Goal: Task Accomplishment & Management: Complete application form

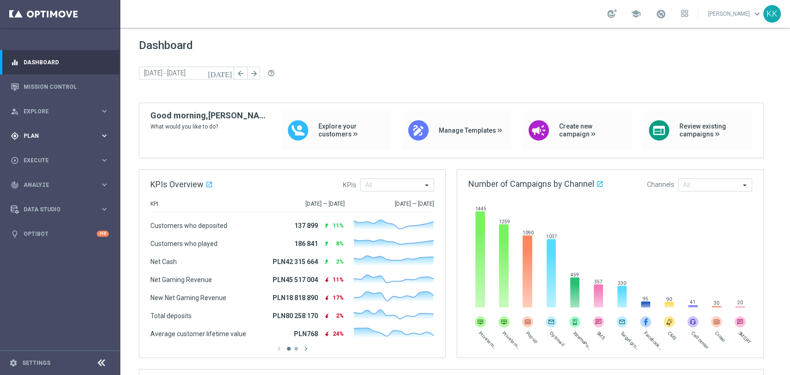
click at [42, 138] on span "Plan" at bounding box center [62, 136] width 76 height 6
click at [53, 153] on link "Target Groups" at bounding box center [60, 154] width 72 height 7
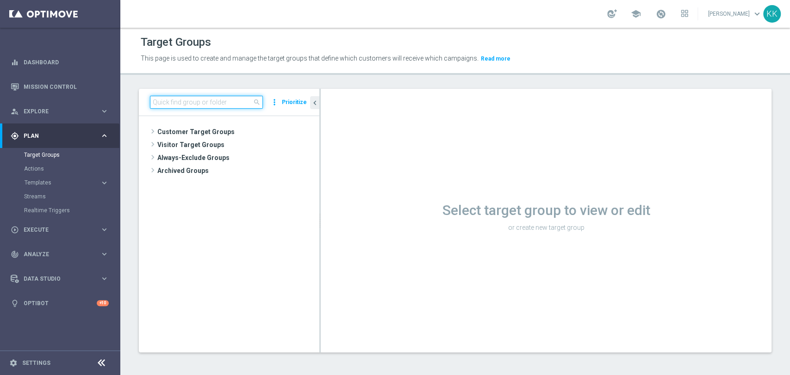
click at [191, 102] on input at bounding box center [206, 102] width 113 height 13
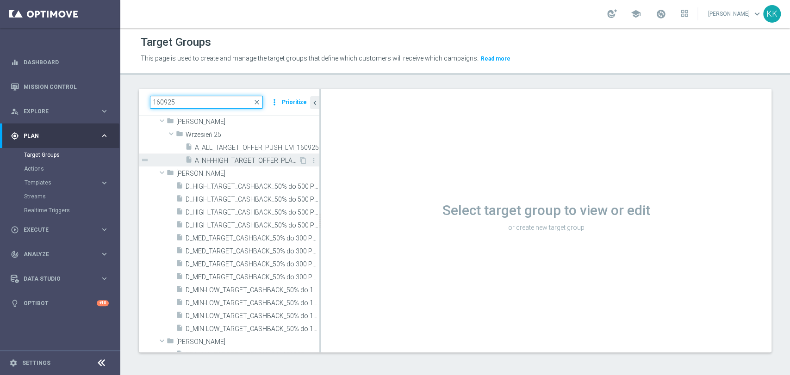
scroll to position [205, 0]
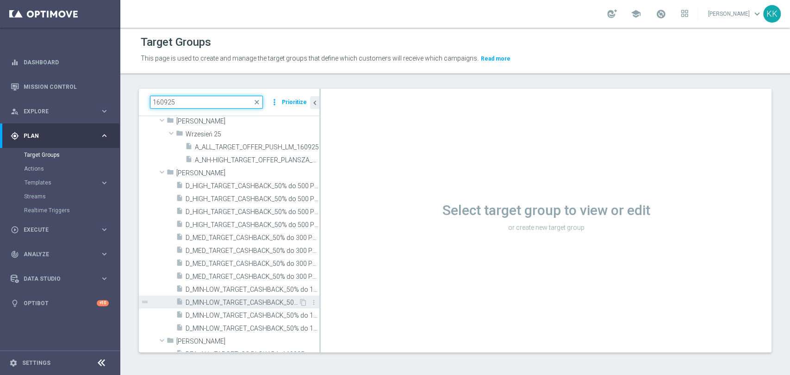
type input "160925"
click at [257, 304] on span "D_MIN-LOW_TARGET_CASHBACK_50% do 100 PLN_LMLW_160925_2" at bounding box center [242, 303] width 113 height 8
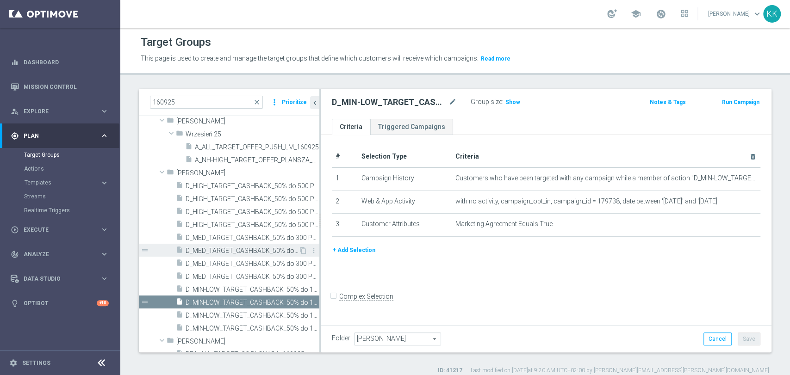
click at [218, 253] on span "D_MED_TARGET_CASHBACK_50% do 300 PLN_LMLW_160925_2" at bounding box center [242, 251] width 113 height 8
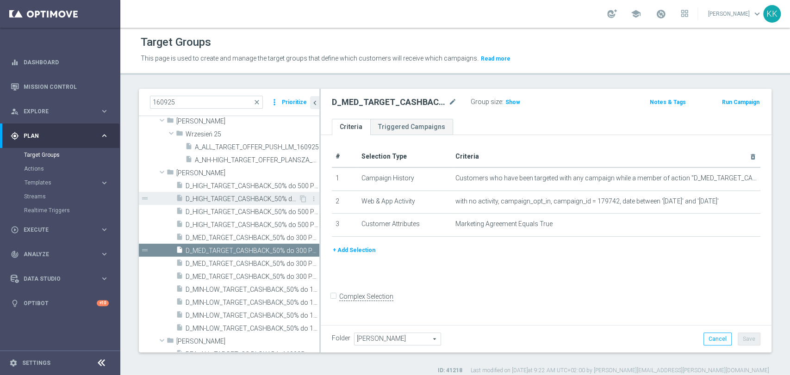
click at [242, 192] on div "insert_drive_file D_HIGH_TARGET_CASHBACK_50% do 500 PLN_LMLW_160925_2" at bounding box center [237, 198] width 123 height 13
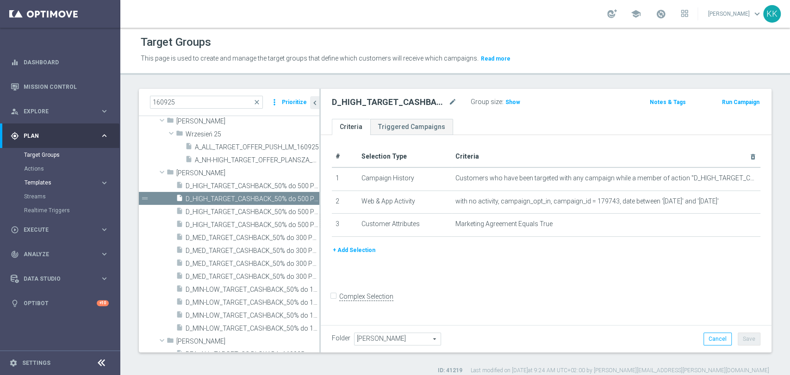
click at [79, 181] on span "Templates" at bounding box center [58, 183] width 66 height 6
click at [32, 193] on link "Optimail" at bounding box center [63, 196] width 68 height 7
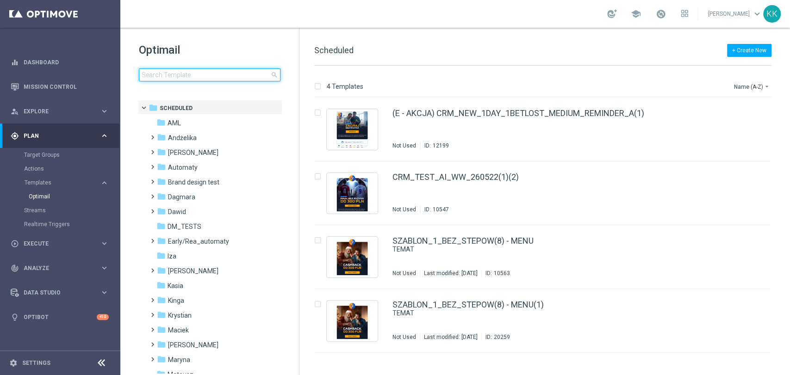
click at [181, 69] on input at bounding box center [210, 74] width 142 height 13
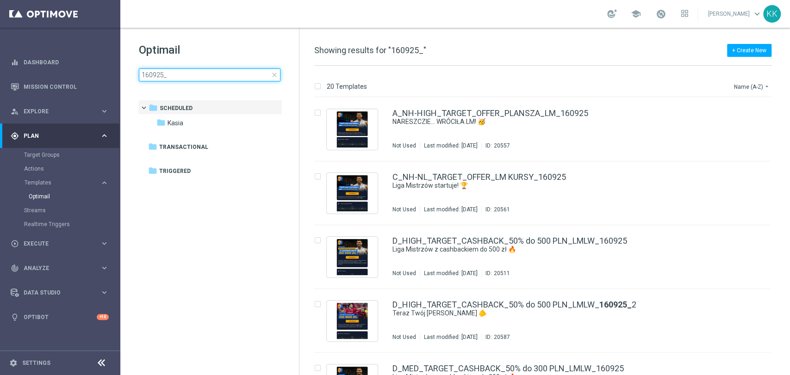
type input "160925_2"
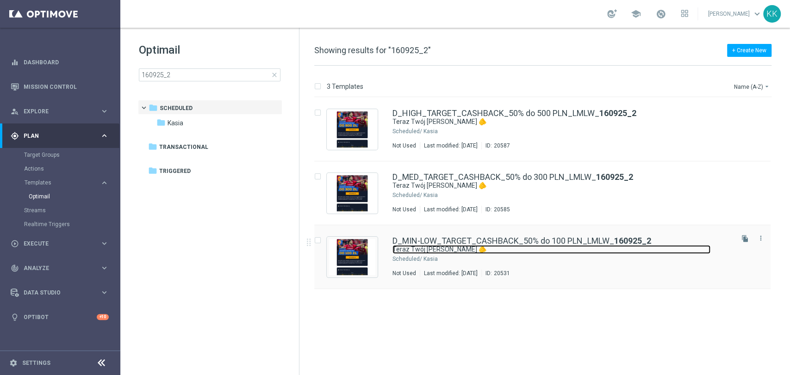
click at [432, 245] on link "Teraz Twój [PERSON_NAME] 🫵" at bounding box center [551, 249] width 318 height 9
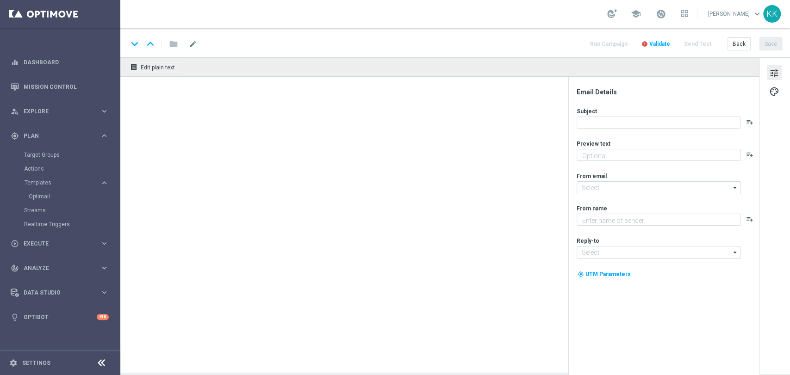
type textarea "Okazja czeka, skorzystaj już teraz!"
type input "[EMAIL_ADDRESS][DOMAIN_NAME]"
type textarea "STS"
type input "[EMAIL_ADDRESS][DOMAIN_NAME]"
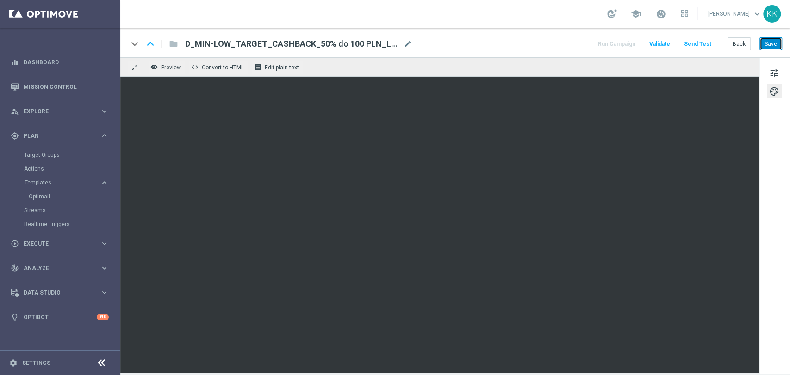
click at [773, 45] on button "Save" at bounding box center [770, 43] width 23 height 13
click at [744, 44] on button "Back" at bounding box center [738, 43] width 23 height 13
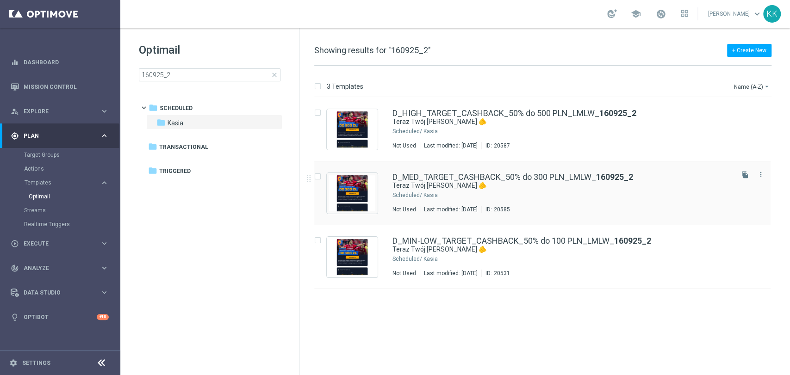
click at [470, 191] on div "D_MED_TARGET_CASHBACK_50% do 300 PLN_LMLW_ 160925_2 Teraz Twój [PERSON_NAME] 🫵 …" at bounding box center [561, 193] width 339 height 40
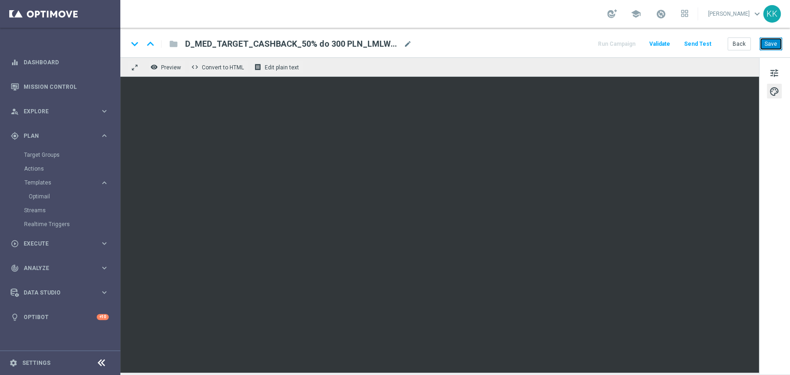
click at [771, 47] on button "Save" at bounding box center [770, 43] width 23 height 13
click at [740, 53] on div "keyboard_arrow_down keyboard_arrow_up folder D_MED_TARGET_CASHBACK_50% do 300 P…" at bounding box center [455, 43] width 670 height 30
click at [740, 48] on button "Back" at bounding box center [738, 43] width 23 height 13
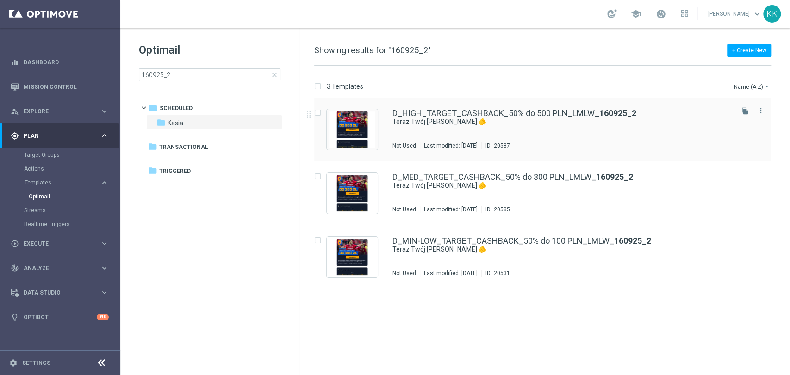
click at [469, 142] on div "D_HIGH_TARGET_CASHBACK_50% do 500 PLN_LMLW_ 160925_2 Teraz Twój [PERSON_NAME] 🫵…" at bounding box center [561, 129] width 339 height 40
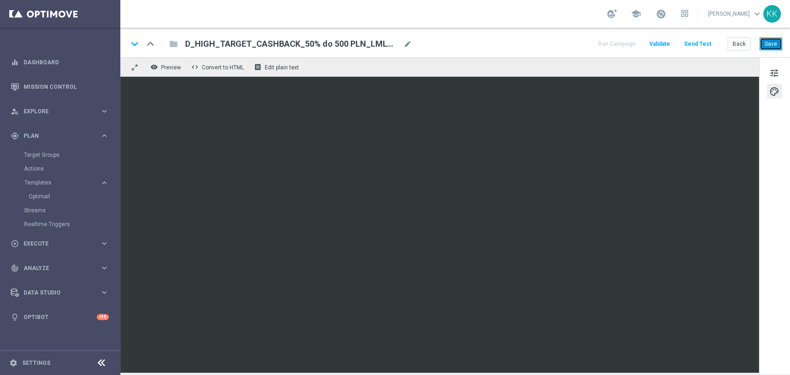
click at [770, 48] on button "Save" at bounding box center [770, 43] width 23 height 13
click at [45, 171] on link "Actions" at bounding box center [60, 168] width 72 height 7
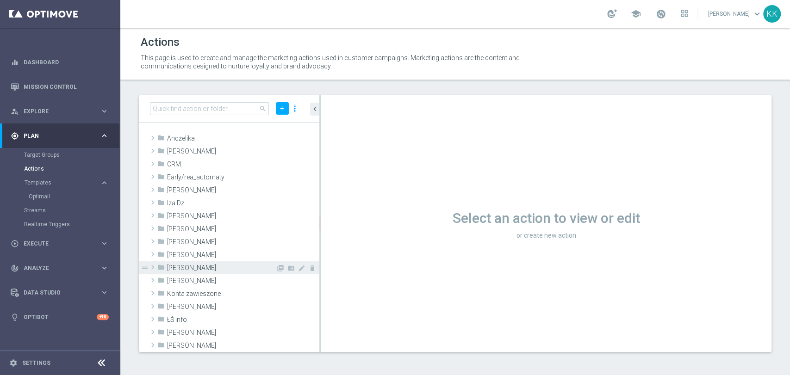
click at [277, 267] on icon "library_add" at bounding box center [280, 268] width 7 height 7
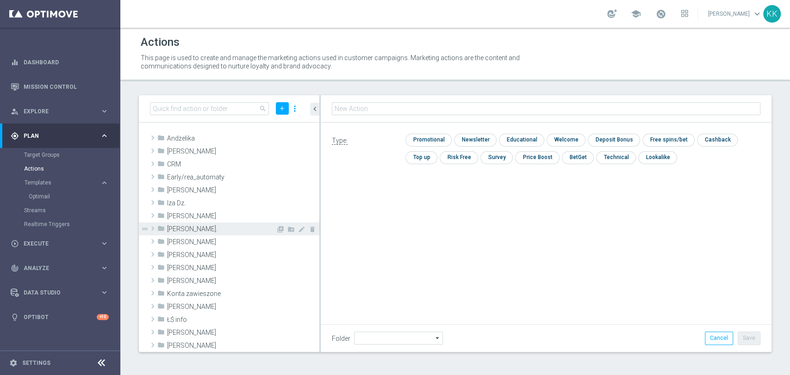
type input "[PERSON_NAME]"
type input "D_MIN-LOW_TARGET_CASHBACK_50% do 100 PLN_LMLW_160925_2"
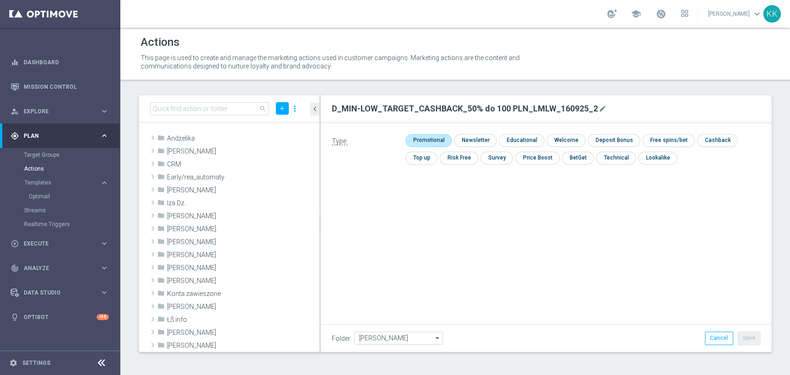
click at [439, 139] on input "checkbox" at bounding box center [427, 140] width 44 height 12
checkbox input "true"
click at [752, 335] on button "Save" at bounding box center [749, 338] width 23 height 13
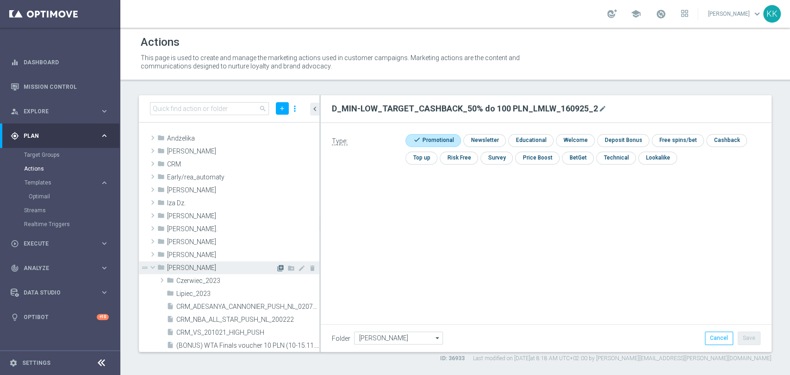
click at [277, 267] on icon "library_add" at bounding box center [280, 268] width 7 height 7
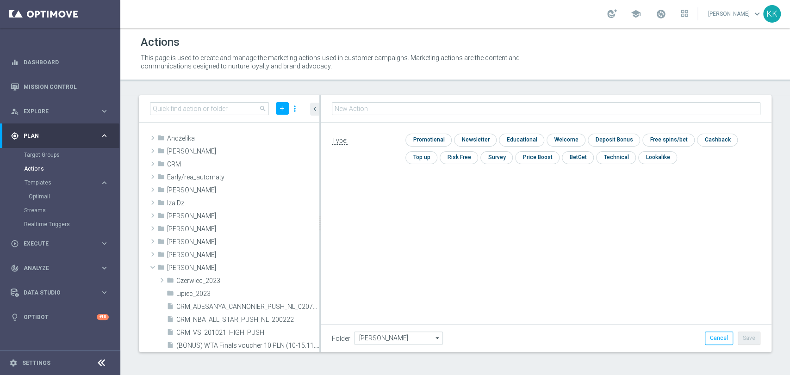
type input "D_MED_TARGET_CASHBACK_50% do 300 PLN_LMLW_160925_2"
click at [442, 142] on input "checkbox" at bounding box center [427, 140] width 44 height 12
checkbox input "true"
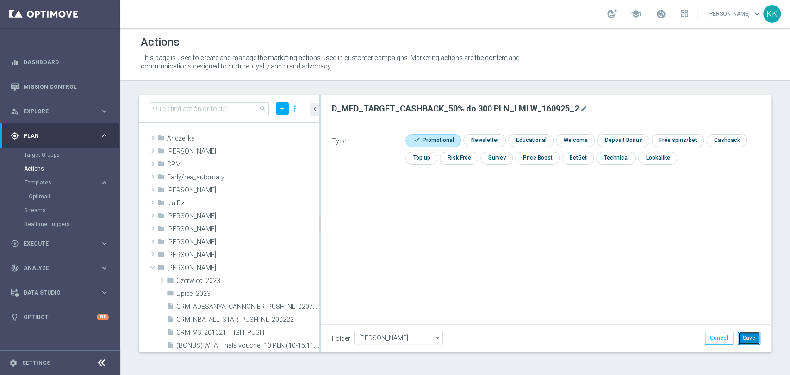
click at [746, 341] on button "Save" at bounding box center [749, 338] width 23 height 13
click at [277, 271] on icon "library_add" at bounding box center [280, 268] width 7 height 7
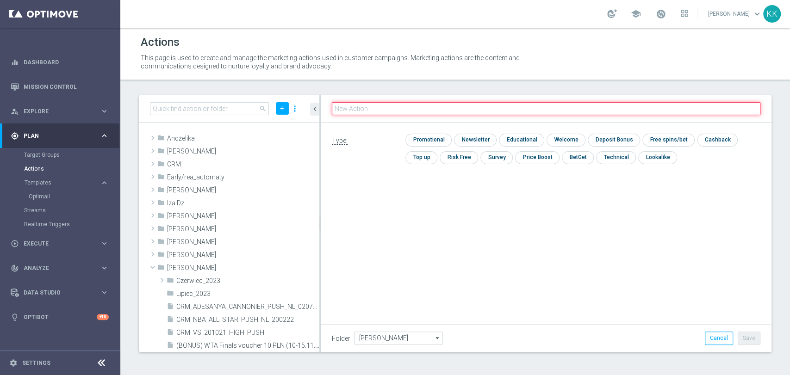
paste input "D_HIGH_TARGET_CASHBACK_50% do 500 PLN_LMLW_160925_2"
type input "D_HIGH_TARGET_CASHBACK_50% do 500 PLN_LMLW_160925_2"
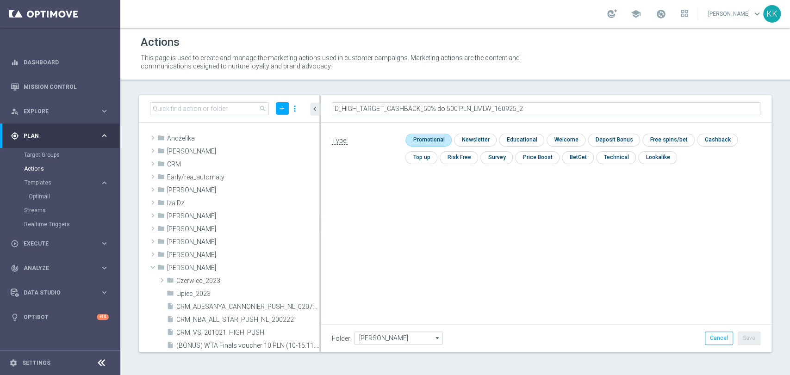
click at [421, 137] on input "checkbox" at bounding box center [427, 140] width 44 height 12
checkbox input "true"
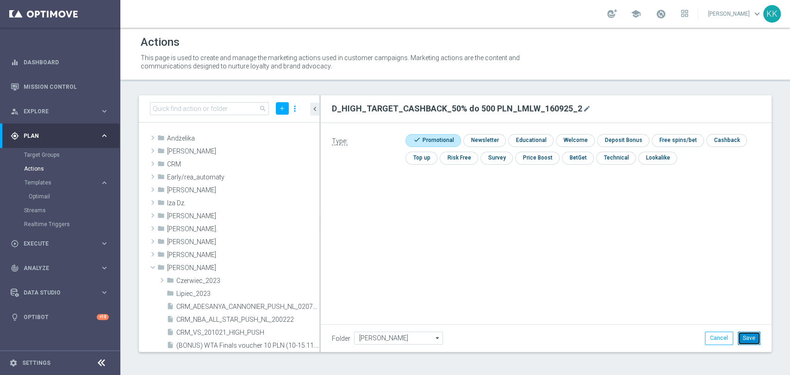
drag, startPoint x: 756, startPoint y: 341, endPoint x: 746, endPoint y: 341, distance: 9.7
click at [755, 341] on button "Save" at bounding box center [749, 338] width 23 height 13
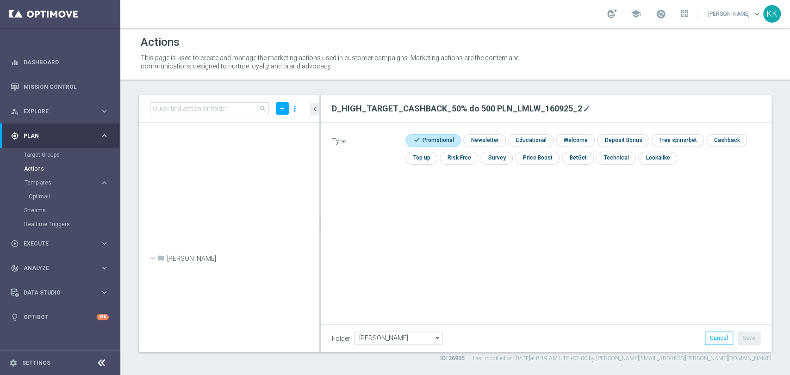
scroll to position [27859, 0]
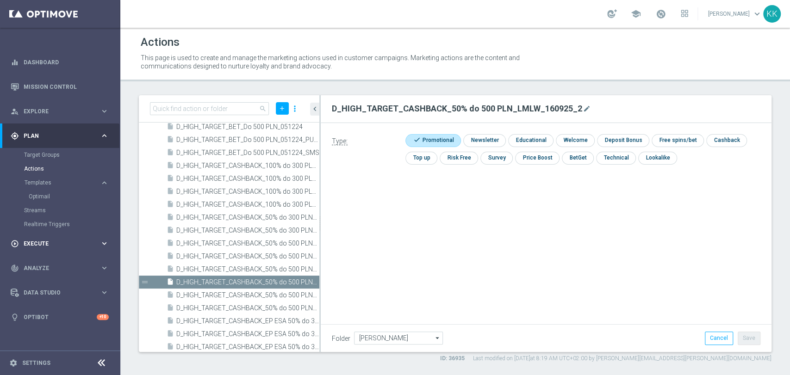
click at [43, 246] on div "play_circle_outline Execute" at bounding box center [55, 244] width 89 height 8
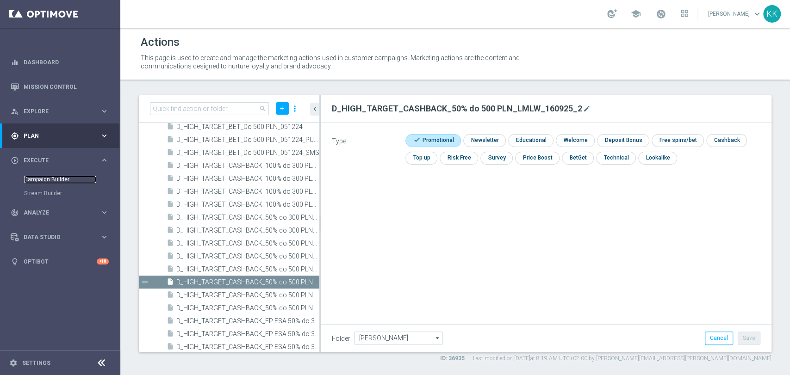
click at [48, 176] on link "Campaign Builder" at bounding box center [60, 179] width 72 height 7
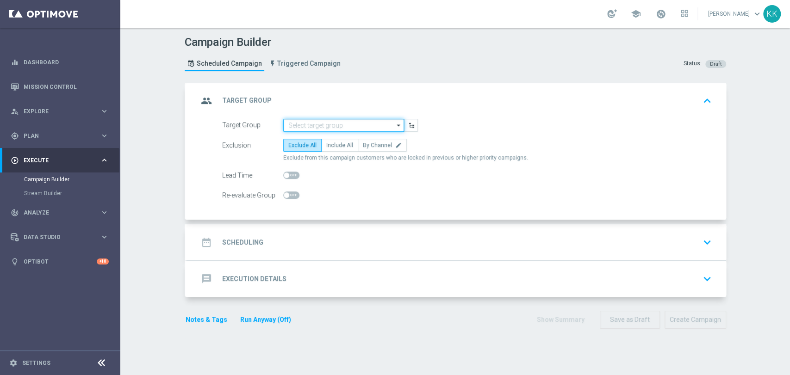
click at [346, 126] on input at bounding box center [343, 125] width 121 height 13
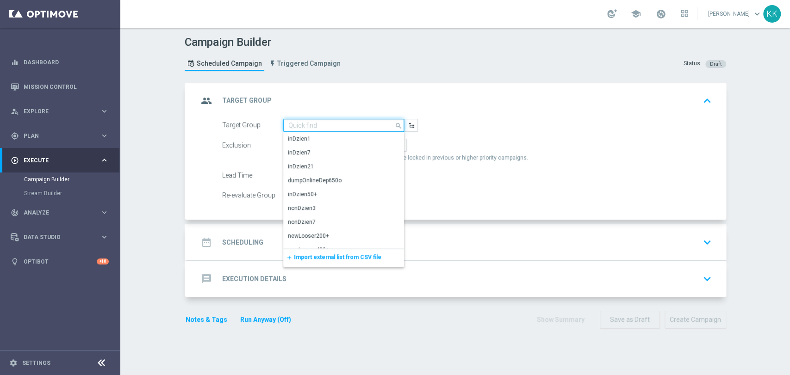
paste input "D_MIN-LOW_TARGET_CASHBACK_50% do 100 PLN_LMLW_160925_2"
click at [346, 126] on input at bounding box center [343, 125] width 121 height 13
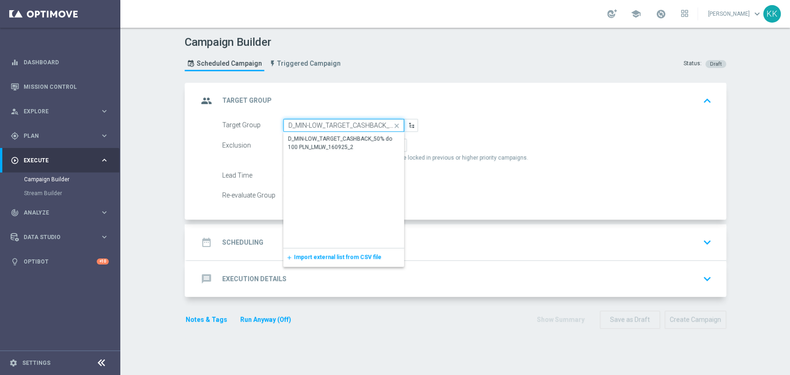
scroll to position [0, 91]
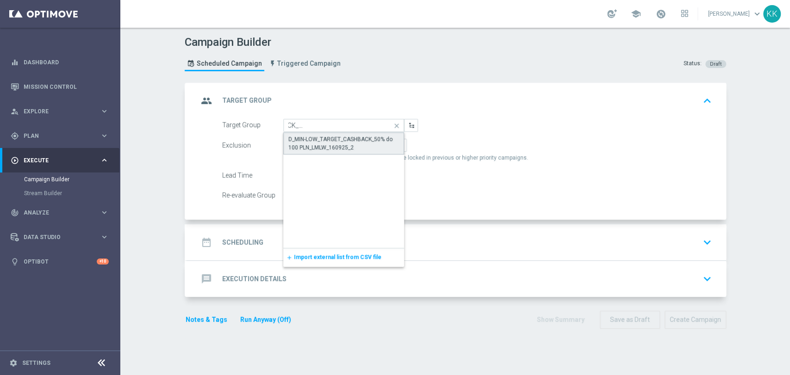
click at [349, 138] on div "D_MIN-LOW_TARGET_CASHBACK_50% do 100 PLN_LMLW_160925_2" at bounding box center [343, 143] width 111 height 17
type input "D_MIN-LOW_TARGET_CASHBACK_50% do 100 PLN_LMLW_160925_2"
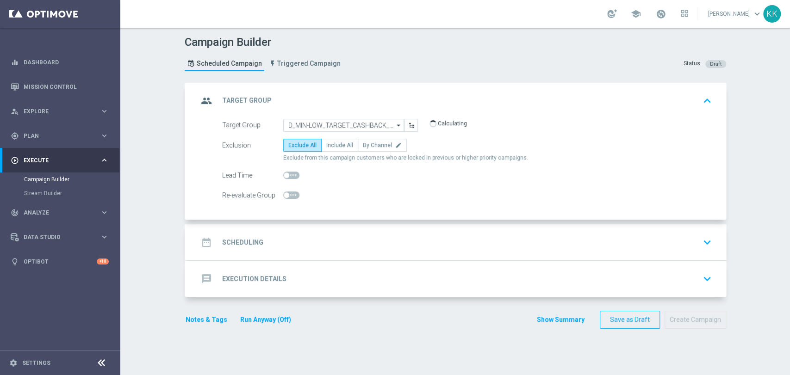
click at [335, 152] on div "Exclusion Exclude All Include All By Channel edit Exclude from this campaign cu…" at bounding box center [467, 150] width 490 height 23
click at [336, 144] on span "Include All" at bounding box center [339, 145] width 27 height 6
click at [332, 144] on input "Include All" at bounding box center [329, 147] width 6 height 6
radio input "true"
click at [285, 192] on span at bounding box center [291, 195] width 16 height 7
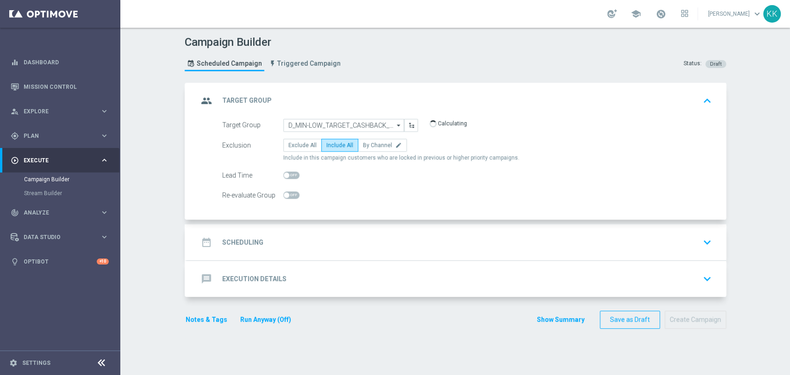
click at [285, 192] on input "checkbox" at bounding box center [291, 195] width 16 height 7
checkbox input "true"
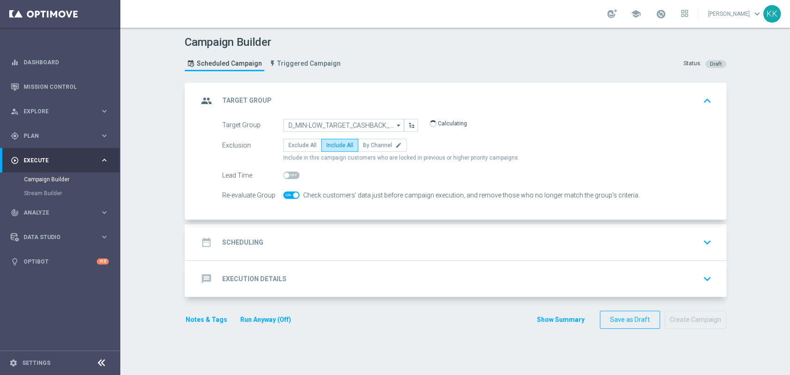
click at [318, 242] on div "date_range Scheduling keyboard_arrow_down" at bounding box center [456, 243] width 517 height 18
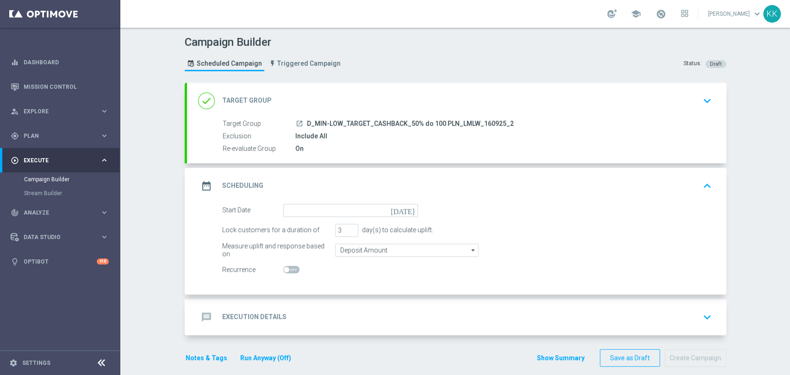
click at [293, 203] on div "date_range Scheduling keyboard_arrow_up" at bounding box center [456, 186] width 539 height 36
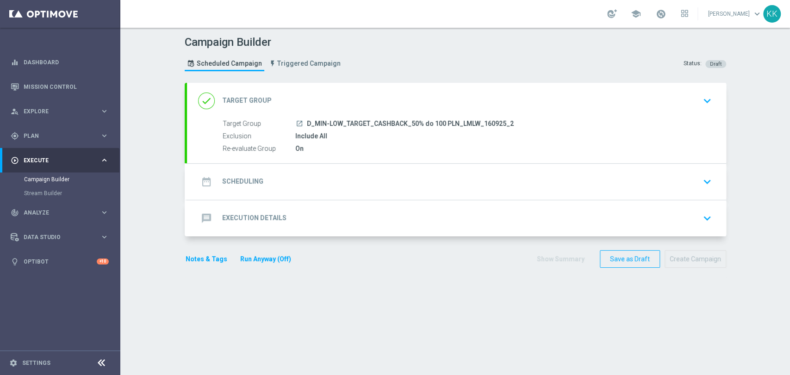
click at [298, 182] on div "date_range Scheduling keyboard_arrow_down Start Date [DATE] Lock customers for …" at bounding box center [456, 182] width 539 height 36
click at [299, 190] on div "date_range Scheduling keyboard_arrow_down" at bounding box center [456, 182] width 517 height 18
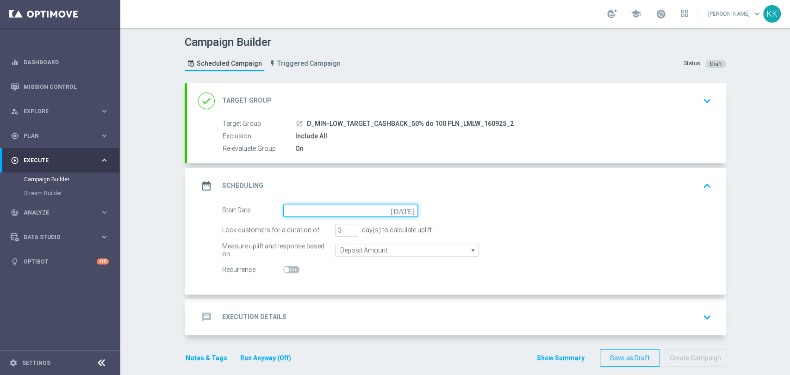
click at [297, 209] on input at bounding box center [350, 210] width 135 height 13
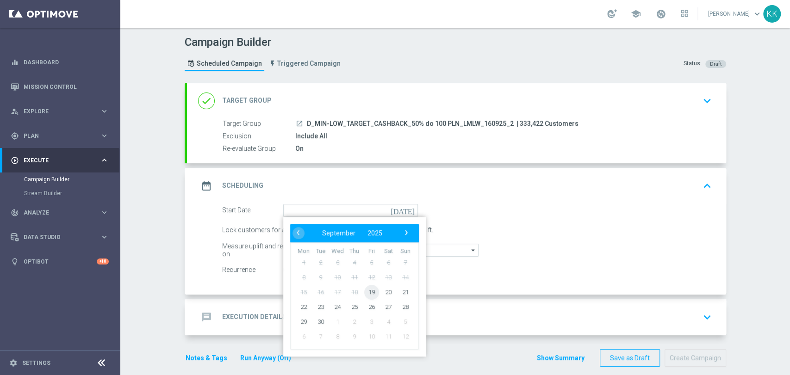
click at [365, 292] on span "19" at bounding box center [371, 292] width 15 height 15
type input "[DATE]"
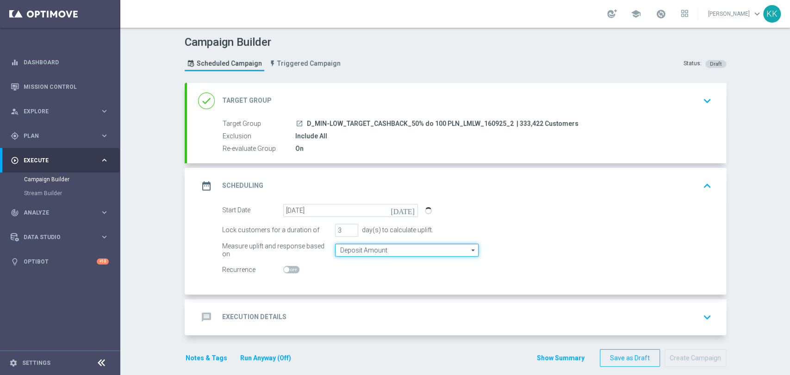
click at [360, 254] on input "Deposit Amount" at bounding box center [406, 250] width 143 height 13
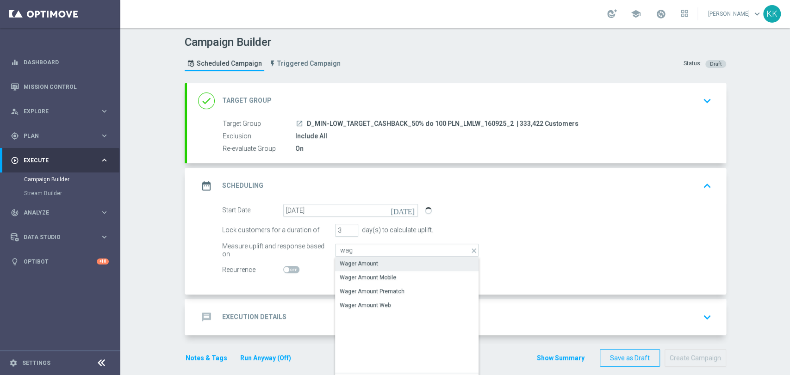
click at [366, 265] on div "Wager Amount" at bounding box center [359, 264] width 38 height 8
type input "Wager Amount"
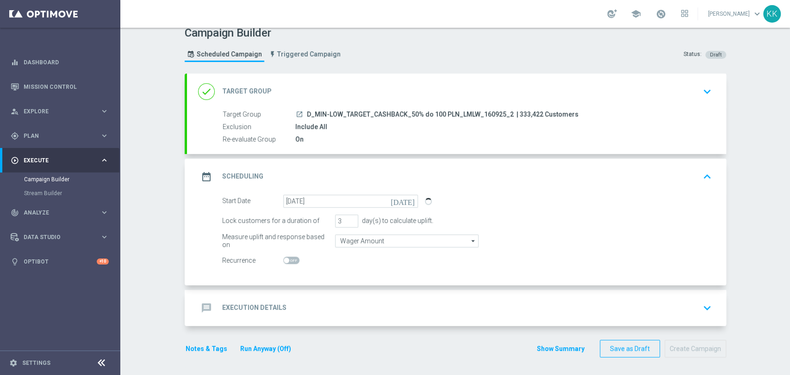
click at [364, 301] on div "message Execution Details keyboard_arrow_down" at bounding box center [456, 308] width 517 height 18
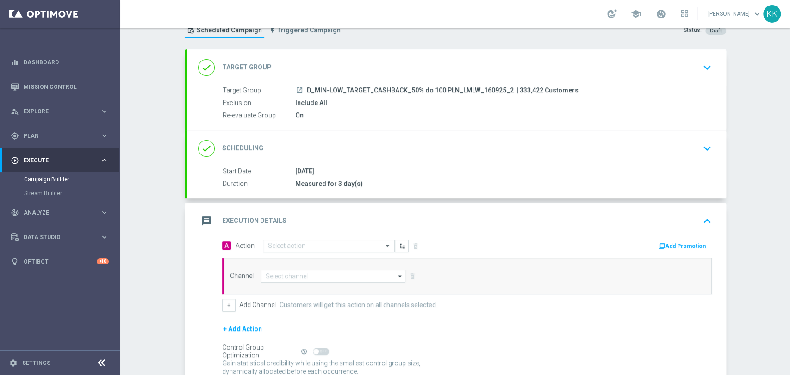
scroll to position [56, 0]
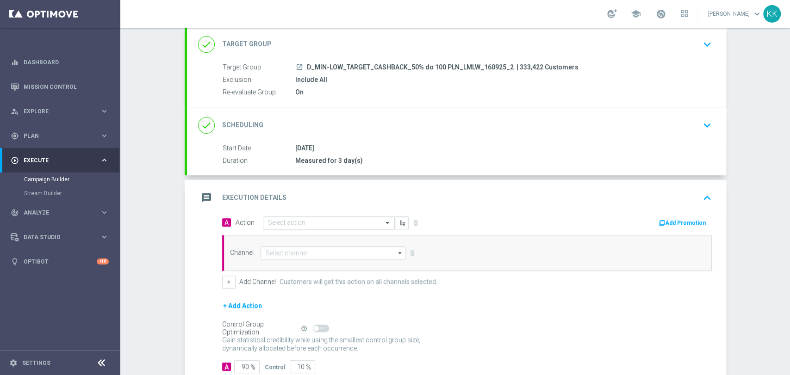
click at [287, 227] on div "Select action" at bounding box center [329, 223] width 132 height 13
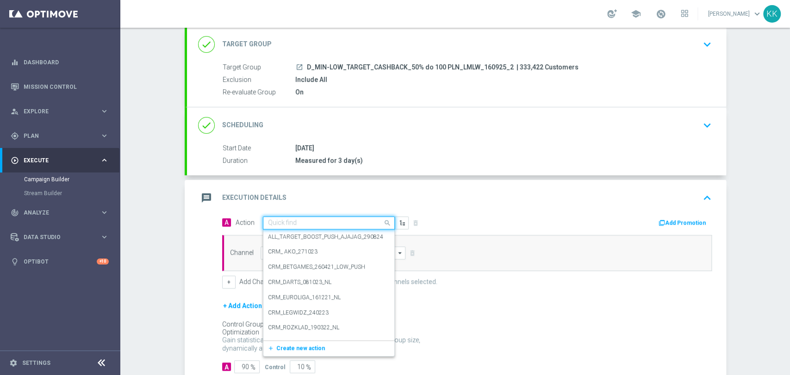
paste input "D_MIN-LOW_TARGET_CASHBACK_50% do 100 PLN_LMLW_160925_2"
type input "D_MIN-LOW_TARGET_CASHBACK_50% do 100 PLN_LMLW_160925_2"
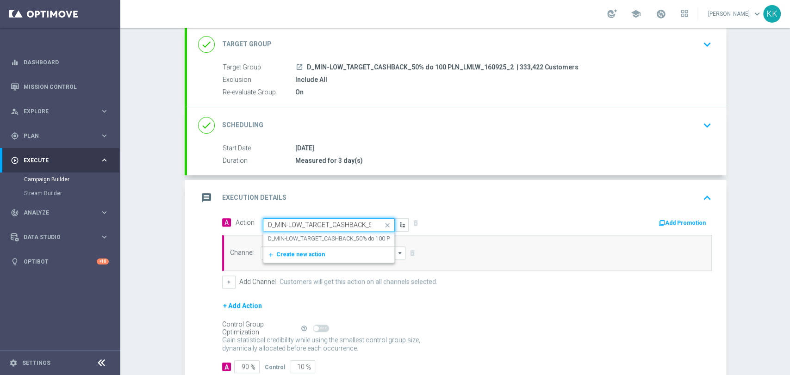
scroll to position [0, 94]
drag, startPoint x: 294, startPoint y: 237, endPoint x: 295, endPoint y: 246, distance: 9.3
click at [295, 237] on label "D_MIN-LOW_TARGET_CASHBACK_50% do 100 PLN_LMLW_160925_2" at bounding box center [355, 239] width 174 height 8
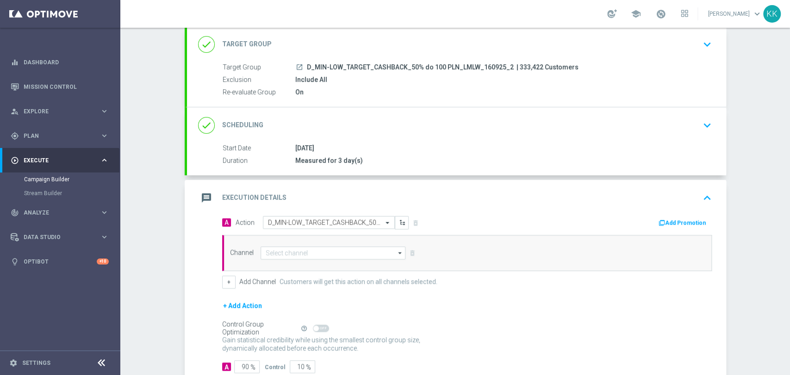
scroll to position [0, 0]
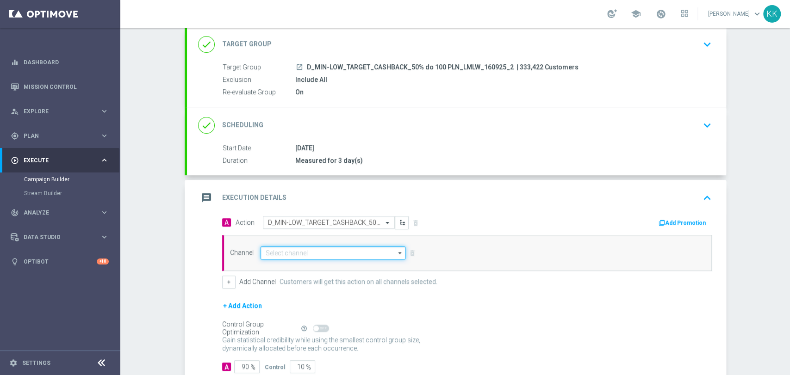
click at [295, 255] on input at bounding box center [333, 253] width 145 height 13
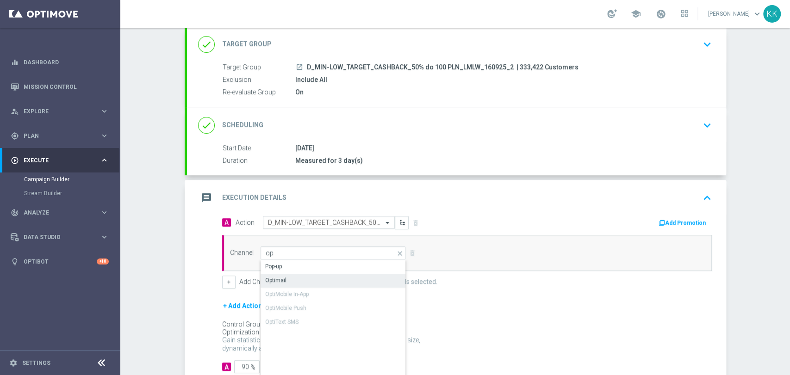
click at [292, 278] on div "Optimail" at bounding box center [334, 280] width 146 height 13
type input "Optimail"
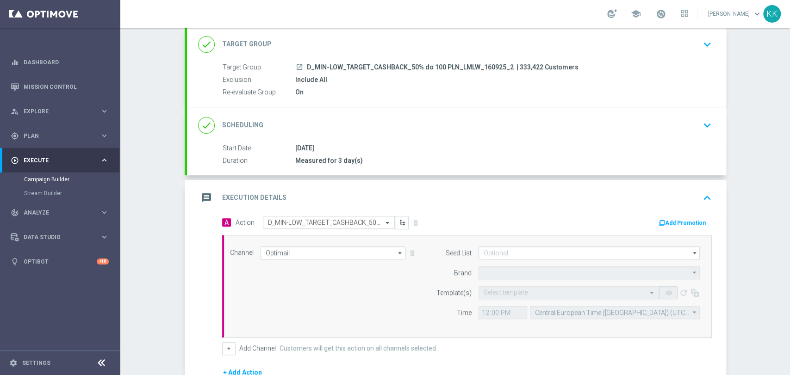
type input "STS"
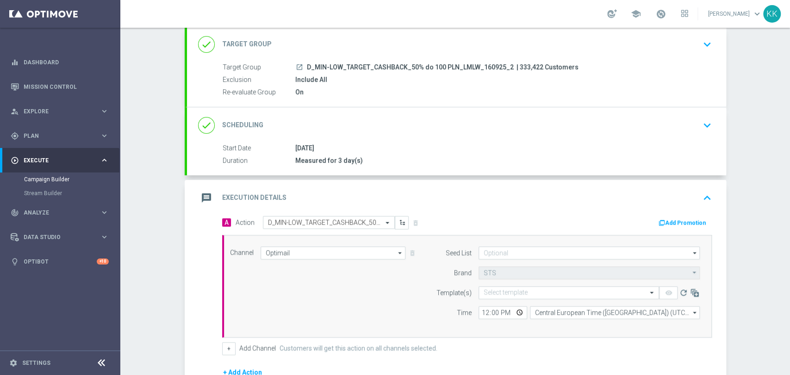
scroll to position [115, 0]
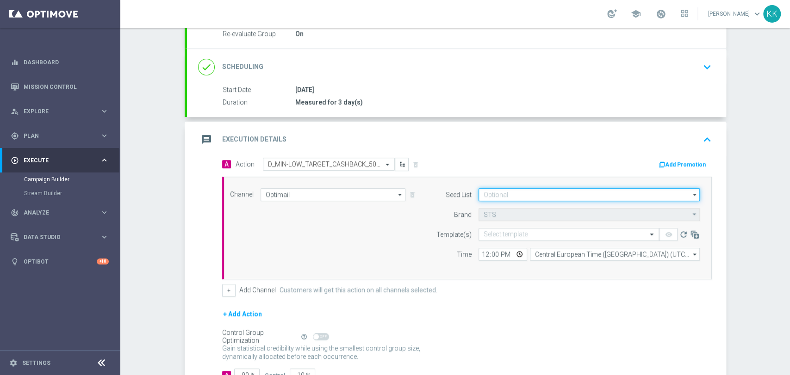
click at [505, 197] on input at bounding box center [588, 194] width 221 height 13
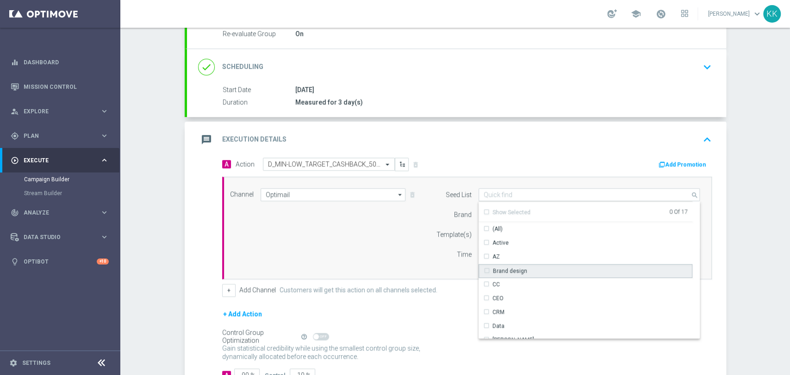
click at [519, 270] on div "Brand design" at bounding box center [510, 271] width 34 height 8
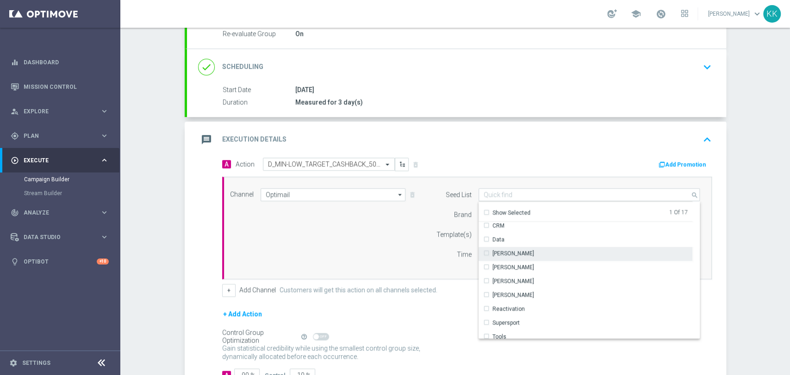
scroll to position [103, 0]
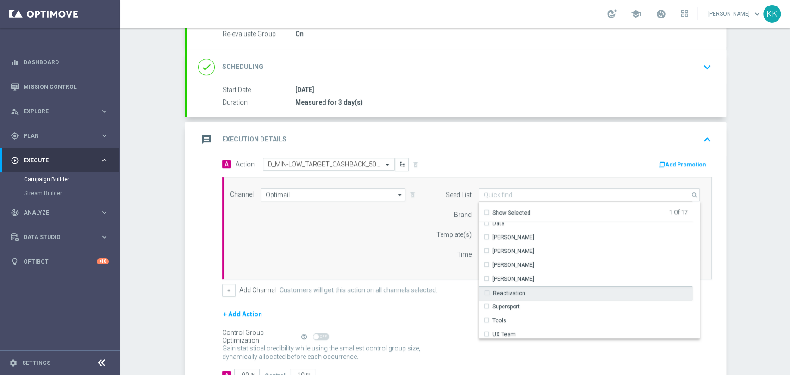
click at [521, 286] on div "Reactivation" at bounding box center [585, 293] width 214 height 14
click at [379, 229] on div "Channel Optimail Optimail arrow_drop_down Drag here to set row groups Drag here…" at bounding box center [465, 228] width 484 height 80
type input "Selected 2 of 17"
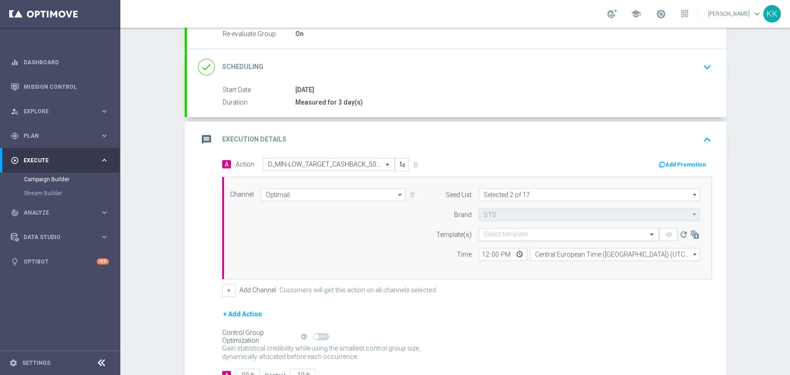
click at [523, 235] on input "text" at bounding box center [560, 235] width 152 height 8
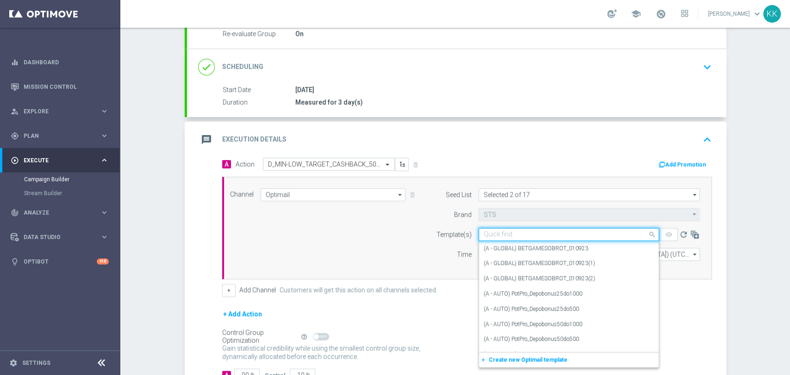
paste input "D_MIN-LOW_TARGET_CASHBACK_50% do 100 PLN_LMLW_160925_2"
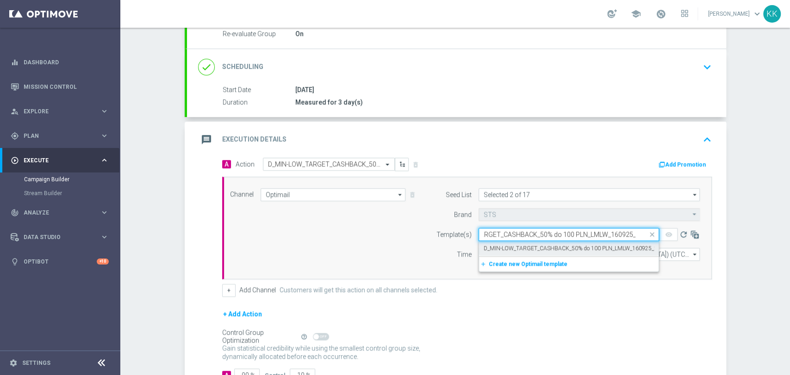
click at [494, 247] on label "D_MIN-LOW_TARGET_CASHBACK_50% do 100 PLN_LMLW_160925_2" at bounding box center [571, 249] width 174 height 8
type input "D_MIN-LOW_TARGET_CASHBACK_50% do 100 PLN_LMLW_160925_2"
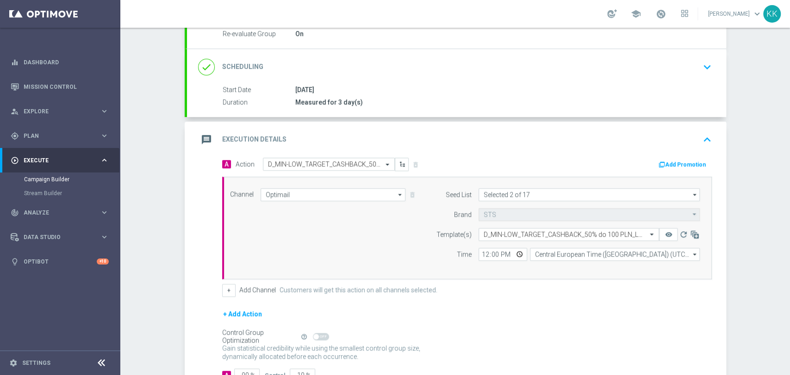
scroll to position [0, 0]
click at [482, 257] on input "12:00" at bounding box center [502, 254] width 49 height 13
type input "18:01"
click at [585, 255] on input "Central European Time ([GEOGRAPHIC_DATA]) (UTC +02:00)" at bounding box center [615, 254] width 170 height 13
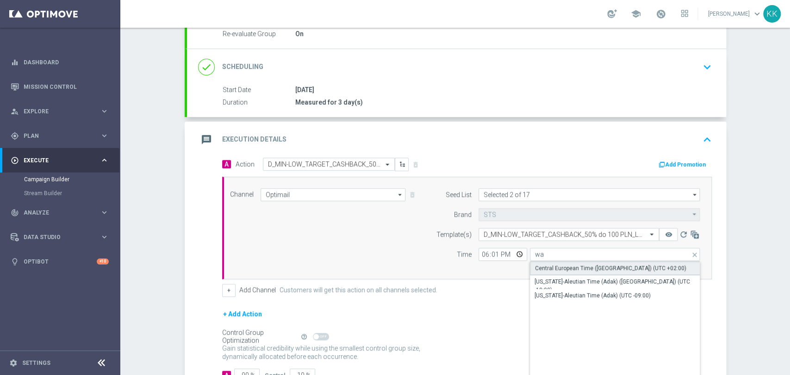
click at [589, 266] on div "Central European Time ([GEOGRAPHIC_DATA]) (UTC +02:00)" at bounding box center [610, 268] width 151 height 8
type input "Central European Time ([GEOGRAPHIC_DATA]) (UTC +02:00)"
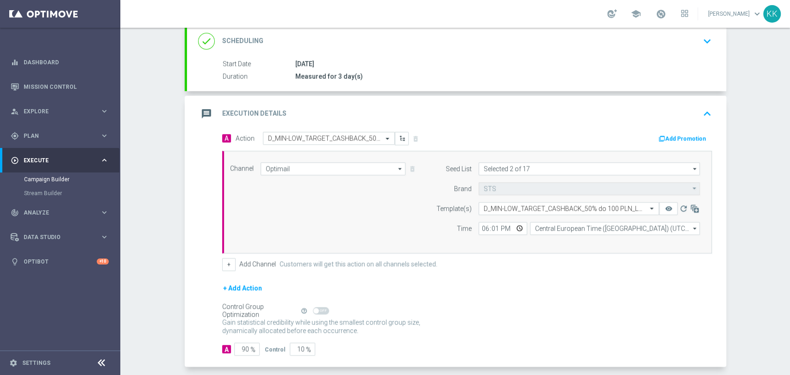
scroll to position [181, 0]
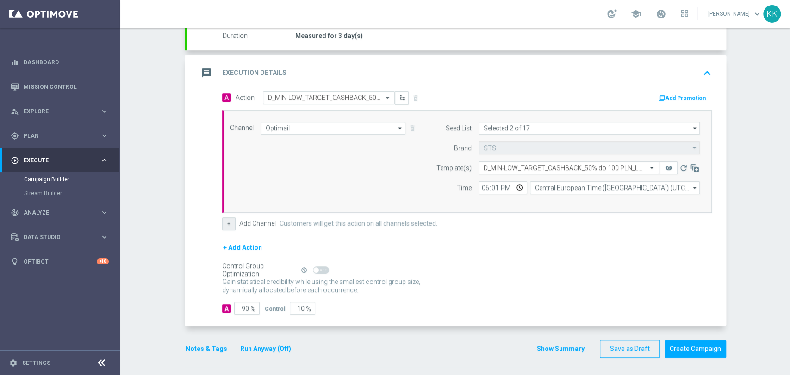
click at [226, 228] on button "+" at bounding box center [228, 223] width 13 height 13
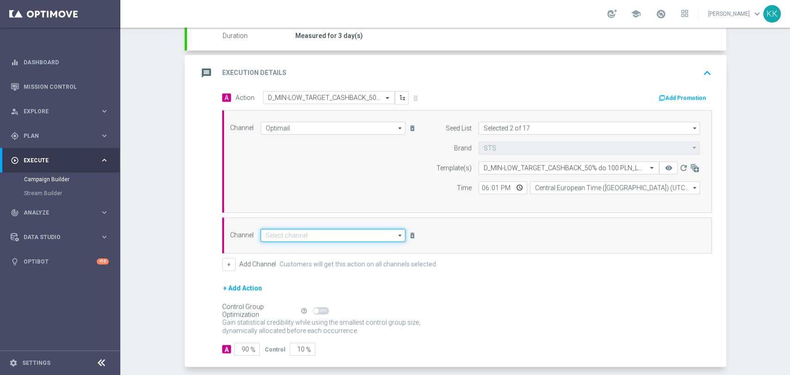
click at [306, 237] on input at bounding box center [333, 235] width 145 height 13
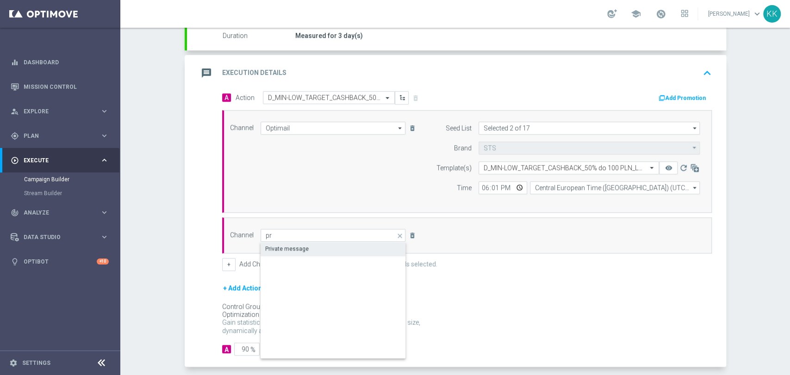
click at [286, 243] on div "Private message" at bounding box center [334, 248] width 146 height 13
type input "Private message"
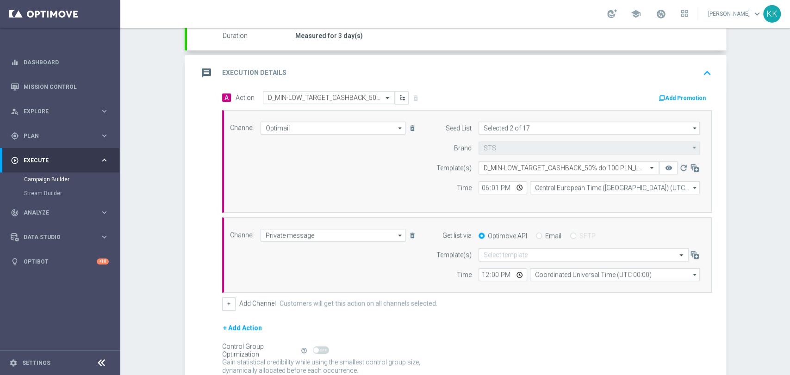
click at [509, 254] on input "text" at bounding box center [574, 255] width 181 height 8
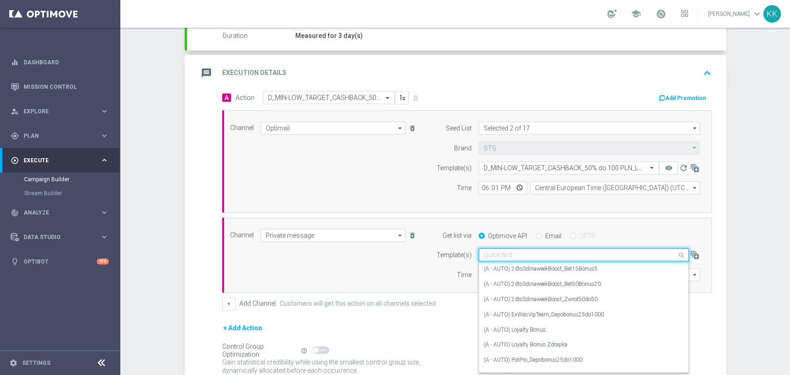
paste input "D_MIN-LOW_TARGET_CASHBACK_50% do 100 PLN_LMLW_160925_2"
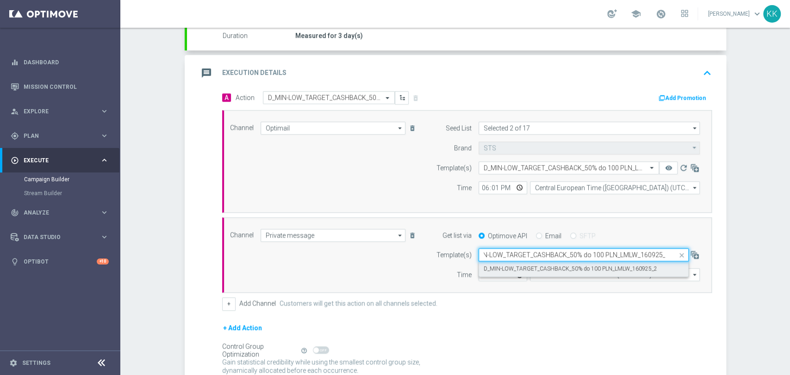
drag, startPoint x: 510, startPoint y: 262, endPoint x: 515, endPoint y: 259, distance: 5.6
click at [512, 260] on ng-select "Quick find D_MIN-LOW_TARGET_CASHBACK_50% do 100 PLN_LMLW_160925_2 D_MIN-LOW_TAR…" at bounding box center [583, 255] width 210 height 13
click at [485, 272] on div "D_MIN-LOW_TARGET_CASHBACK_50% do 100 PLN_LMLW_160925_2" at bounding box center [584, 268] width 200 height 15
type input "D_MIN-LOW_TARGET_CASHBACK_50% do 100 PLN_LMLW_160925_2"
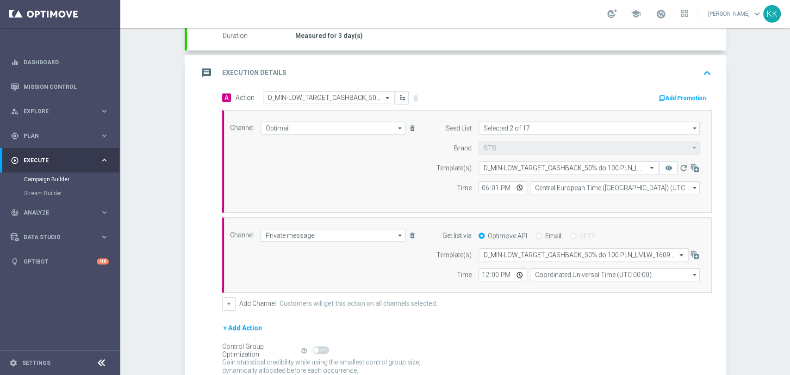
scroll to position [0, 0]
click at [482, 275] on input "12:00" at bounding box center [502, 274] width 49 height 13
type input "18:01"
click at [544, 273] on input "Coordinated Universal Time (UTC 00:00)" at bounding box center [615, 274] width 170 height 13
click at [541, 293] on div "Central European Time ([GEOGRAPHIC_DATA]) (UTC +02:00)" at bounding box center [615, 288] width 170 height 13
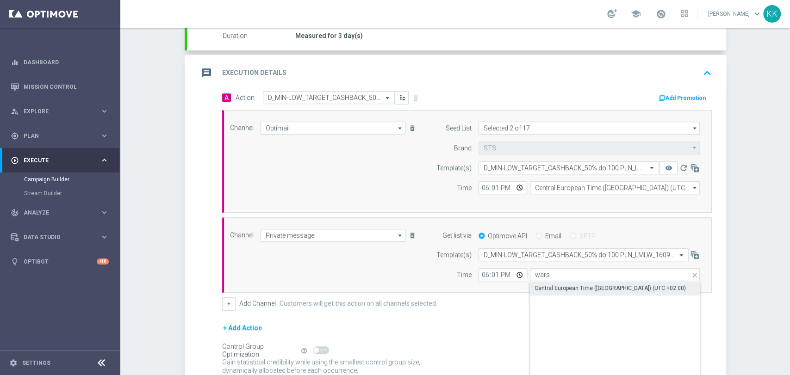
type input "Central European Time ([GEOGRAPHIC_DATA]) (UTC +02:00)"
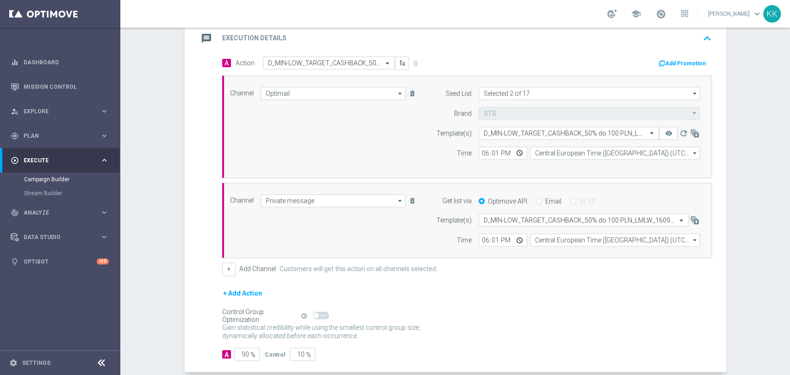
scroll to position [262, 0]
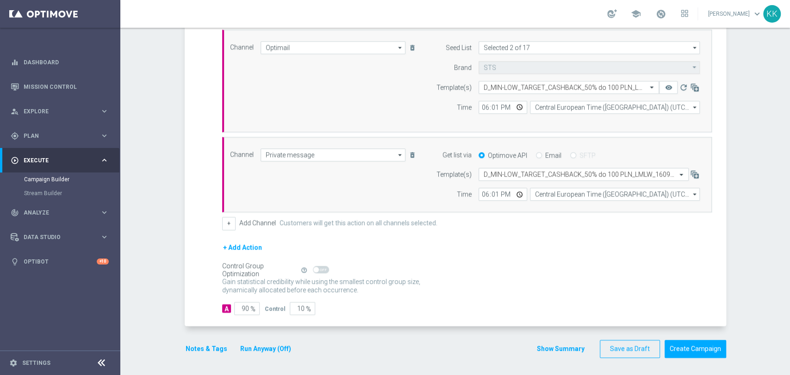
click at [250, 307] on span "%" at bounding box center [252, 309] width 5 height 8
click at [243, 310] on input "90" at bounding box center [246, 308] width 25 height 13
type input "9"
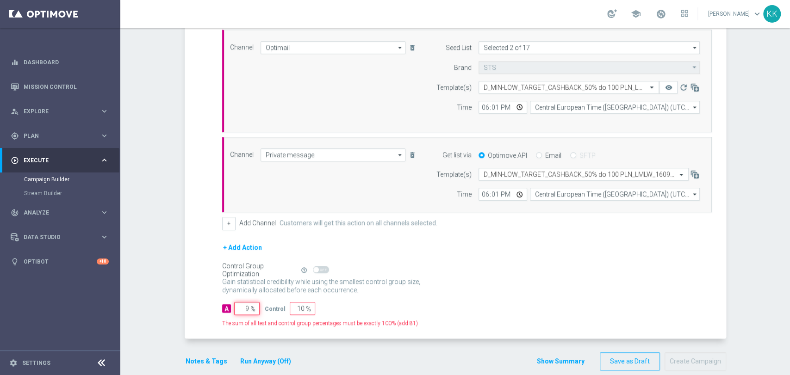
type input "91"
type input "98"
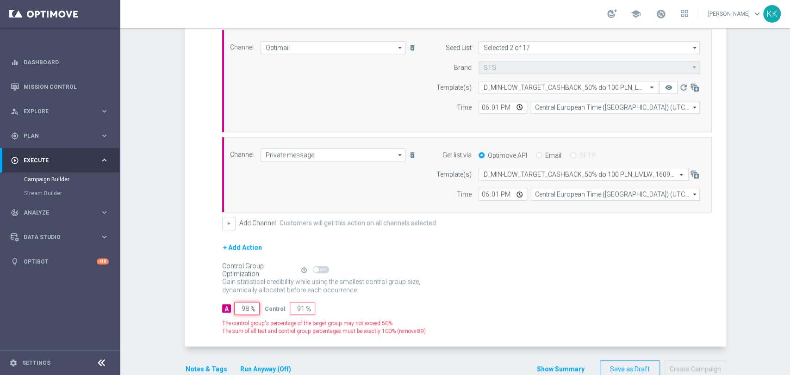
type input "2"
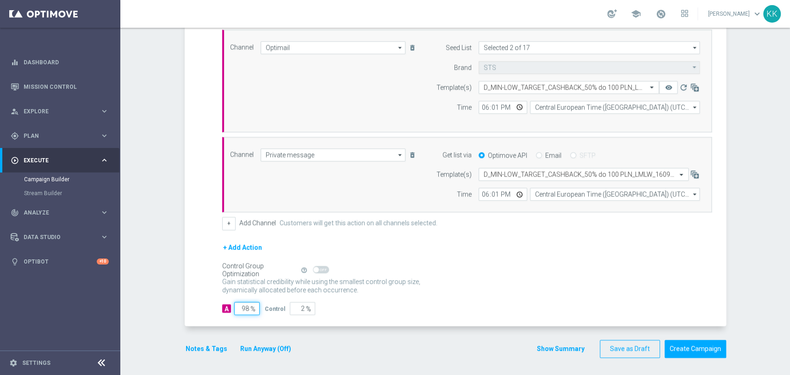
type input "98"
click at [185, 354] on div "Notes & Tags Run Anyway (Off)" at bounding box center [244, 349] width 118 height 18
click at [190, 349] on button "Notes & Tags" at bounding box center [206, 349] width 43 height 12
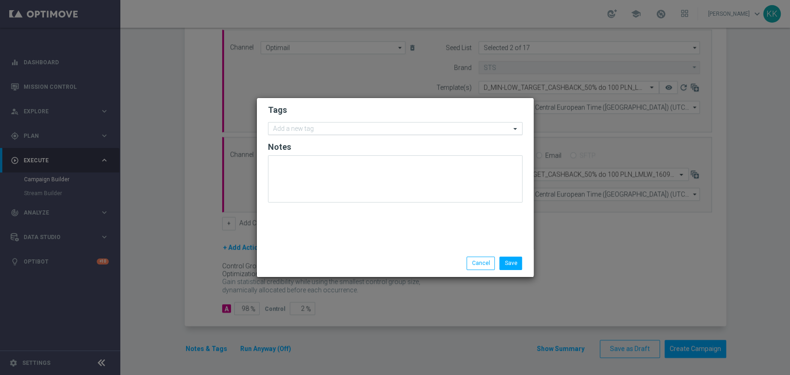
click at [309, 126] on input "text" at bounding box center [391, 129] width 237 height 8
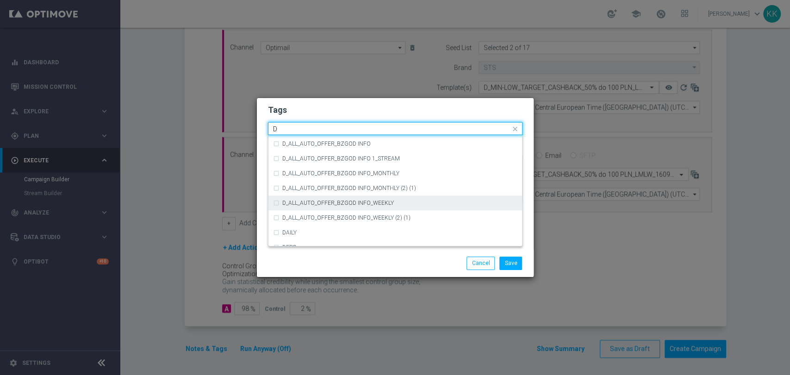
scroll to position [1028, 0]
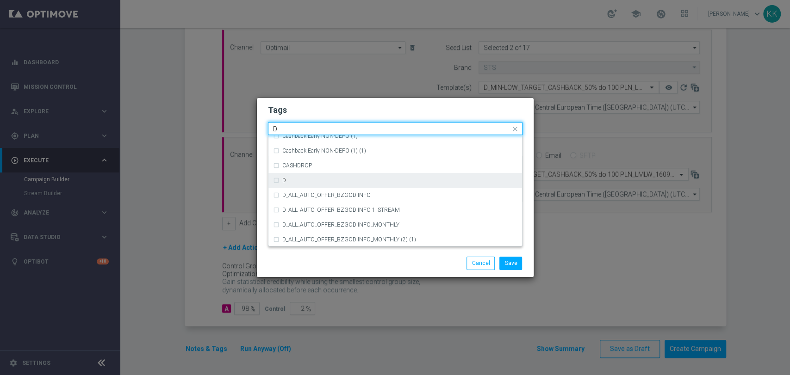
click at [312, 185] on div "D" at bounding box center [395, 180] width 244 height 15
type input "D"
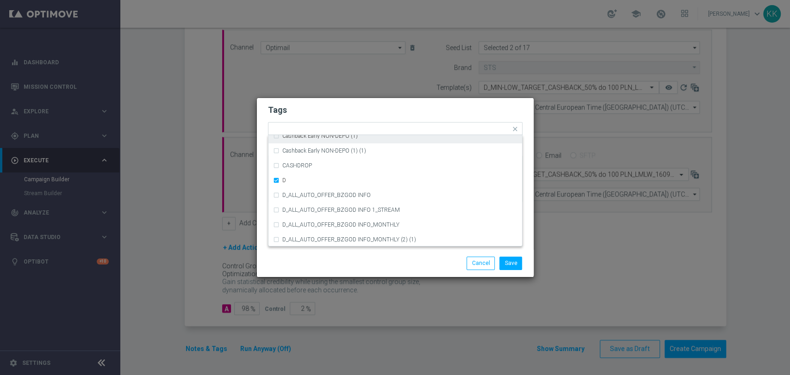
click at [358, 94] on modal-container "Tags Quick find × D A_TARGET_HIGH_DEPO ACTIVE DAYS BLOKADA Cashback Early NON-D…" at bounding box center [395, 187] width 790 height 375
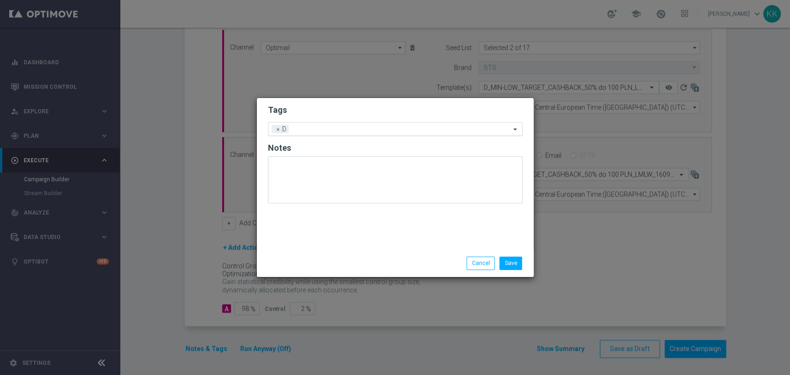
click at [367, 127] on input "text" at bounding box center [401, 130] width 218 height 8
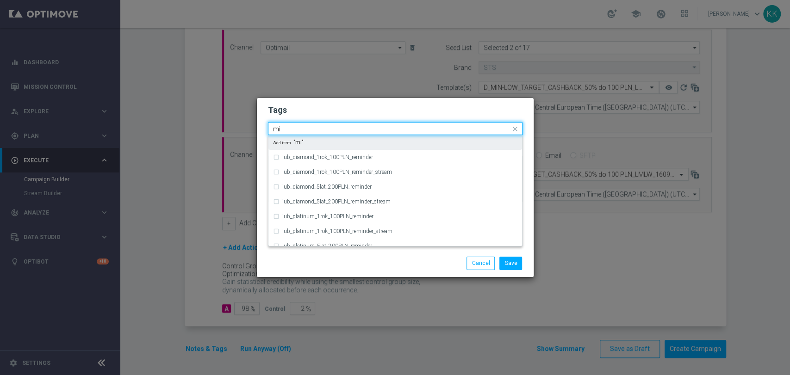
type input "m"
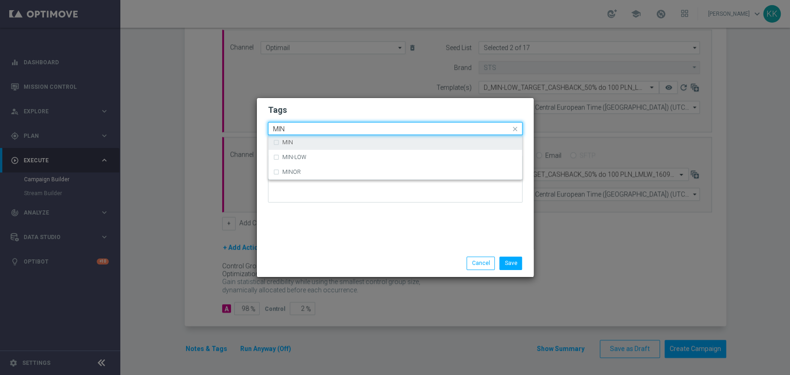
click at [379, 137] on div "MIN" at bounding box center [395, 142] width 244 height 15
type input "MIN"
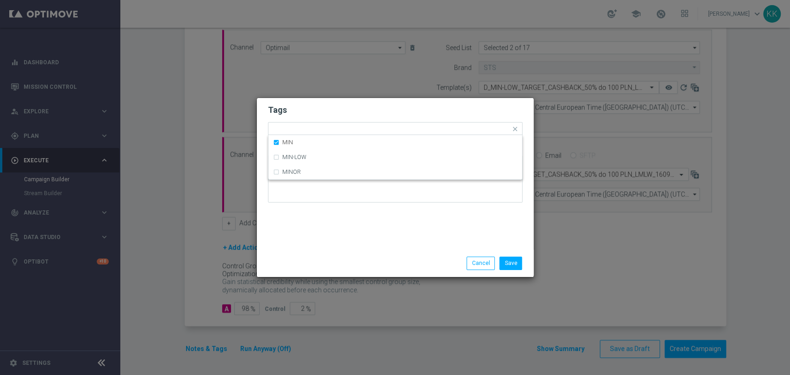
click at [370, 94] on modal-container "Tags Quick find × D × MIN MIN MIN-LOW MINOR Notes Save Cancel" at bounding box center [395, 187] width 790 height 375
click at [378, 126] on input "text" at bounding box center [414, 130] width 191 height 8
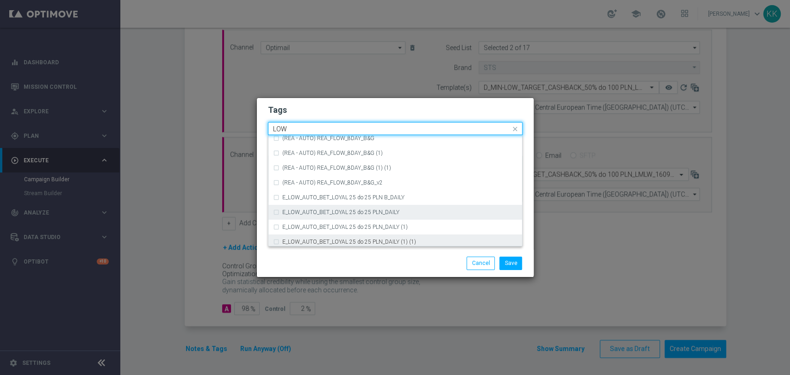
scroll to position [452, 0]
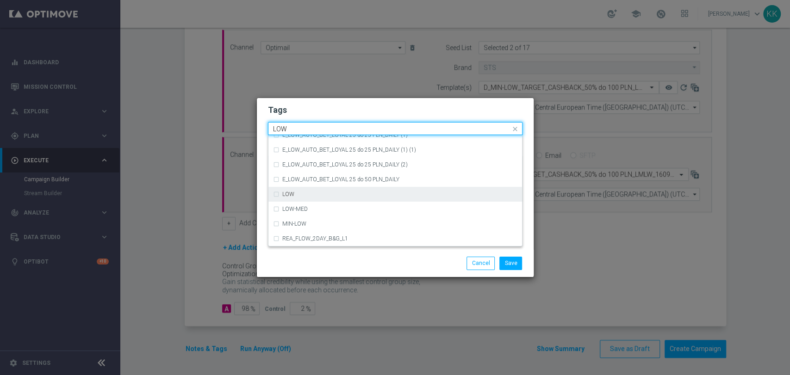
click at [307, 190] on div "LOW" at bounding box center [395, 194] width 244 height 15
type input "LOW"
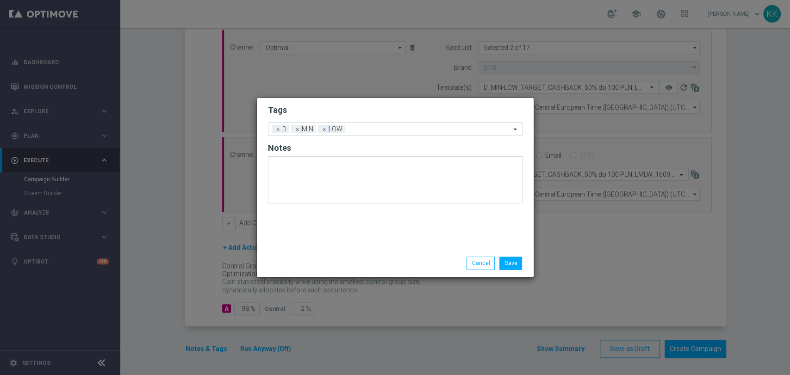
click at [318, 106] on h2 "Tags" at bounding box center [395, 110] width 255 height 11
click at [371, 129] on input "text" at bounding box center [429, 130] width 162 height 8
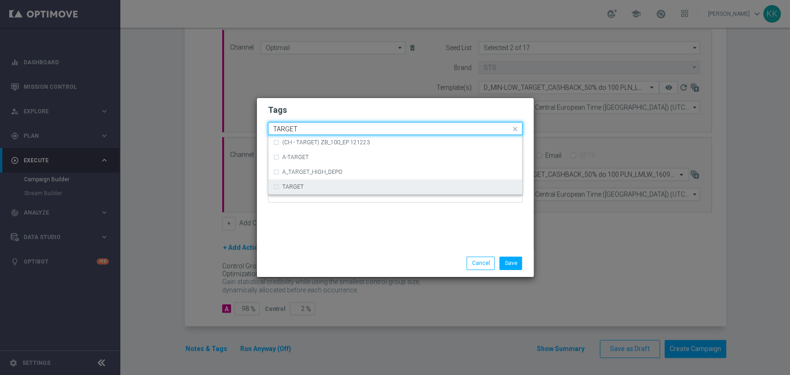
click at [377, 188] on div "TARGET" at bounding box center [399, 187] width 235 height 6
type input "TARGET"
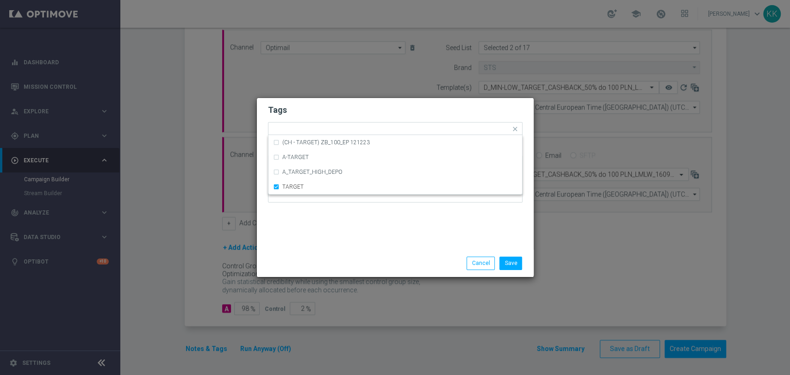
click at [390, 251] on div "Save Cancel" at bounding box center [395, 263] width 277 height 27
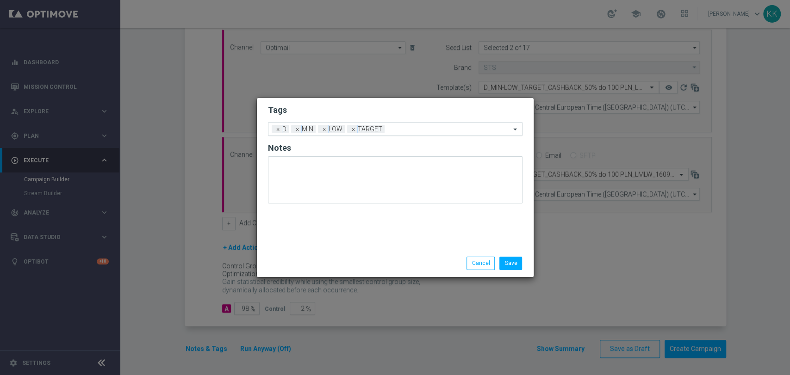
click at [405, 126] on input "text" at bounding box center [449, 130] width 122 height 8
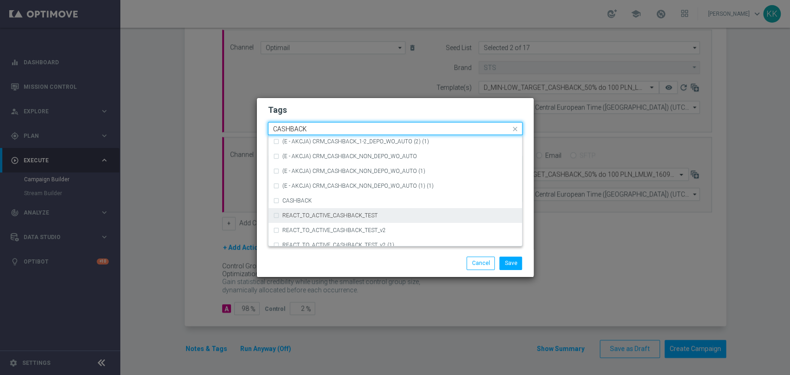
scroll to position [141, 0]
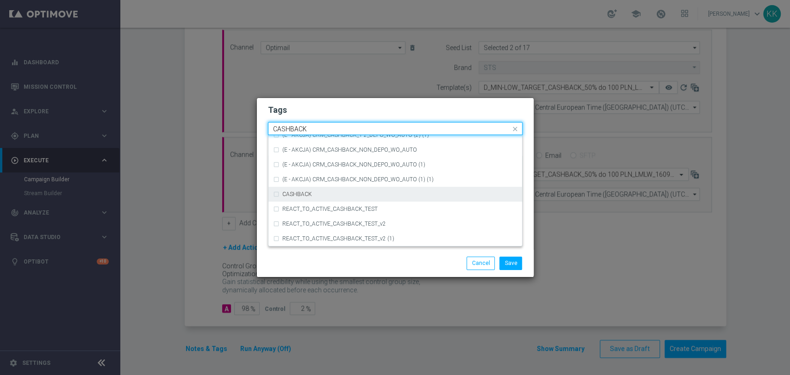
click at [343, 196] on div "CASHBACK" at bounding box center [399, 195] width 235 height 6
type input "CASHBACK"
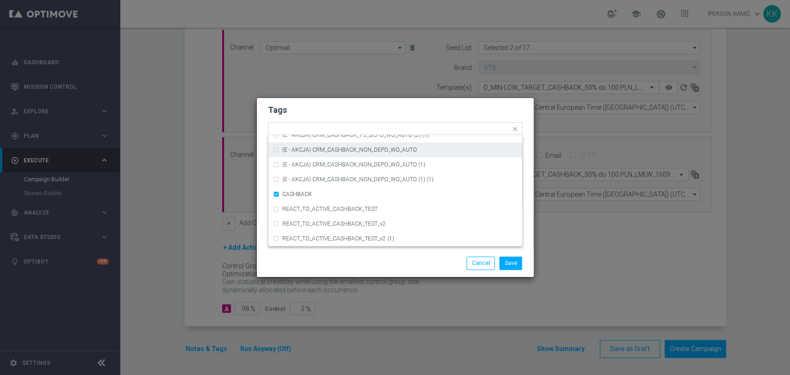
click at [380, 115] on h2 "Tags" at bounding box center [395, 110] width 255 height 11
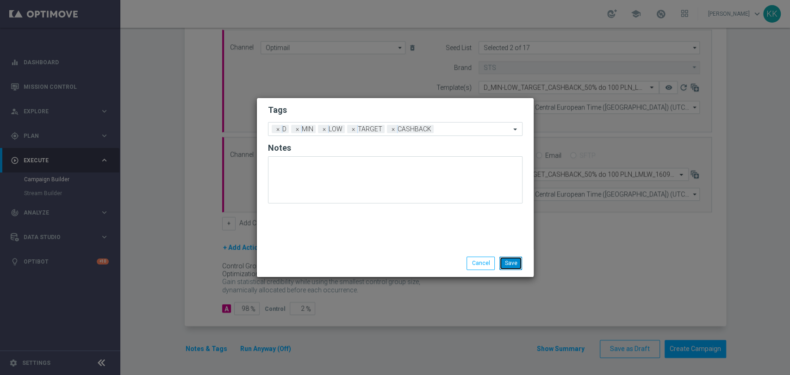
click at [506, 266] on button "Save" at bounding box center [510, 263] width 23 height 13
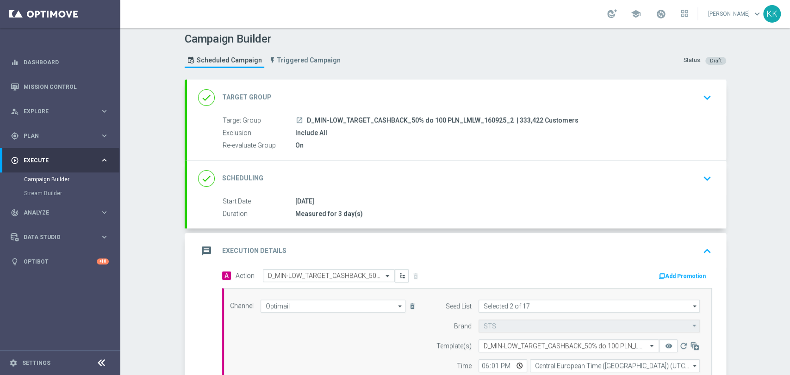
scroll to position [0, 0]
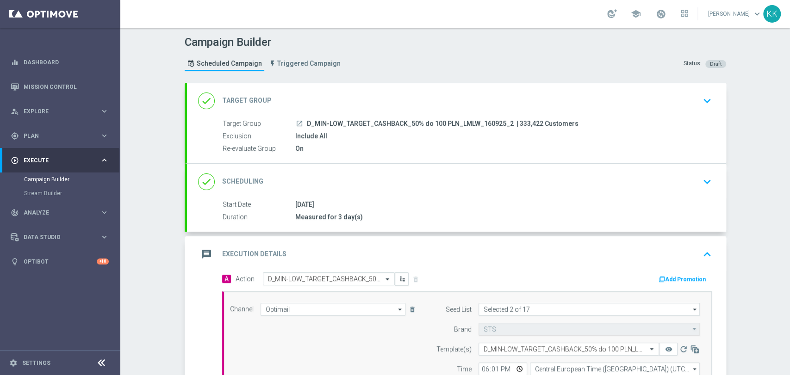
click at [693, 106] on div "done Target Group keyboard_arrow_down" at bounding box center [456, 101] width 517 height 18
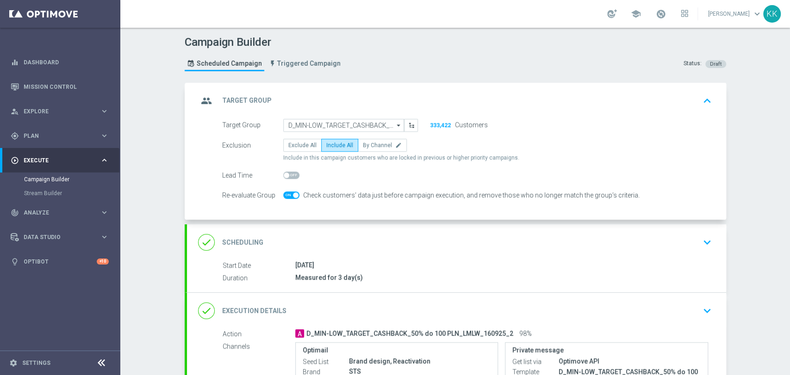
click at [703, 244] on icon "keyboard_arrow_down" at bounding box center [707, 243] width 14 height 14
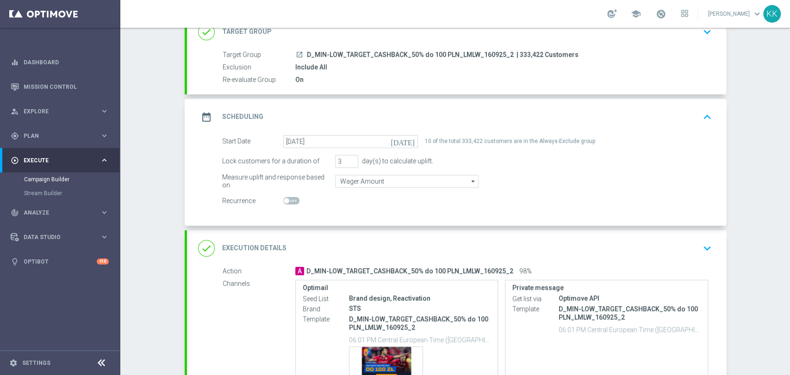
scroll to position [103, 0]
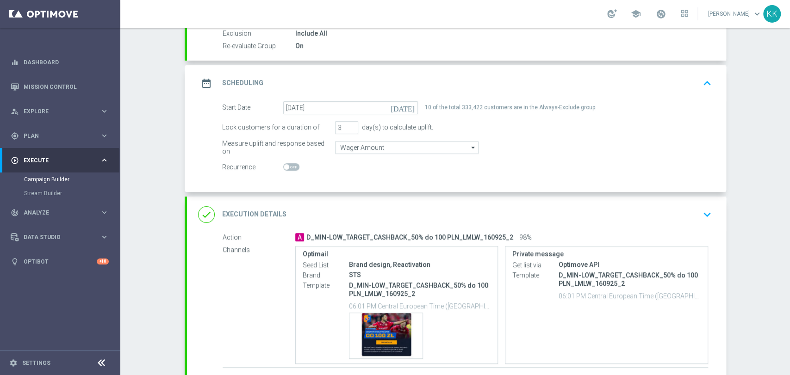
click at [694, 214] on div "done Execution Details keyboard_arrow_down" at bounding box center [456, 215] width 517 height 18
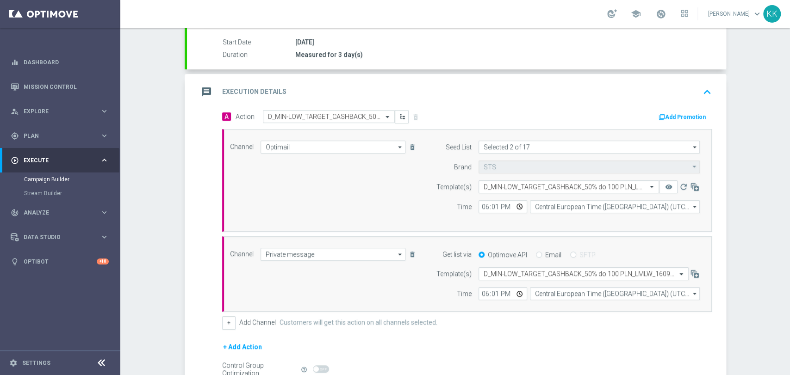
scroll to position [205, 0]
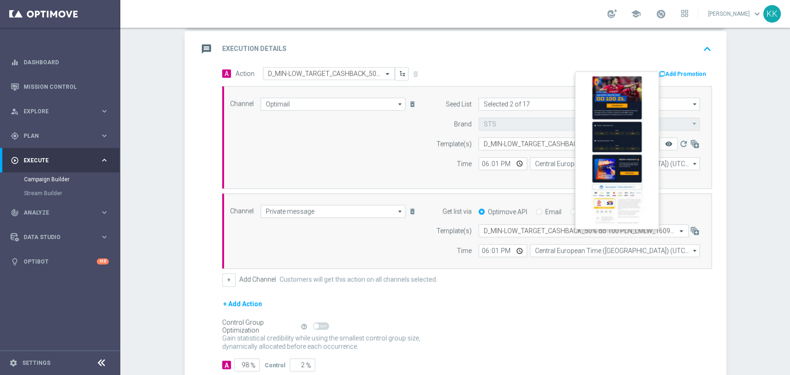
click at [665, 140] on icon "remove_red_eye" at bounding box center [668, 143] width 7 height 7
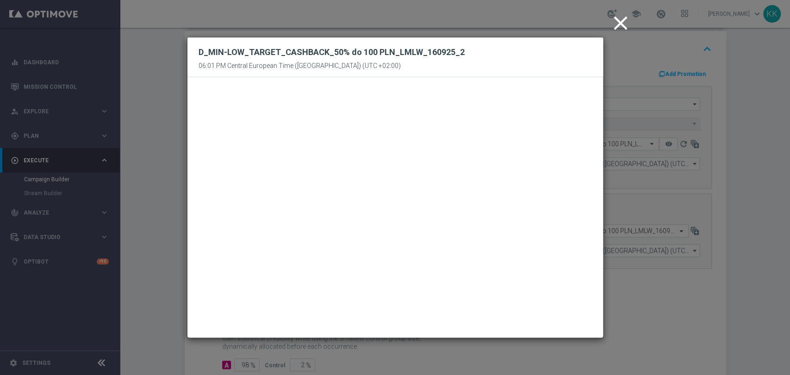
drag, startPoint x: 620, startPoint y: 27, endPoint x: 618, endPoint y: 43, distance: 15.3
click at [620, 27] on icon "close" at bounding box center [620, 23] width 23 height 23
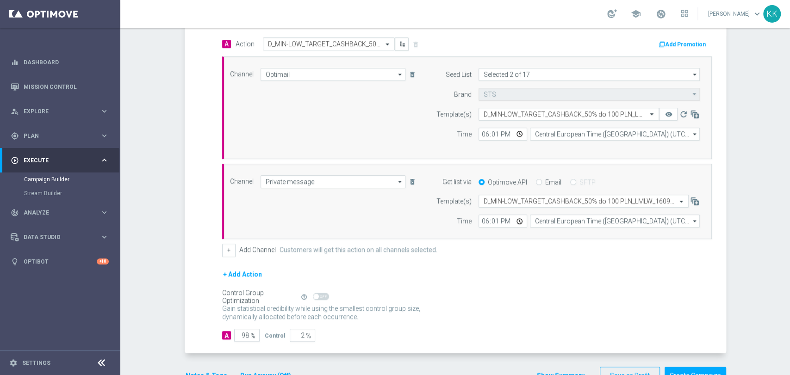
scroll to position [262, 0]
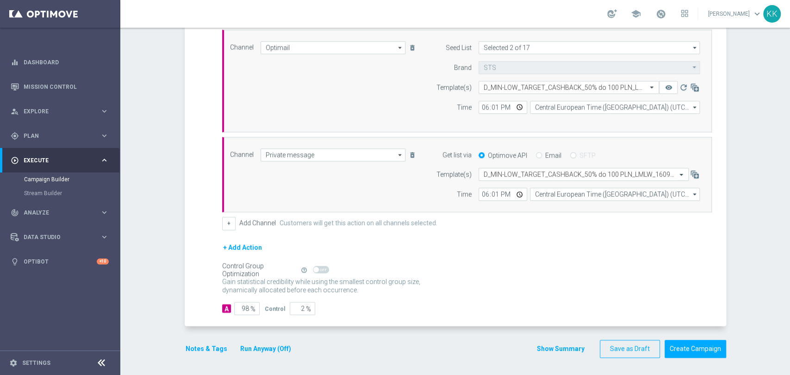
click at [195, 348] on button "Notes & Tags" at bounding box center [206, 349] width 43 height 12
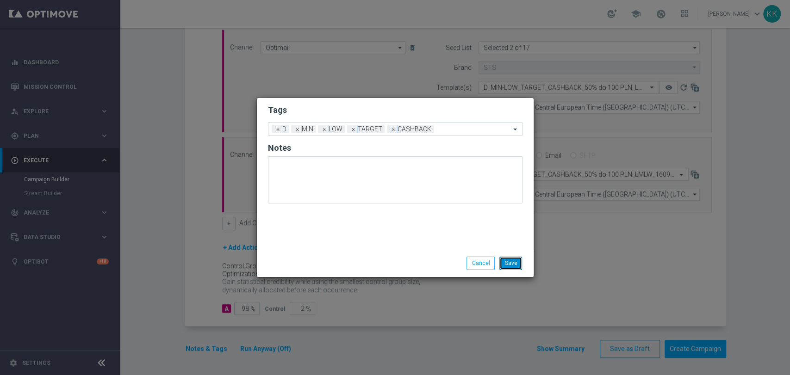
click at [517, 263] on button "Save" at bounding box center [510, 263] width 23 height 13
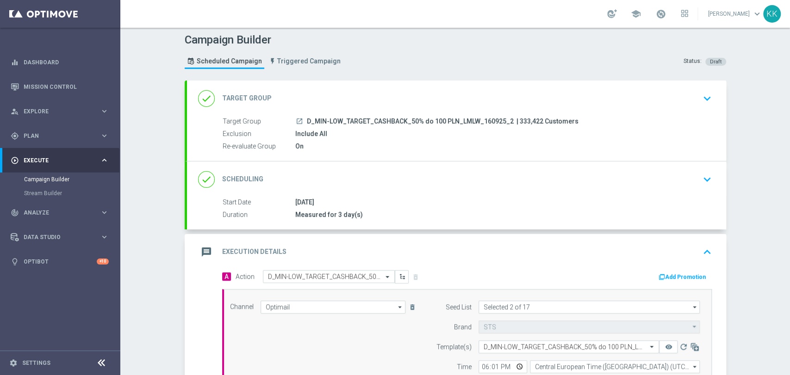
scroll to position [0, 0]
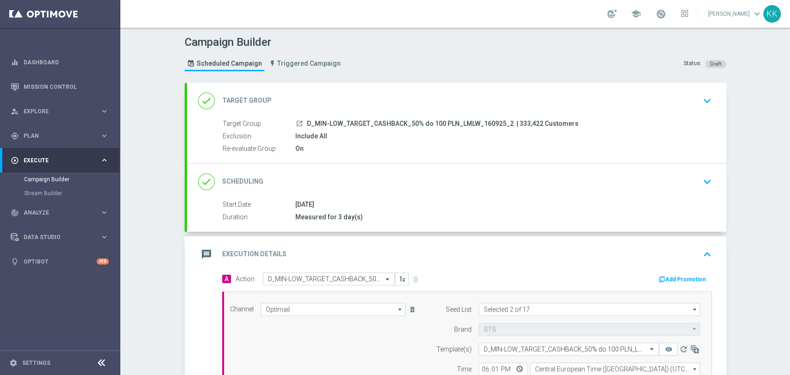
click at [691, 104] on div "done Target Group keyboard_arrow_down" at bounding box center [456, 101] width 517 height 18
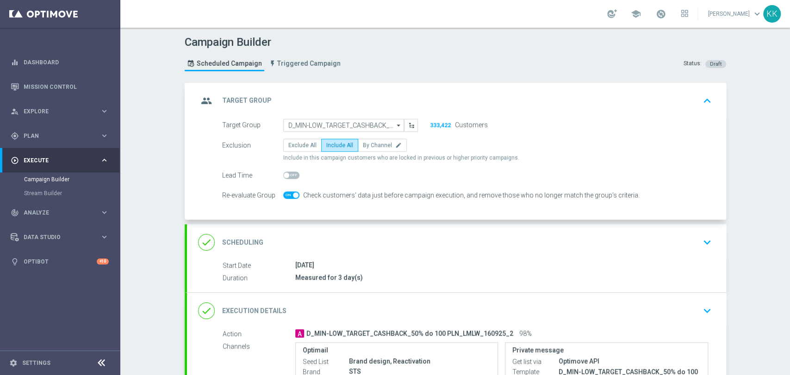
click at [715, 244] on div "done Scheduling keyboard_arrow_down" at bounding box center [456, 242] width 539 height 36
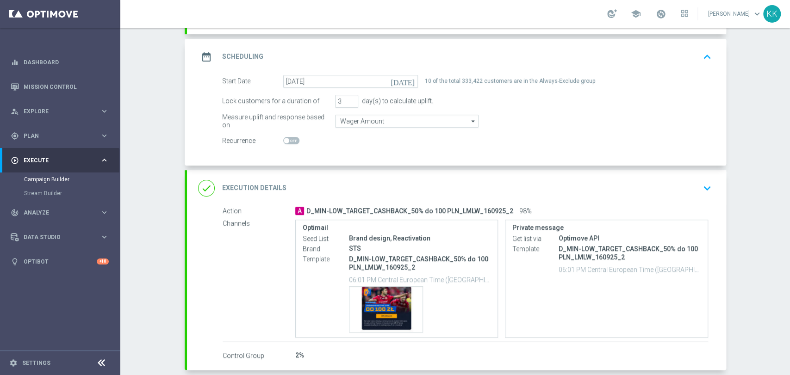
scroll to position [154, 0]
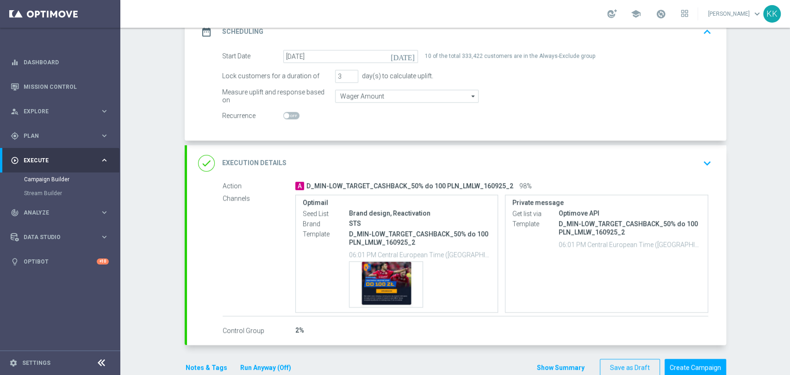
click at [700, 164] on icon "keyboard_arrow_down" at bounding box center [707, 163] width 14 height 14
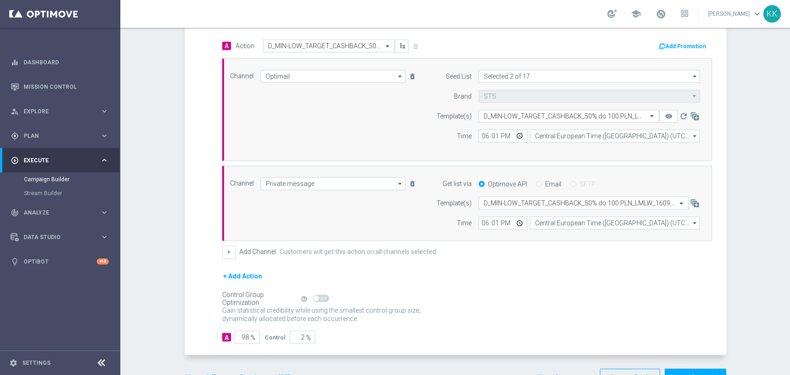
scroll to position [262, 0]
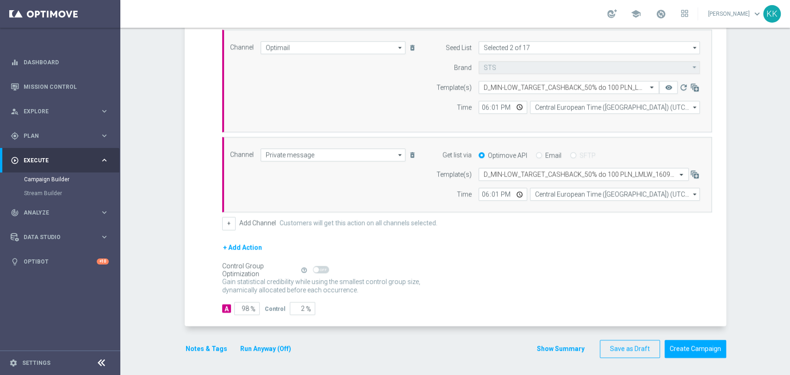
click at [207, 348] on button "Notes & Tags" at bounding box center [206, 349] width 43 height 12
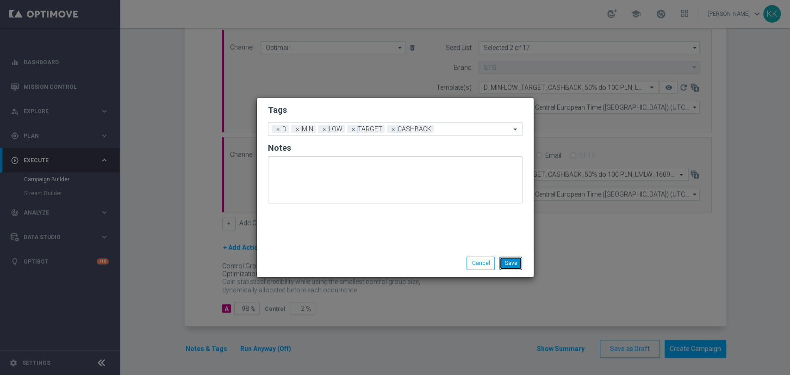
click at [503, 259] on button "Save" at bounding box center [510, 263] width 23 height 13
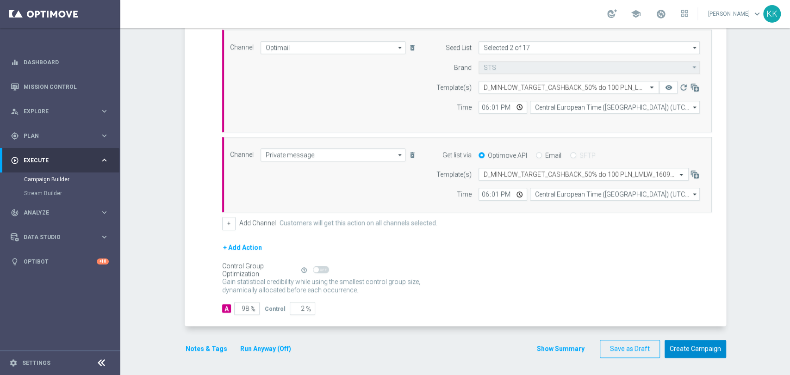
click at [699, 348] on button "Create Campaign" at bounding box center [696, 349] width 62 height 18
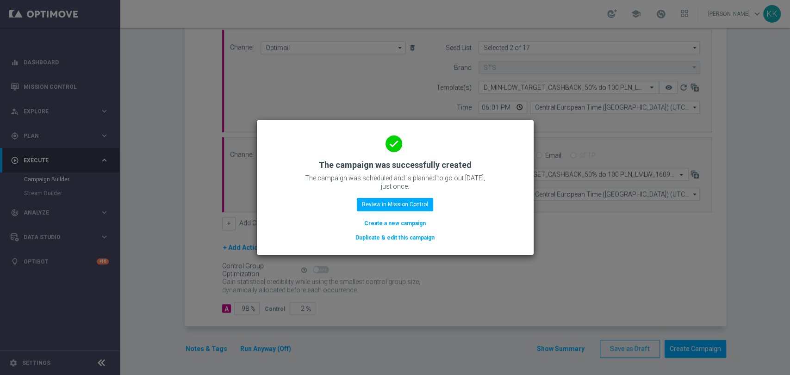
click at [402, 224] on button "Create a new campaign" at bounding box center [394, 223] width 63 height 10
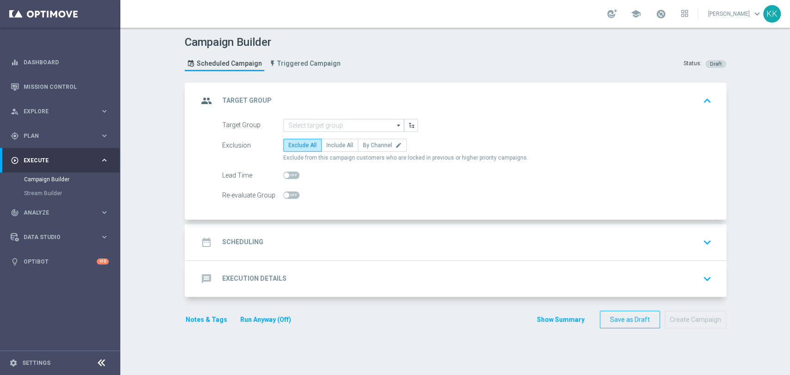
scroll to position [0, 0]
click at [337, 123] on input at bounding box center [343, 125] width 121 height 13
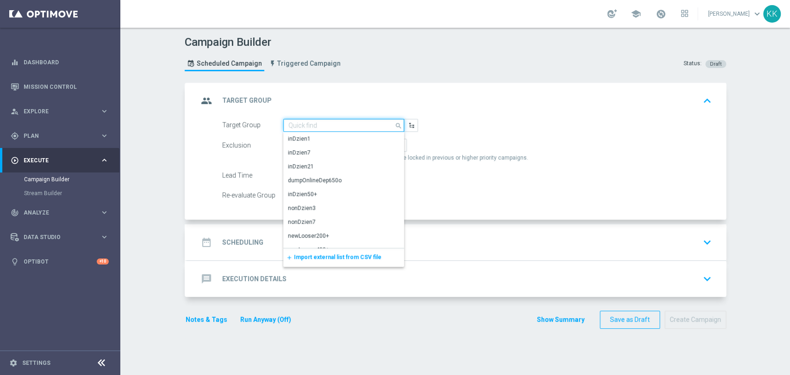
paste input "D_MED_TARGET_CASHBACK_50% do 300 PLN_LMLW_160925_2"
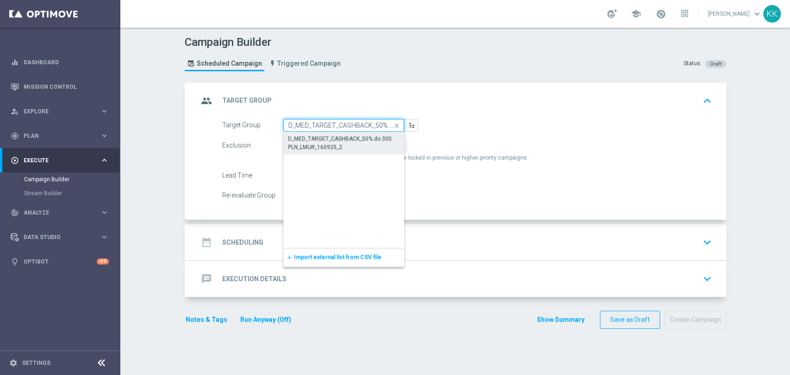
scroll to position [0, 77]
click at [331, 140] on div "D_MED_TARGET_CASHBACK_50% do 300 PLN_LMLW_160925_2" at bounding box center [344, 143] width 112 height 17
type input "D_MED_TARGET_CASHBACK_50% do 300 PLN_LMLW_160925_2"
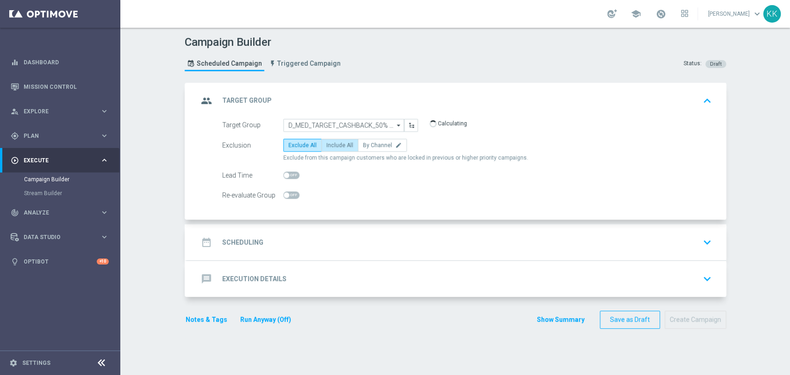
click at [337, 149] on label "Include All" at bounding box center [339, 145] width 37 height 13
click at [332, 149] on input "Include All" at bounding box center [329, 147] width 6 height 6
radio input "true"
click at [289, 194] on span at bounding box center [291, 195] width 16 height 7
click at [289, 194] on input "checkbox" at bounding box center [291, 195] width 16 height 7
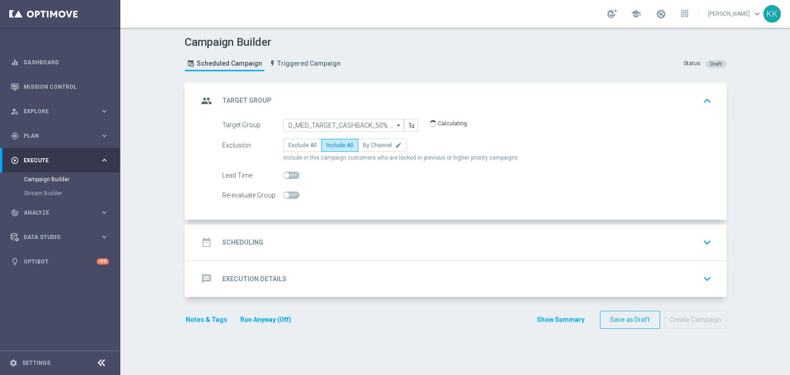
checkbox input "true"
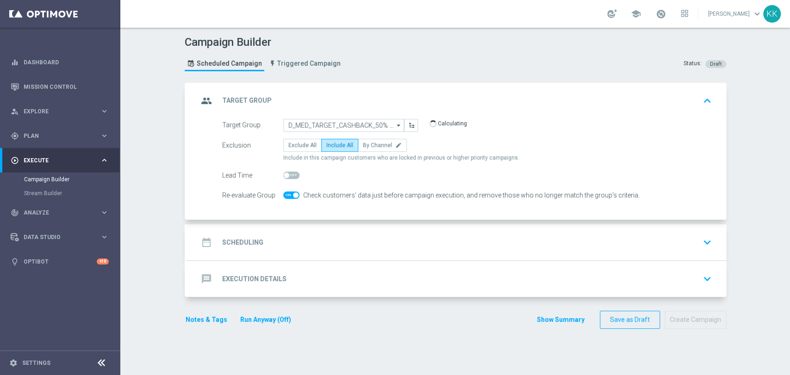
click at [374, 234] on div "date_range Scheduling keyboard_arrow_down" at bounding box center [456, 243] width 517 height 18
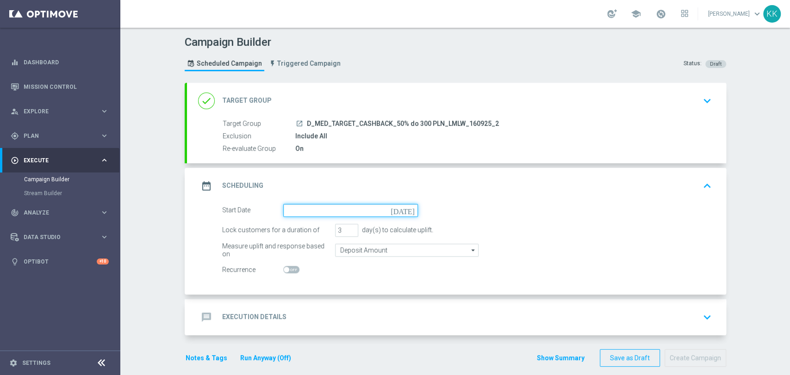
click at [344, 205] on input at bounding box center [350, 210] width 135 height 13
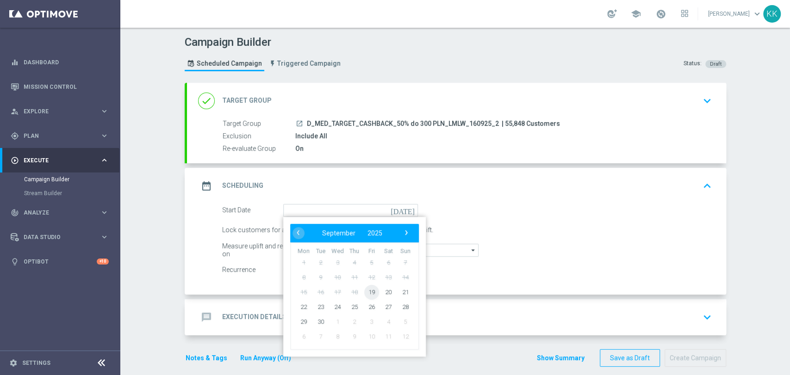
drag, startPoint x: 368, startPoint y: 281, endPoint x: 366, endPoint y: 290, distance: 9.0
click at [366, 290] on span "19" at bounding box center [371, 292] width 15 height 15
type input "[DATE]"
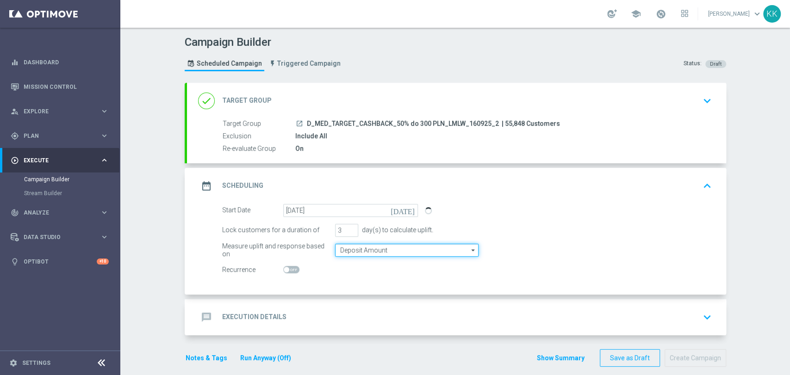
click at [346, 254] on input "Deposit Amount" at bounding box center [406, 250] width 143 height 13
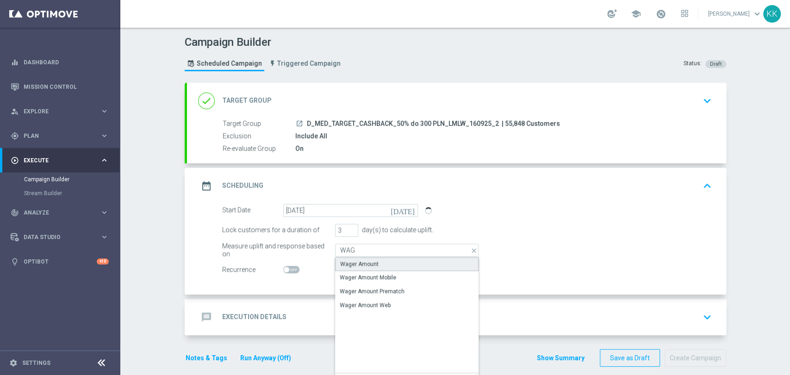
drag, startPoint x: 350, startPoint y: 261, endPoint x: 350, endPoint y: 255, distance: 6.0
click at [350, 257] on div "Show Selected 0 of [PERSON_NAME] Amount Wager Amount Mobile Wager Amount Premat…" at bounding box center [406, 324] width 143 height 135
click at [351, 259] on div "Wager Amount" at bounding box center [406, 264] width 143 height 14
type input "Wager Amount"
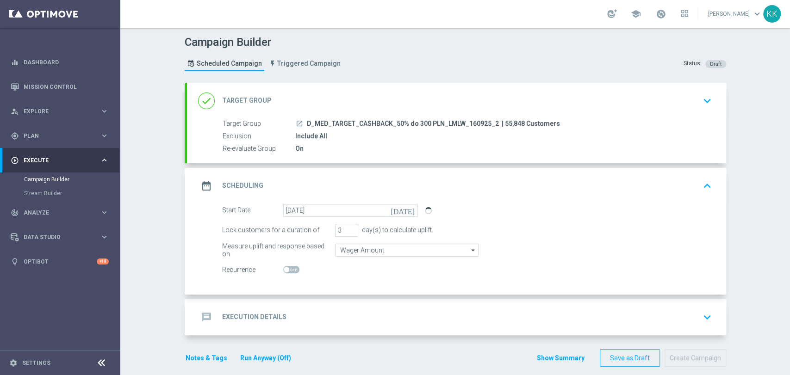
click at [356, 311] on div "message Execution Details keyboard_arrow_down" at bounding box center [456, 318] width 517 height 18
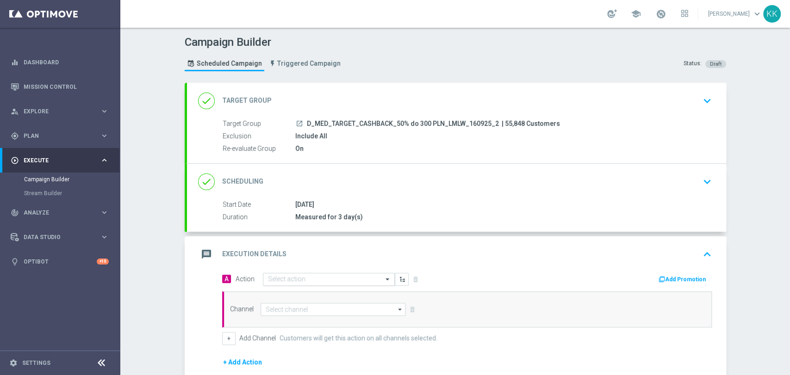
click at [333, 280] on input "text" at bounding box center [319, 280] width 103 height 8
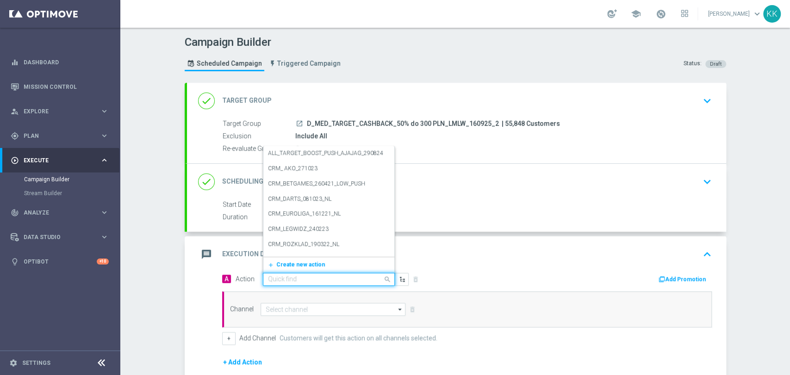
paste input "D_MED_TARGET_CASHBACK_50% do 300 PLN_LMLW_160925_2"
type input "D_MED_TARGET_CASHBACK_50% do 300 PLN_LMLW_160925_2"
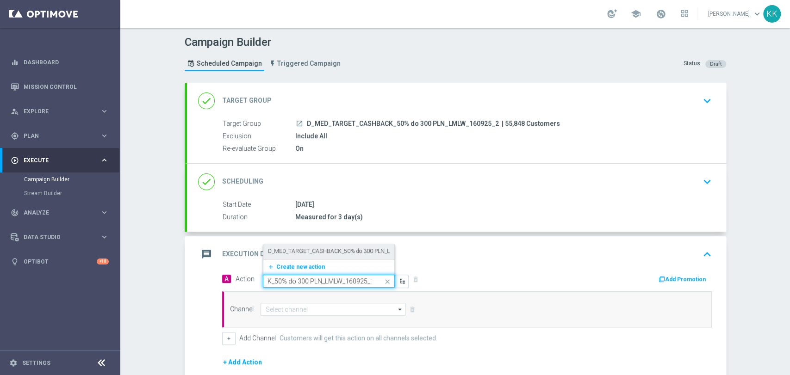
click at [313, 255] on div "D_MED_TARGET_CASHBACK_50% do 300 PLN_LMLW_160925_2 edit" at bounding box center [329, 251] width 122 height 15
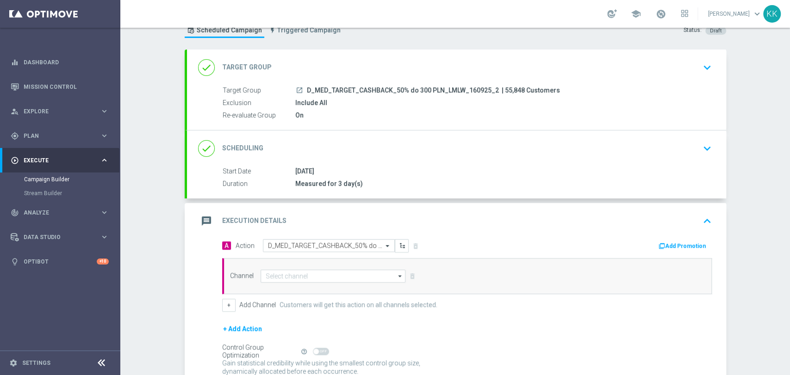
scroll to position [51, 0]
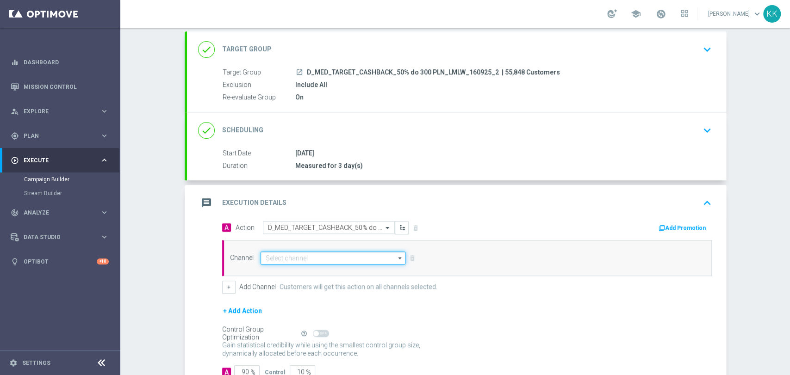
click at [322, 262] on input at bounding box center [333, 258] width 145 height 13
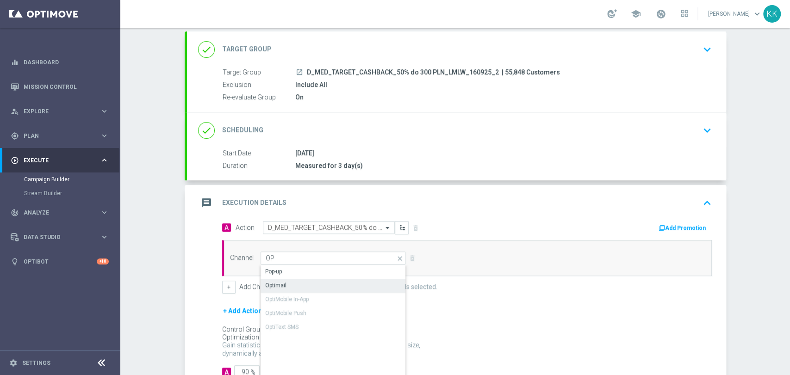
click at [315, 289] on div "Optimail" at bounding box center [334, 285] width 146 height 13
type input "Optimail"
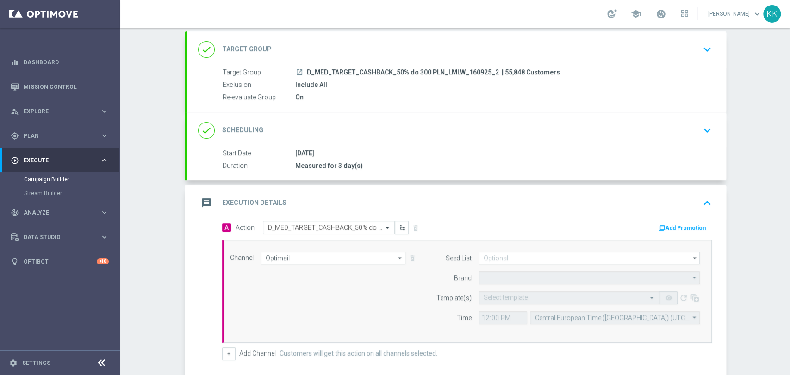
type input "STS"
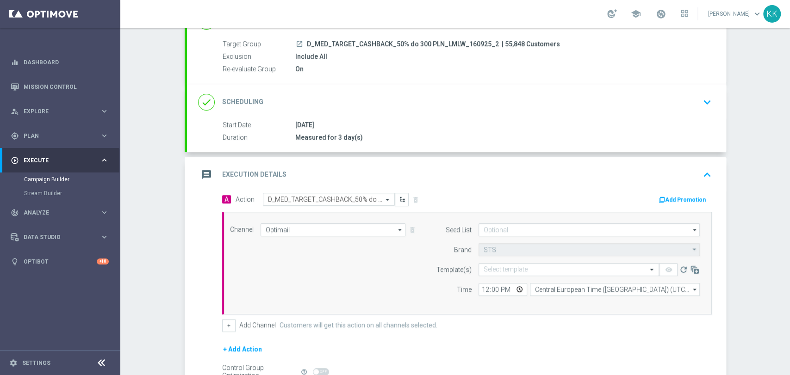
scroll to position [103, 0]
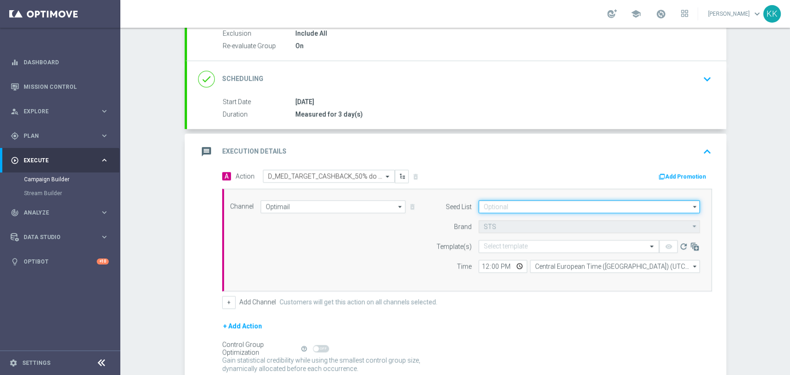
click at [517, 201] on input at bounding box center [588, 206] width 221 height 13
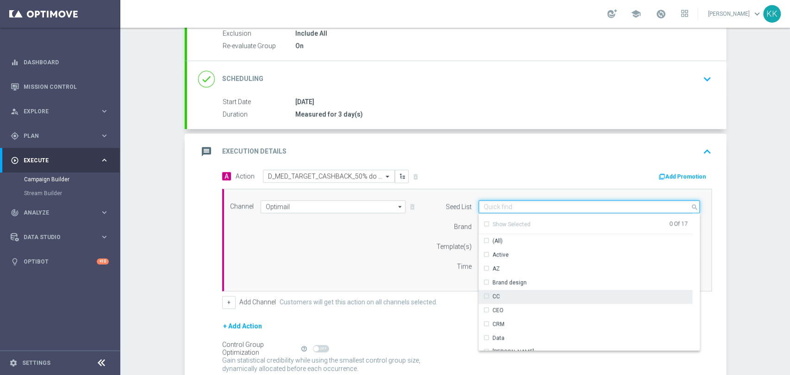
scroll to position [133, 0]
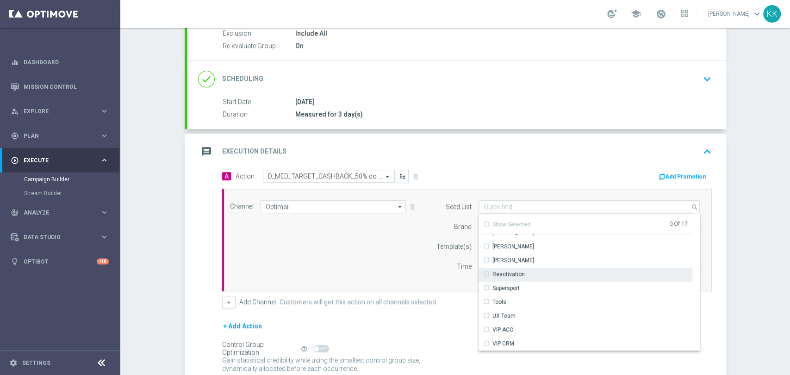
click at [520, 273] on div "Reactivation" at bounding box center [585, 274] width 214 height 13
drag, startPoint x: 447, startPoint y: 264, endPoint x: 452, endPoint y: 263, distance: 5.2
click at [447, 264] on div "Time" at bounding box center [447, 266] width 47 height 13
type input "Reactivation"
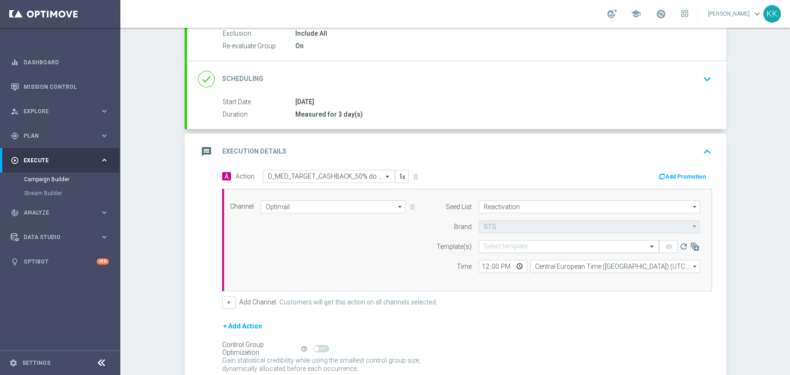
click at [524, 244] on input "text" at bounding box center [560, 247] width 152 height 8
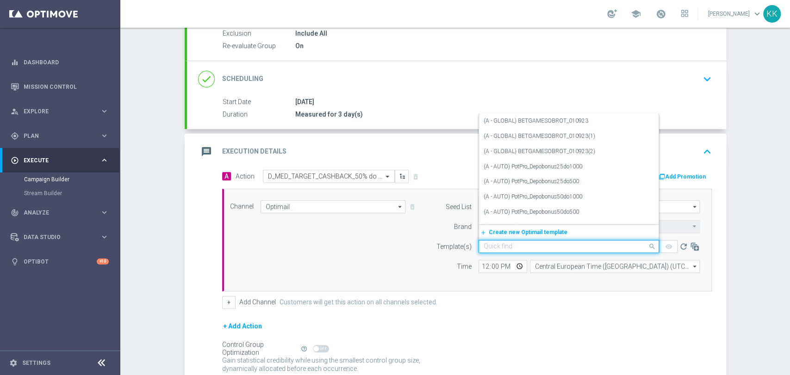
paste input "D_MED_TARGET_CASHBACK_50% do 300 PLN_LMLW_160925_2"
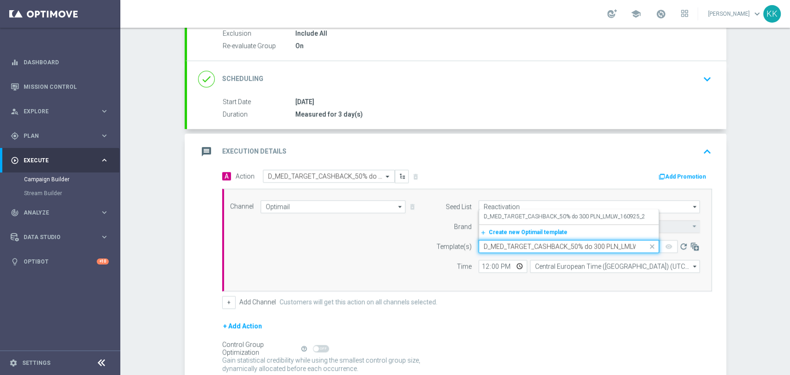
scroll to position [0, 31]
click at [526, 215] on label "D_MED_TARGET_CASHBACK_50% do 300 PLN_LMLW_160925_2" at bounding box center [565, 217] width 162 height 8
type input "D_MED_TARGET_CASHBACK_50% do 300 PLN_LMLW_160925_2"
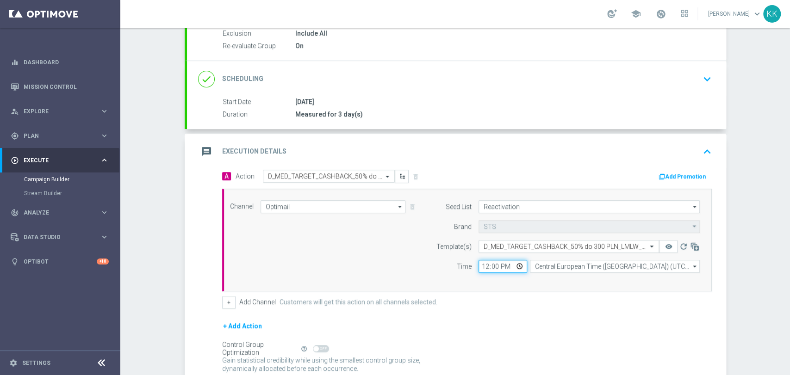
click at [484, 264] on input "12:00" at bounding box center [502, 266] width 49 height 13
type input "18:11"
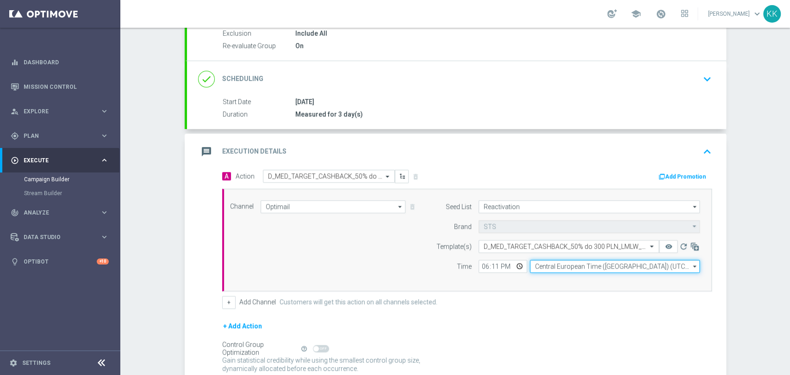
click at [567, 268] on input "Central European Time ([GEOGRAPHIC_DATA]) (UTC +02:00)" at bounding box center [615, 266] width 170 height 13
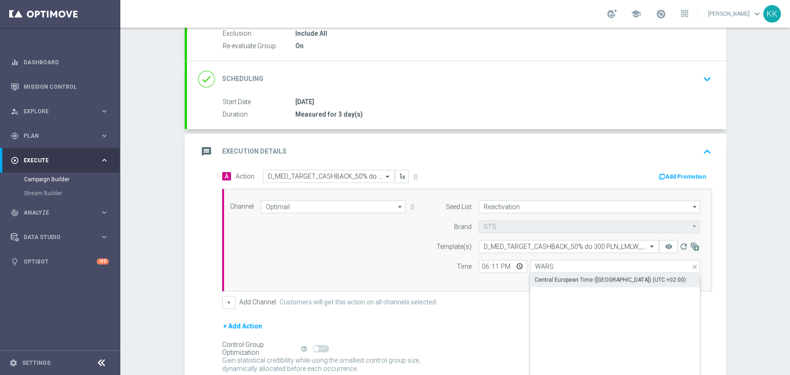
click at [562, 282] on div "Central European Time ([GEOGRAPHIC_DATA]) (UTC +02:00)" at bounding box center [609, 280] width 151 height 8
type input "Central European Time ([GEOGRAPHIC_DATA]) (UTC +02:00)"
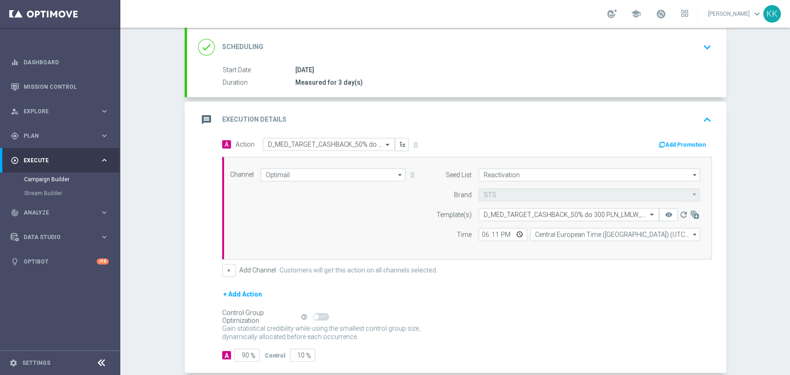
scroll to position [181, 0]
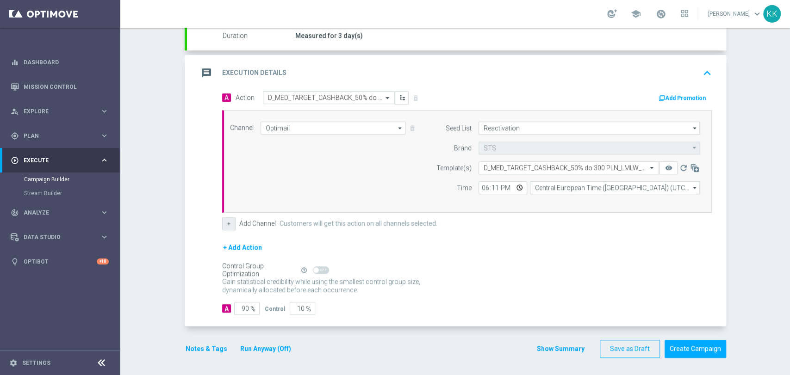
click at [225, 221] on button "+" at bounding box center [228, 223] width 13 height 13
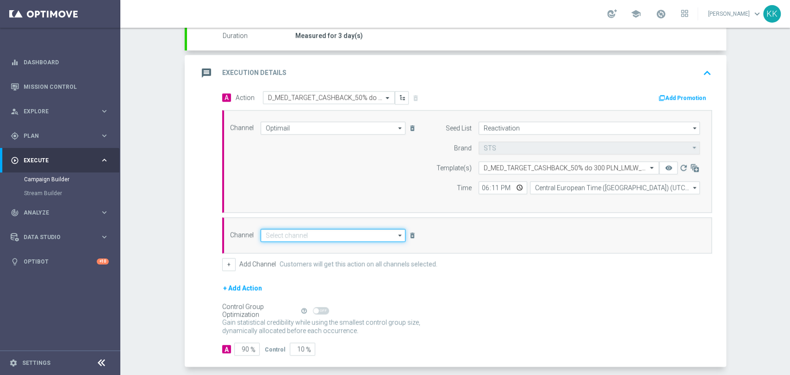
click at [274, 238] on input at bounding box center [333, 235] width 145 height 13
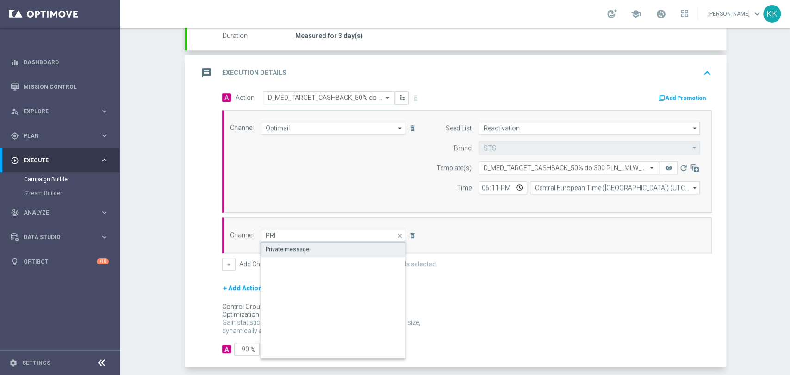
click at [275, 242] on div "Private message" at bounding box center [334, 249] width 146 height 14
type input "Private message"
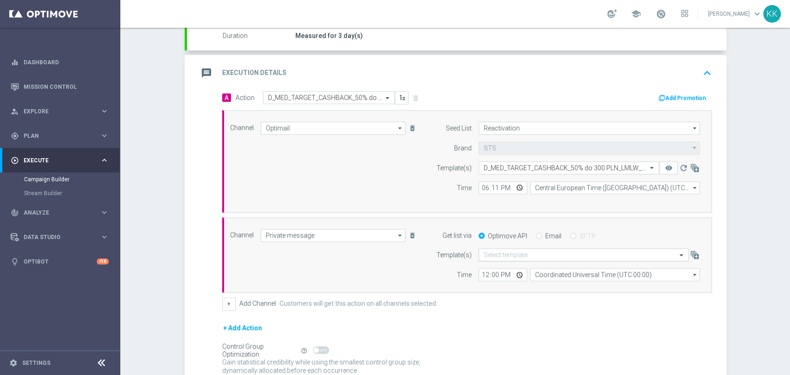
click at [505, 249] on div "Select template" at bounding box center [583, 255] width 210 height 13
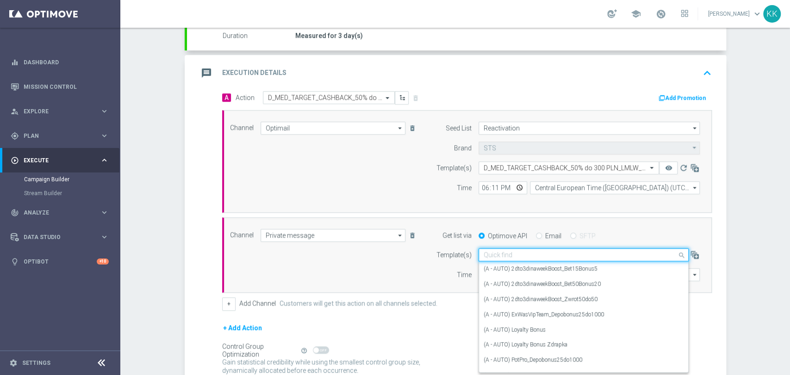
paste input "D_MED_TARGET_CASHBACK_50% do 300 PLN_LMLW_160925_2"
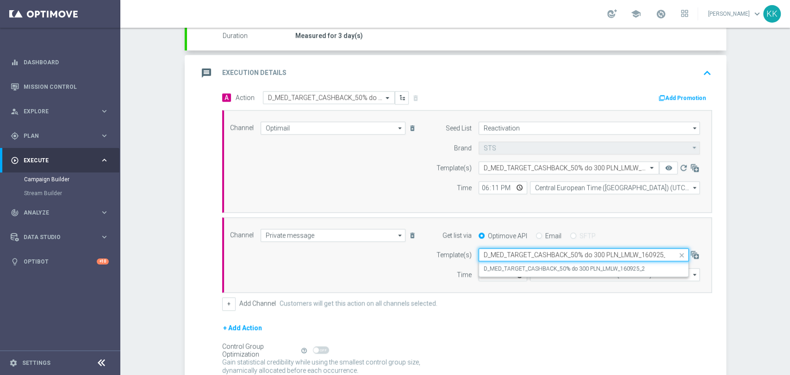
scroll to position [0, 1]
click at [507, 261] on div "D_MED_TARGET_CASHBACK_50% do 300 PLN_LMLW_160925_2" at bounding box center [584, 268] width 200 height 15
type input "D_MED_TARGET_CASHBACK_50% do 300 PLN_LMLW_160925_2"
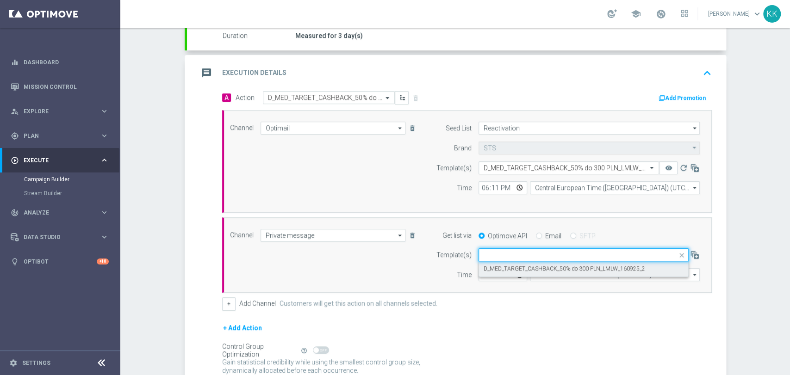
scroll to position [0, 0]
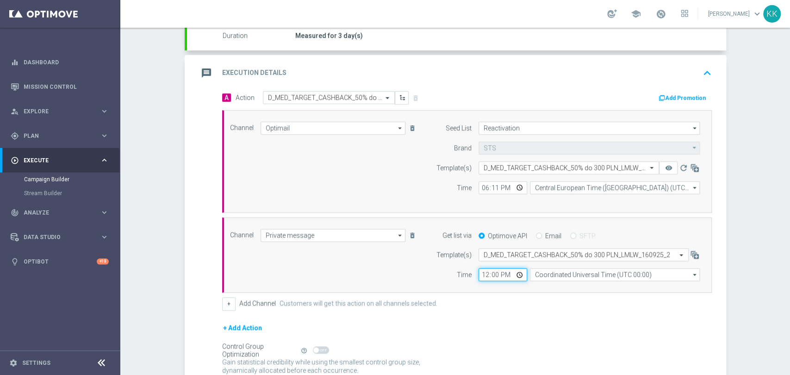
click at [485, 273] on input "12:00" at bounding box center [502, 274] width 49 height 13
type input "18:11"
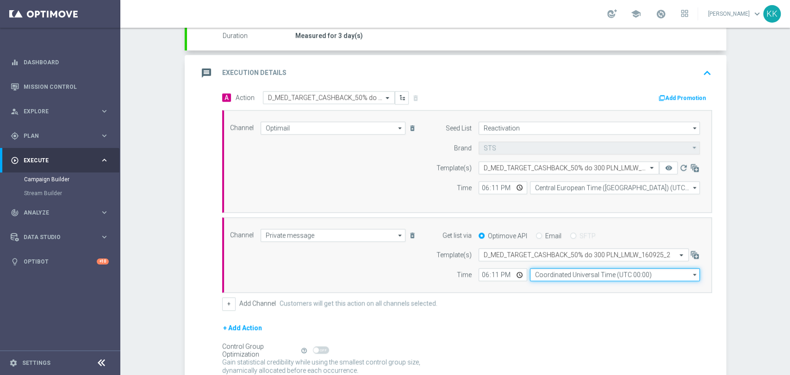
click at [583, 273] on input "Coordinated Universal Time (UTC 00:00)" at bounding box center [615, 274] width 170 height 13
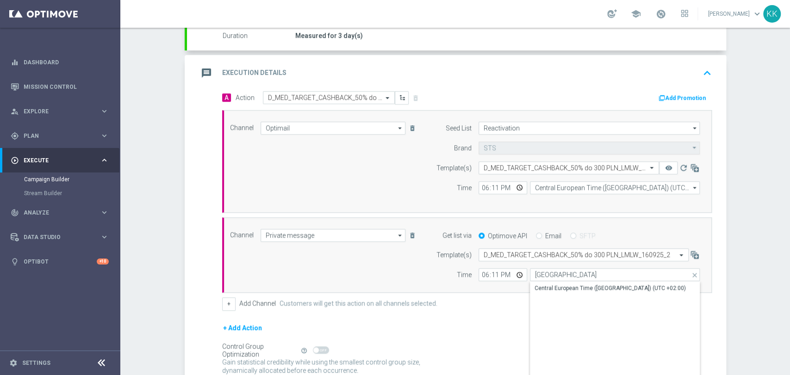
click at [590, 290] on div "Central European Time ([GEOGRAPHIC_DATA]) (UTC +02:00)" at bounding box center [609, 288] width 151 height 8
type input "Central European Time ([GEOGRAPHIC_DATA]) (UTC +02:00)"
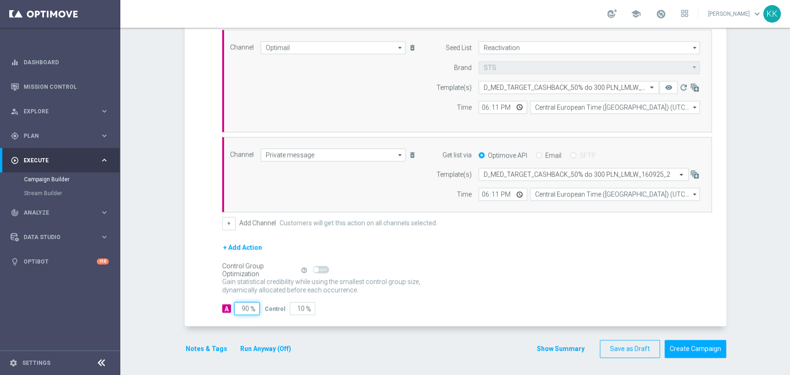
click at [242, 310] on input "90" at bounding box center [246, 308] width 25 height 13
type input "9"
type input "91"
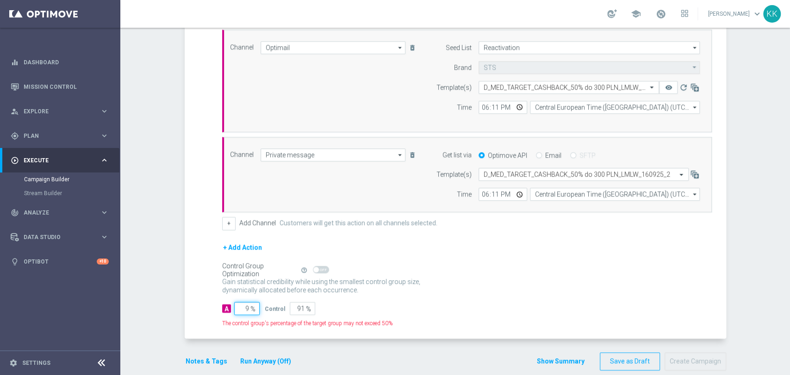
type input "98"
type input "2"
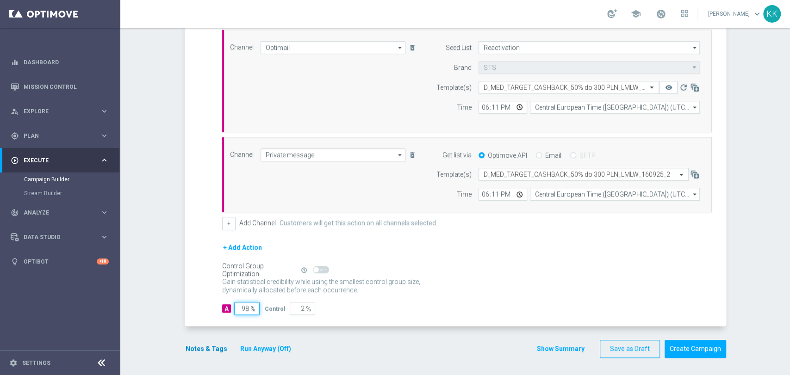
type input "98"
click at [200, 352] on button "Notes & Tags" at bounding box center [206, 349] width 43 height 12
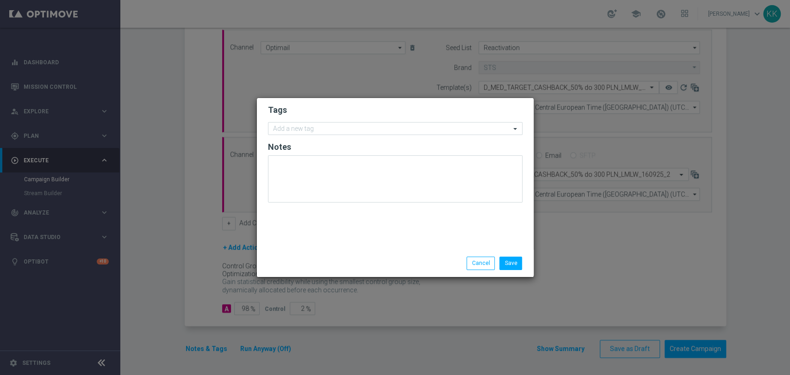
click at [348, 137] on form "Tags Add a new tag Notes" at bounding box center [395, 155] width 255 height 107
click at [347, 130] on input "text" at bounding box center [391, 129] width 237 height 8
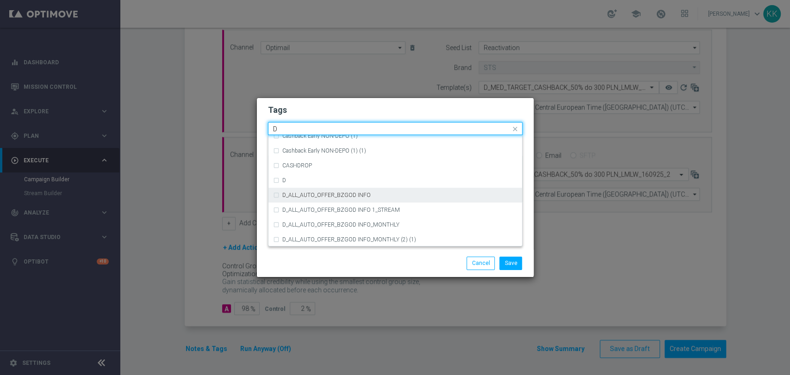
scroll to position [977, 0]
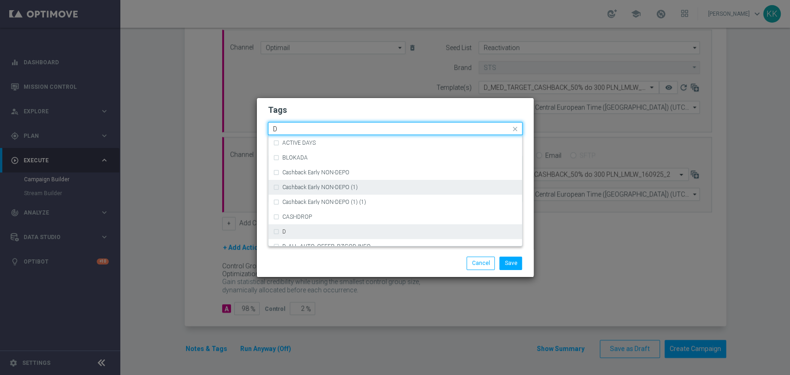
drag, startPoint x: 316, startPoint y: 228, endPoint x: 323, endPoint y: 193, distance: 35.5
click at [316, 229] on div "D" at bounding box center [395, 231] width 244 height 15
type input "D"
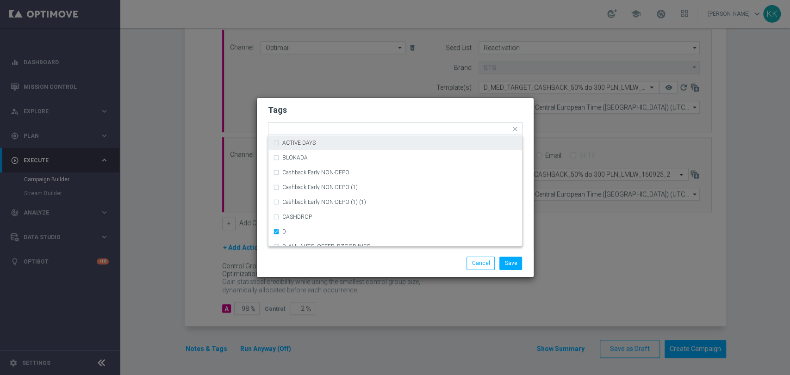
click at [323, 119] on form "Tags Quick find × D (REA - AUTO) REA_FLOW_8DAY_B&G (1) (REA - AUTO) REA_FLOW_8D…" at bounding box center [395, 155] width 255 height 107
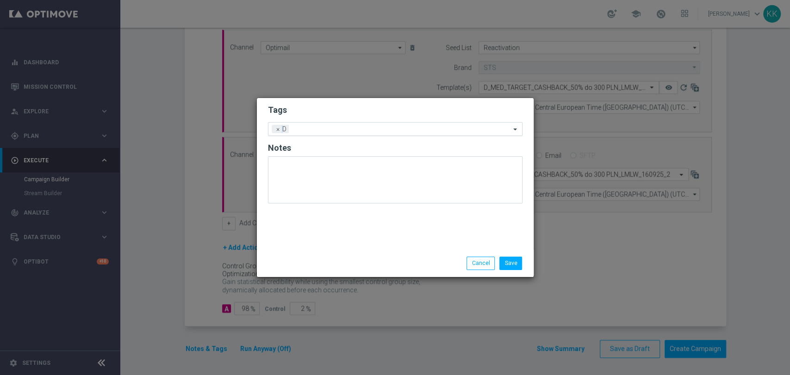
click at [328, 129] on input "text" at bounding box center [401, 130] width 218 height 8
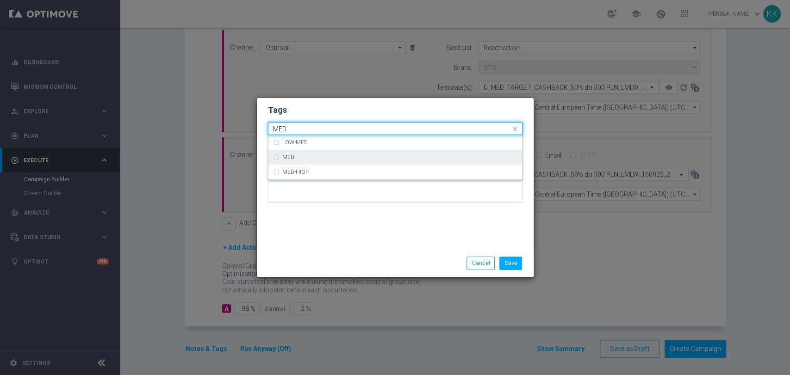
click at [340, 158] on div "MED" at bounding box center [399, 158] width 235 height 6
type input "MED"
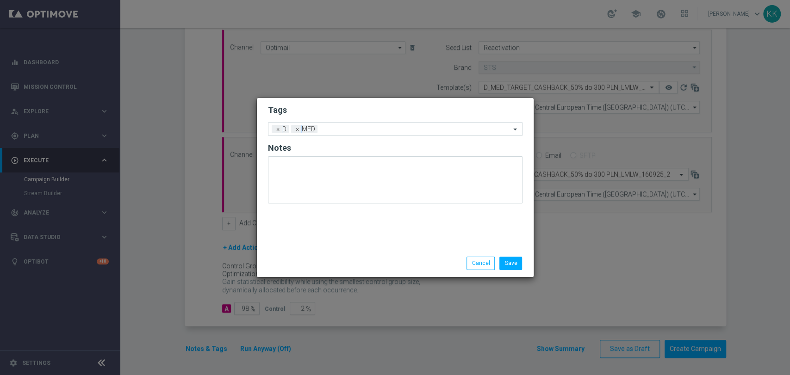
click at [342, 99] on div "Tags Add a new tag × D × MED Notes" at bounding box center [395, 174] width 277 height 152
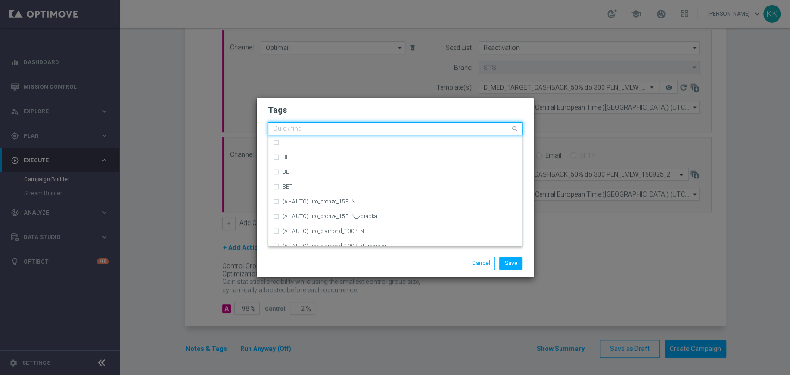
click at [349, 127] on input "text" at bounding box center [391, 129] width 237 height 8
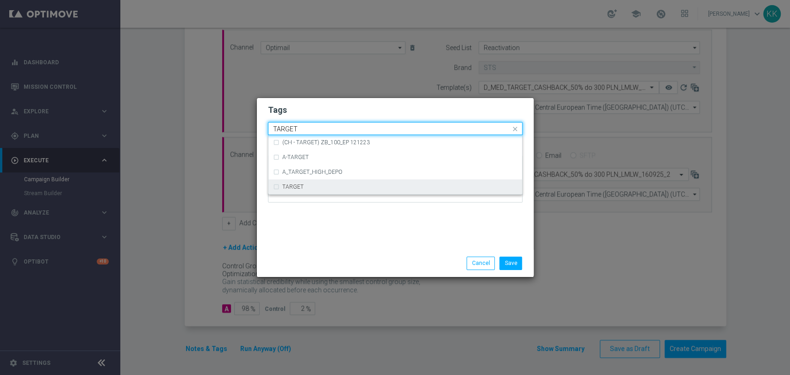
click at [388, 182] on div "TARGET" at bounding box center [395, 187] width 244 height 15
type input "TARGET"
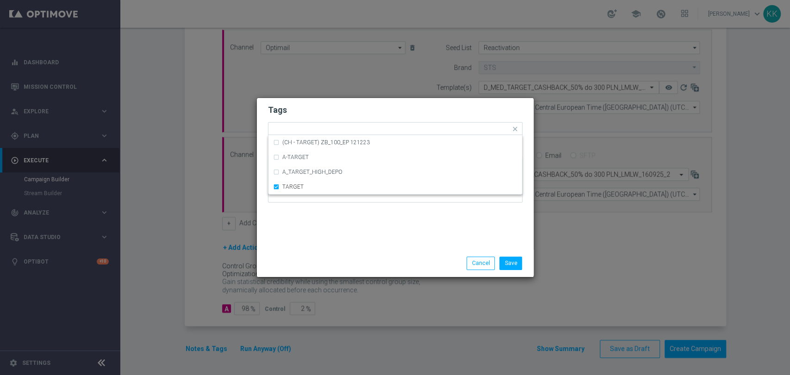
click at [357, 242] on div "Tags Quick find × D × MED × TARGET (CH - TARGET) ZB_100_EP 121223 A-TARGET A_TA…" at bounding box center [395, 174] width 277 height 152
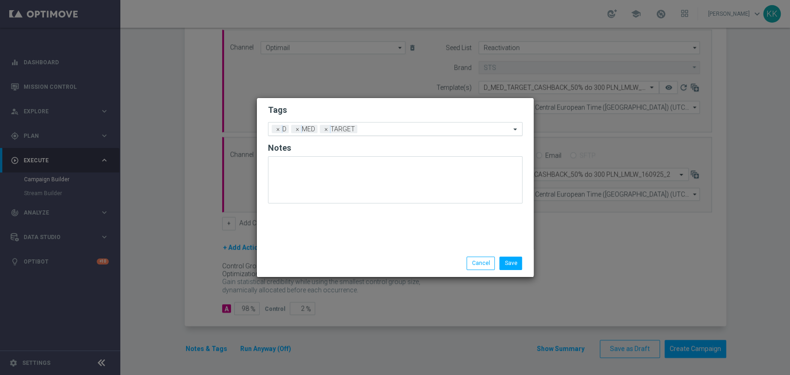
click at [390, 129] on input "text" at bounding box center [435, 130] width 149 height 8
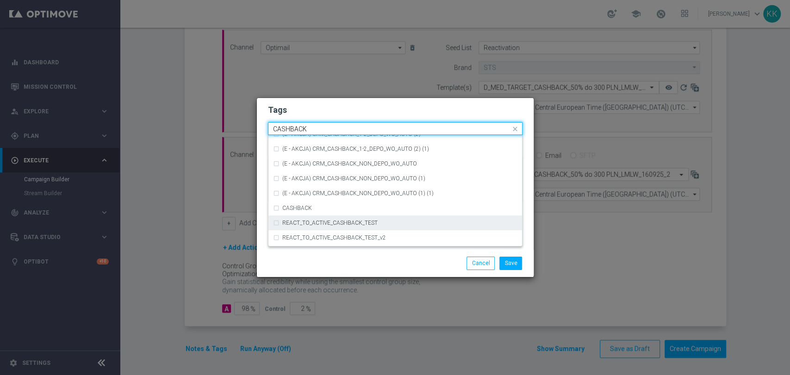
scroll to position [141, 0]
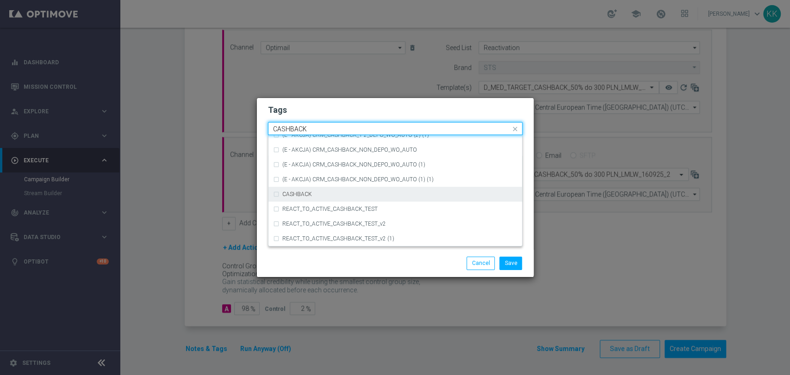
click at [343, 200] on div "CASHBACK" at bounding box center [395, 194] width 244 height 15
type input "CASHBACK"
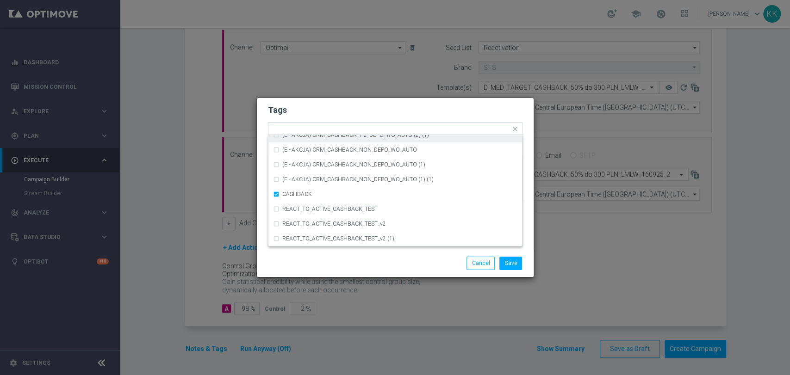
click at [381, 112] on h2 "Tags" at bounding box center [395, 110] width 255 height 11
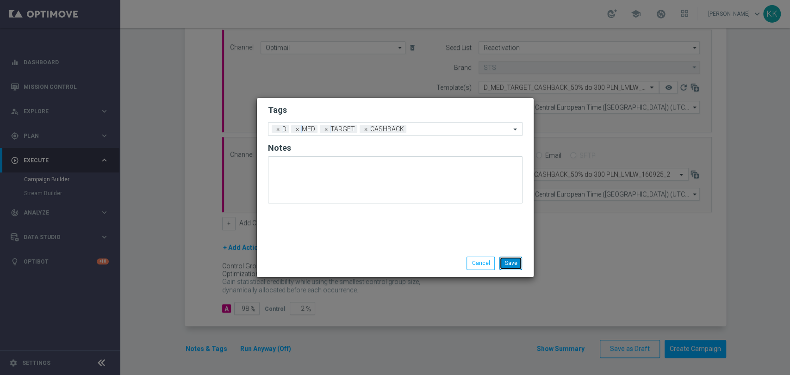
click at [513, 260] on button "Save" at bounding box center [510, 263] width 23 height 13
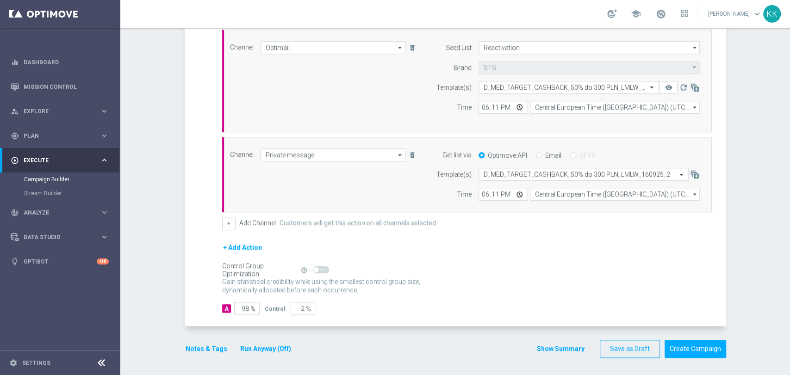
scroll to position [5, 0]
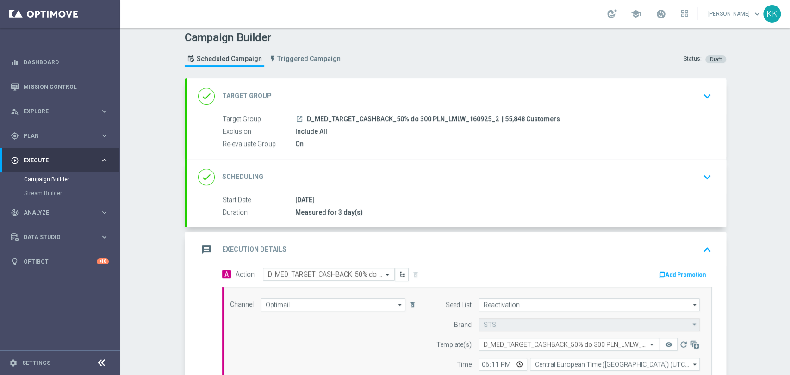
click at [702, 90] on icon "keyboard_arrow_down" at bounding box center [707, 96] width 14 height 14
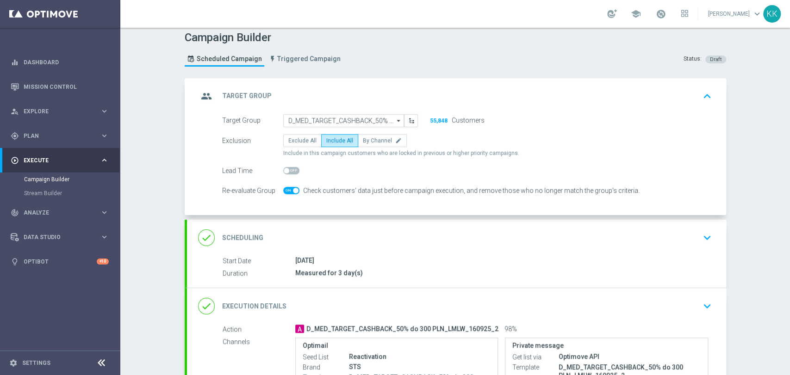
click at [706, 236] on icon "keyboard_arrow_down" at bounding box center [707, 238] width 14 height 14
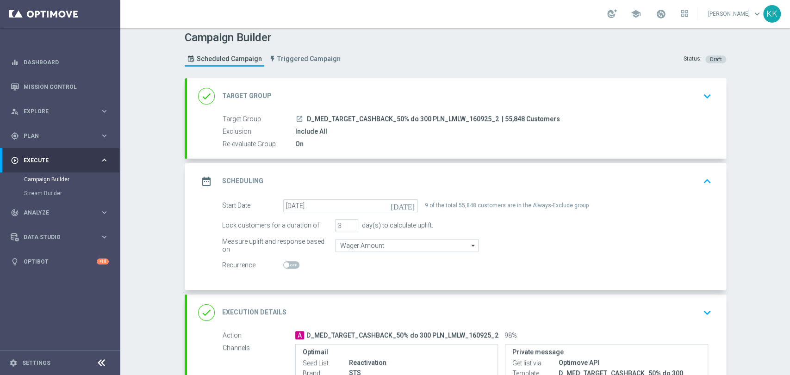
scroll to position [107, 0]
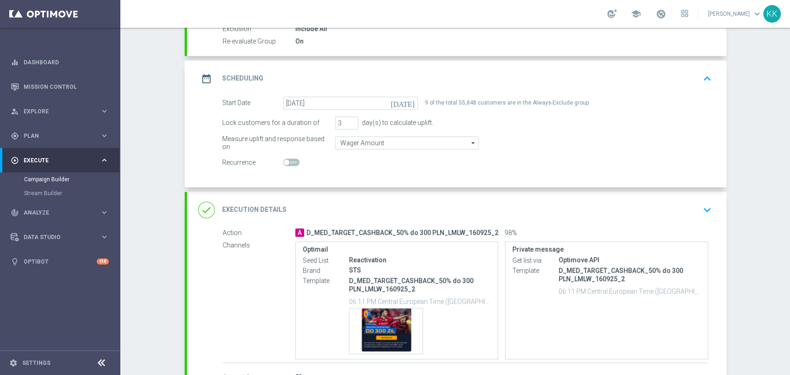
click at [704, 206] on icon "keyboard_arrow_down" at bounding box center [707, 210] width 14 height 14
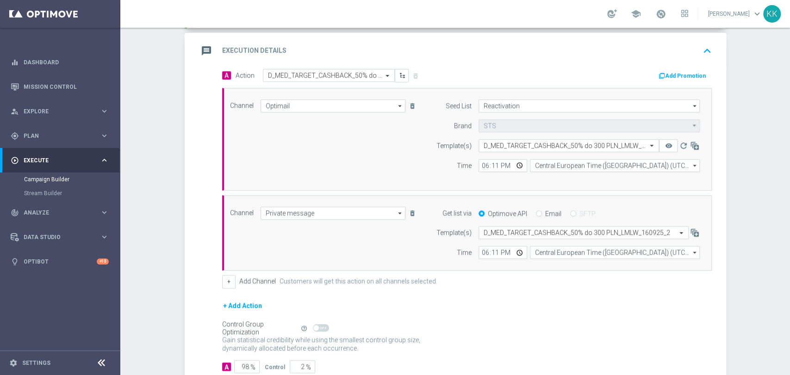
scroll to position [262, 0]
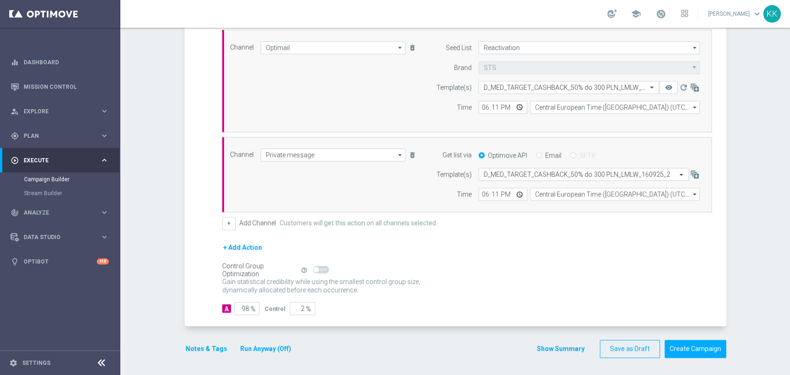
click at [195, 349] on button "Notes & Tags" at bounding box center [206, 349] width 43 height 12
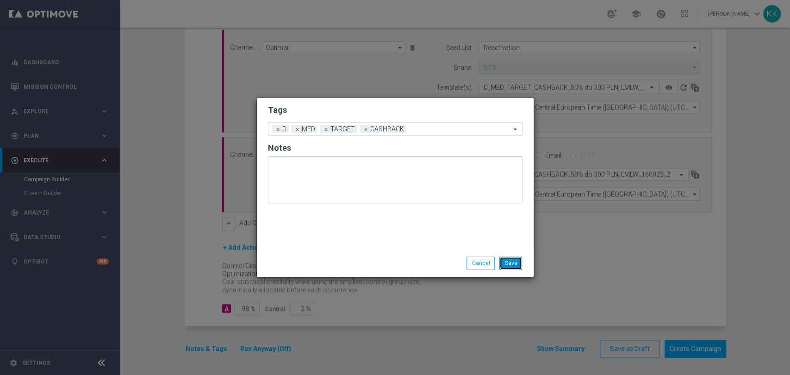
click at [517, 262] on button "Save" at bounding box center [510, 263] width 23 height 13
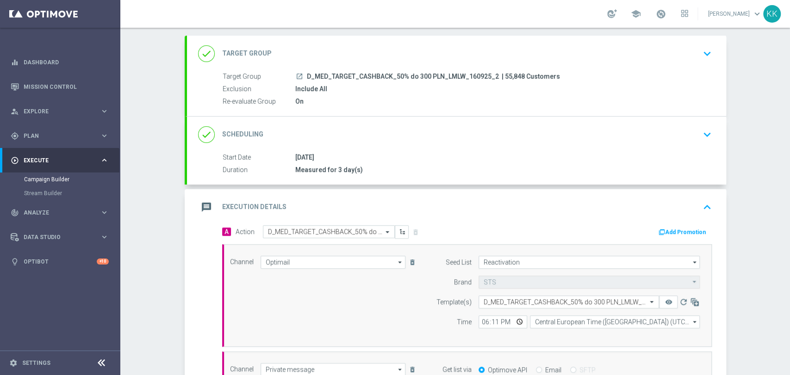
scroll to position [0, 0]
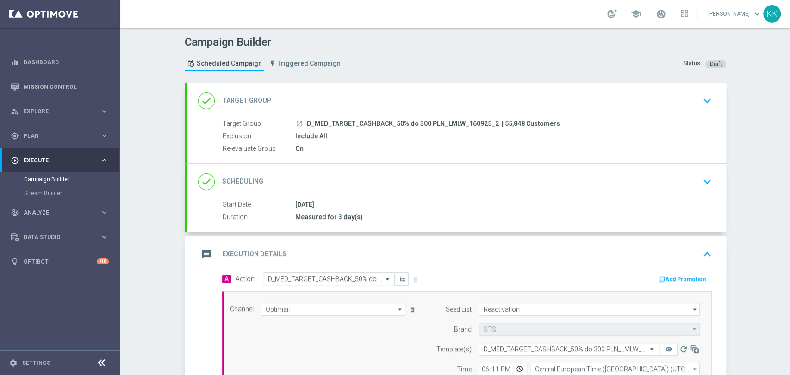
click at [682, 93] on div "done Target Group keyboard_arrow_down" at bounding box center [456, 101] width 517 height 18
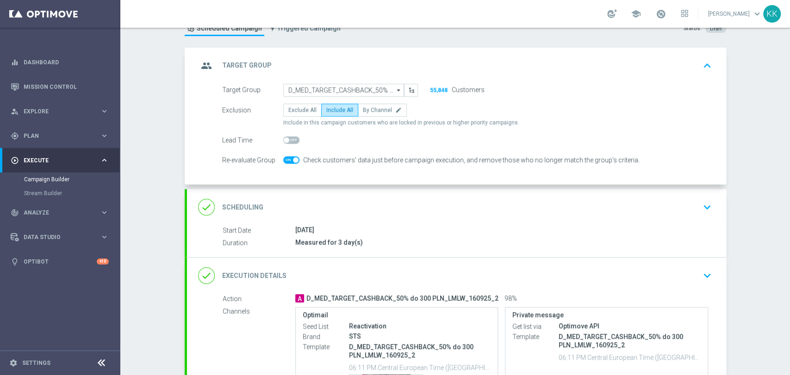
scroll to position [51, 0]
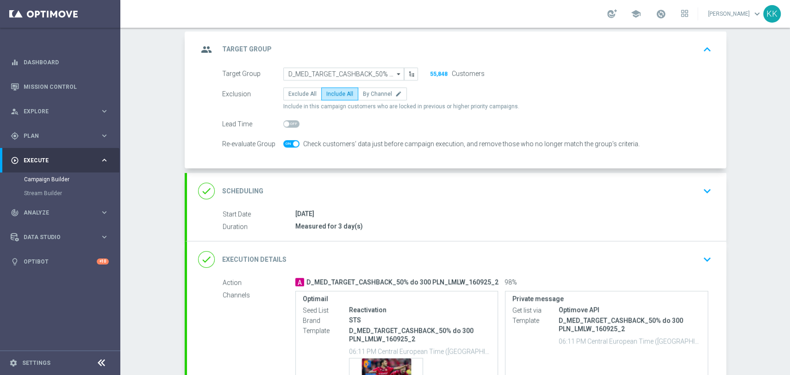
click at [599, 209] on div "[DATE]" at bounding box center [501, 213] width 413 height 9
click at [589, 198] on div "done Scheduling keyboard_arrow_down" at bounding box center [456, 191] width 517 height 18
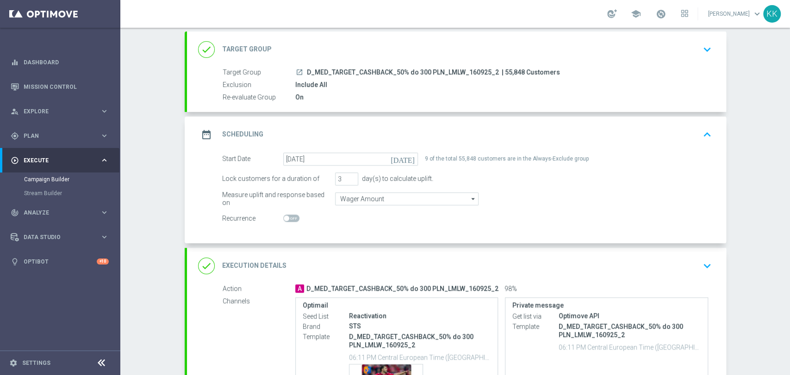
click at [714, 270] on div "done Execution Details keyboard_arrow_down" at bounding box center [456, 266] width 539 height 36
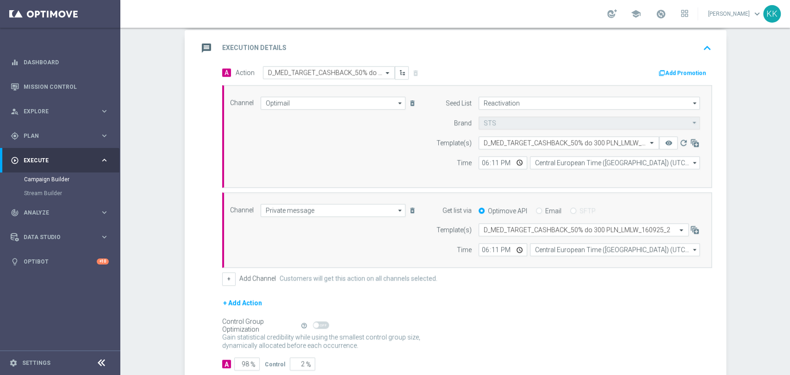
scroll to position [262, 0]
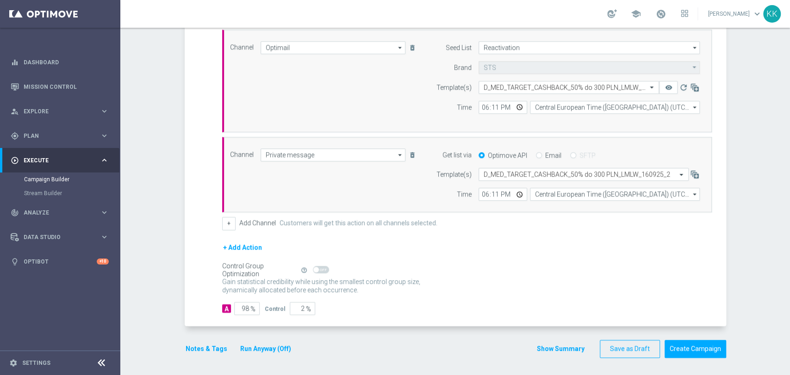
click at [200, 346] on button "Notes & Tags" at bounding box center [206, 349] width 43 height 12
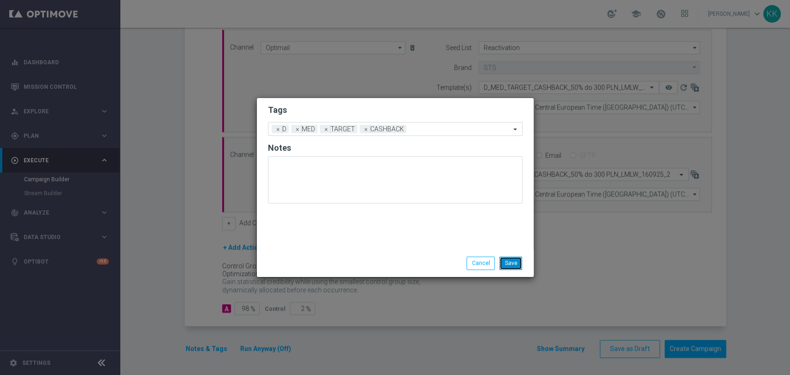
click at [518, 266] on button "Save" at bounding box center [510, 263] width 23 height 13
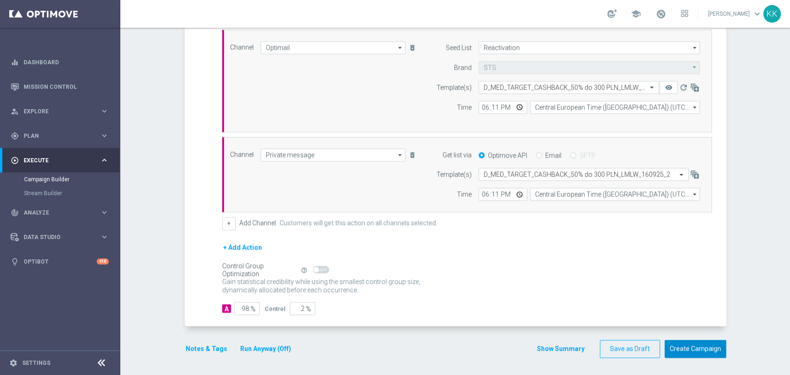
click at [678, 350] on button "Create Campaign" at bounding box center [696, 349] width 62 height 18
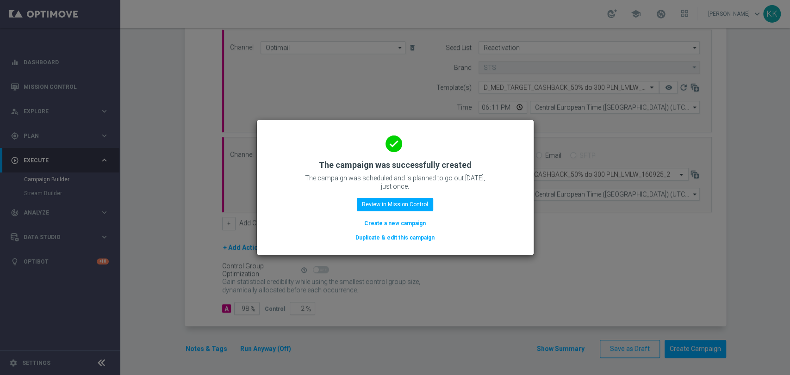
click at [415, 224] on button "Create a new campaign" at bounding box center [394, 223] width 63 height 10
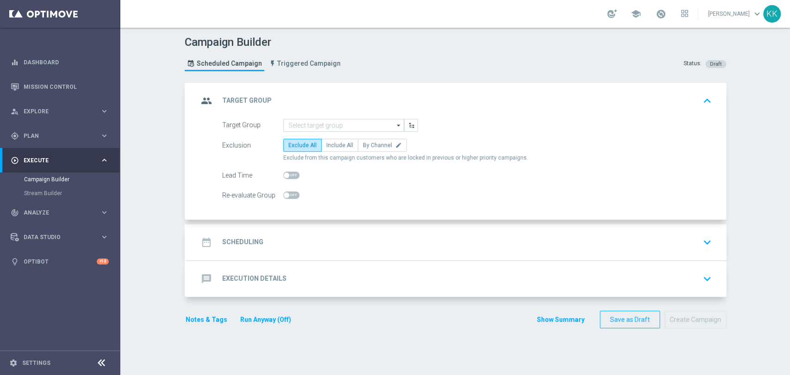
scroll to position [0, 0]
click at [342, 121] on input at bounding box center [343, 125] width 121 height 13
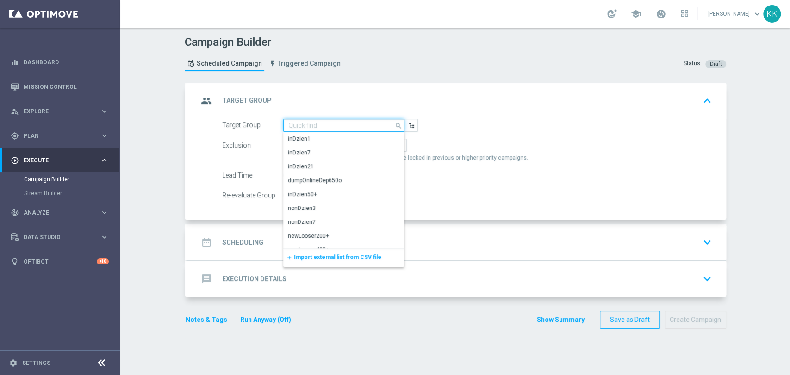
paste input "D_HIGH_TARGET_CASHBACK_50% do 500 PLN_LMLW_160925_2"
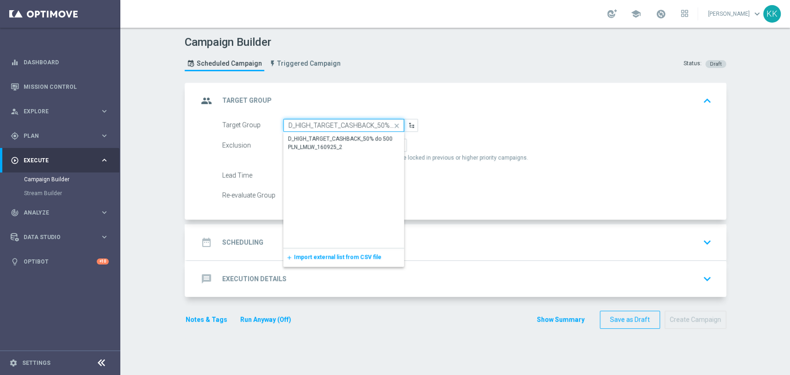
scroll to position [0, 79]
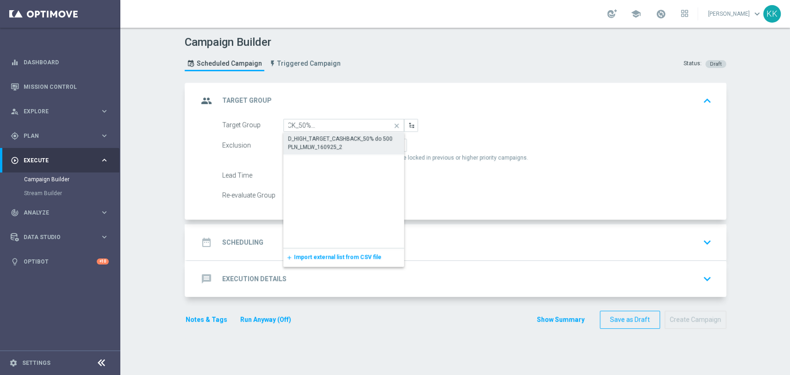
click at [342, 140] on div "D_HIGH_TARGET_CASHBACK_50% do 500 PLN_LMLW_160925_2" at bounding box center [344, 143] width 112 height 17
type input "D_HIGH_TARGET_CASHBACK_50% do 500 PLN_LMLW_160925_2"
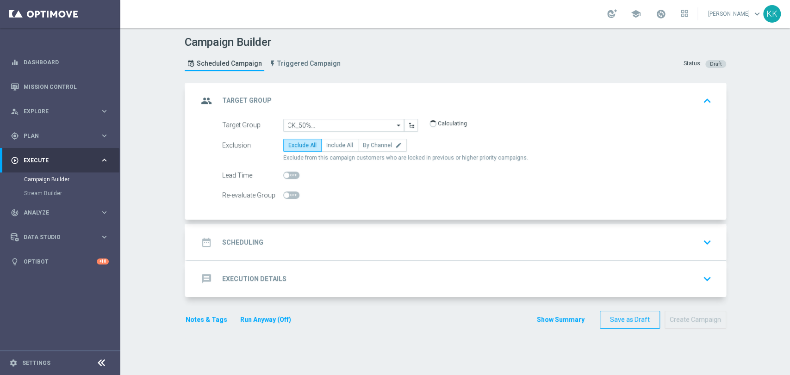
scroll to position [0, 0]
click at [336, 144] on span "Include All" at bounding box center [339, 145] width 27 height 6
click at [332, 144] on input "Include All" at bounding box center [329, 147] width 6 height 6
radio input "true"
click at [288, 199] on div at bounding box center [291, 195] width 16 height 13
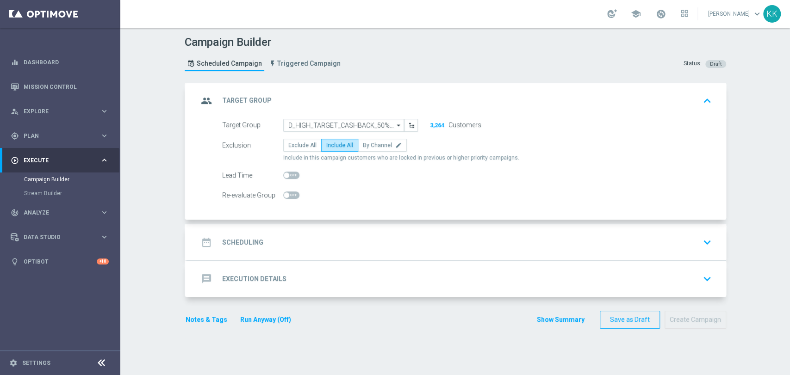
click at [291, 192] on span at bounding box center [291, 195] width 16 height 7
click at [291, 192] on input "checkbox" at bounding box center [291, 195] width 16 height 7
checkbox input "true"
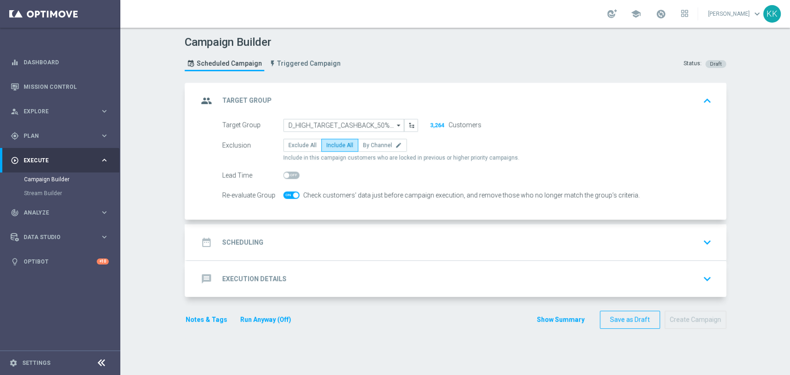
click at [336, 242] on div "date_range Scheduling keyboard_arrow_down" at bounding box center [456, 243] width 517 height 18
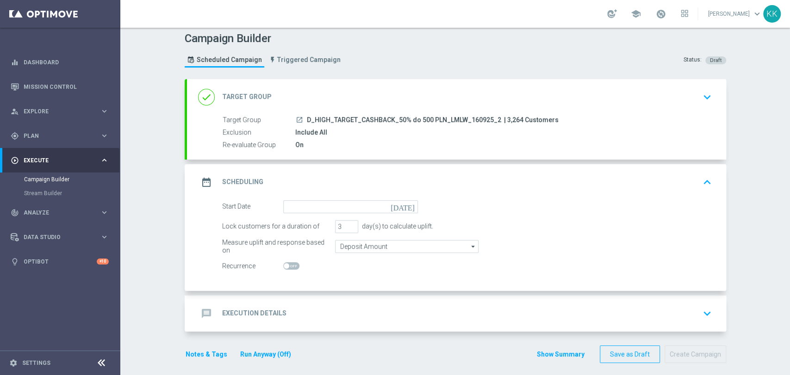
scroll to position [6, 0]
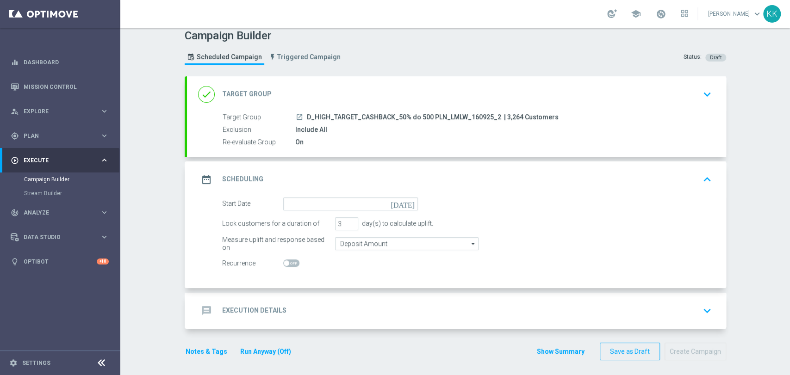
click at [322, 195] on div "date_range Scheduling keyboard_arrow_up" at bounding box center [456, 180] width 539 height 36
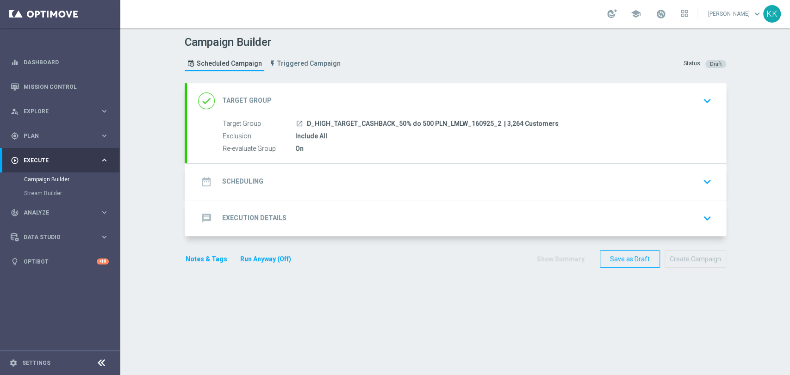
scroll to position [0, 0]
click at [322, 183] on div "date_range Scheduling keyboard_arrow_down" at bounding box center [456, 182] width 517 height 18
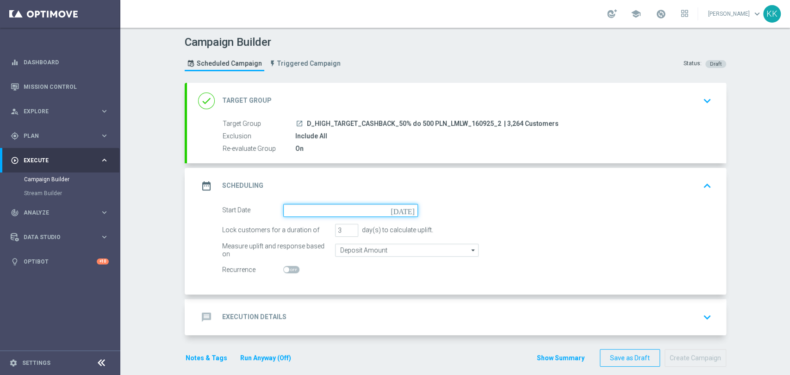
click at [324, 207] on input at bounding box center [350, 210] width 135 height 13
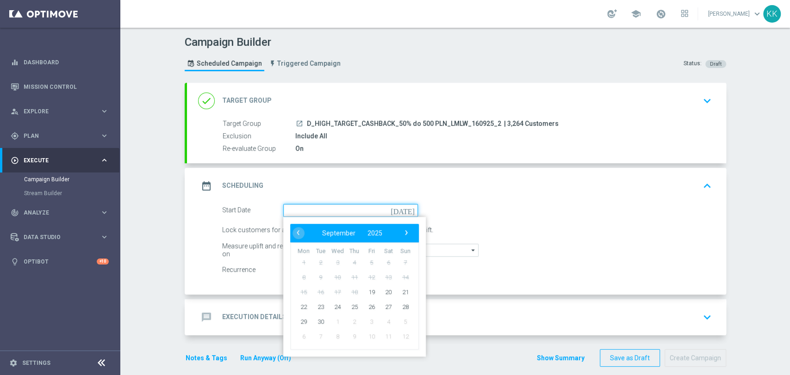
paste input "D_HIGH_TARGET_CASHBACK_50% do 500 PLN_LMLW_160925_2"
type input "D_HIGH_TARGET_CASHBACK_50% do 500 PLN_LMLW_160925_2"
click at [365, 293] on span "19" at bounding box center [371, 292] width 15 height 15
type input "[DATE]"
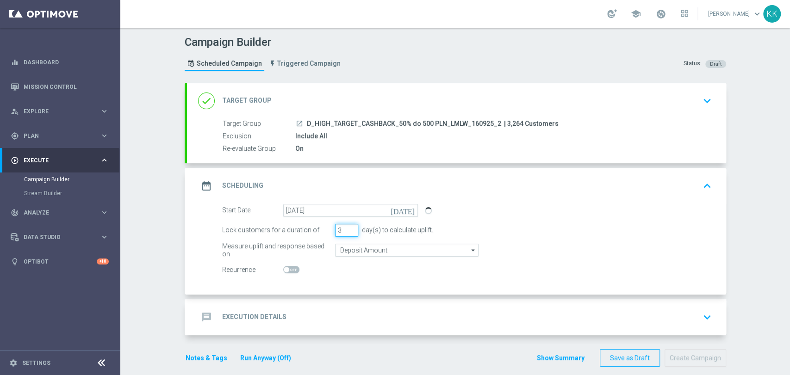
click at [339, 230] on input "3" at bounding box center [346, 230] width 23 height 13
click at [349, 252] on input "Deposit Amount" at bounding box center [406, 250] width 143 height 13
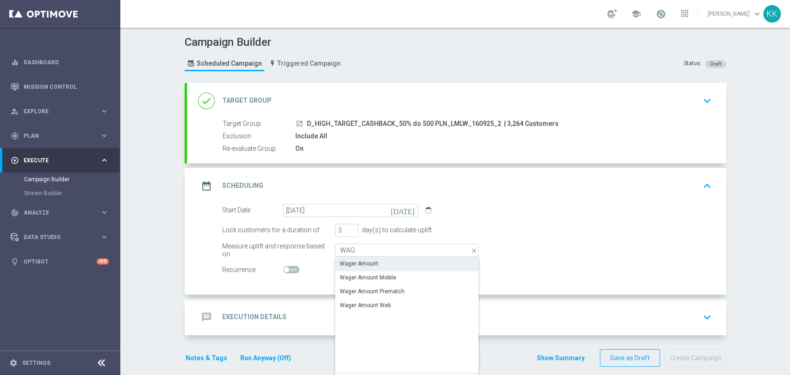
click at [352, 264] on div "Wager Amount" at bounding box center [359, 264] width 38 height 8
type input "Wager Amount"
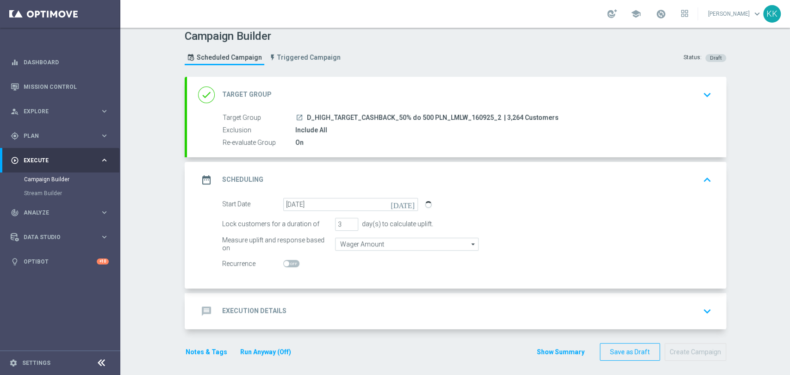
scroll to position [9, 0]
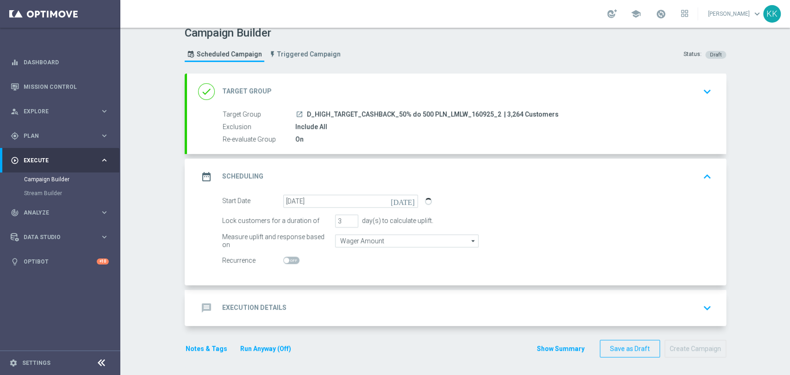
click at [318, 288] on accordion "done Target Group keyboard_arrow_down Target Group launch D_HIGH_TARGET_CASHBAC…" at bounding box center [455, 200] width 541 height 253
click at [329, 301] on div "message Execution Details keyboard_arrow_down" at bounding box center [456, 308] width 517 height 18
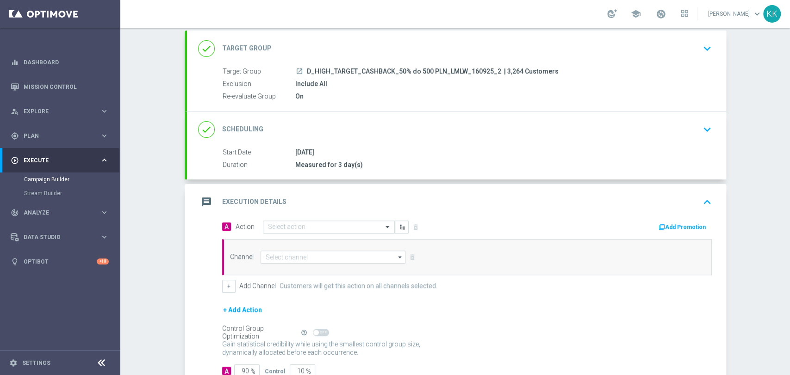
scroll to position [93, 0]
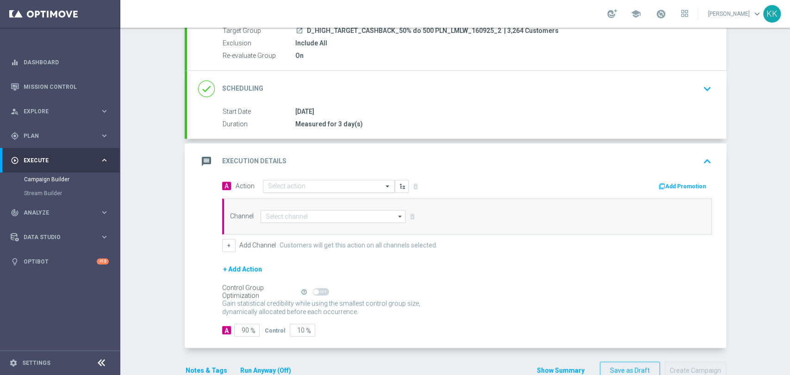
click at [353, 186] on input "text" at bounding box center [319, 187] width 103 height 8
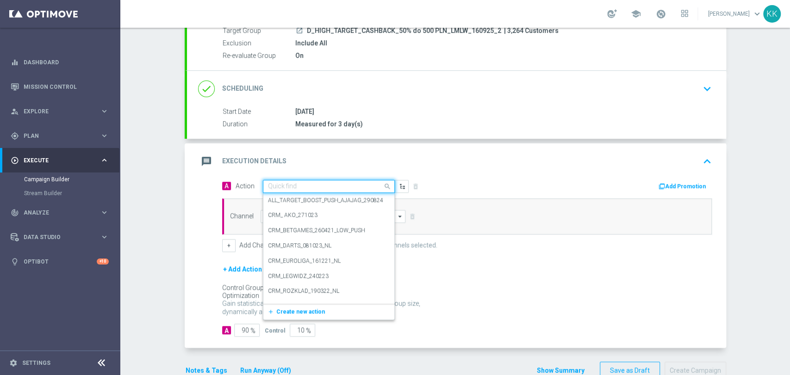
paste input "D_HIGH_TARGET_CASHBACK_50% do 500 PLN_LMLW_160925_2"
type input "D_HIGH_TARGET_CASHBACK_50% do 500 PLN_LMLW_160925_2"
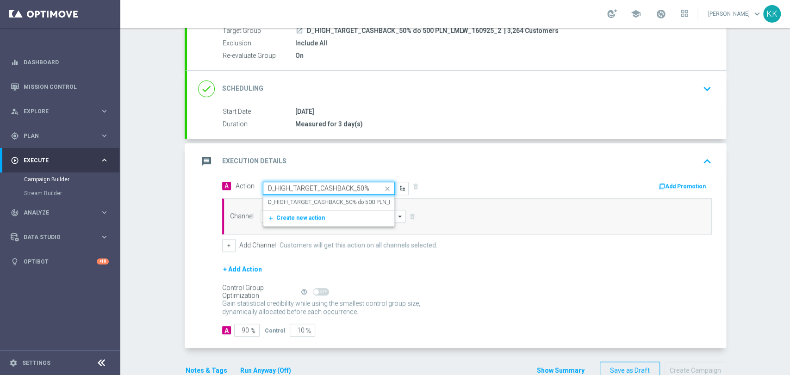
scroll to position [0, 82]
click at [350, 199] on label "D_HIGH_TARGET_CASHBACK_50% do 500 PLN_LMLW_160925_2" at bounding box center [349, 203] width 163 height 8
click at [332, 222] on div "Channel arrow_drop_down Drag here to set row groups Drag here to set column lab…" at bounding box center [467, 217] width 490 height 36
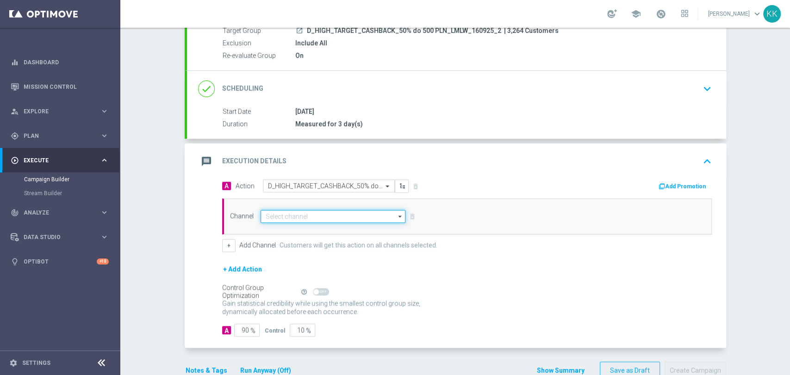
click at [333, 218] on input at bounding box center [333, 216] width 145 height 13
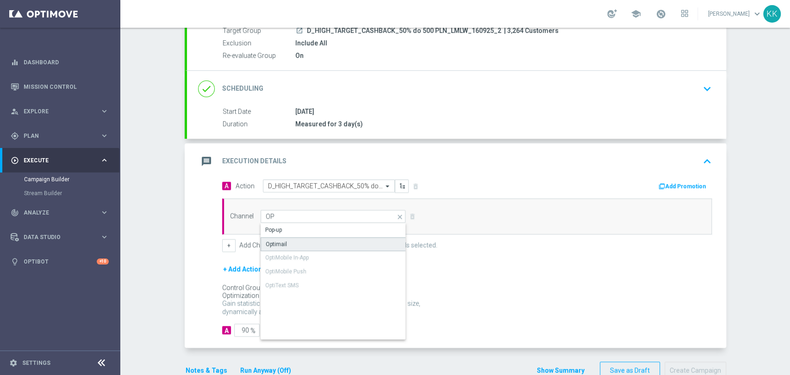
click at [326, 239] on div "Optimail" at bounding box center [334, 244] width 146 height 14
type input "Optimail"
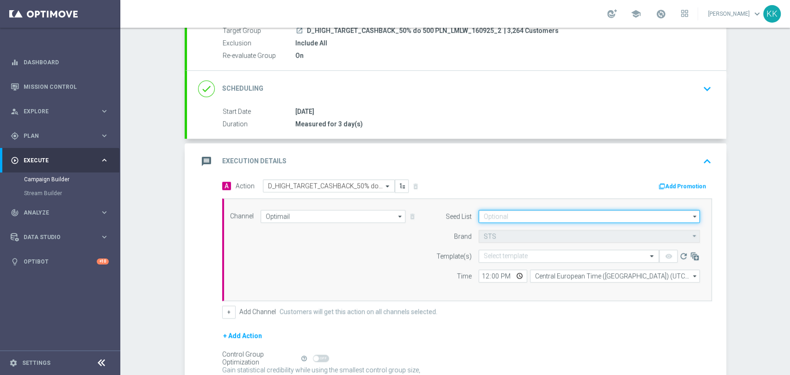
click at [495, 221] on input at bounding box center [588, 216] width 221 height 13
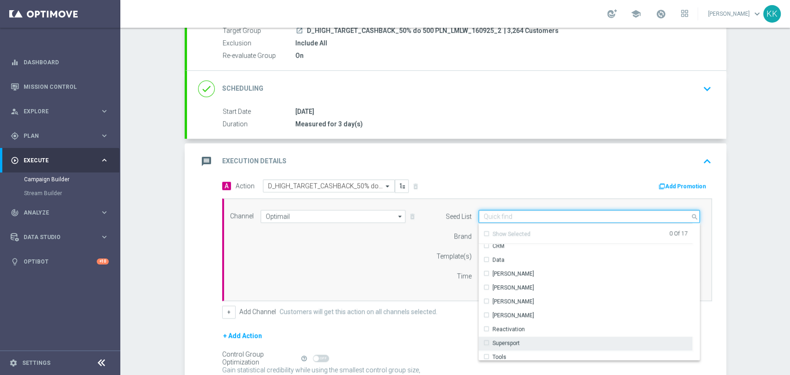
scroll to position [103, 0]
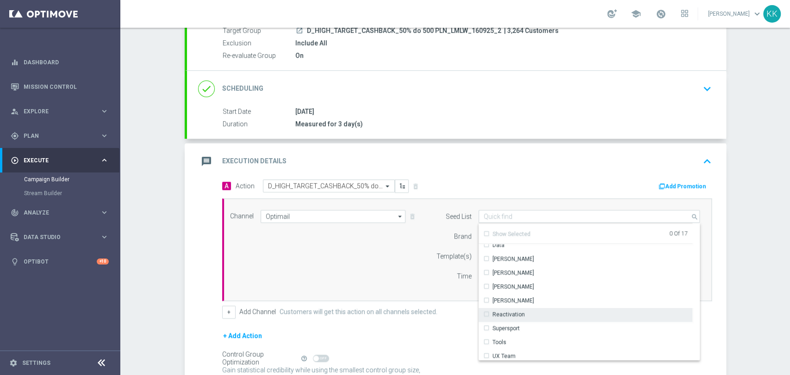
click at [532, 314] on div "Reactivation" at bounding box center [585, 314] width 214 height 13
click at [343, 252] on div "Channel Optimail Optimail arrow_drop_down Drag here to set row groups Drag here…" at bounding box center [465, 250] width 484 height 80
type input "Reactivation"
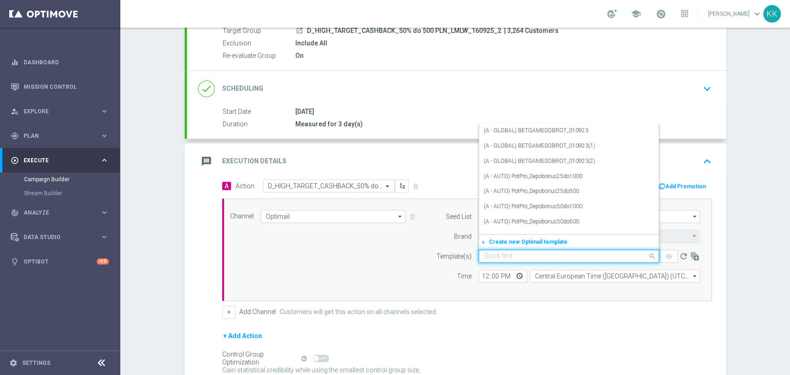
click at [538, 253] on input "text" at bounding box center [560, 257] width 152 height 8
paste input "D_HIGH_TARGET_CASHBACK_50% do 500 PLN_LMLW_160925_2"
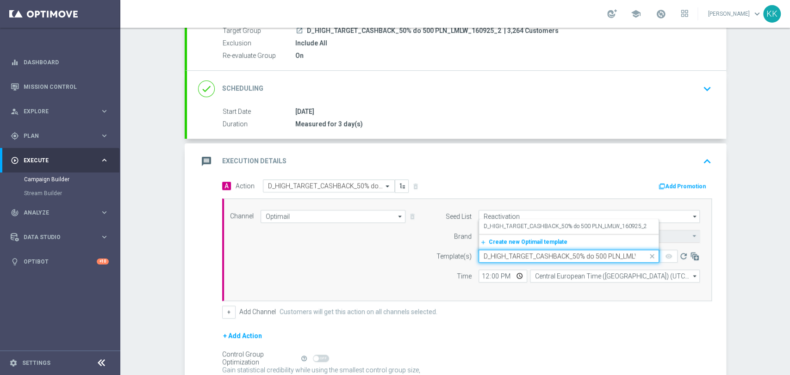
scroll to position [0, 33]
click at [529, 224] on label "D_HIGH_TARGET_CASHBACK_50% do 500 PLN_LMLW_160925_2" at bounding box center [565, 227] width 163 height 8
type input "D_HIGH_TARGET_CASHBACK_50% do 500 PLN_LMLW_160925_2"
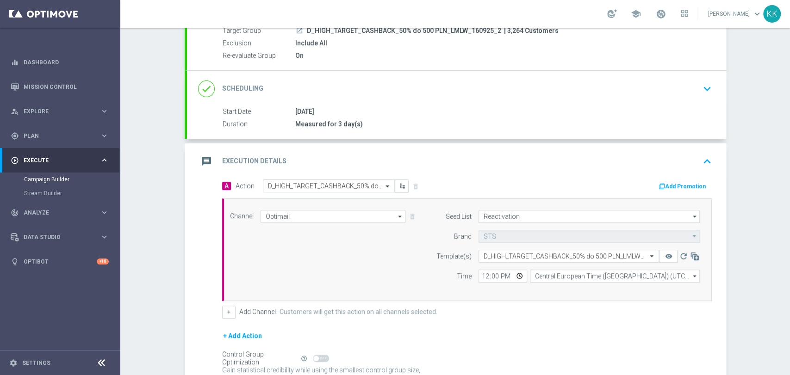
click at [231, 309] on div "+ Add Channel Customers will get this action on all channels selected." at bounding box center [467, 312] width 490 height 13
click at [229, 314] on button "+" at bounding box center [228, 312] width 13 height 13
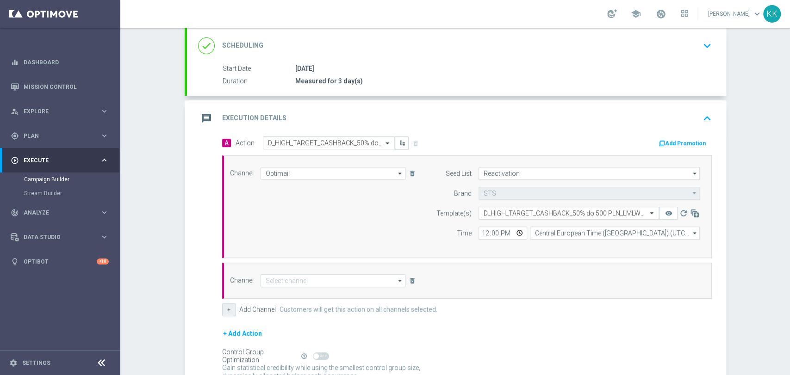
scroll to position [222, 0]
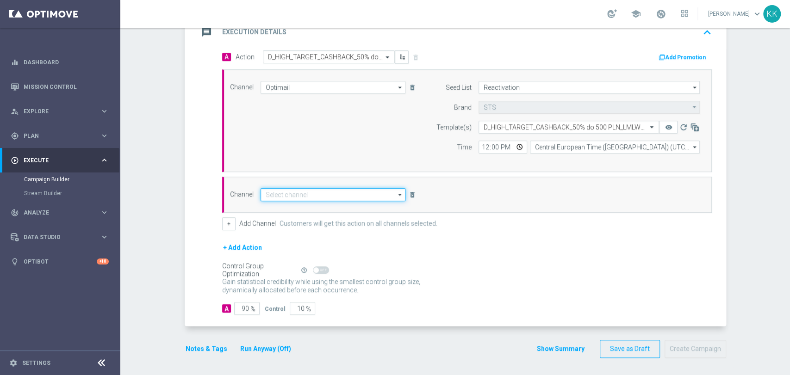
click at [275, 192] on input at bounding box center [333, 194] width 145 height 13
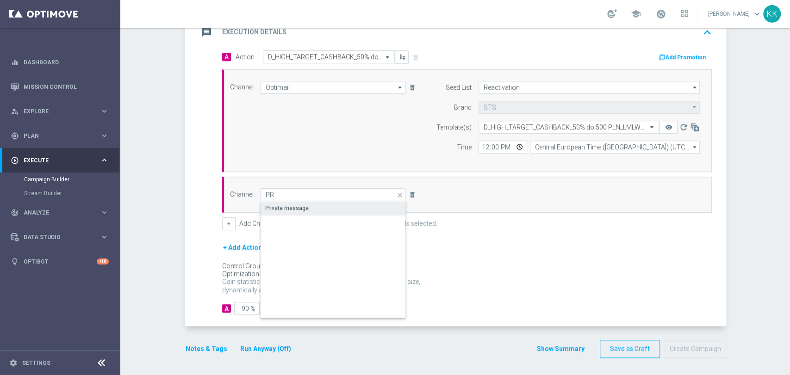
click at [279, 210] on div "Private message" at bounding box center [286, 208] width 43 height 8
type input "Private message"
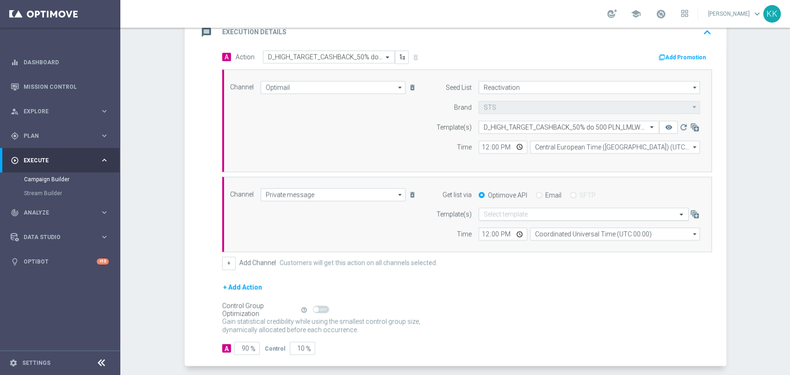
click at [549, 211] on input "text" at bounding box center [574, 215] width 181 height 8
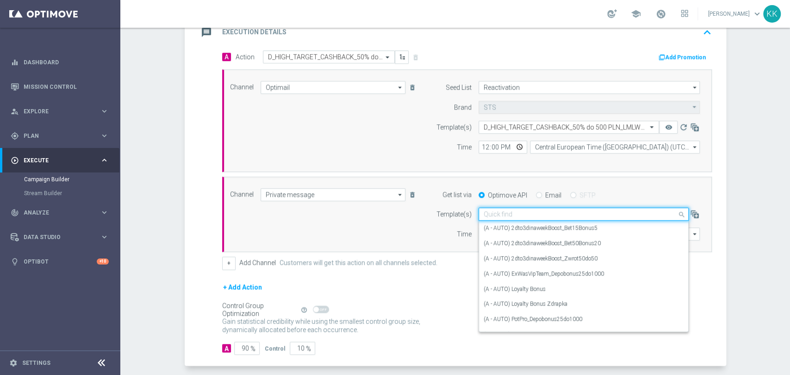
paste input "D_HIGH_TARGET_CASHBACK_50% do 500 PLN_LMLW_160925_2"
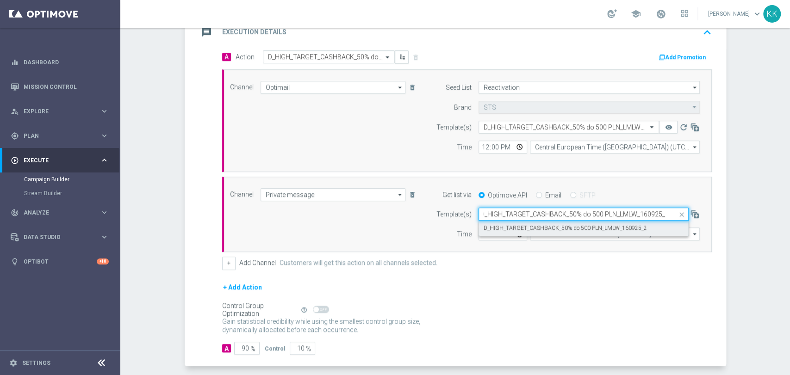
click at [544, 223] on div "D_HIGH_TARGET_CASHBACK_50% do 500 PLN_LMLW_160925_2" at bounding box center [584, 228] width 200 height 15
type input "D_HIGH_TARGET_CASHBACK_50% do 500 PLN_LMLW_160925_2"
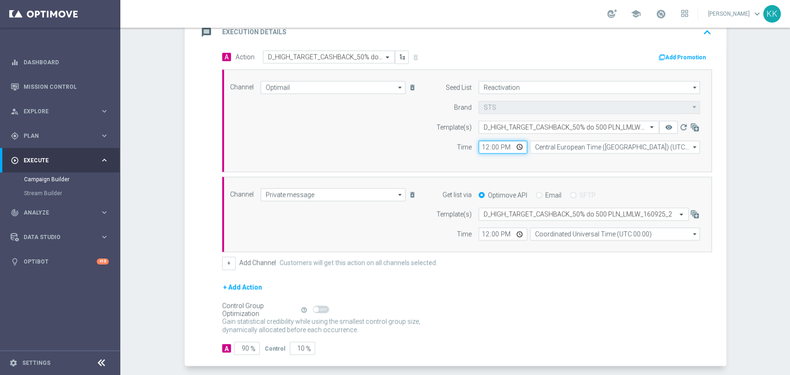
click at [483, 149] on input "12:00" at bounding box center [502, 147] width 49 height 13
type input "18:16"
click at [489, 235] on input "12:00" at bounding box center [502, 234] width 49 height 13
click at [482, 237] on input "12:00" at bounding box center [502, 234] width 49 height 13
type input "18:16"
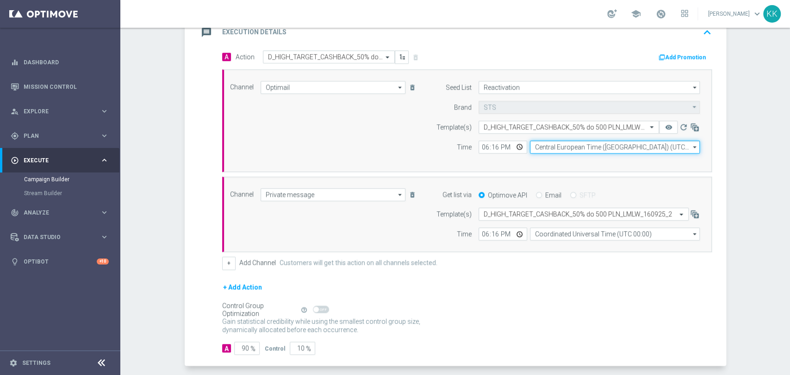
click at [579, 144] on input "Central European Time ([GEOGRAPHIC_DATA]) (UTC +02:00)" at bounding box center [615, 147] width 170 height 13
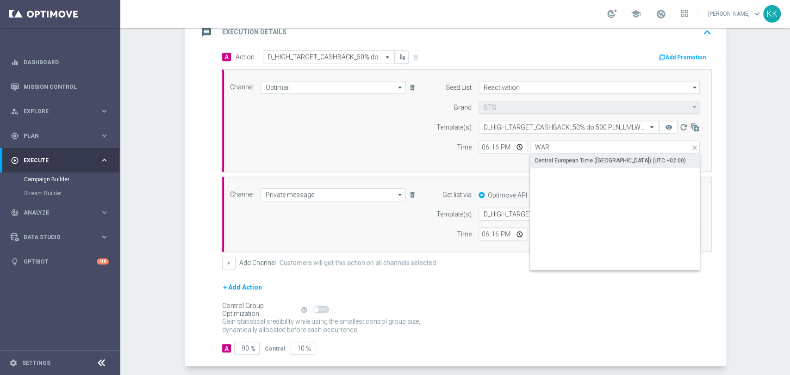
click at [578, 154] on div "Central European Time ([GEOGRAPHIC_DATA]) (UTC +02:00)" at bounding box center [615, 160] width 170 height 13
type input "Central European Time ([GEOGRAPHIC_DATA]) (UTC +02:00)"
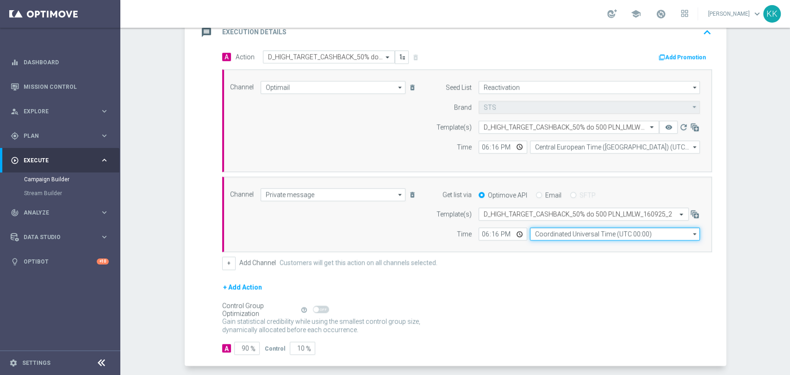
click at [578, 230] on input "Coordinated Universal Time (UTC 00:00)" at bounding box center [615, 234] width 170 height 13
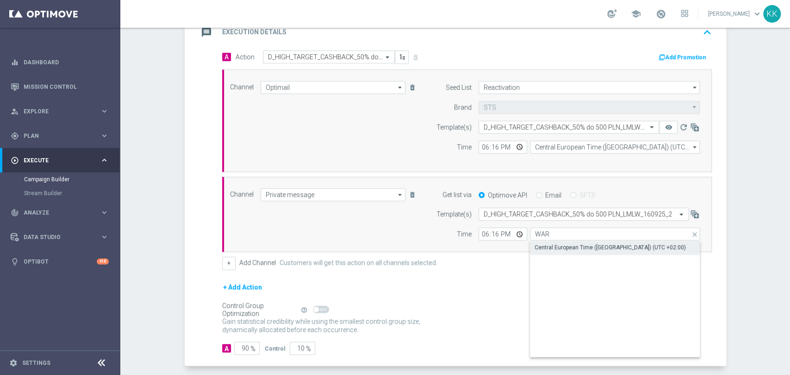
click at [575, 244] on div "Central European Time ([GEOGRAPHIC_DATA]) (UTC +02:00)" at bounding box center [609, 247] width 151 height 8
type input "Central European Time ([GEOGRAPHIC_DATA]) (UTC +02:00)"
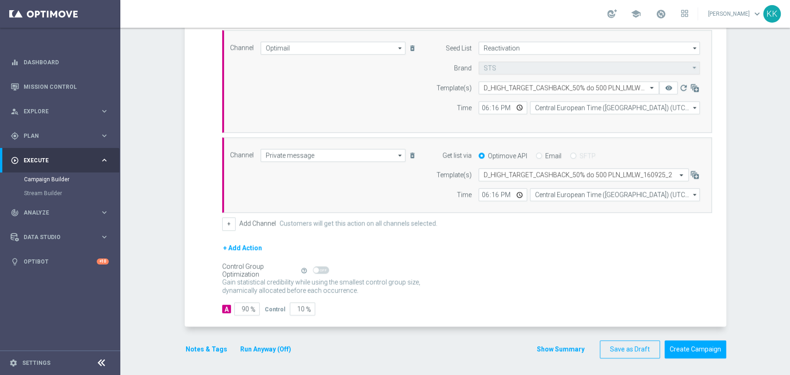
scroll to position [262, 0]
click at [244, 304] on input "90" at bounding box center [246, 308] width 25 height 13
type input "9"
type input "91"
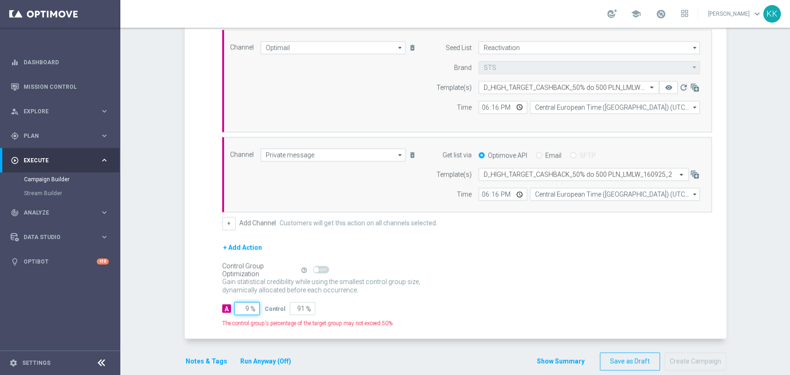
type input "95"
type input "5"
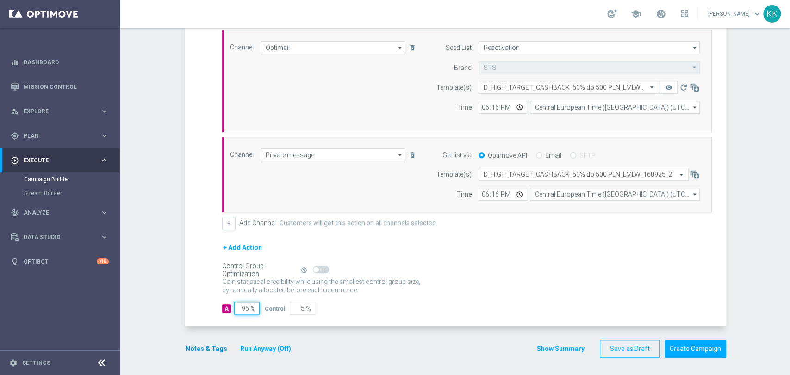
type input "95"
click at [205, 343] on button "Notes & Tags" at bounding box center [206, 349] width 43 height 12
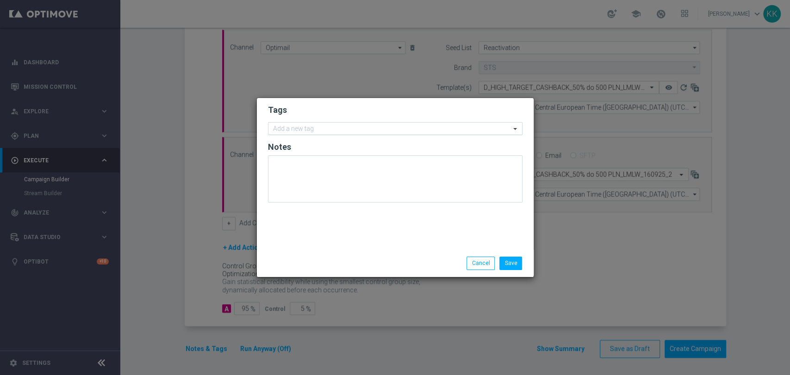
click at [323, 134] on div "Add a new tag" at bounding box center [395, 128] width 255 height 13
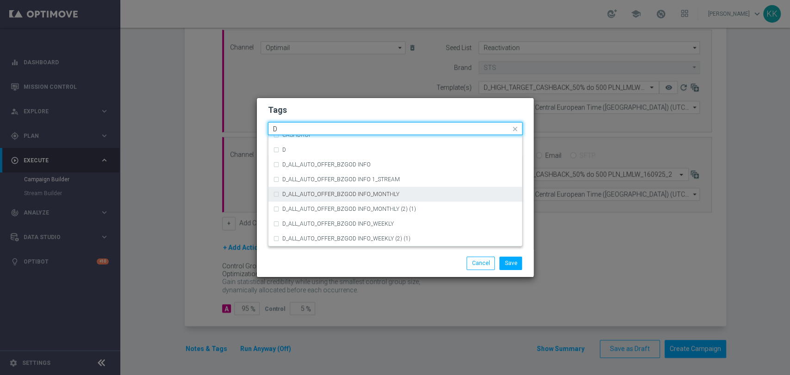
scroll to position [1028, 0]
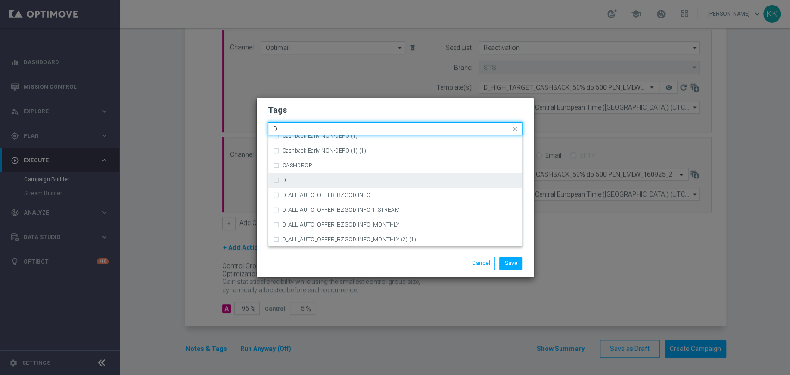
click at [318, 186] on div "D" at bounding box center [395, 180] width 244 height 15
type input "D"
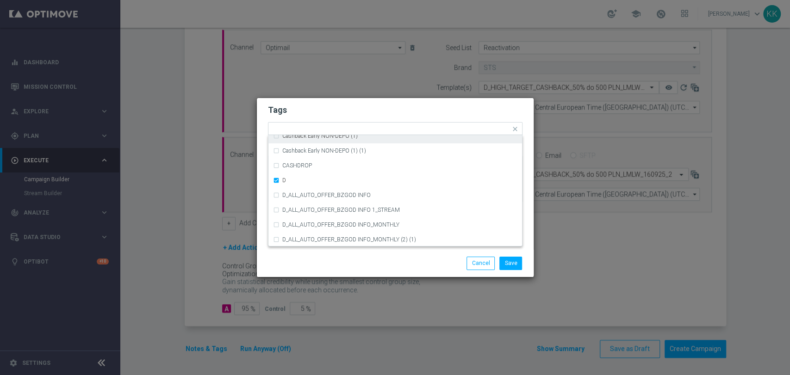
click at [310, 106] on h2 "Tags" at bounding box center [395, 110] width 255 height 11
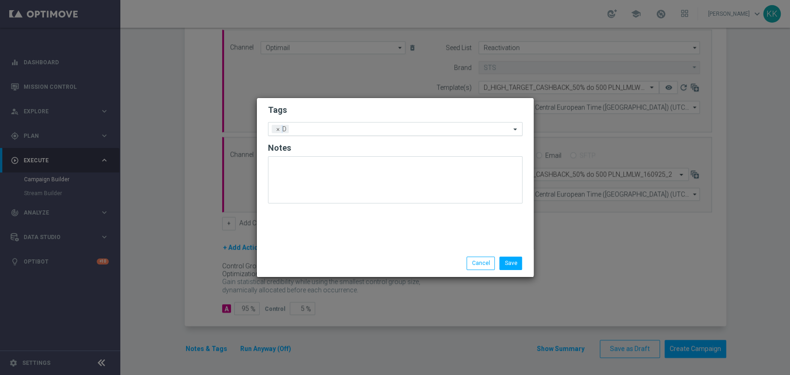
click at [334, 130] on input "text" at bounding box center [401, 130] width 218 height 8
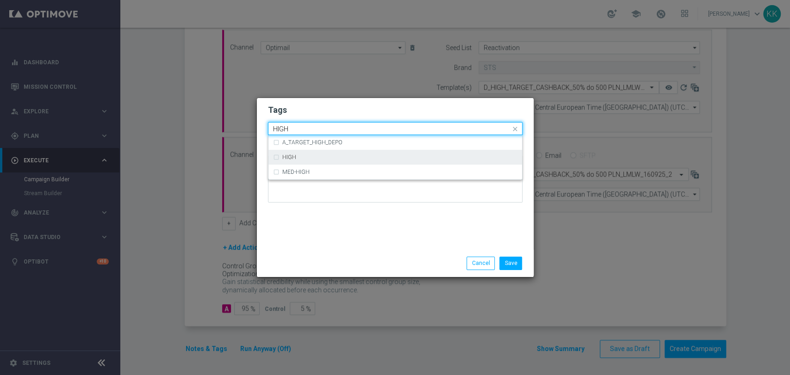
click at [337, 156] on div "HIGH" at bounding box center [399, 158] width 235 height 6
type input "HIGH"
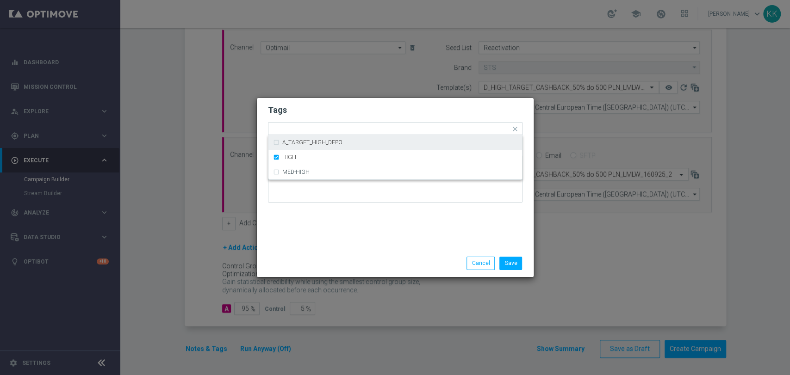
click at [342, 114] on h2 "Tags" at bounding box center [395, 110] width 255 height 11
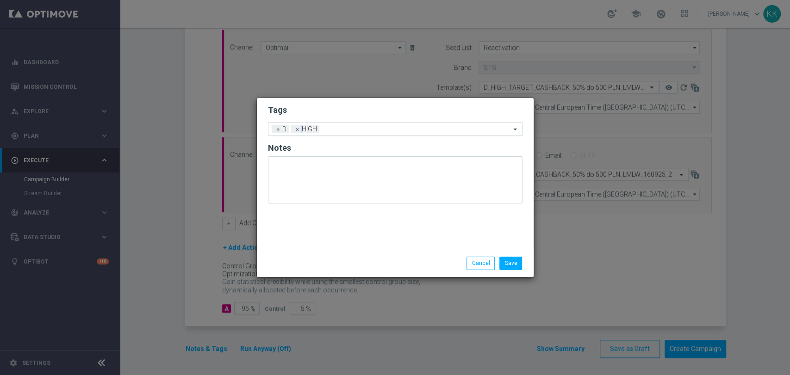
click at [350, 134] on div "Add a new tag × D × HIGH" at bounding box center [395, 129] width 255 height 14
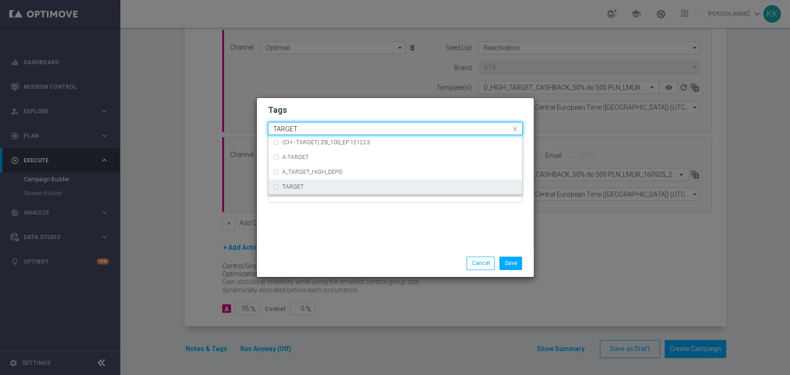
click at [369, 188] on div "TARGET" at bounding box center [399, 187] width 235 height 6
type input "TARGET"
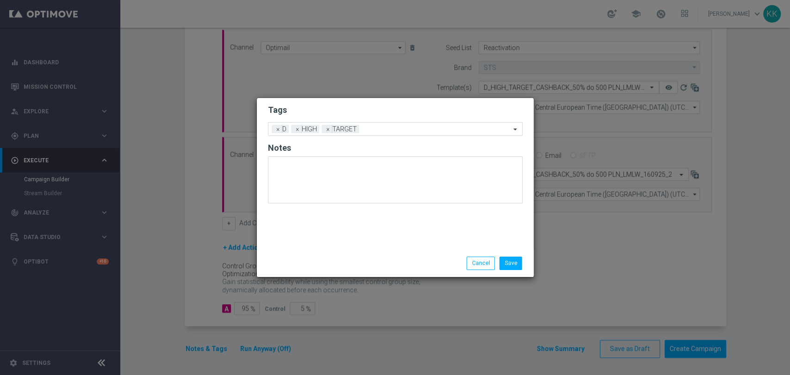
click at [378, 223] on div "Tags Add a new tag × D × HIGH × TARGET Notes" at bounding box center [395, 174] width 277 height 152
click at [407, 124] on div "Add a new tag × D × HIGH × TARGET" at bounding box center [389, 129] width 242 height 13
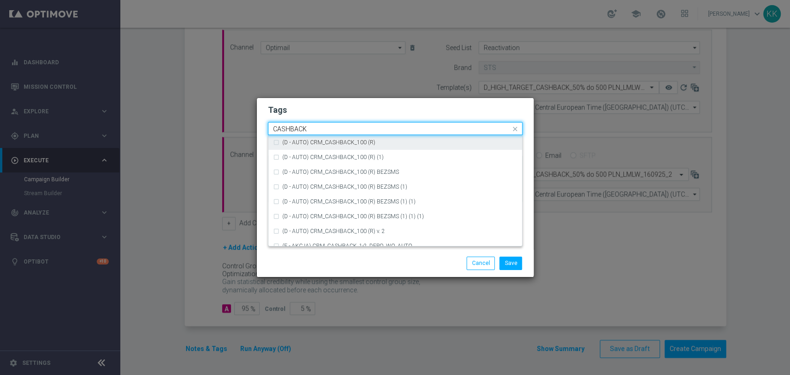
scroll to position [141, 0]
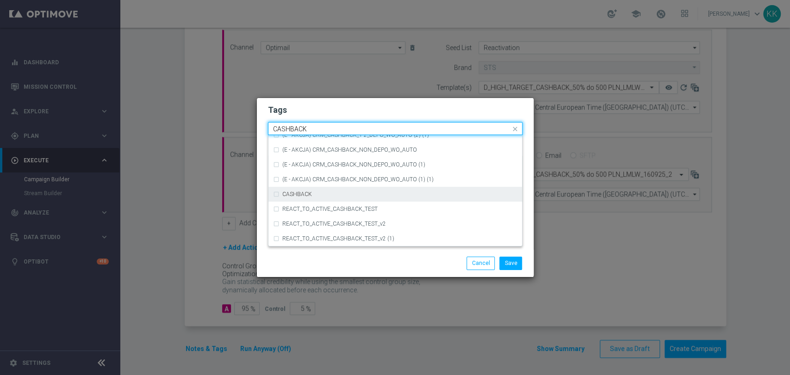
click at [378, 199] on div "CASHBACK" at bounding box center [395, 194] width 244 height 15
type input "CASHBACK"
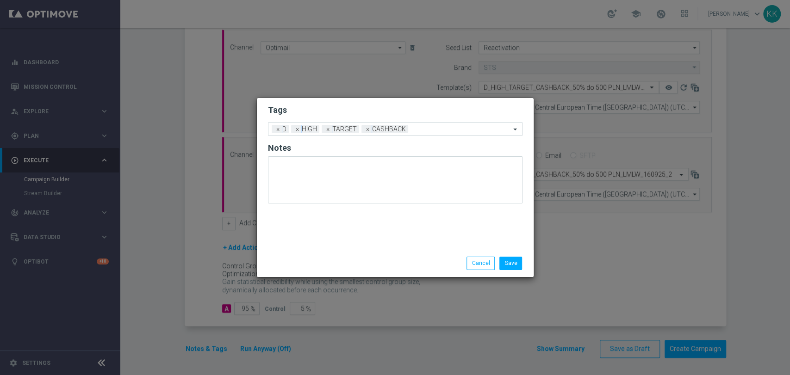
click at [390, 117] on form "Tags Add a new tag × D × HIGH × TARGET × CASHBACK Notes" at bounding box center [395, 156] width 255 height 108
click at [524, 261] on li "Save" at bounding box center [510, 263] width 27 height 13
click at [520, 261] on button "Save" at bounding box center [510, 263] width 23 height 13
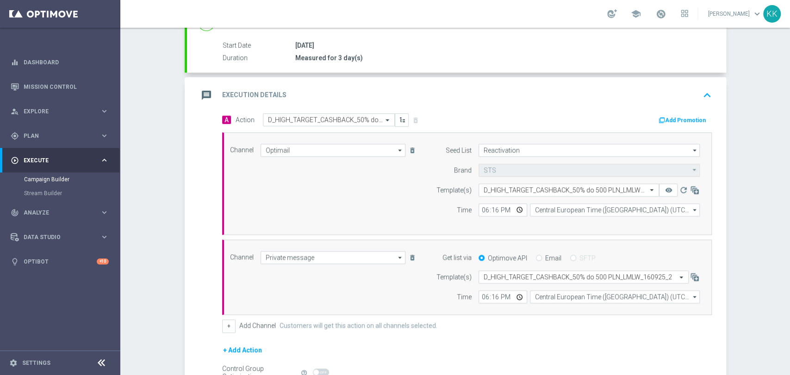
scroll to position [0, 0]
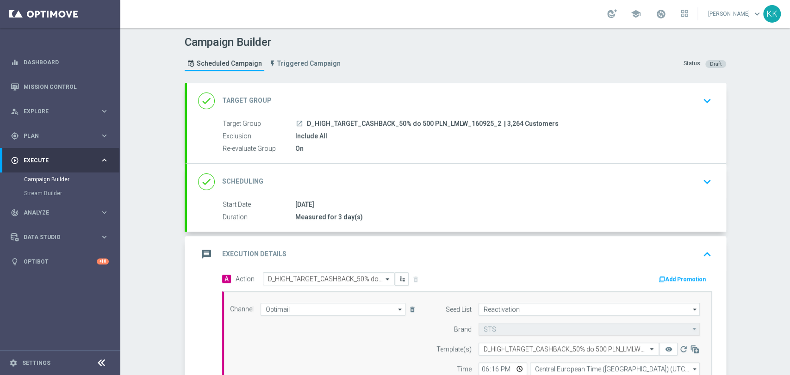
click at [700, 101] on icon "keyboard_arrow_down" at bounding box center [707, 101] width 14 height 14
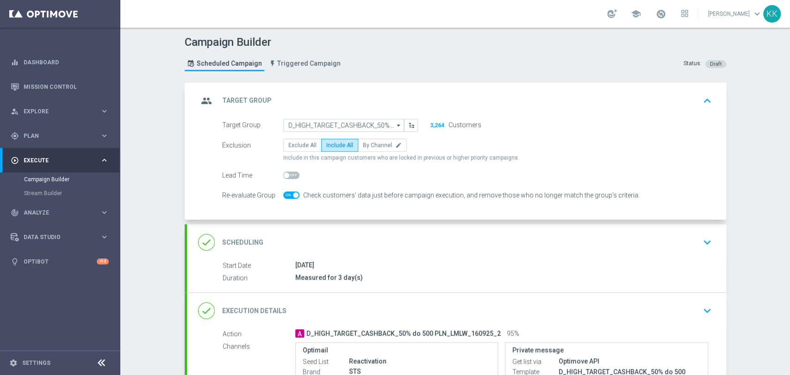
click at [718, 257] on div "done Scheduling keyboard_arrow_down" at bounding box center [456, 242] width 539 height 36
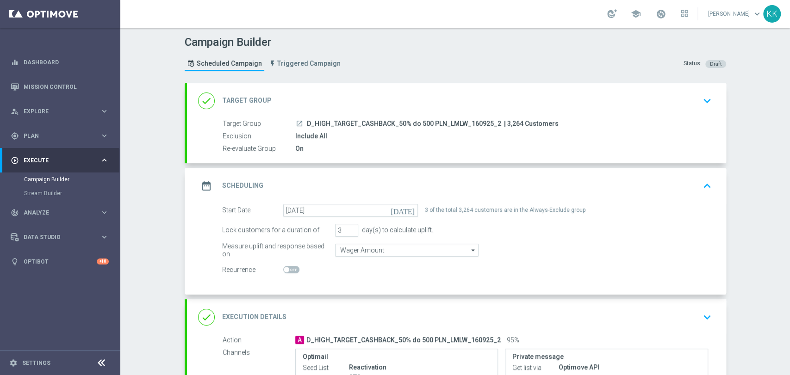
click at [691, 309] on div "done Execution Details keyboard_arrow_down" at bounding box center [456, 318] width 517 height 18
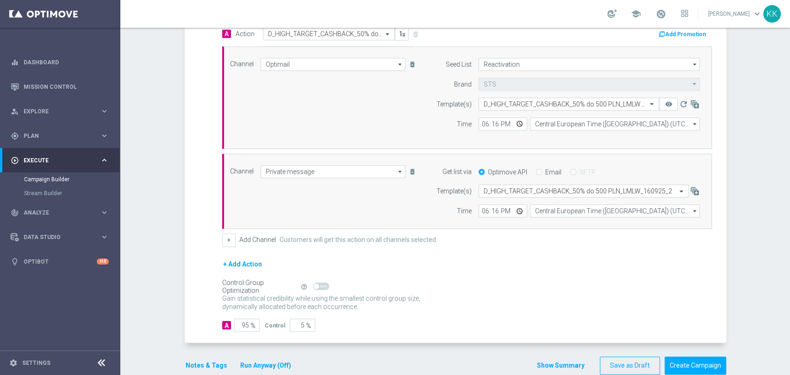
scroll to position [262, 0]
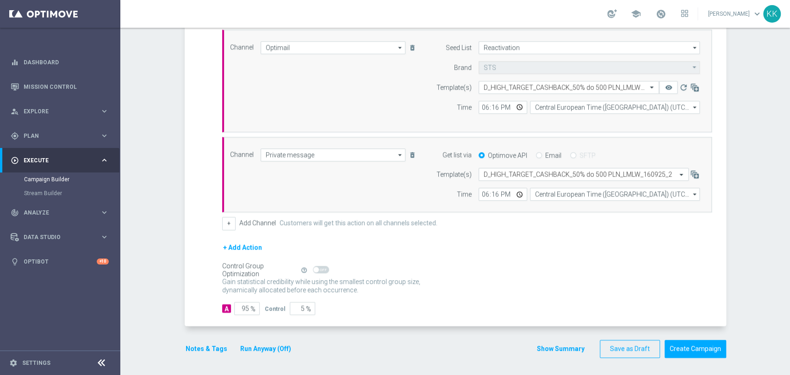
click at [191, 350] on button "Notes & Tags" at bounding box center [206, 349] width 43 height 12
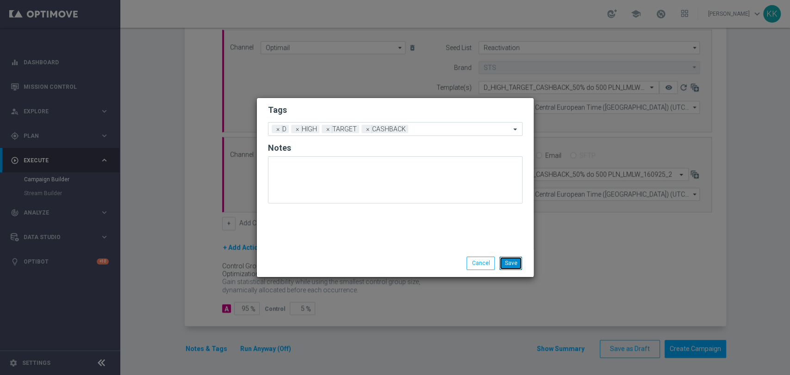
click at [514, 261] on button "Save" at bounding box center [510, 263] width 23 height 13
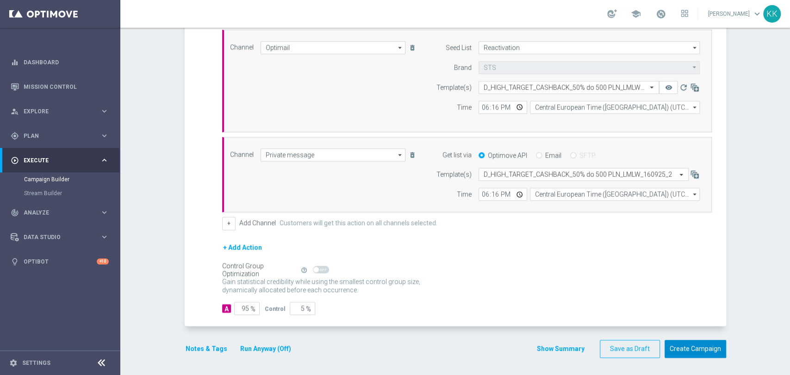
click at [696, 346] on button "Create Campaign" at bounding box center [696, 349] width 62 height 18
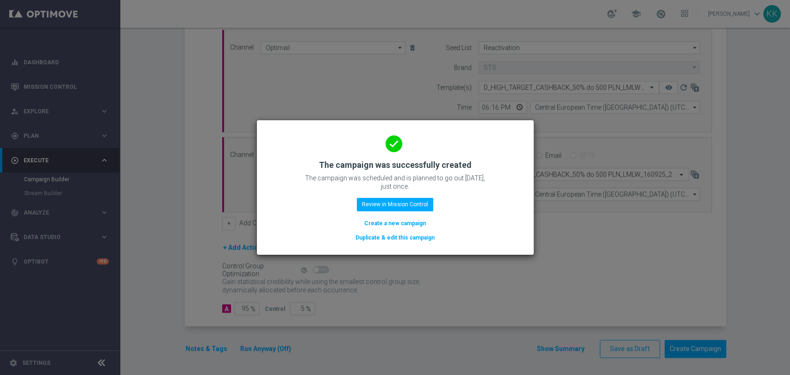
click at [414, 226] on button "Create a new campaign" at bounding box center [394, 223] width 63 height 10
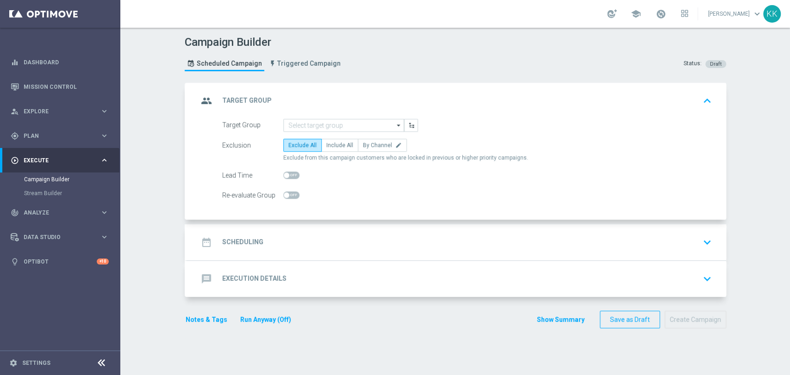
scroll to position [0, 0]
click at [40, 135] on span "Plan" at bounding box center [62, 136] width 76 height 6
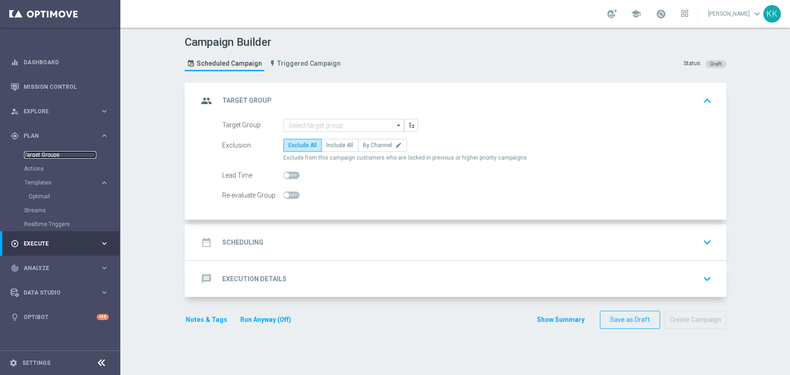
click at [47, 153] on link "Target Groups" at bounding box center [60, 154] width 72 height 7
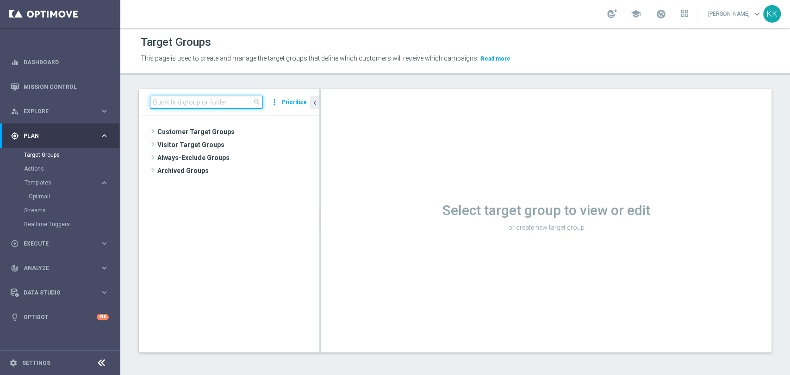
click at [227, 105] on input at bounding box center [206, 102] width 113 height 13
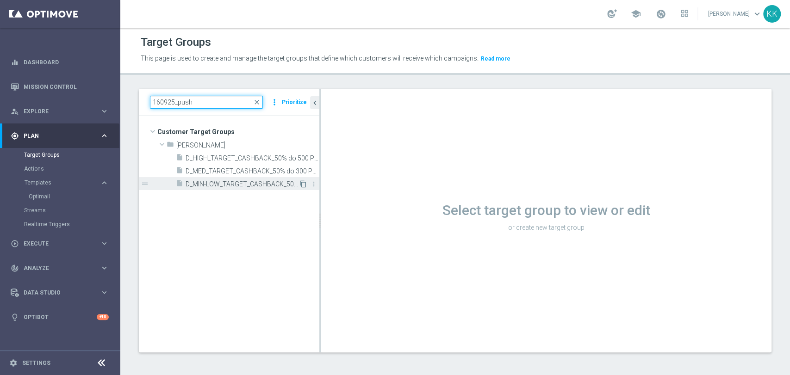
type input "160925_push"
click at [305, 182] on icon "content_copy" at bounding box center [302, 183] width 7 height 7
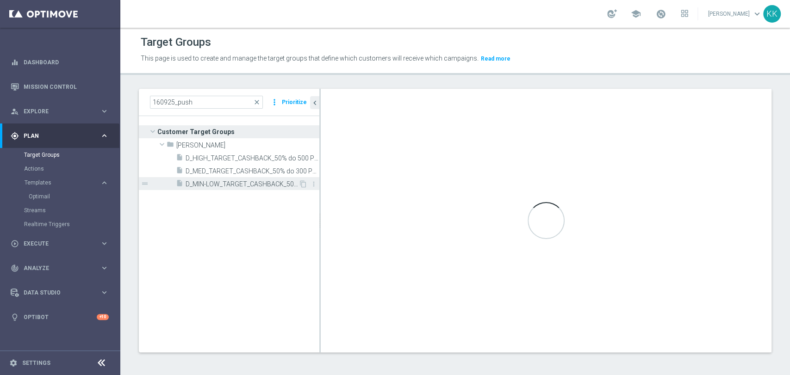
click at [232, 187] on span "D_MIN-LOW_TARGET_CASHBACK_50% do 100 PLN_LMLW_160925_PUSH" at bounding box center [242, 184] width 113 height 8
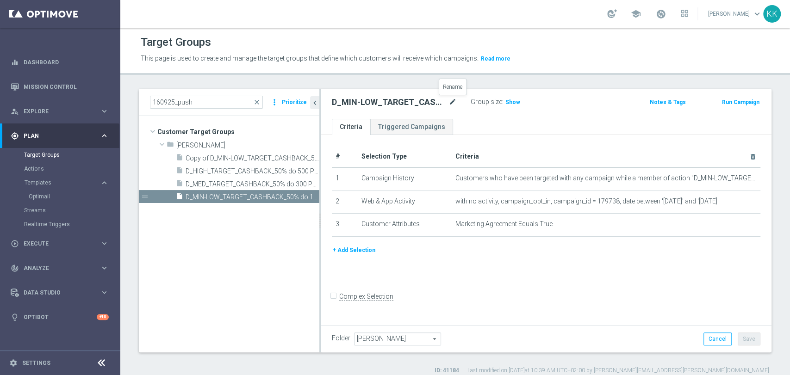
click at [453, 104] on icon "mode_edit" at bounding box center [452, 102] width 8 height 11
type input "D_MIN-LOW_TARGET_CASHBACK_50% do 100 PLN_LMLW_160925_PUSH2"
click at [565, 76] on div "Target Groups This page is used to create and manage the target groups that def…" at bounding box center [455, 202] width 670 height 348
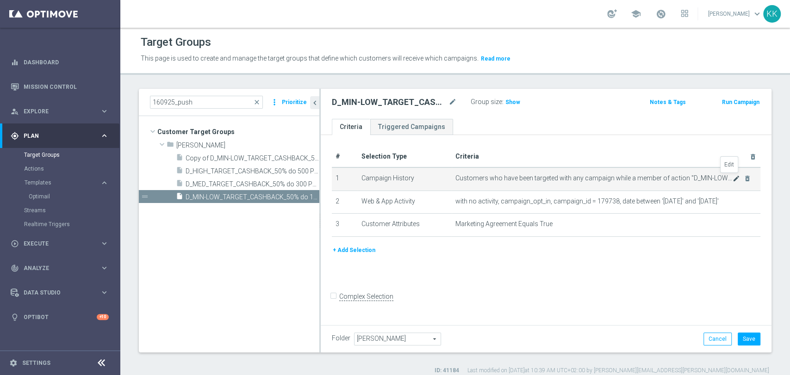
click at [733, 178] on icon "mode_edit" at bounding box center [736, 178] width 7 height 7
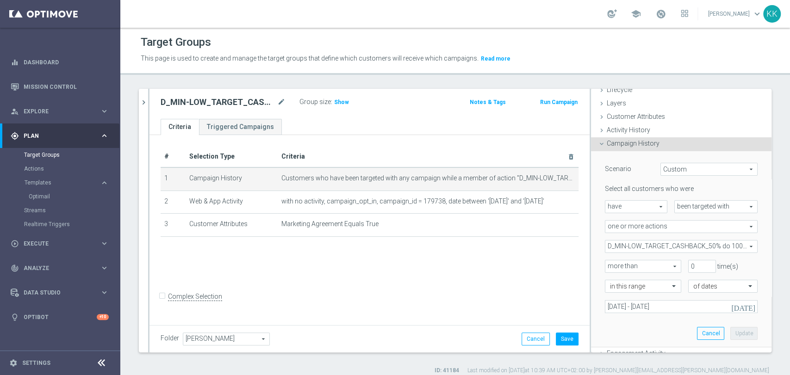
scroll to position [51, 0]
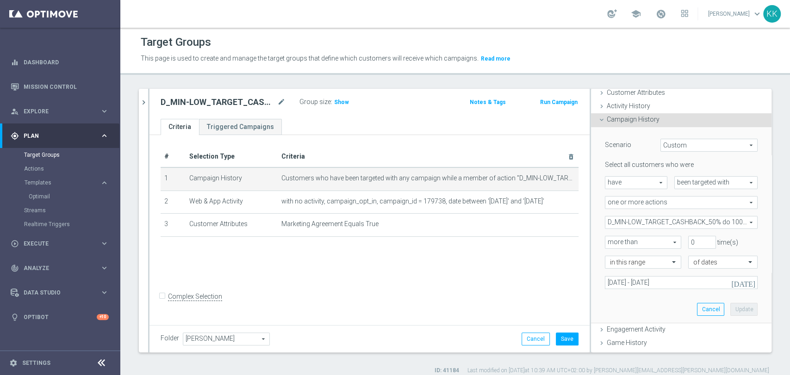
click at [651, 223] on span "D_MIN-LOW_TARGET_CASHBACK_50% do 100 PLN_LMLW_160925" at bounding box center [681, 223] width 152 height 12
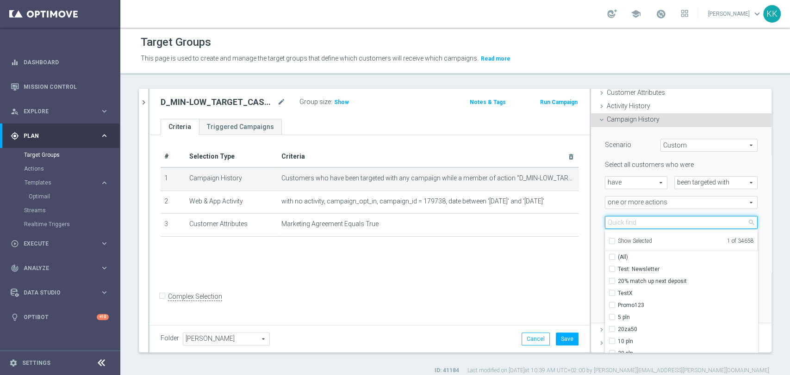
click at [651, 223] on input "search" at bounding box center [681, 222] width 153 height 13
paste input "D_MIN-LOW_TARGET_CASHBACK_50% do 100 PLN_LMLW_160925_PUSH2"
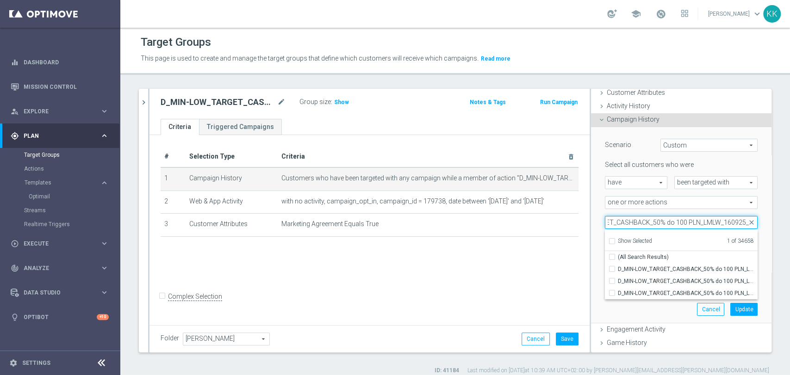
type input "D_MIN-LOW_TARGET_CASHBACK_50% do 100 PLN_LMLW_160925_2"
checkbox input "true"
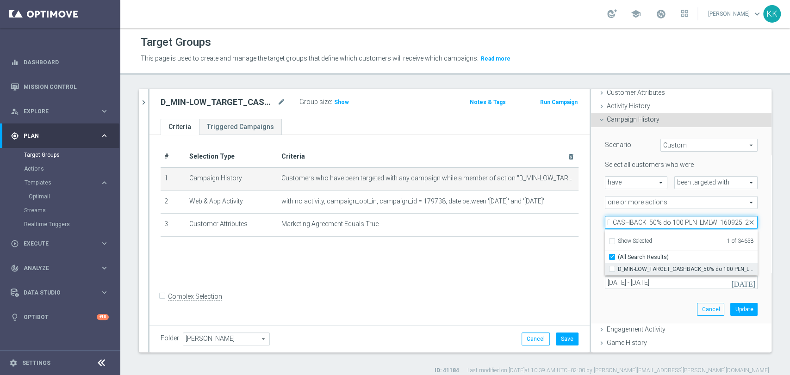
type input "D_MIN-LOW_TARGET_CASHBACK_50% do 100 PLN_LMLW_160925_2"
drag, startPoint x: 605, startPoint y: 269, endPoint x: 607, endPoint y: 264, distance: 5.9
click at [612, 269] on input "D_MIN-LOW_TARGET_CASHBACK_50% do 100 PLN_LMLW_160925_2" at bounding box center [615, 269] width 6 height 6
checkbox input "true"
type input "Selected 2 of 34658"
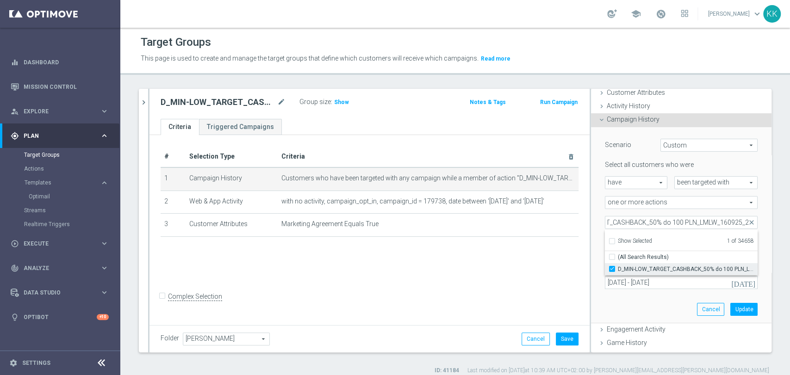
checkbox input "false"
click at [609, 237] on div "Show Selected" at bounding box center [630, 241] width 43 height 12
click at [609, 240] on input "Show Selected" at bounding box center [612, 243] width 6 height 6
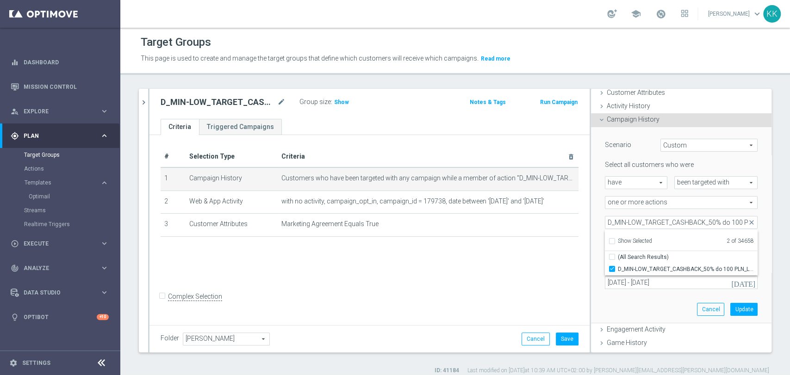
checkbox input "false"
click at [598, 261] on div "in this range" at bounding box center [639, 262] width 83 height 13
click at [618, 225] on span at bounding box center [681, 223] width 152 height 12
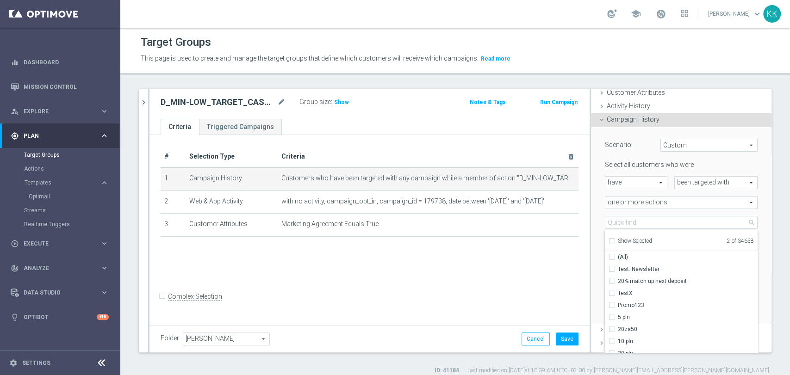
click at [609, 241] on input "Show Selected" at bounding box center [612, 243] width 6 height 6
checkbox input "true"
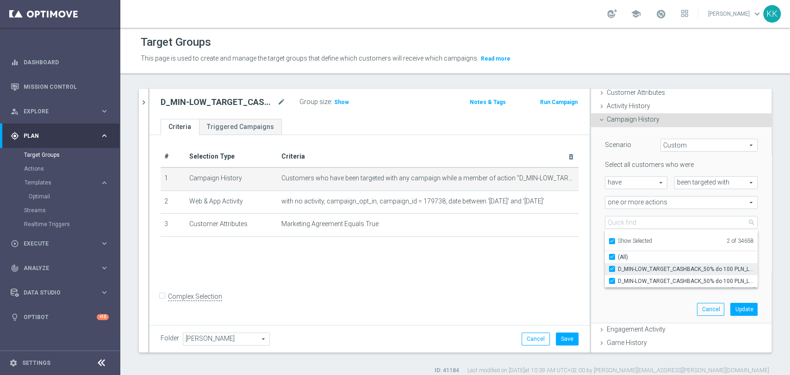
click at [618, 265] on label "D_MIN-LOW_TARGET_CASHBACK_50% do 100 PLN_LMLW_160925" at bounding box center [688, 269] width 140 height 12
click at [612, 266] on input "D_MIN-LOW_TARGET_CASHBACK_50% do 100 PLN_LMLW_160925" at bounding box center [615, 269] width 6 height 6
checkbox input "false"
type input "D_MIN-LOW_TARGET_CASHBACK_50% do 100 PLN_LMLW_160925_2"
checkbox input "false"
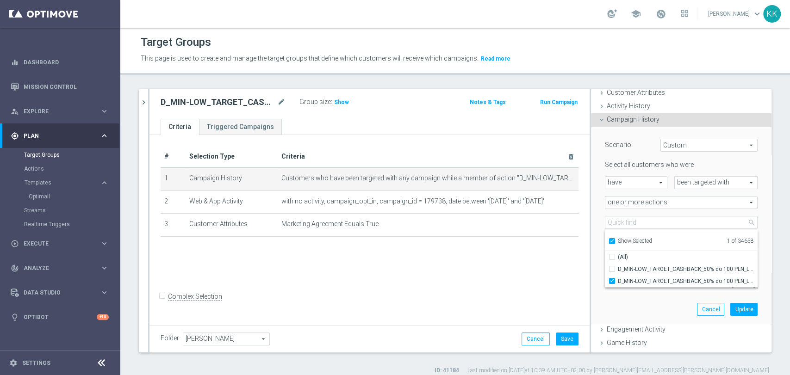
click at [579, 266] on div "# Selection Type Criteria delete_forever 1 Campaign History Customers who have …" at bounding box center [369, 229] width 440 height 188
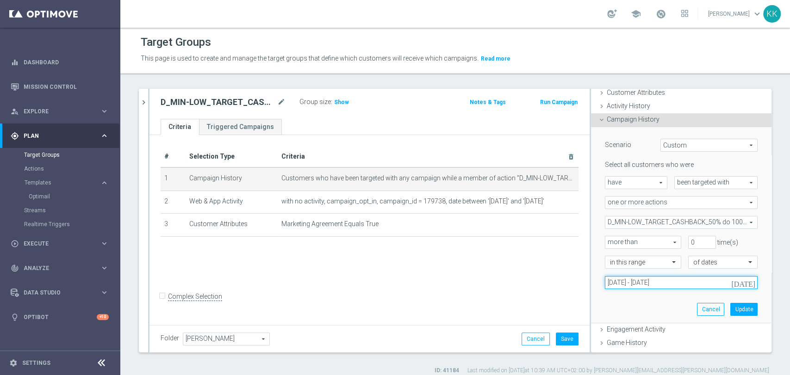
click at [617, 284] on input "[DATE] - [DATE]" at bounding box center [681, 282] width 153 height 13
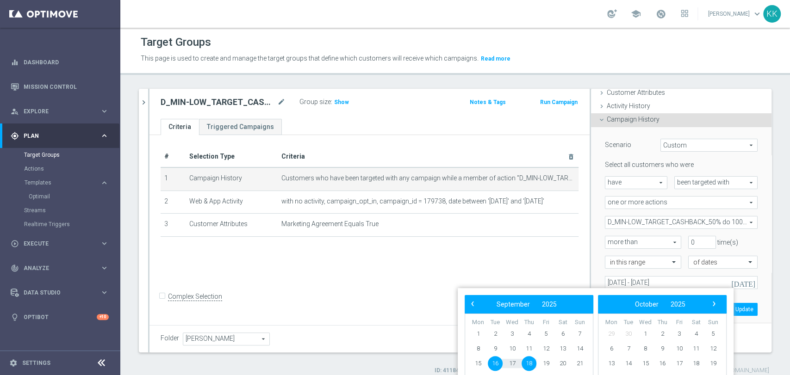
click at [496, 363] on span "16" at bounding box center [495, 363] width 15 height 15
click at [565, 364] on span "20" at bounding box center [562, 363] width 15 height 15
type input "[DATE] - [DATE]"
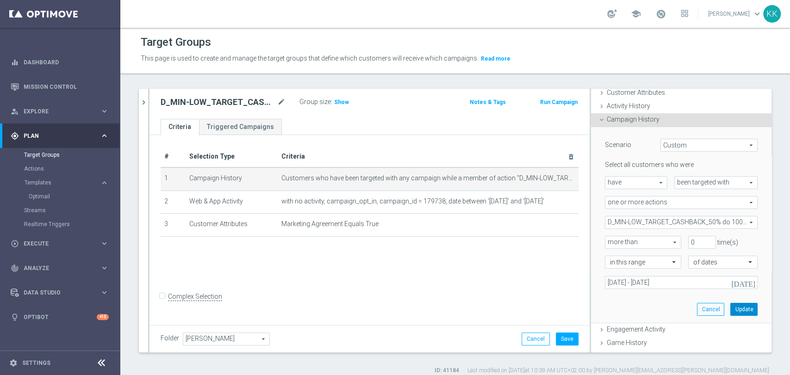
click at [730, 310] on button "Update" at bounding box center [743, 309] width 27 height 13
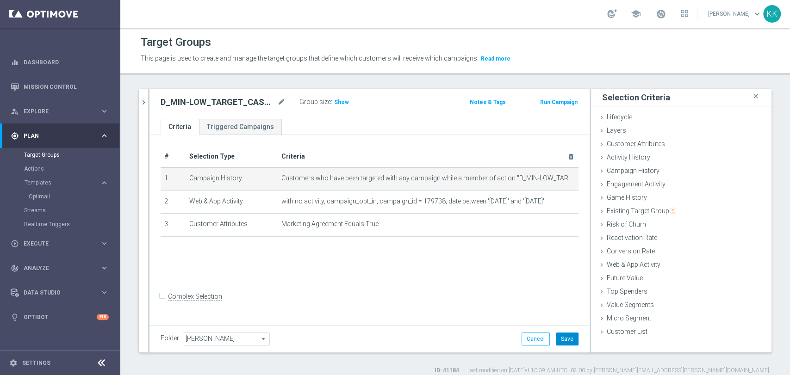
click at [563, 339] on button "Save" at bounding box center [567, 339] width 23 height 13
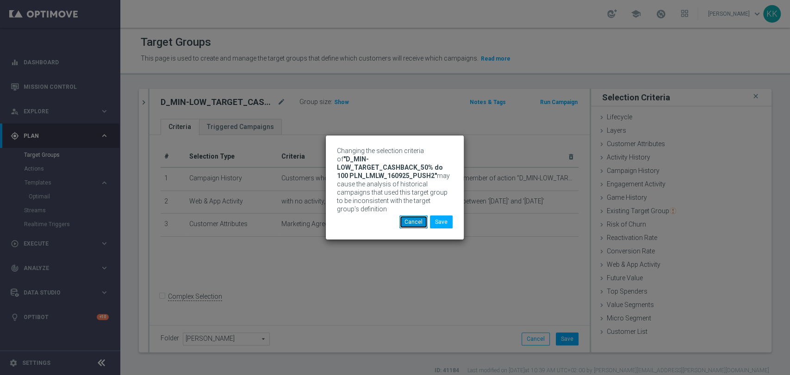
click at [413, 221] on button "Cancel" at bounding box center [413, 222] width 28 height 13
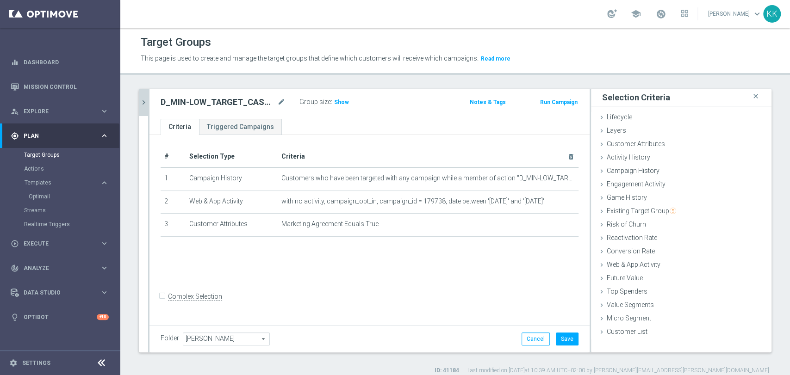
click at [142, 106] on icon "chevron_right" at bounding box center [143, 102] width 9 height 9
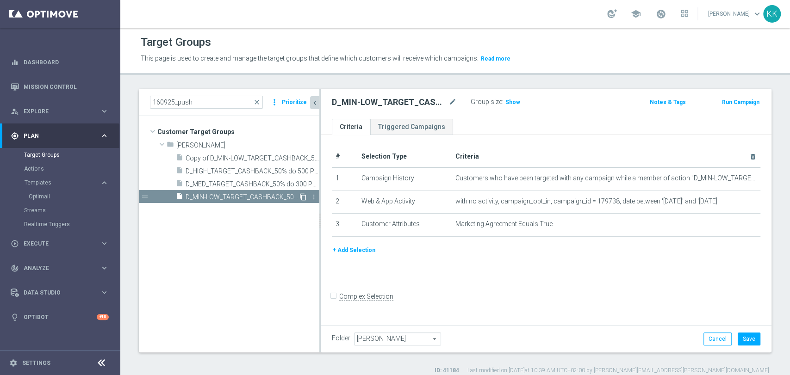
click at [306, 194] on icon "content_copy" at bounding box center [302, 196] width 7 height 7
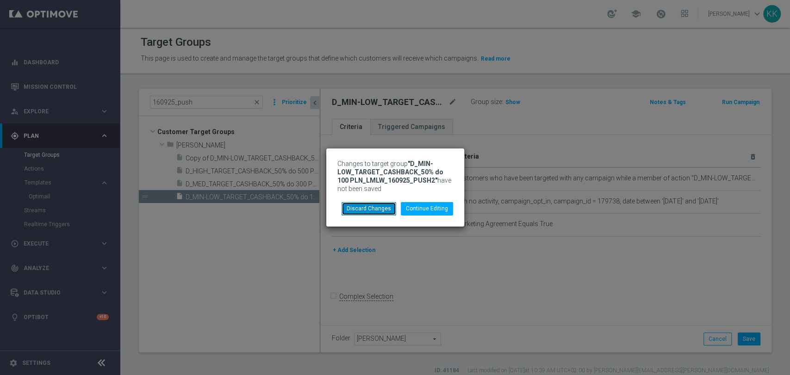
click at [360, 210] on button "Discard Changes" at bounding box center [369, 208] width 55 height 13
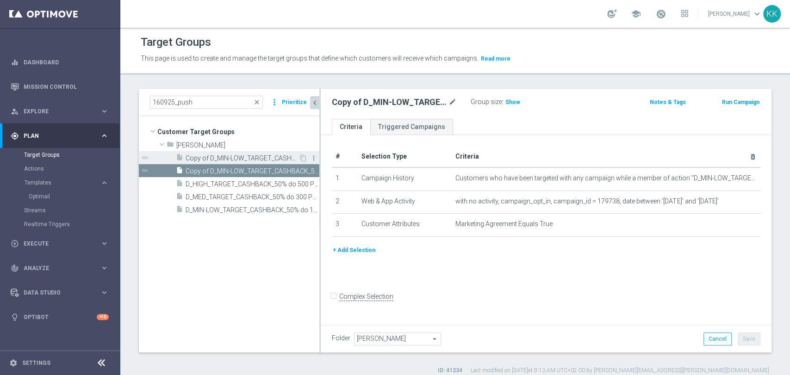
click at [315, 157] on icon "more_vert" at bounding box center [313, 158] width 7 height 7
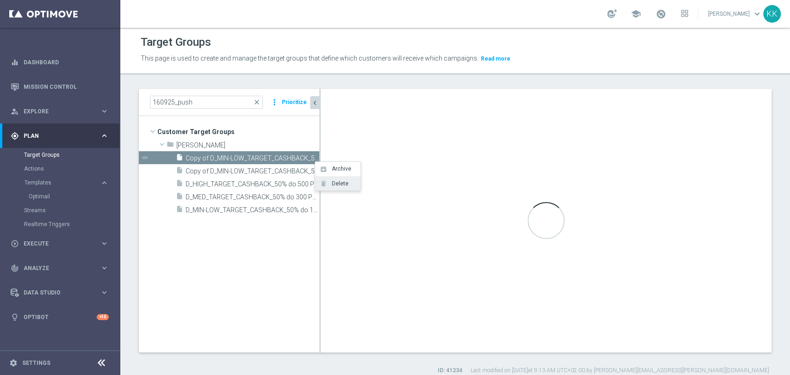
click at [345, 180] on span "Delete" at bounding box center [339, 183] width 20 height 6
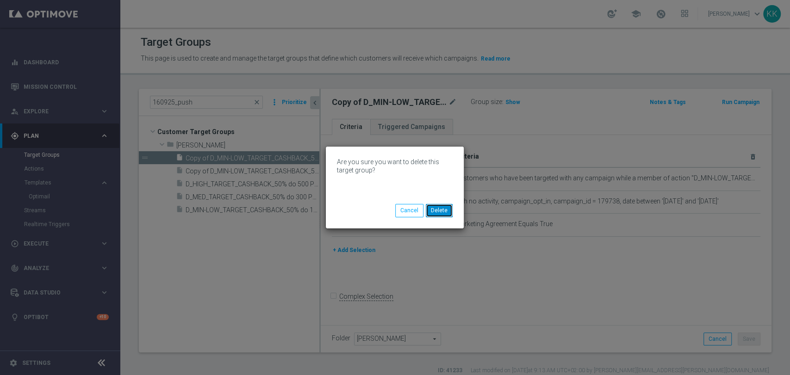
click at [443, 211] on button "Delete" at bounding box center [439, 210] width 27 height 13
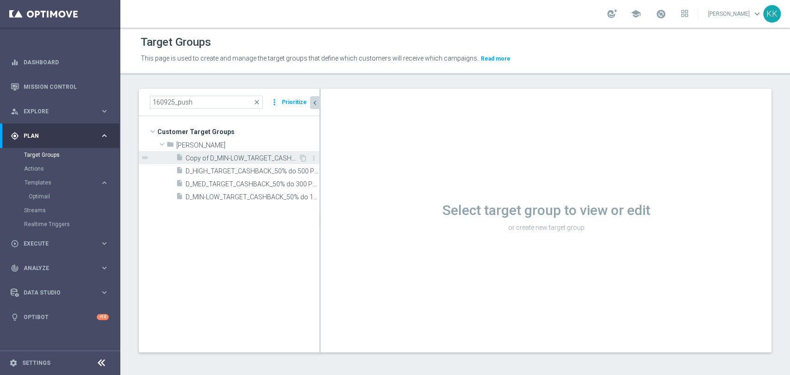
click at [234, 156] on span "Copy of D_MIN-LOW_TARGET_CASHBACK_50% do 100 PLN_LMLW_160925_PUSH (1)" at bounding box center [242, 159] width 113 height 8
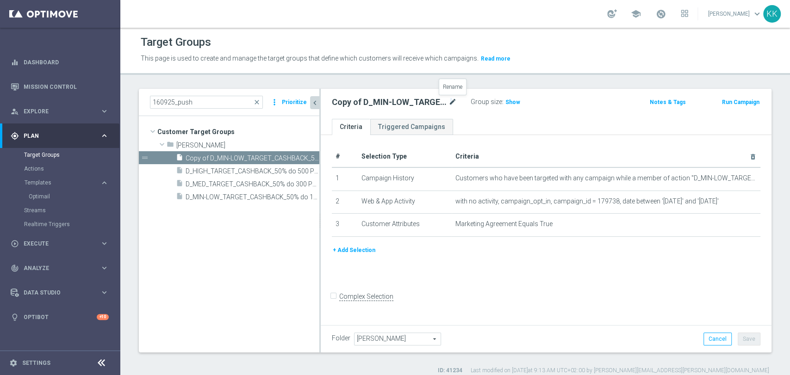
click at [451, 101] on icon "mode_edit" at bounding box center [452, 102] width 8 height 11
type input "D_MIN-LOW_TARGET_CASHBACK_50% do 100 PLN_LMLW_160925_PUSH2"
click at [578, 115] on div "D_MIN-LOW_TARGET_CASHBACK_50% do 100 PLN_LMLW_160925_PUSH2 Group size : Show No…" at bounding box center [546, 104] width 451 height 30
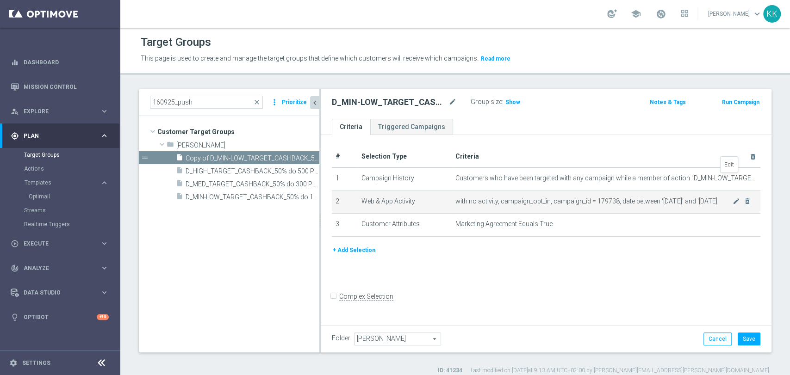
drag, startPoint x: 727, startPoint y: 179, endPoint x: 695, endPoint y: 202, distance: 40.2
click at [0, 0] on icon "mode_edit" at bounding box center [0, 0] width 0 height 0
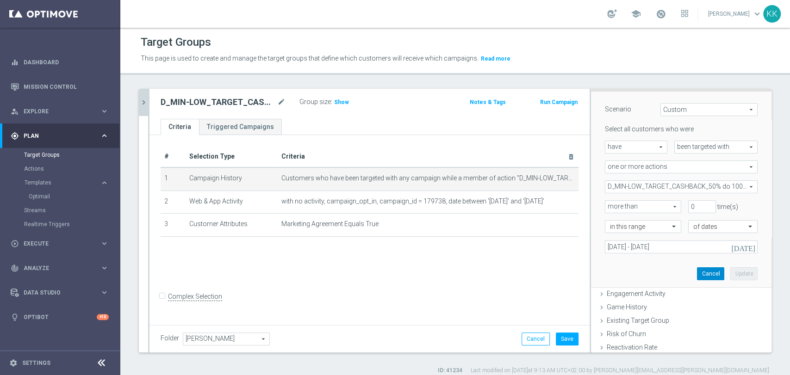
scroll to position [103, 0]
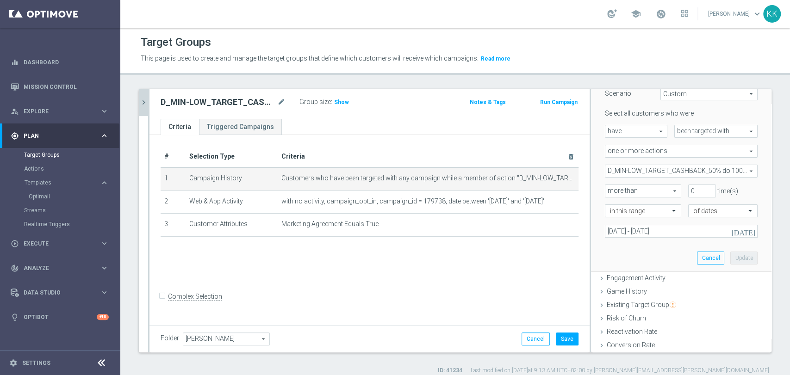
click at [637, 175] on span "D_MIN-LOW_TARGET_CASHBACK_50% do 100 PLN_LMLW_160925" at bounding box center [681, 171] width 152 height 12
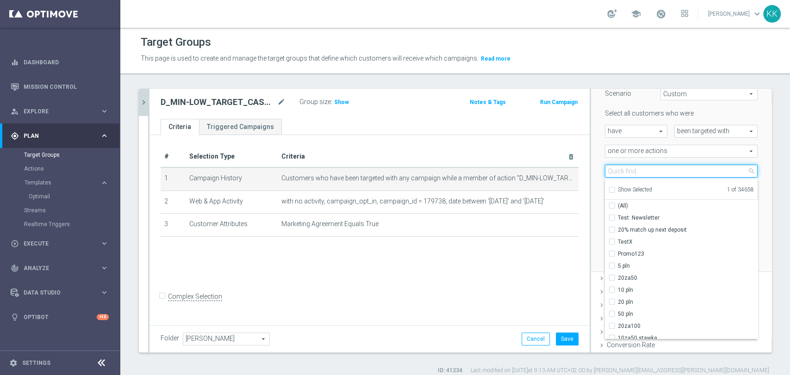
click at [637, 175] on input "search" at bounding box center [681, 171] width 153 height 13
paste input "D_MIN-LOW_TARGET_CASHBACK_50% do 100 PLN_LMLW_160925_PUSH2"
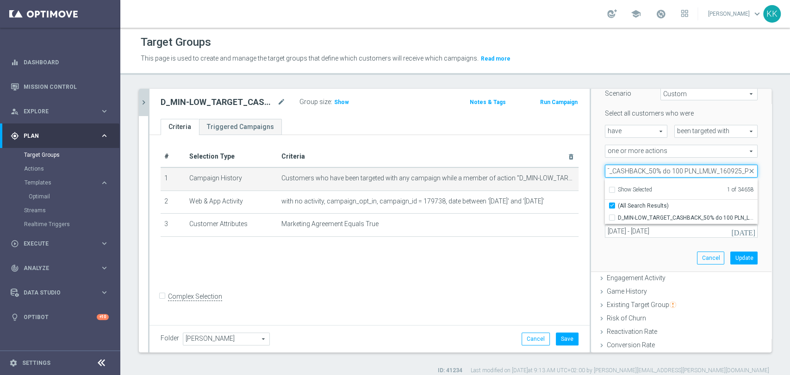
type input "D_MIN-LOW_TARGET_CASHBACK_50% do 100 PLN_LMLW_160925_"
checkbox input "false"
type input "D_MIN-LOW_TARGET_CASHBACK_50% do 100 PLN_LMLW_160925_2"
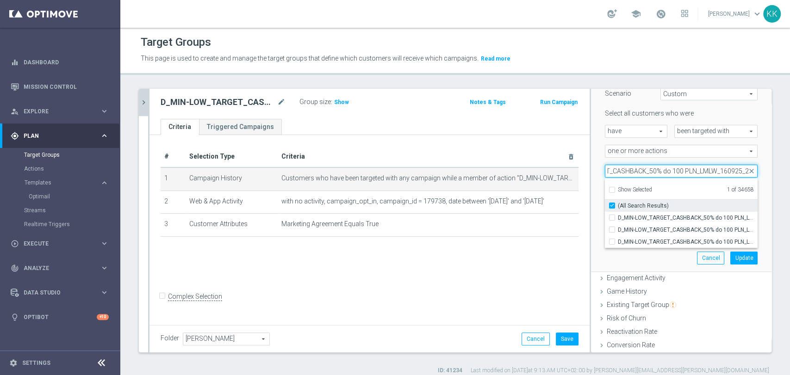
checkbox input "true"
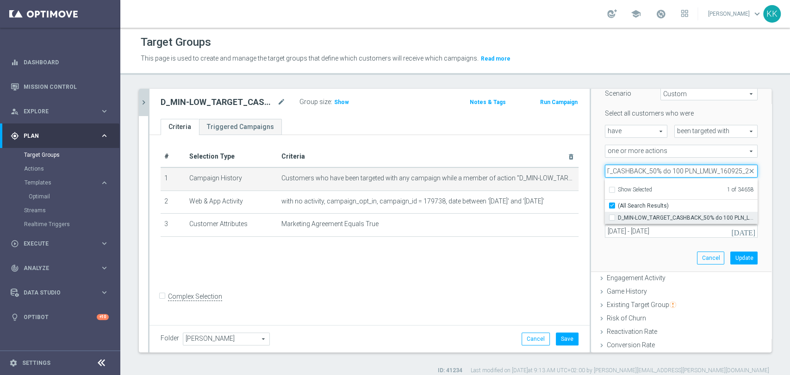
type input "D_MIN-LOW_TARGET_CASHBACK_50% do 100 PLN_LMLW_160925_2"
click at [612, 216] on input "D_MIN-LOW_TARGET_CASHBACK_50% do 100 PLN_LMLW_160925_2" at bounding box center [615, 218] width 6 height 6
checkbox input "true"
type input "Selected 2 of 34658"
checkbox input "false"
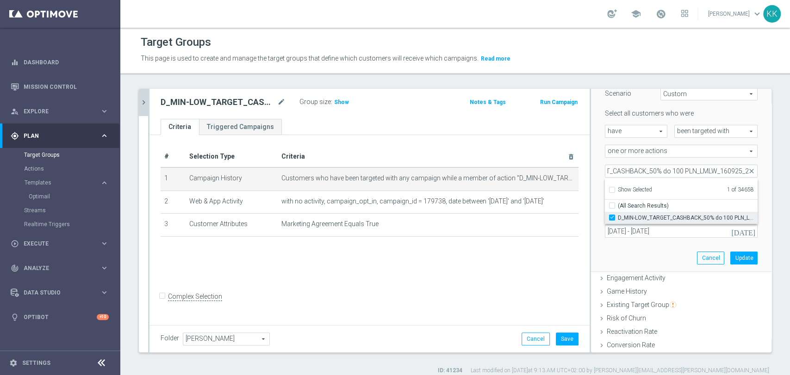
scroll to position [0, 0]
click at [601, 261] on div "Scenario Custom Custom arrow_drop_down search Select all customers who were hav…" at bounding box center [681, 174] width 167 height 196
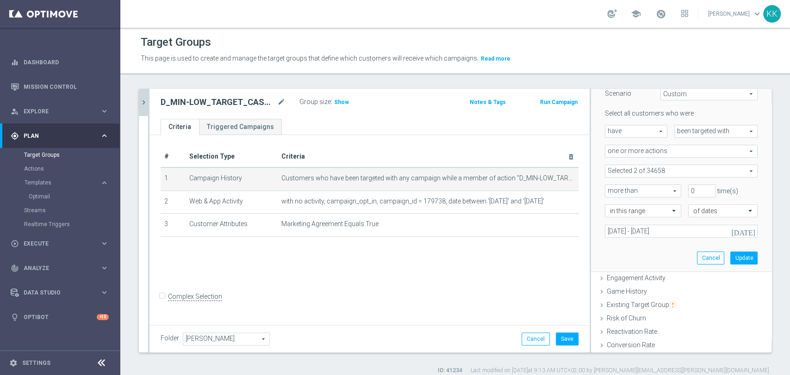
click at [616, 167] on span at bounding box center [681, 171] width 152 height 12
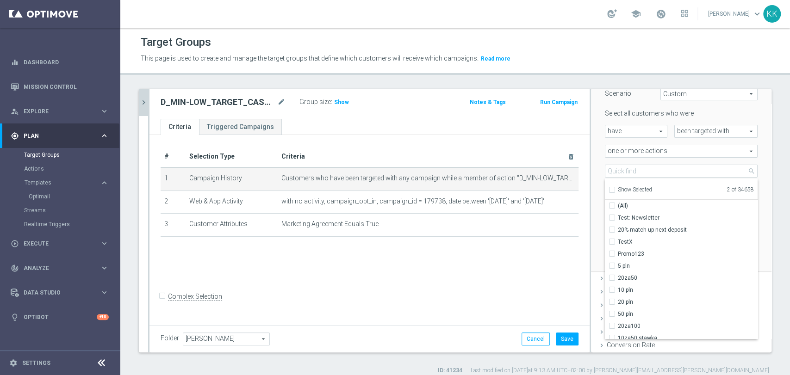
click at [609, 188] on input "Show Selected" at bounding box center [612, 191] width 6 height 6
checkbox input "true"
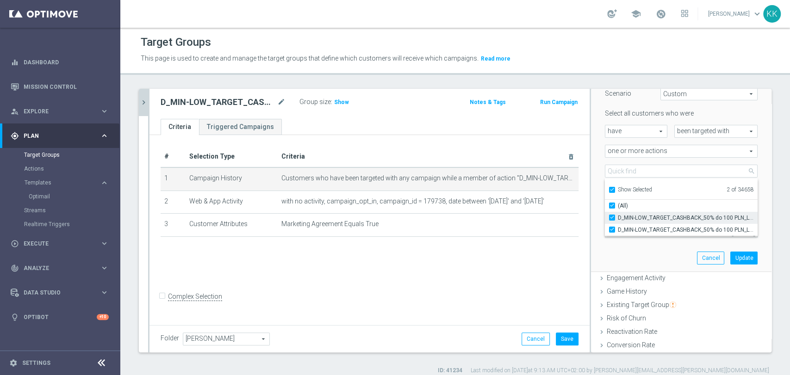
click at [612, 216] on input "D_MIN-LOW_TARGET_CASHBACK_50% do 100 PLN_LMLW_160925" at bounding box center [615, 218] width 6 height 6
checkbox input "false"
type input "D_MIN-LOW_TARGET_CASHBACK_50% do 100 PLN_LMLW_160925_2"
checkbox input "false"
click at [607, 264] on div "Scenario Custom Custom arrow_drop_down search Select all customers who were hav…" at bounding box center [681, 174] width 167 height 196
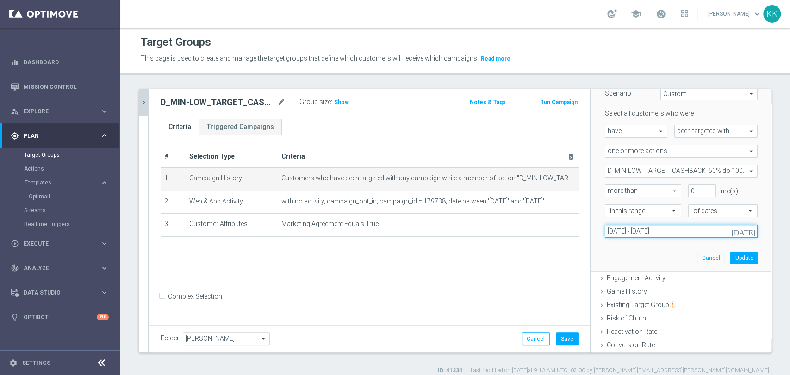
drag, startPoint x: 633, startPoint y: 231, endPoint x: 632, endPoint y: 236, distance: 5.2
click at [633, 231] on input "[DATE] - [DATE]" at bounding box center [681, 231] width 153 height 13
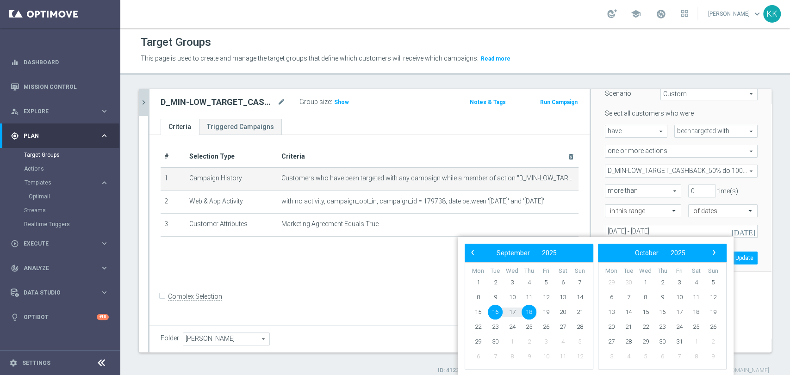
click at [493, 313] on span "16" at bounding box center [495, 312] width 15 height 15
click at [545, 312] on span "19" at bounding box center [546, 312] width 15 height 15
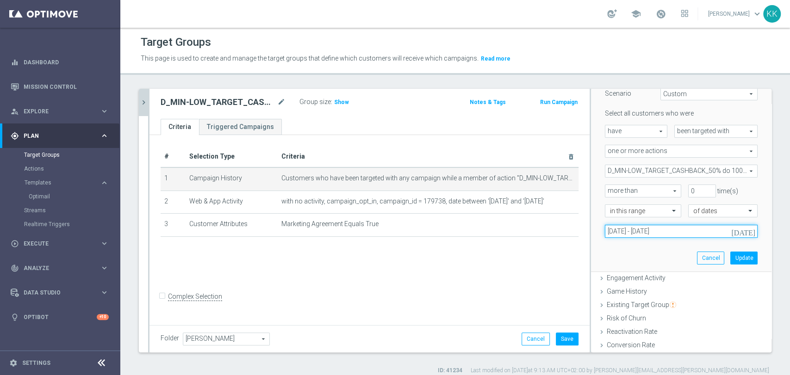
click at [659, 228] on input "[DATE] - [DATE]" at bounding box center [681, 231] width 153 height 13
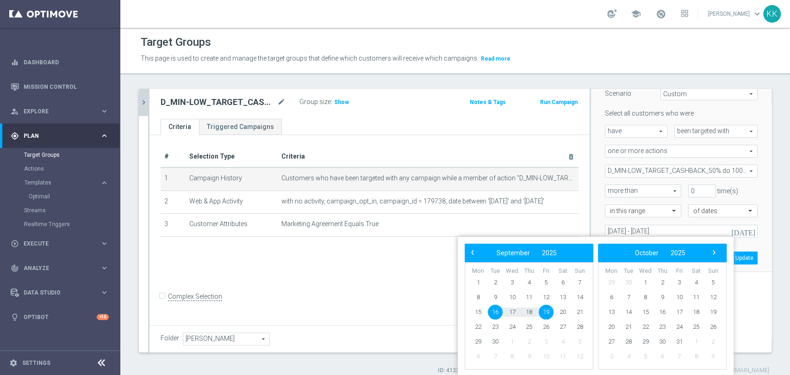
click at [547, 310] on span "19" at bounding box center [546, 312] width 15 height 15
click at [562, 310] on span "20" at bounding box center [562, 312] width 15 height 15
type input "[DATE] - [DATE]"
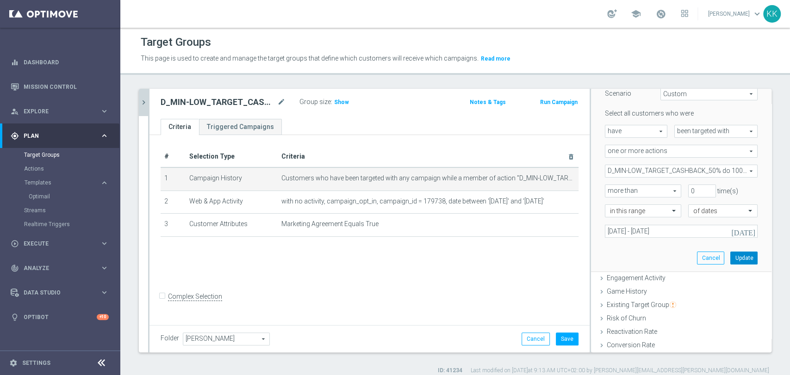
click at [735, 256] on button "Update" at bounding box center [743, 258] width 27 height 13
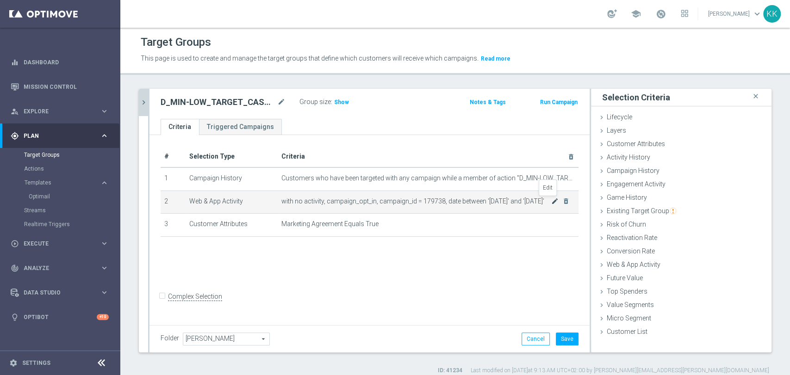
click at [551, 201] on icon "mode_edit" at bounding box center [554, 201] width 7 height 7
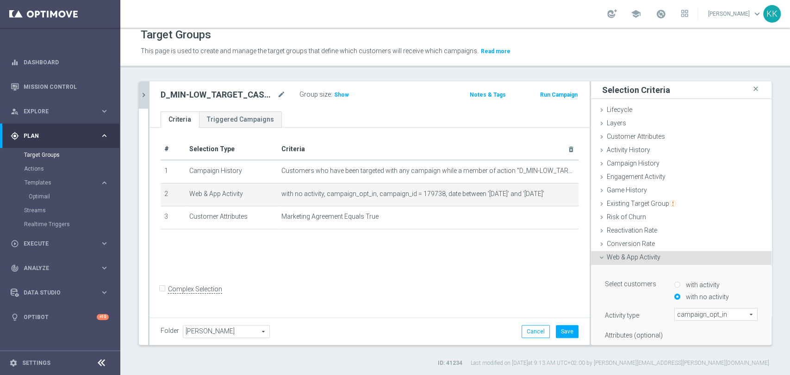
scroll to position [154, 0]
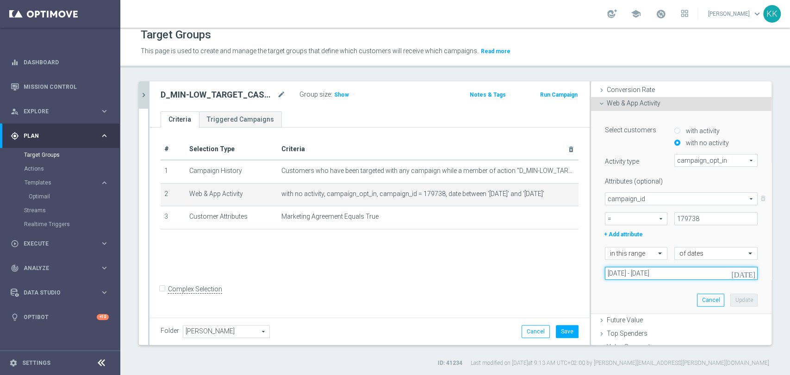
click at [643, 272] on input "[DATE] - [DATE]" at bounding box center [681, 273] width 153 height 13
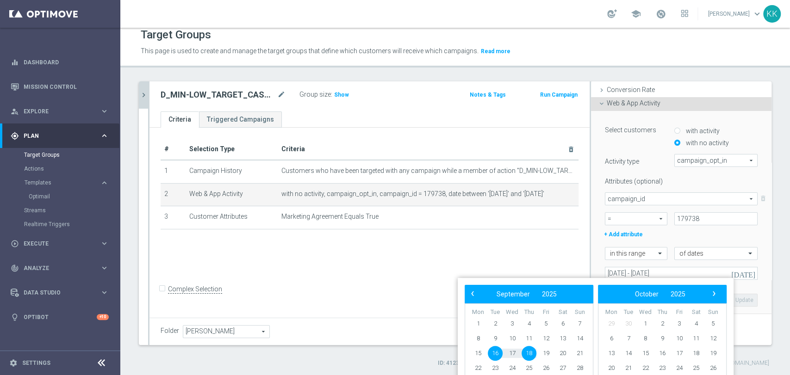
click at [497, 354] on span "16" at bounding box center [495, 353] width 15 height 15
click at [564, 356] on span "20" at bounding box center [562, 353] width 15 height 15
type input "[DATE] - [DATE]"
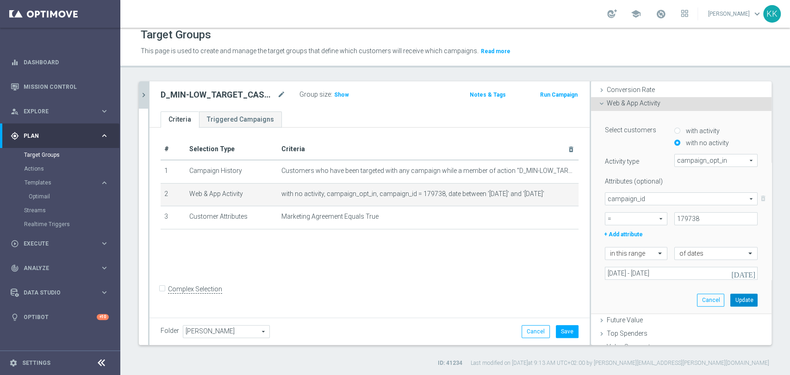
click at [733, 299] on button "Update" at bounding box center [743, 300] width 27 height 13
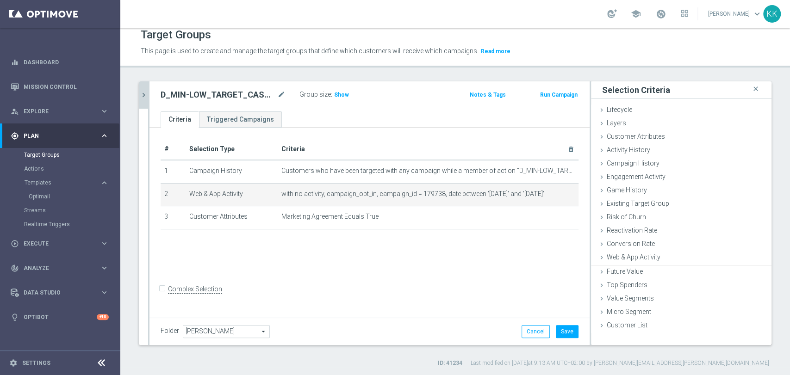
scroll to position [0, 0]
click at [560, 329] on button "Save" at bounding box center [567, 331] width 23 height 13
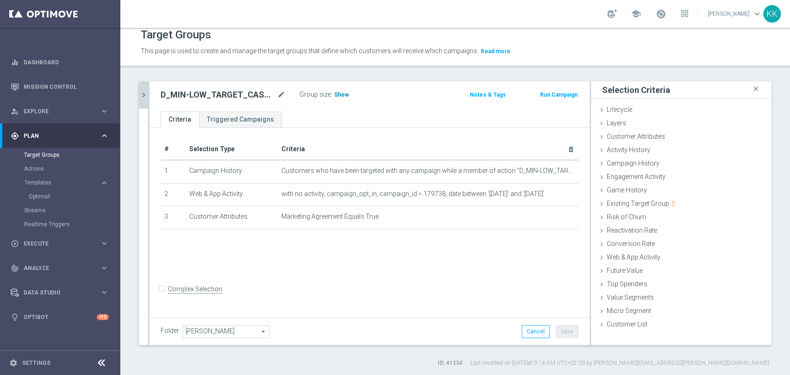
click at [346, 92] on span "Show" at bounding box center [341, 95] width 15 height 6
click at [145, 95] on icon "chevron_right" at bounding box center [143, 95] width 9 height 9
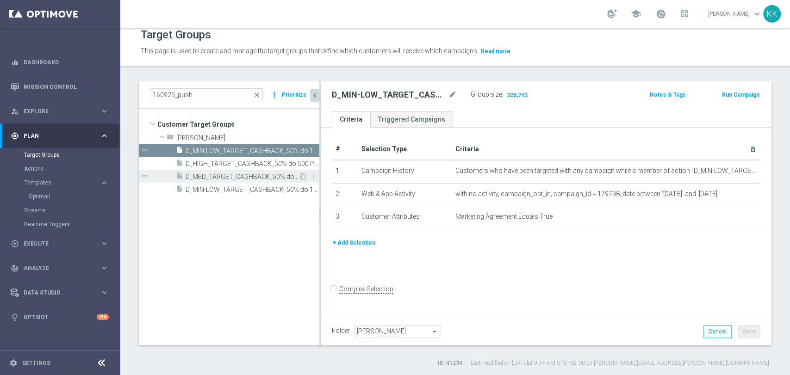
click at [236, 175] on span "D_MED_TARGET_CASHBACK_50% do 300 PLN_LMLW_160925_PUSH" at bounding box center [242, 177] width 113 height 8
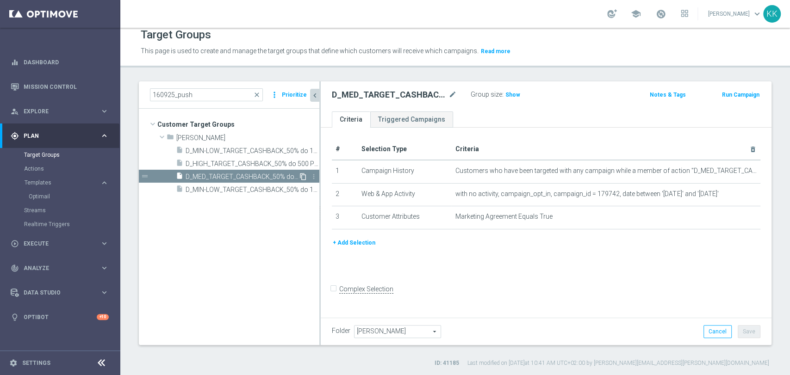
click at [303, 177] on icon "content_copy" at bounding box center [302, 176] width 7 height 7
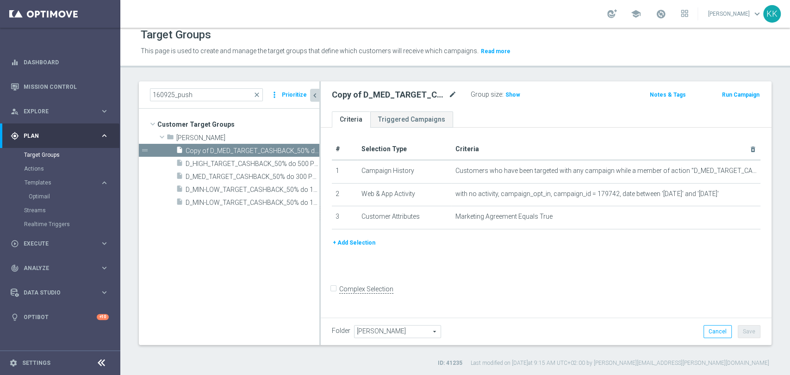
click at [455, 94] on icon "mode_edit" at bounding box center [452, 94] width 8 height 11
drag, startPoint x: 420, startPoint y: 93, endPoint x: 165, endPoint y: 91, distance: 254.5
click at [186, 92] on as-split "160925_push close more_vert Prioritize Customer Target Groups library_add creat…" at bounding box center [455, 213] width 633 height 264
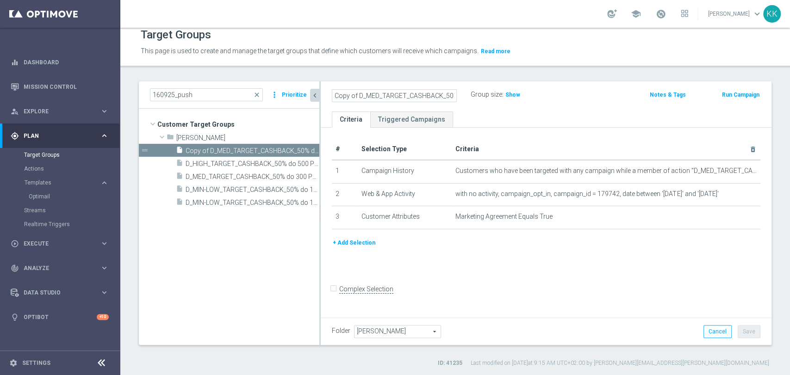
click at [361, 99] on input "Copy of D_MED_TARGET_CASHBACK_50% do 300 PLN_LMLW_160925_PUSH2" at bounding box center [394, 95] width 125 height 13
click at [357, 97] on input "Copy of D_MED_TARGET_CASHBACK_50% do 300 PLN_LMLW_160925_PUSH2" at bounding box center [394, 95] width 125 height 13
type input "D_MED_TARGET_CASHBACK_50% do 300 PLN_LMLW_160925_PUSH2"
click at [609, 81] on div "D_MED_TARGET_CASHBACK_50% do 300 PLN_LMLW_160925_PUSH2 Group size : Show Notes …" at bounding box center [546, 96] width 451 height 30
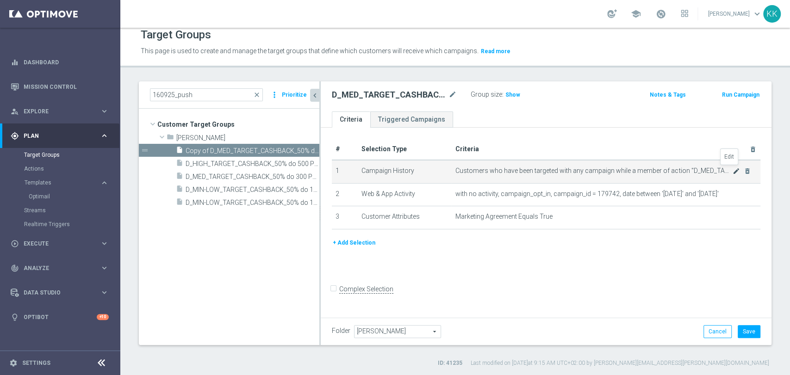
click at [733, 173] on icon "mode_edit" at bounding box center [736, 171] width 7 height 7
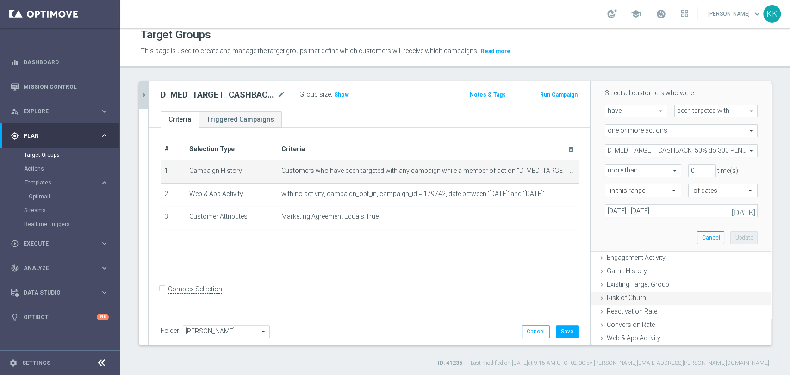
scroll to position [154, 0]
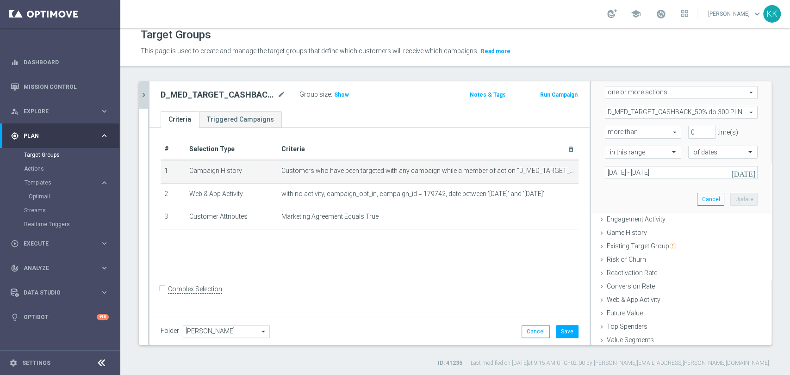
click at [628, 111] on span "D_MED_TARGET_CASHBACK_50% do 300 PLN_LMLW_160925" at bounding box center [681, 112] width 152 height 12
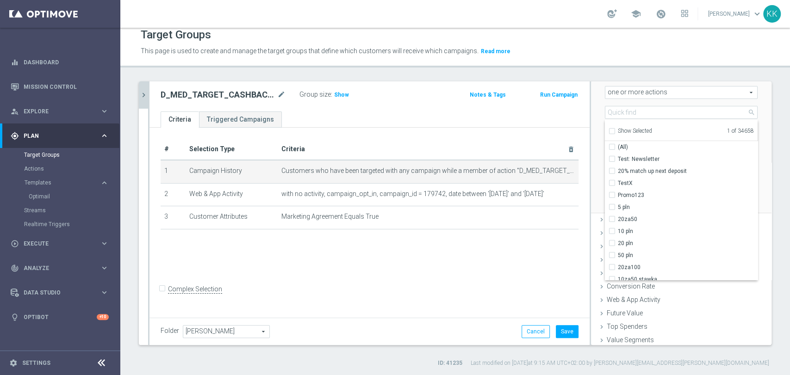
click at [609, 130] on input "Show Selected" at bounding box center [612, 133] width 6 height 6
checkbox input "true"
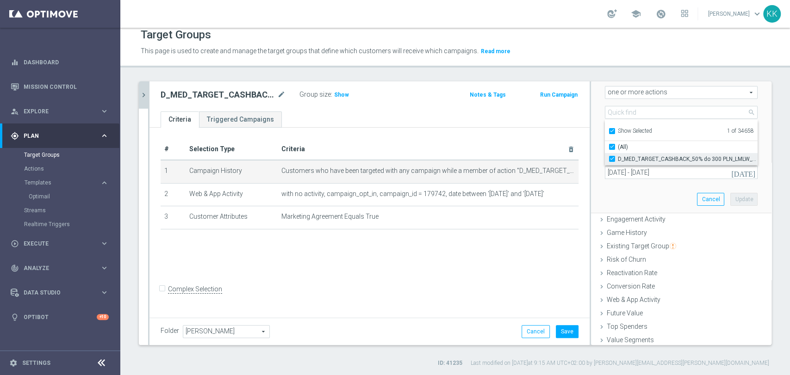
click at [612, 158] on input "D_MED_TARGET_CASHBACK_50% do 300 PLN_LMLW_160925" at bounding box center [615, 159] width 6 height 6
checkbox input "false"
type input "Select Action"
checkbox input "false"
click at [609, 131] on input "Show Selected" at bounding box center [612, 133] width 6 height 6
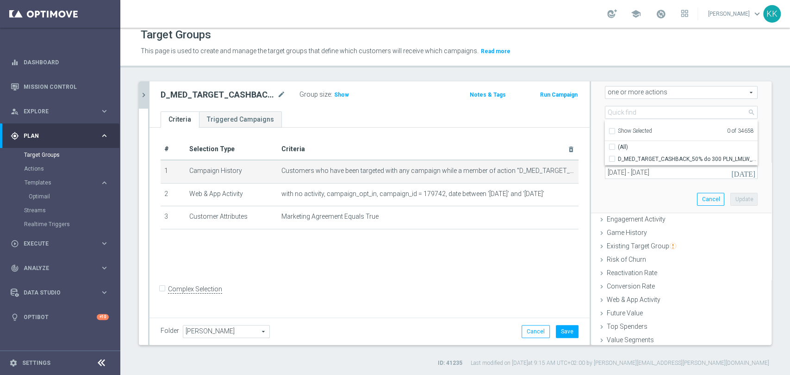
checkbox input "false"
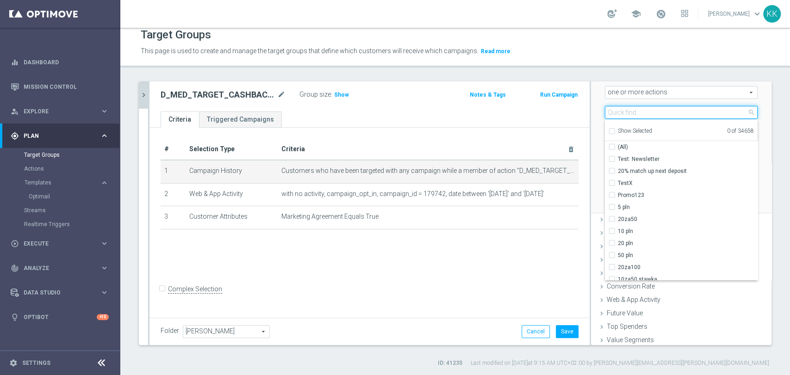
click at [611, 114] on input "search" at bounding box center [681, 112] width 153 height 13
paste input "D_MIN-LOW_TARGET_CASHBACK_50% do 100 PLN_LMLW_160925_PUSH2"
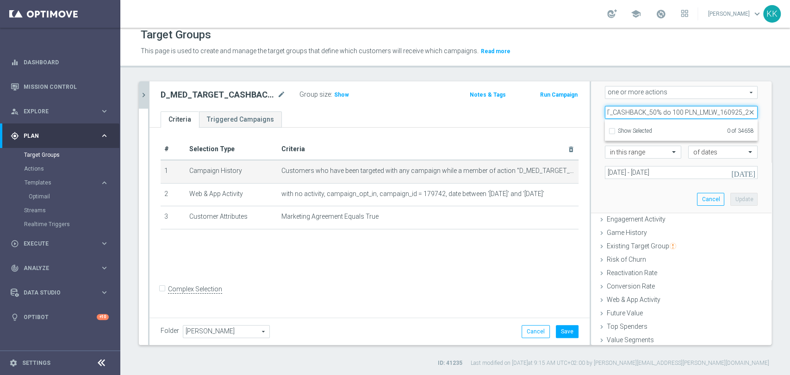
scroll to position [0, 63]
type input "D_MIN-LOW_TARGET_CASHBACK_50% do 100 PLN_LMLW_160925_2"
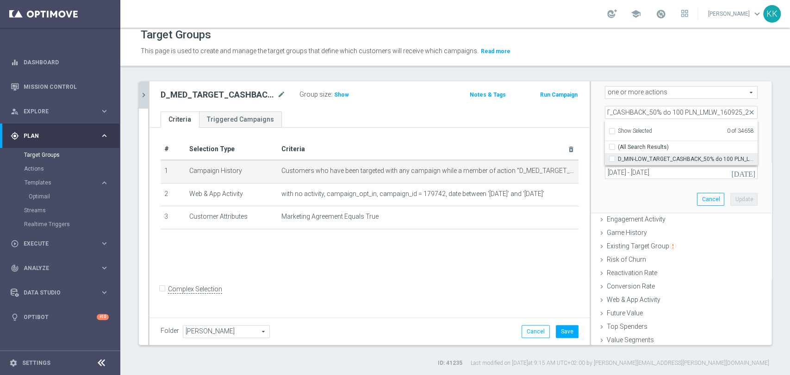
click at [612, 156] on input "D_MIN-LOW_TARGET_CASHBACK_50% do 100 PLN_LMLW_160925_2" at bounding box center [615, 159] width 6 height 6
checkbox input "true"
type input "D_MIN-LOW_TARGET_CASHBACK_50% do 100 PLN_LMLW_160925_2"
checkbox input "true"
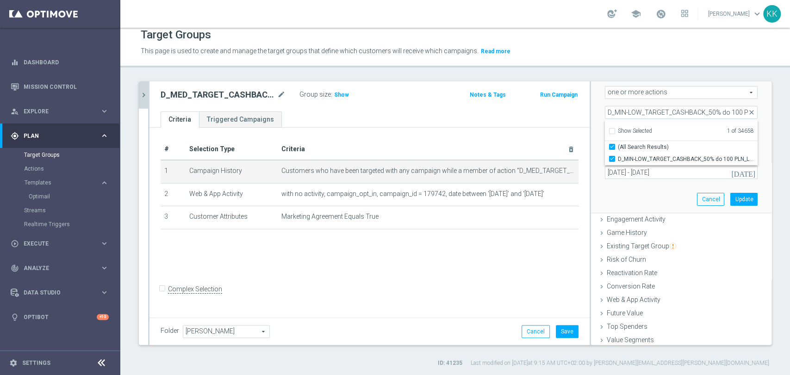
click at [611, 197] on div "Scenario Custom Custom arrow_drop_down search Select all customers who were hav…" at bounding box center [681, 115] width 167 height 196
click at [613, 106] on span "D_MIN-LOW_TARGET_CASHBACK_50% do 100 PLN_LMLW_160925_2" at bounding box center [681, 112] width 152 height 12
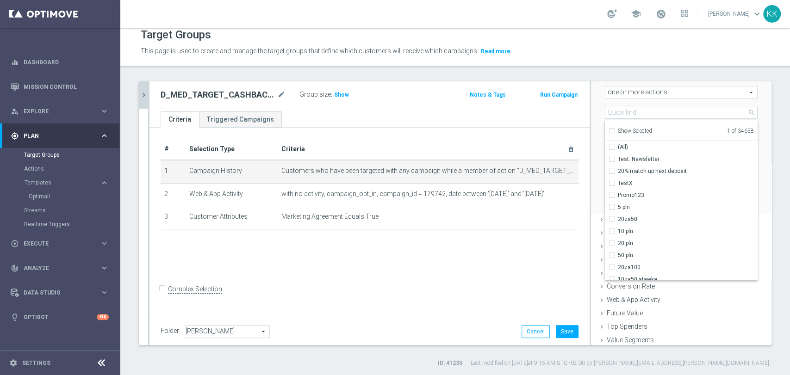
click at [609, 133] on input "Show Selected" at bounding box center [612, 133] width 6 height 6
checkbox input "true"
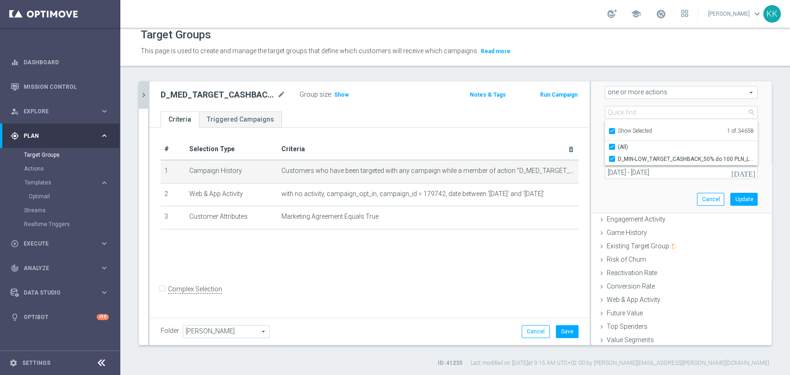
drag, startPoint x: 612, startPoint y: 196, endPoint x: 616, endPoint y: 193, distance: 5.3
click at [613, 197] on div "Scenario Custom Custom arrow_drop_down search Select all customers who were hav…" at bounding box center [681, 115] width 167 height 196
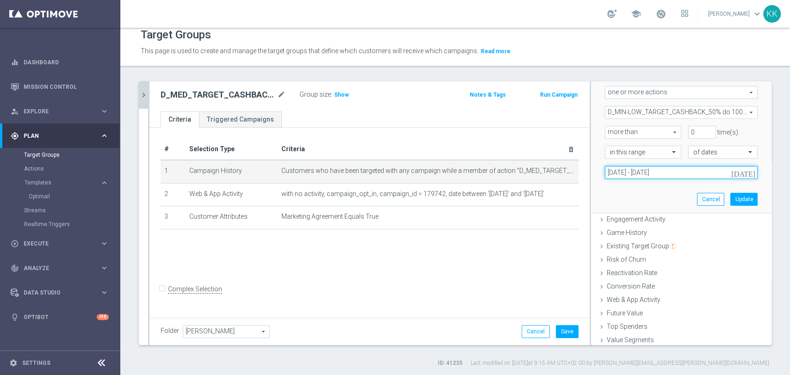
click at [618, 172] on input "[DATE] - [DATE]" at bounding box center [681, 172] width 153 height 13
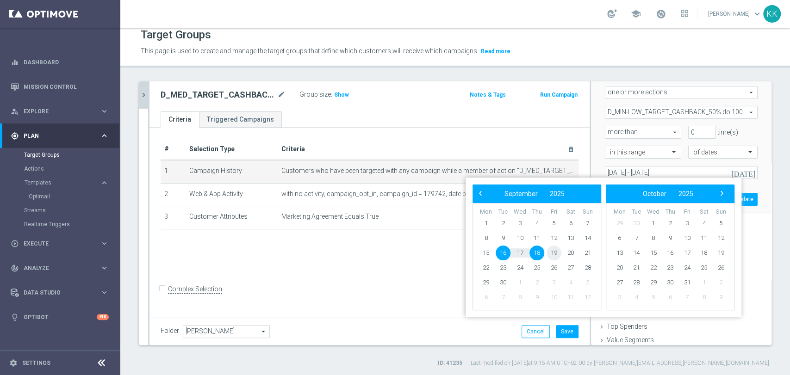
click at [552, 253] on span "19" at bounding box center [554, 253] width 15 height 15
click at [566, 253] on span "20" at bounding box center [570, 253] width 15 height 15
type input "[DATE] - [DATE]"
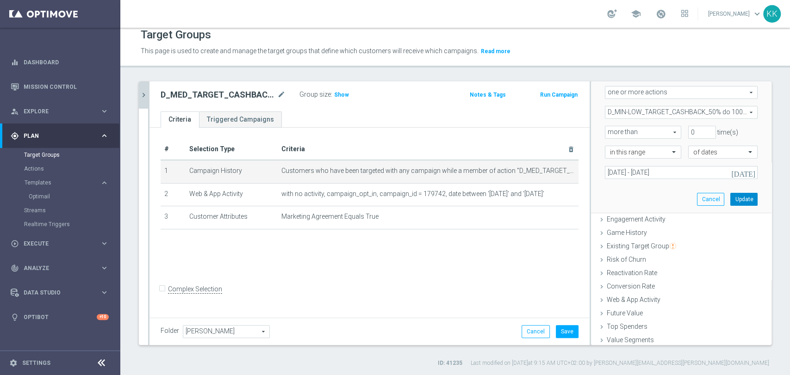
click at [730, 194] on button "Update" at bounding box center [743, 199] width 27 height 13
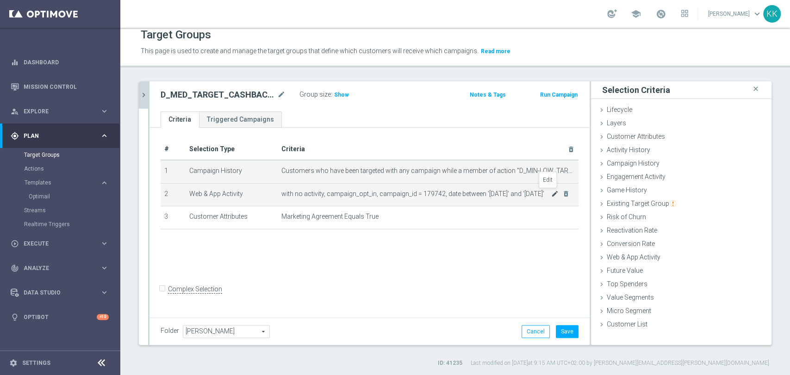
click at [551, 194] on icon "mode_edit" at bounding box center [554, 193] width 7 height 7
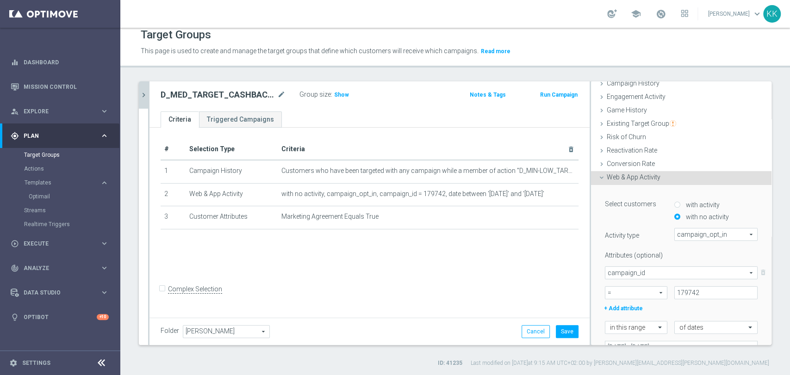
scroll to position [154, 0]
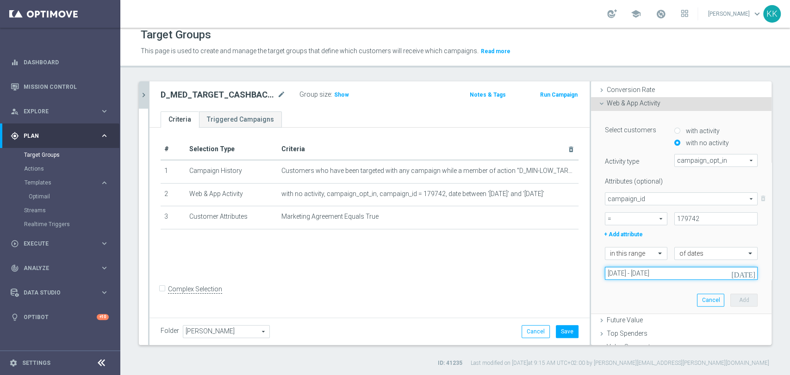
click at [624, 269] on input "[DATE] - [DATE]" at bounding box center [681, 273] width 153 height 13
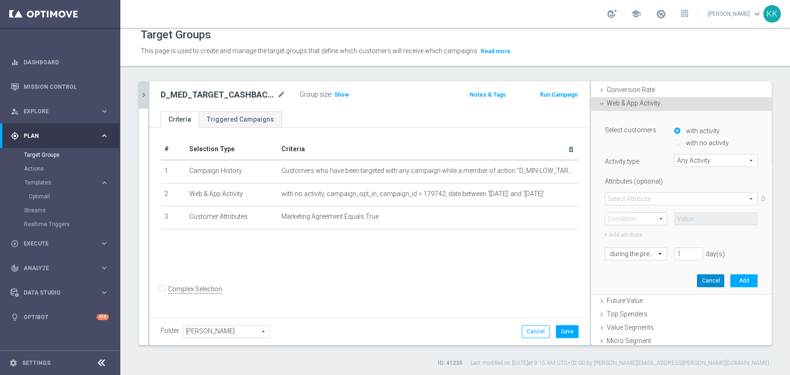
click at [697, 277] on button "Cancel" at bounding box center [710, 280] width 27 height 13
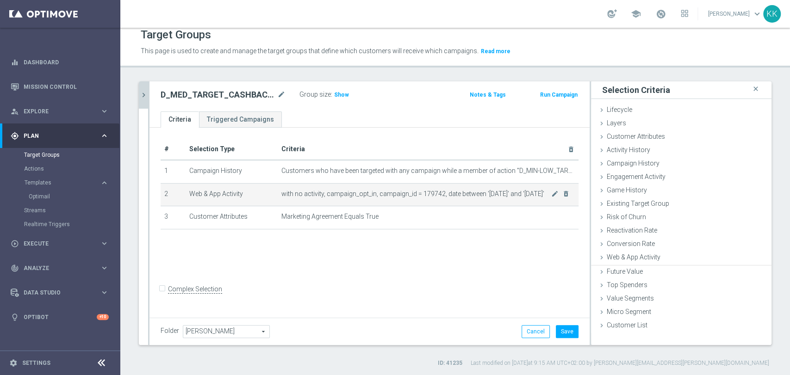
scroll to position [0, 0]
click at [551, 194] on icon "mode_edit" at bounding box center [554, 193] width 7 height 7
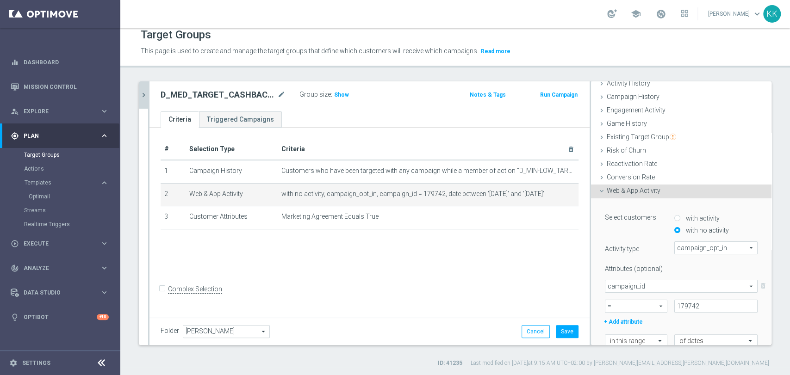
scroll to position [103, 0]
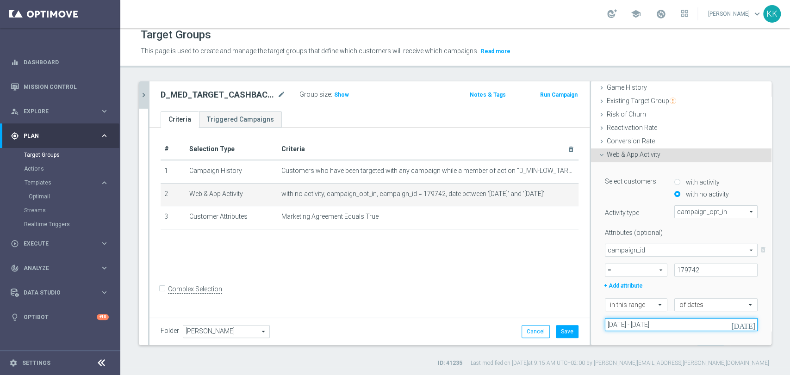
click at [633, 321] on input "[DATE] - [DATE]" at bounding box center [681, 324] width 153 height 13
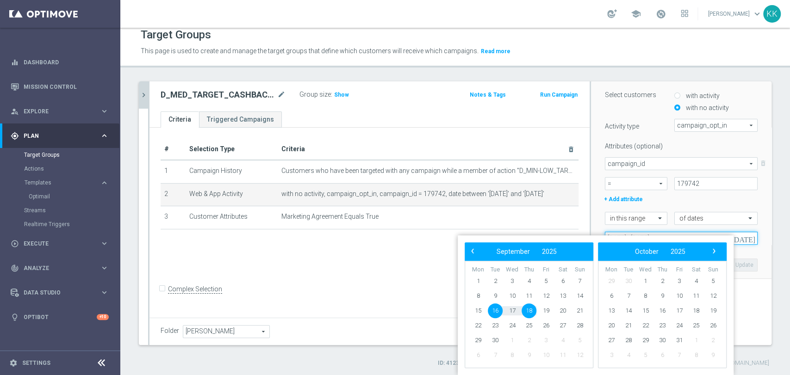
scroll to position [0, 0]
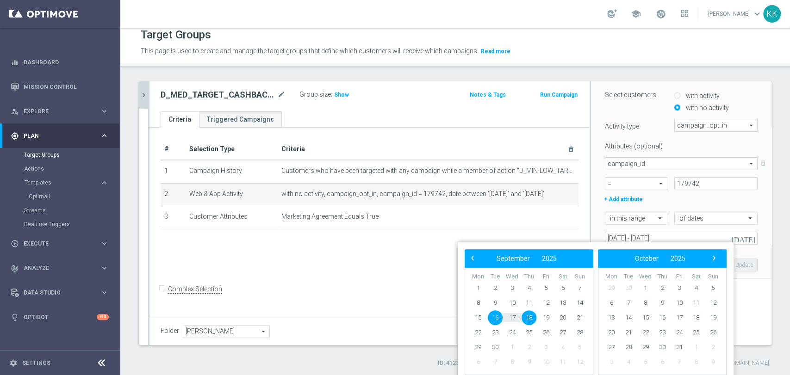
click at [499, 319] on span "16" at bounding box center [495, 318] width 15 height 15
click at [560, 316] on span "20" at bounding box center [562, 318] width 15 height 15
type input "[DATE] - [DATE]"
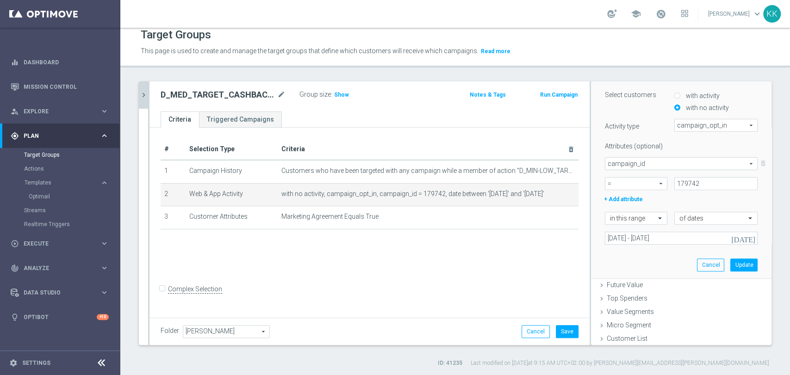
click at [742, 261] on div "Select customers with activity with no activity Activity type campaign_opt_in c…" at bounding box center [681, 177] width 167 height 203
click at [730, 264] on button "Update" at bounding box center [743, 265] width 27 height 13
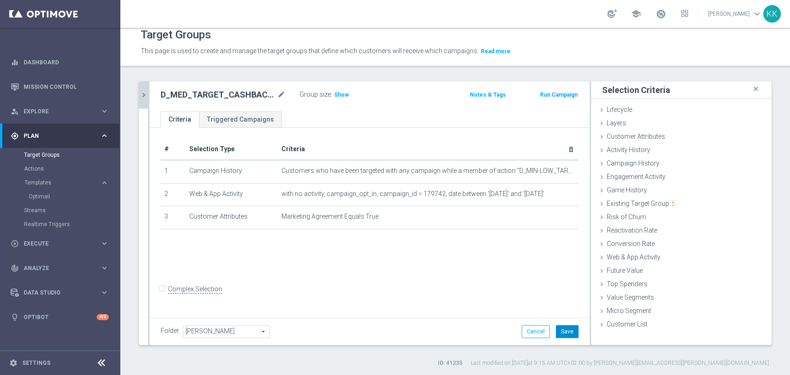
click at [564, 330] on button "Save" at bounding box center [567, 331] width 23 height 13
click at [346, 96] on span "Show" at bounding box center [341, 95] width 15 height 6
click at [143, 95] on icon "chevron_right" at bounding box center [143, 95] width 9 height 9
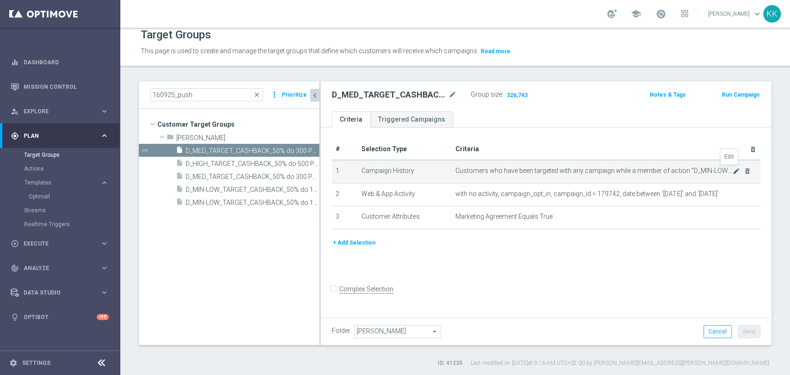
click at [733, 168] on icon "mode_edit" at bounding box center [736, 171] width 7 height 7
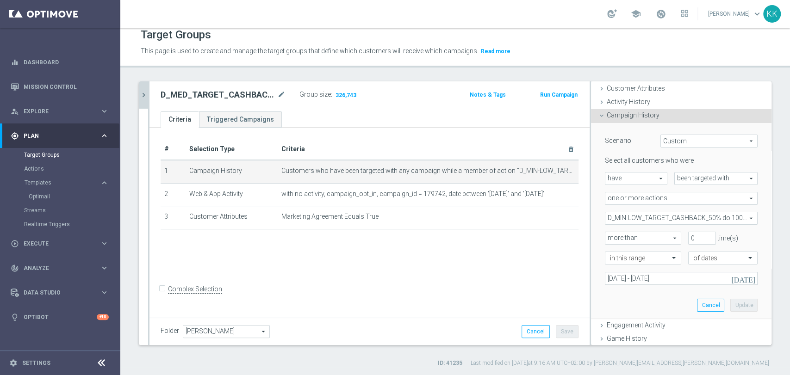
scroll to position [103, 0]
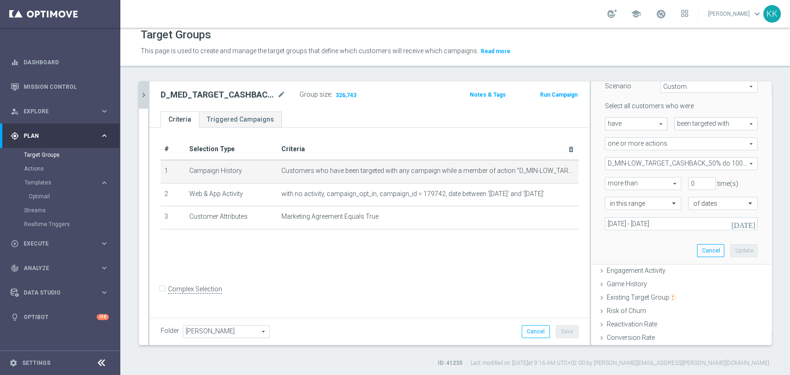
click at [656, 159] on span "D_MIN-LOW_TARGET_CASHBACK_50% do 100 PLN_LMLW_160925_2" at bounding box center [681, 164] width 152 height 12
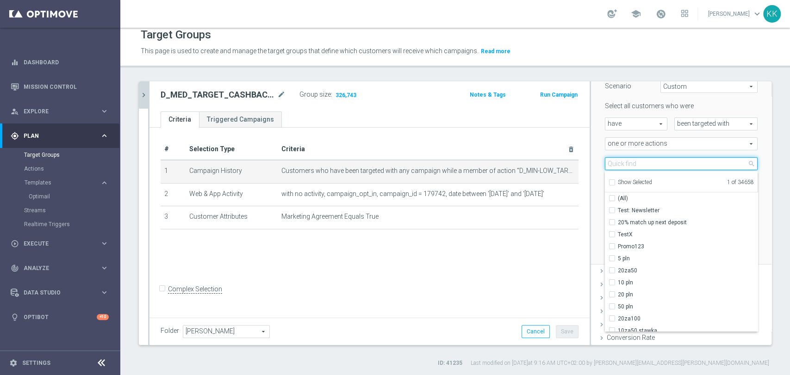
click at [656, 159] on input "search" at bounding box center [681, 163] width 153 height 13
paste input "D_MIN-LOW_TARGET_CASHBACK_50% do 100 PLN_LMLW_160925_PUSH2"
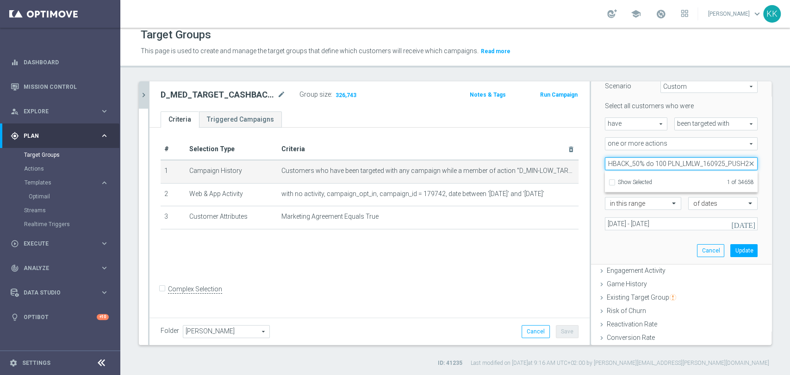
type input "D_MIN-LOW_TARGET_CASHBACK_50% do 100 PLN_LMLW_160925_PUSH2"
click at [609, 181] on input "Show Selected" at bounding box center [612, 184] width 6 height 6
checkbox input "false"
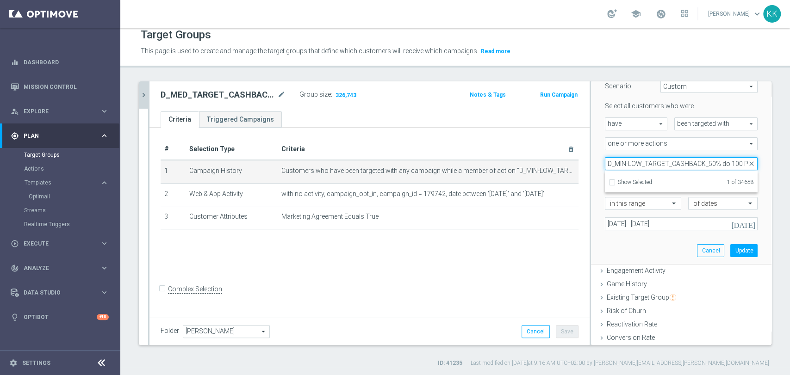
click at [611, 163] on input "D_MIN-LOW_TARGET_CASHBACK_50% do 100 PLN_LMLW_160925_PUSH2" at bounding box center [681, 163] width 153 height 13
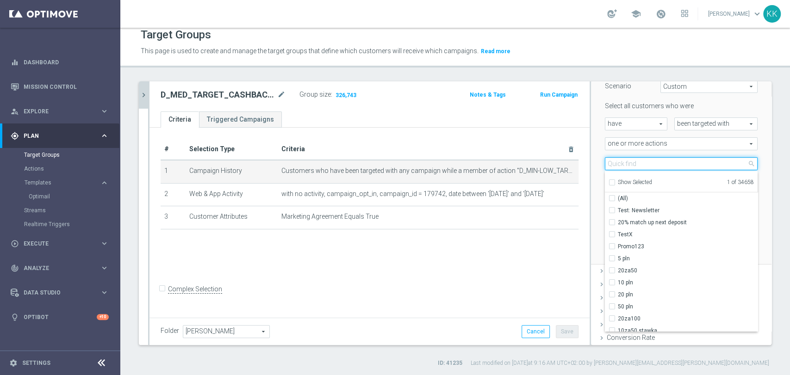
paste input "D_MED_TARGET_CASHBACK_50% do 300 PLN_LMLW_160925_"
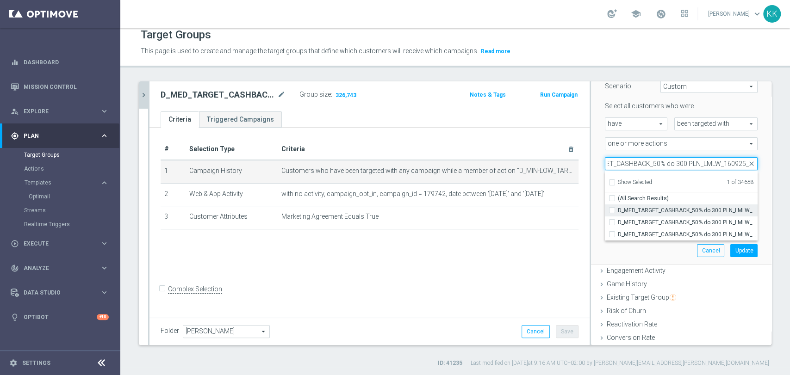
type input "D_MED_TARGET_CASHBACK_50% do 300 PLN_LMLW_160925_2"
checkbox input "true"
type input "D_MED_TARGET_CASHBACK_50% do 300 PLN_LMLW_160925_2"
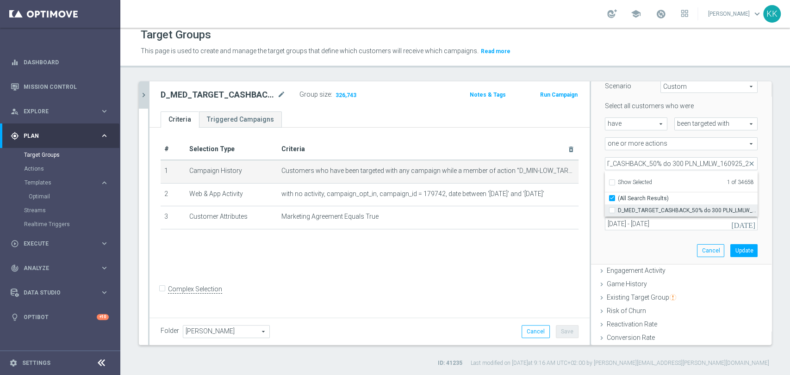
click at [618, 209] on label "D_MED_TARGET_CASHBACK_50% do 300 PLN_LMLW_160925_2" at bounding box center [688, 211] width 140 height 12
click at [612, 209] on input "D_MED_TARGET_CASHBACK_50% do 300 PLN_LMLW_160925_2" at bounding box center [615, 210] width 6 height 6
checkbox input "true"
type input "Selected 2 of 34658"
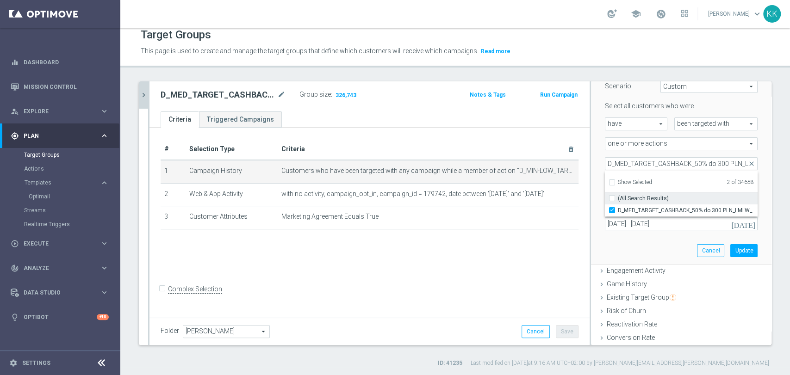
click at [612, 195] on input "(All Search Results)" at bounding box center [615, 198] width 6 height 6
checkbox input "true"
click at [618, 261] on div "Scenario Custom Custom arrow_drop_down search Select all customers who were hav…" at bounding box center [681, 166] width 167 height 196
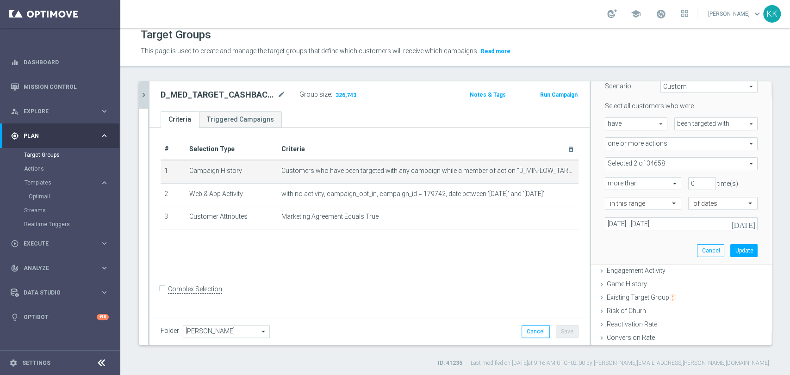
click at [627, 153] on div "Select all customers who were have have arrow_drop_down search been targeted wi…" at bounding box center [681, 166] width 153 height 128
click at [630, 162] on span at bounding box center [681, 164] width 152 height 12
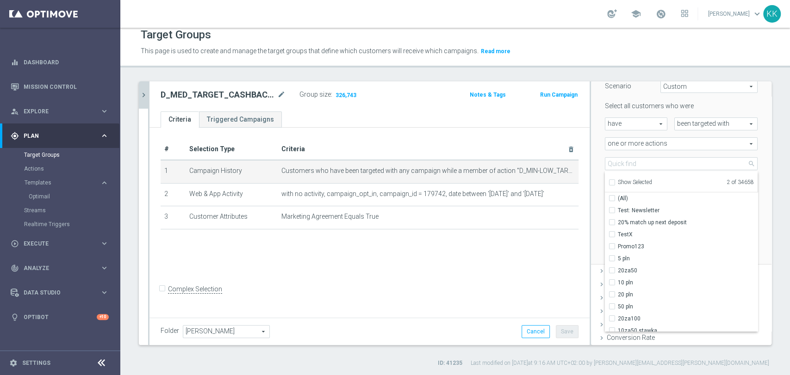
click at [609, 184] on input "Show Selected" at bounding box center [612, 184] width 6 height 6
checkbox input "true"
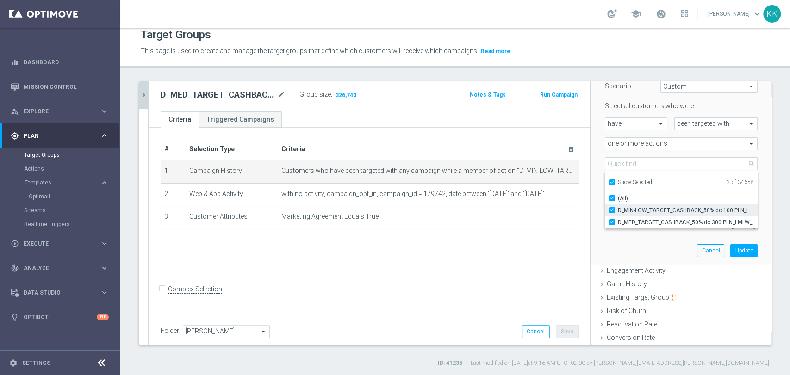
click at [605, 209] on div "D_MIN-LOW_TARGET_CASHBACK_50% do 100 PLN_LMLW_160925_2" at bounding box center [681, 211] width 153 height 12
click at [618, 205] on label "D_MIN-LOW_TARGET_CASHBACK_50% do 100 PLN_LMLW_160925_2" at bounding box center [688, 211] width 140 height 12
click at [612, 207] on input "D_MIN-LOW_TARGET_CASHBACK_50% do 100 PLN_LMLW_160925_2" at bounding box center [615, 210] width 6 height 6
checkbox input "false"
type input "D_MED_TARGET_CASHBACK_50% do 300 PLN_LMLW_160925_2"
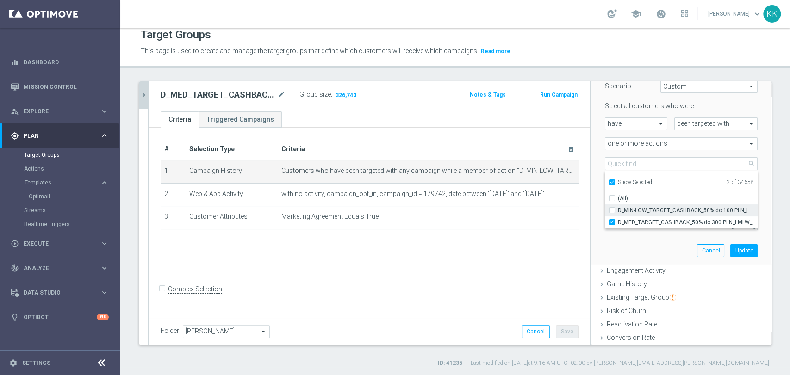
checkbox input "false"
click at [615, 242] on div "Scenario Custom Custom arrow_drop_down search Select all customers who were hav…" at bounding box center [681, 166] width 167 height 196
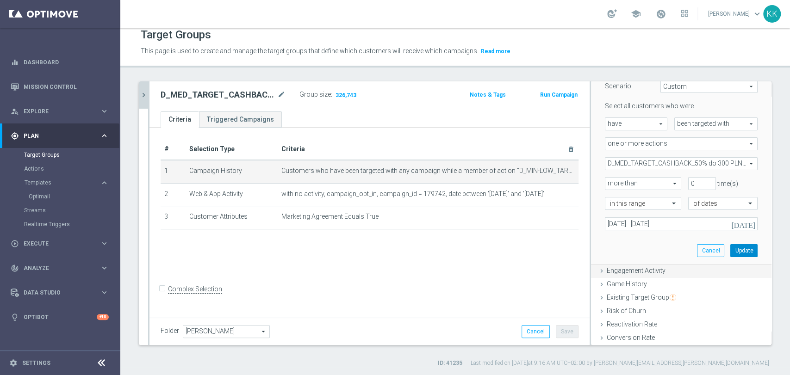
drag, startPoint x: 726, startPoint y: 251, endPoint x: 707, endPoint y: 267, distance: 24.9
click at [730, 251] on button "Update" at bounding box center [743, 250] width 27 height 13
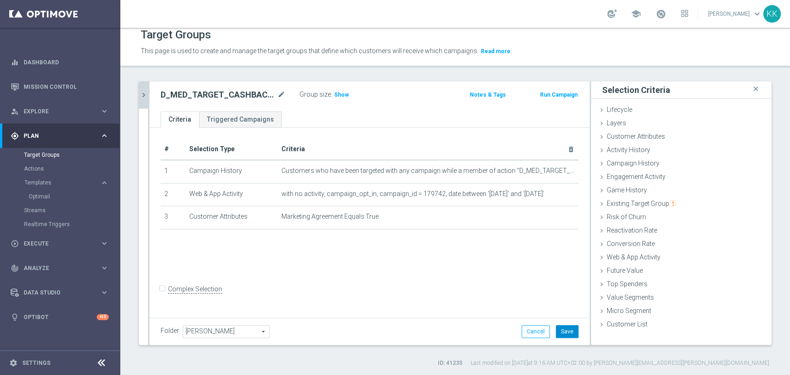
click at [559, 331] on button "Save" at bounding box center [567, 331] width 23 height 13
click at [341, 92] on span "Show" at bounding box center [341, 95] width 15 height 6
click at [148, 89] on div at bounding box center [148, 213] width 1 height 264
click at [137, 93] on div "160925_push close more_vert Prioritize Customer Target Groups library_add creat…" at bounding box center [455, 224] width 670 height 286
drag, startPoint x: 143, startPoint y: 93, endPoint x: 230, endPoint y: 119, distance: 90.6
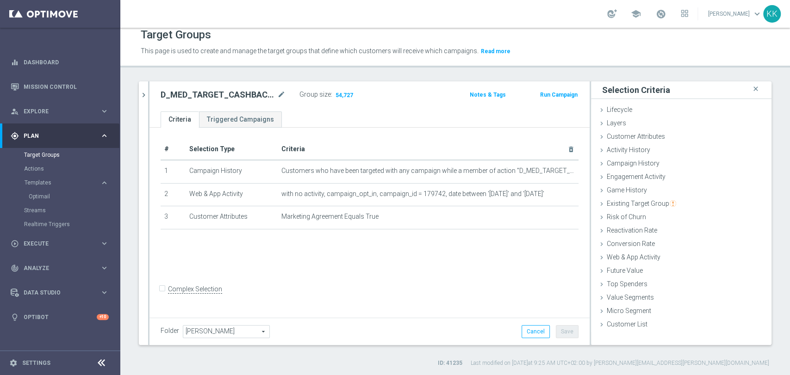
click at [143, 93] on icon "chevron_right" at bounding box center [143, 95] width 9 height 9
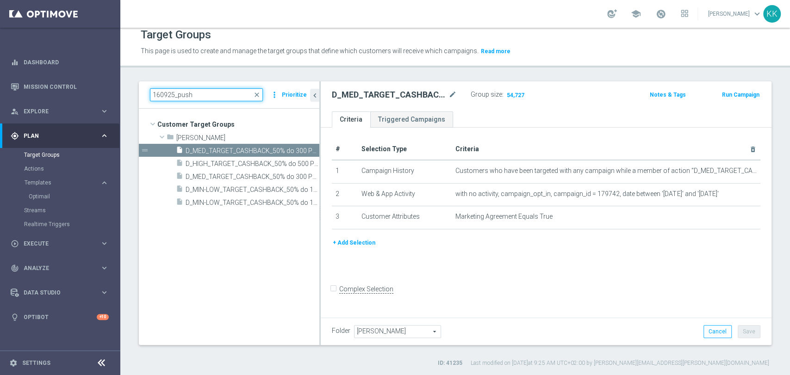
click at [203, 97] on input "160925_push" at bounding box center [206, 94] width 113 height 13
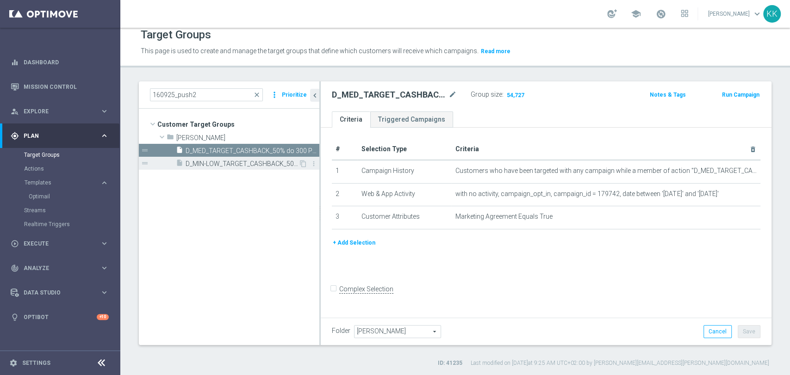
click at [221, 162] on span "D_MIN-LOW_TARGET_CASHBACK_50% do 100 PLN_LMLW_160925_PUSH2" at bounding box center [242, 164] width 113 height 8
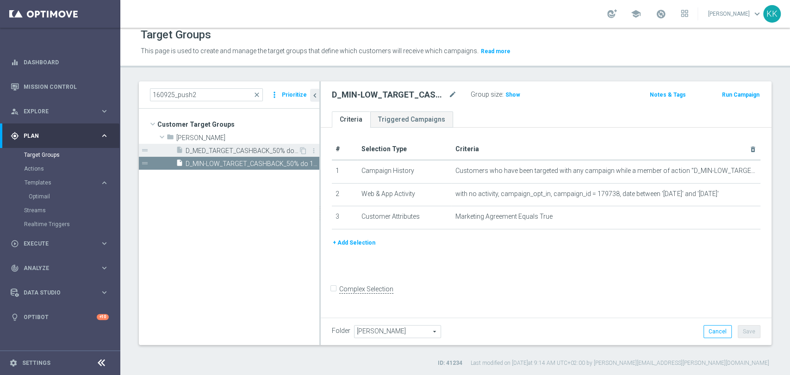
click at [199, 152] on span "D_MED_TARGET_CASHBACK_50% do 300 PLN_LMLW_160925_PUSH2" at bounding box center [242, 151] width 113 height 8
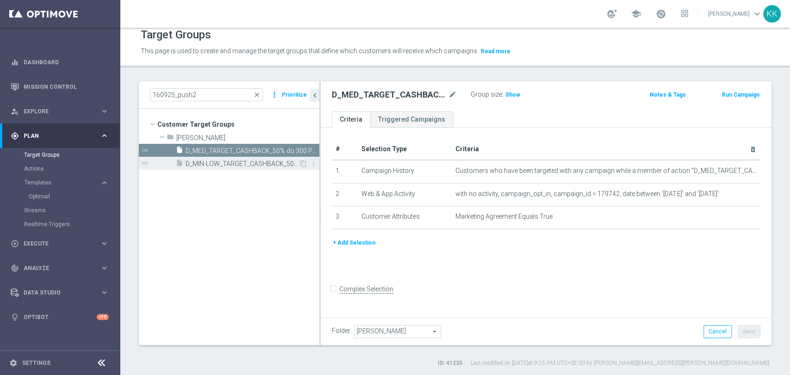
click at [260, 160] on span "D_MIN-LOW_TARGET_CASHBACK_50% do 100 PLN_LMLW_160925_PUSH2" at bounding box center [242, 164] width 113 height 8
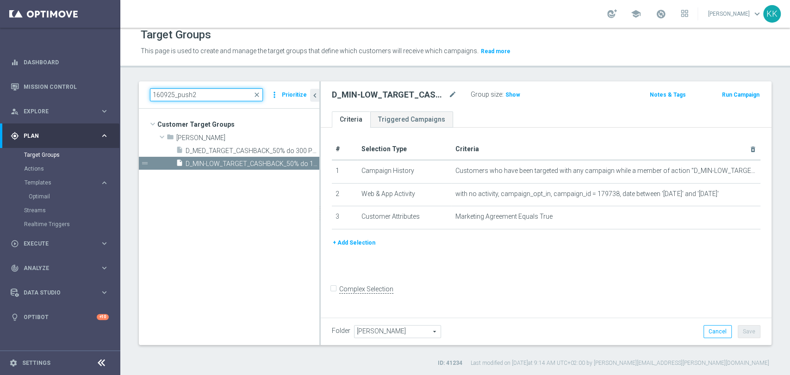
click at [227, 93] on input "160925_push2" at bounding box center [206, 94] width 113 height 13
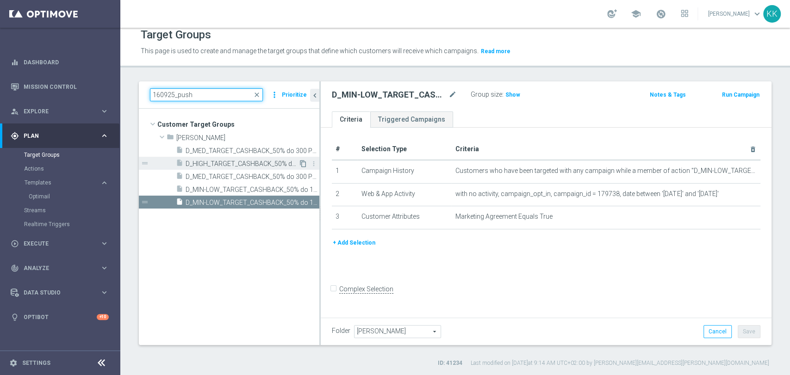
type input "160925_push"
click at [304, 163] on icon "content_copy" at bounding box center [302, 163] width 7 height 7
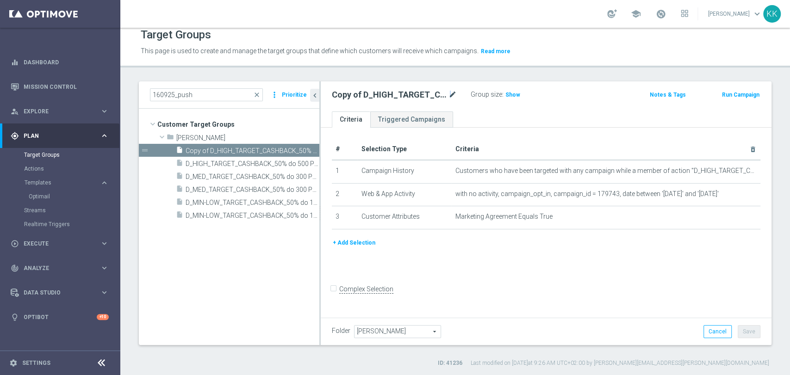
click at [449, 93] on icon "mode_edit" at bounding box center [452, 94] width 8 height 11
type input "D_HIGH_TARGET_CASHBACK_50% do 500 PLN_LMLW_160925_PUSH2"
click at [557, 92] on div "Group size : Show" at bounding box center [517, 93] width 93 height 11
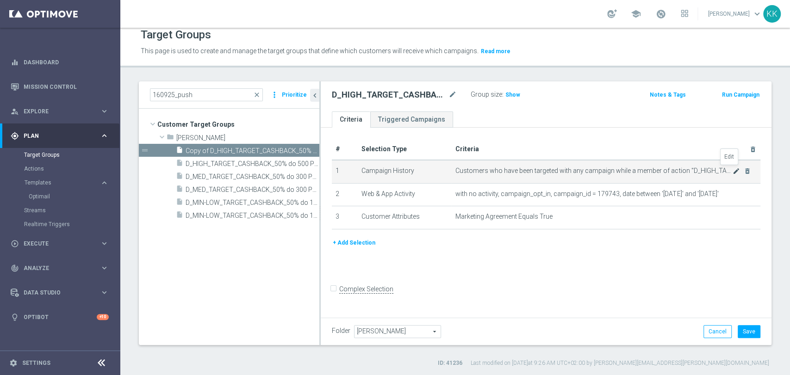
click at [733, 173] on icon "mode_edit" at bounding box center [736, 171] width 7 height 7
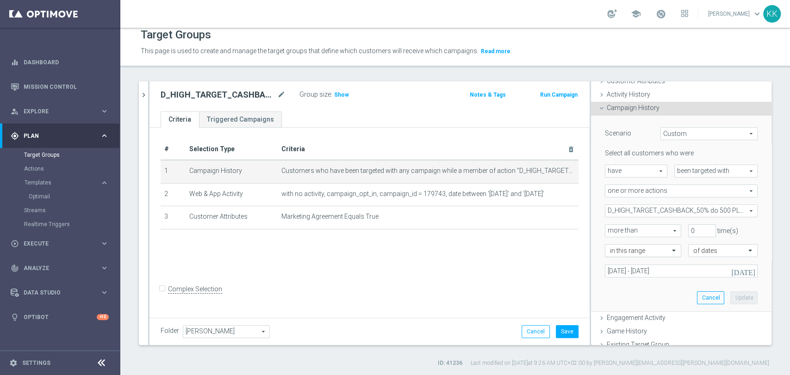
scroll to position [103, 0]
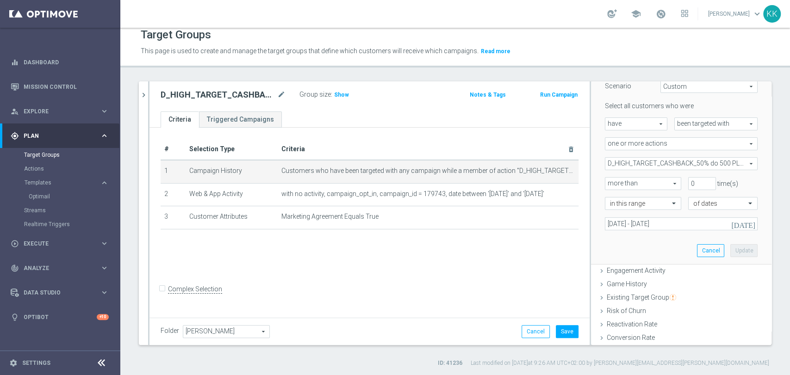
click at [647, 164] on span "D_HIGH_TARGET_CASHBACK_50% do 500 PLN_LMLW_160925" at bounding box center [681, 164] width 152 height 12
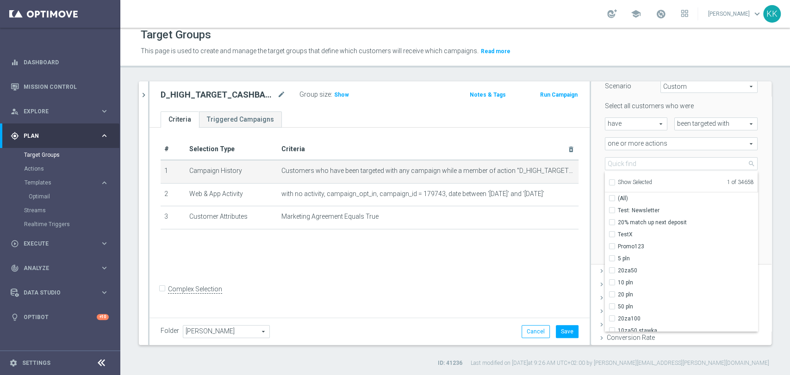
click at [618, 179] on label "Show Selected" at bounding box center [635, 183] width 34 height 8
click at [609, 181] on input "Show Selected" at bounding box center [612, 184] width 6 height 6
checkbox input "true"
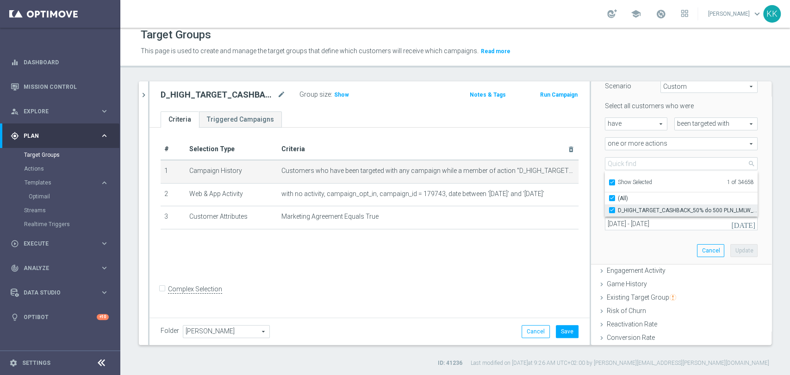
click at [618, 210] on label "D_HIGH_TARGET_CASHBACK_50% do 500 PLN_LMLW_160925" at bounding box center [688, 211] width 140 height 12
click at [612, 210] on input "D_HIGH_TARGET_CASHBACK_50% do 500 PLN_LMLW_160925" at bounding box center [615, 210] width 6 height 6
checkbox input "false"
type input "Select Action"
checkbox input "false"
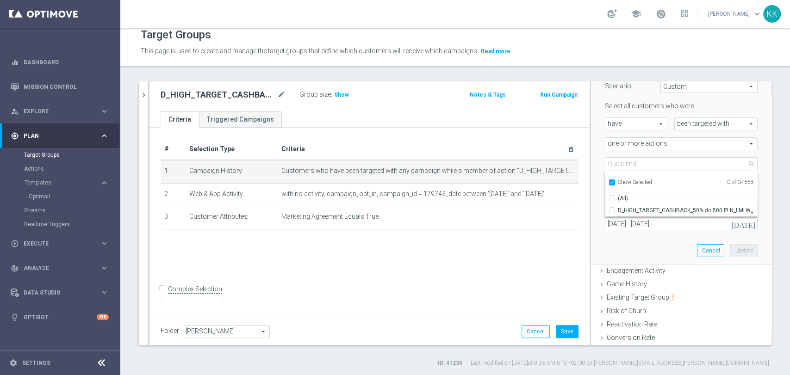
click at [609, 181] on input "Show Selected" at bounding box center [612, 184] width 6 height 6
checkbox input "false"
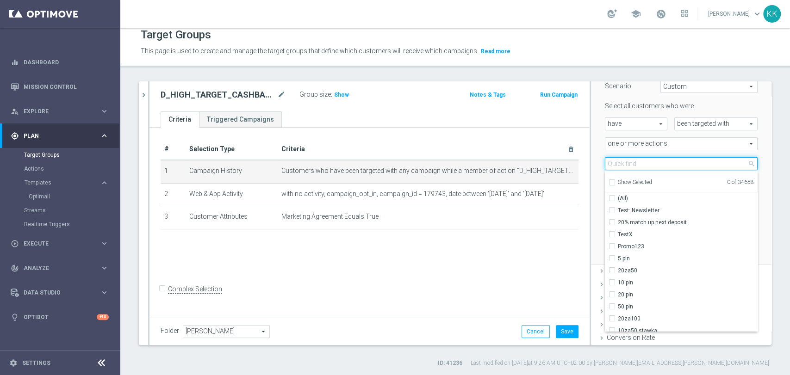
click at [609, 166] on input "search" at bounding box center [681, 163] width 153 height 13
paste input "D_HIGH_TARGET_CASHBACK_50% do 500 PLN_LMLW_160925_PUSH2"
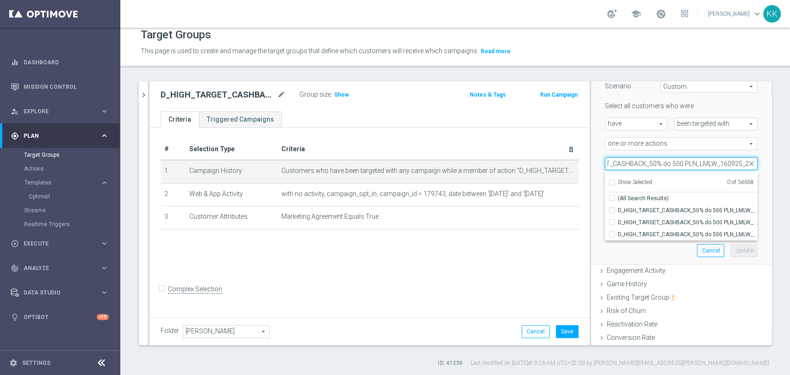
scroll to position [0, 52]
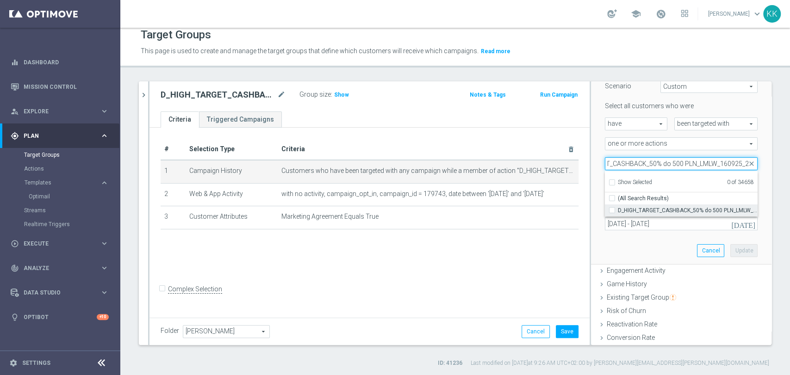
type input "D_HIGH_TARGET_CASHBACK_50% do 500 PLN_LMLW_160925_2"
click at [612, 208] on input "D_HIGH_TARGET_CASHBACK_50% do 500 PLN_LMLW_160925_2" at bounding box center [615, 210] width 6 height 6
checkbox input "true"
type input "D_HIGH_TARGET_CASHBACK_50% do 500 PLN_LMLW_160925_2"
checkbox input "true"
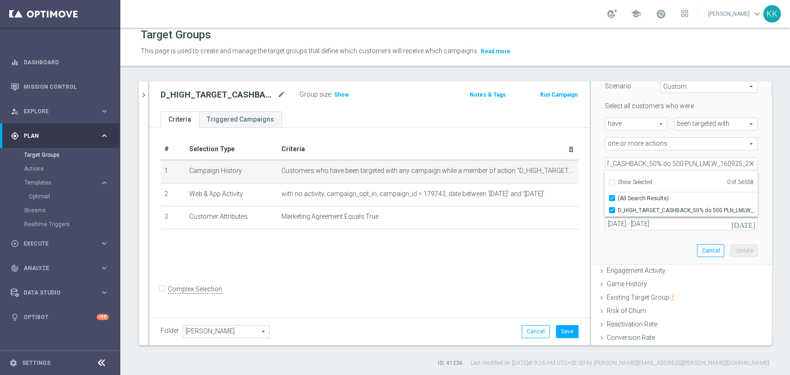
scroll to position [0, 0]
click at [633, 248] on div "Scenario Custom Custom arrow_drop_down search Select all customers who were hav…" at bounding box center [681, 166] width 167 height 196
click at [610, 161] on span "D_HIGH_TARGET_CASHBACK_50% do 500 PLN_LMLW_160925_2" at bounding box center [681, 164] width 152 height 12
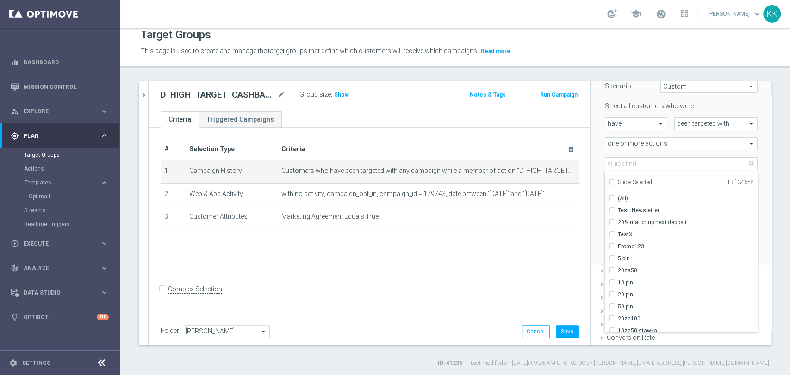
click at [609, 181] on input "Show Selected" at bounding box center [612, 184] width 6 height 6
checkbox input "true"
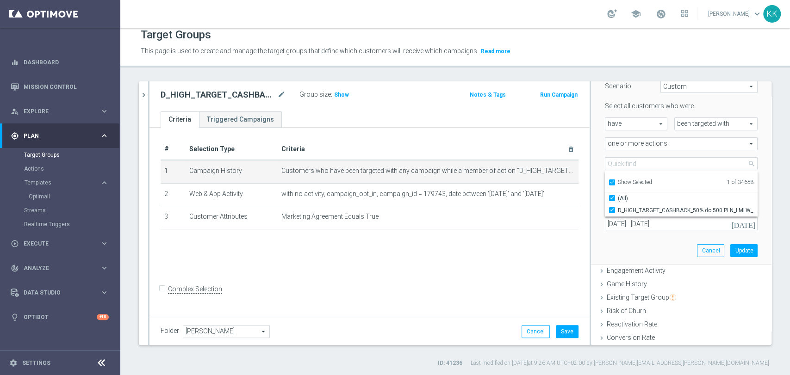
click at [627, 236] on div "Scenario Custom Custom arrow_drop_down search Select all customers who were hav…" at bounding box center [681, 166] width 167 height 196
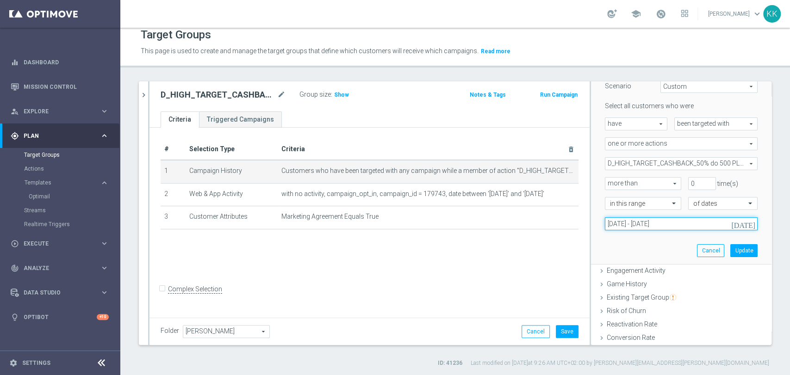
click at [646, 224] on input "[DATE] - [DATE]" at bounding box center [681, 223] width 153 height 13
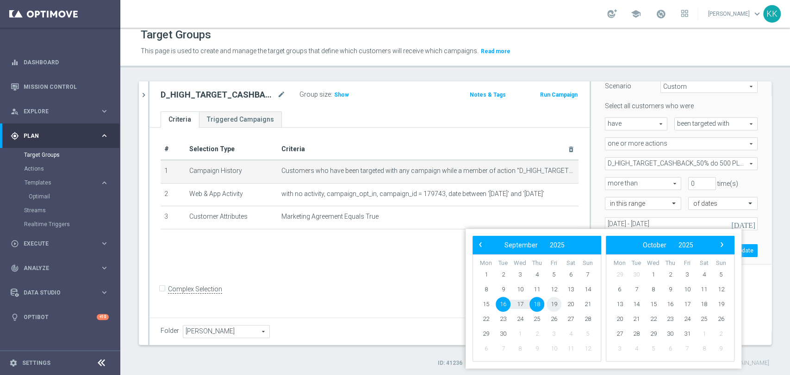
click at [556, 309] on span "19" at bounding box center [554, 304] width 15 height 15
click at [572, 304] on span "20" at bounding box center [570, 304] width 15 height 15
type input "[DATE] - [DATE]"
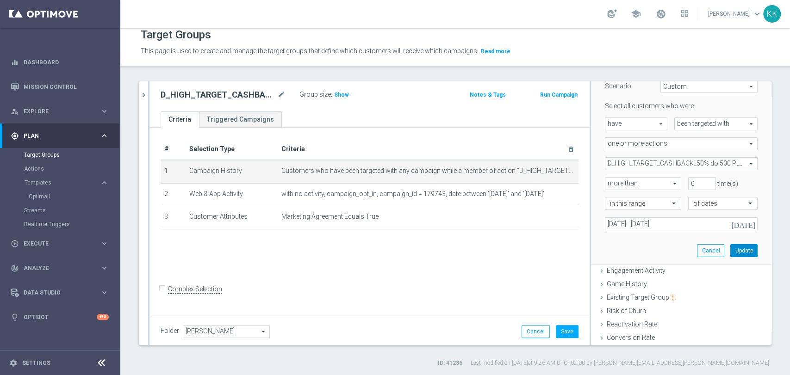
click at [732, 247] on button "Update" at bounding box center [743, 250] width 27 height 13
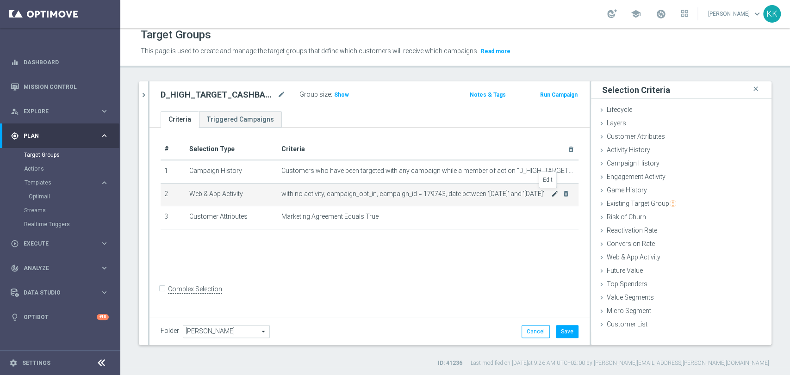
click at [551, 194] on icon "mode_edit" at bounding box center [554, 193] width 7 height 7
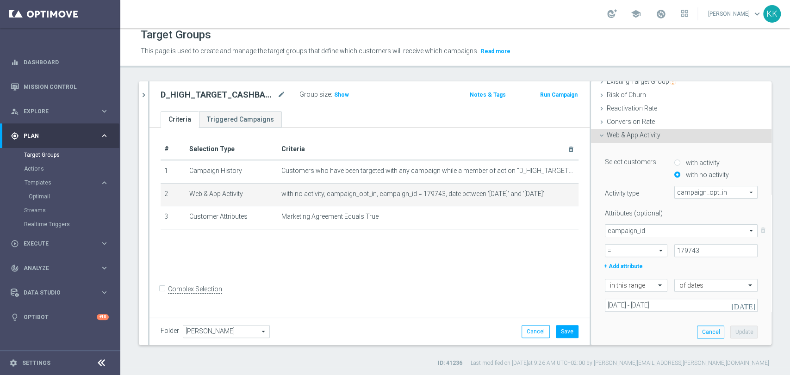
scroll to position [154, 0]
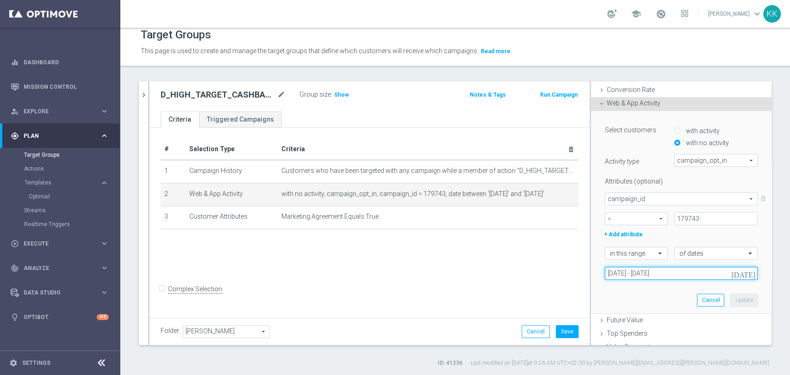
click at [637, 267] on input "[DATE] - [DATE]" at bounding box center [681, 273] width 153 height 13
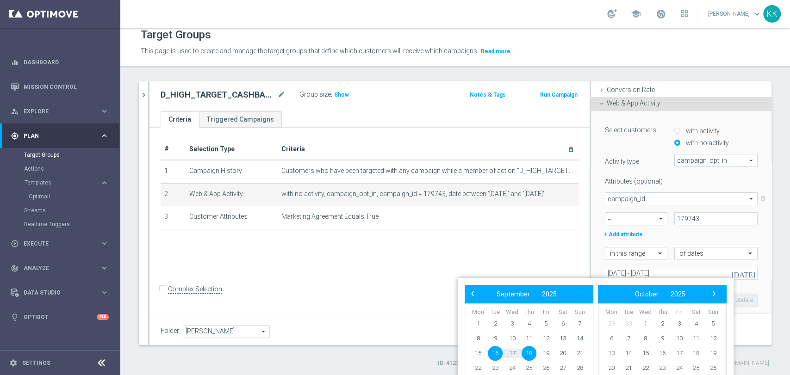
click at [496, 355] on span "16" at bounding box center [495, 353] width 15 height 15
click at [567, 355] on span "20" at bounding box center [562, 353] width 15 height 15
type input "[DATE] - [DATE]"
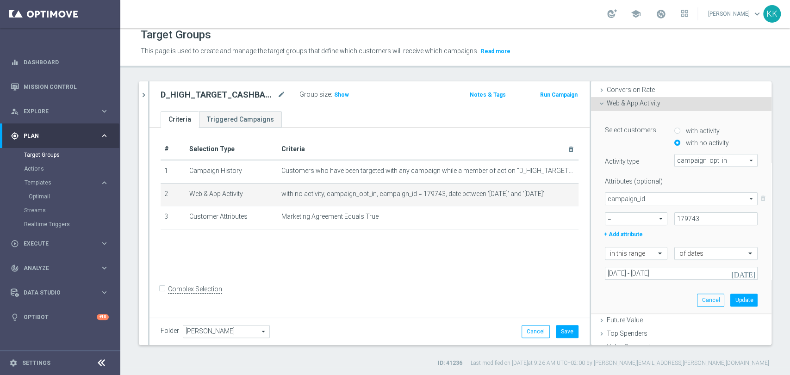
click at [726, 307] on div "Select customers with activity with no activity Activity type campaign_opt_in c…" at bounding box center [681, 212] width 167 height 203
click at [730, 301] on button "Update" at bounding box center [743, 300] width 27 height 13
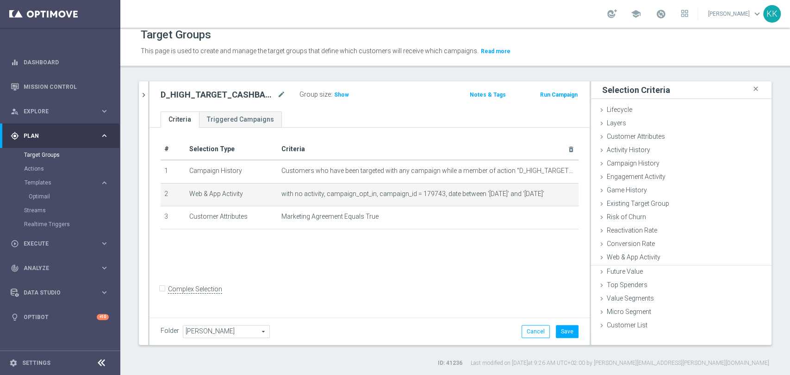
scroll to position [0, 0]
click at [556, 327] on button "Save" at bounding box center [567, 331] width 23 height 13
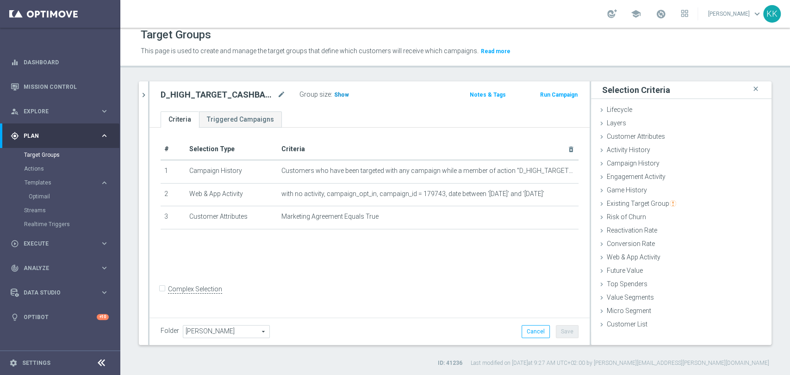
click at [340, 96] on span "Show" at bounding box center [341, 95] width 15 height 6
drag, startPoint x: 142, startPoint y: 100, endPoint x: 158, endPoint y: 142, distance: 44.7
click at [142, 100] on button "chevron_right" at bounding box center [143, 94] width 9 height 27
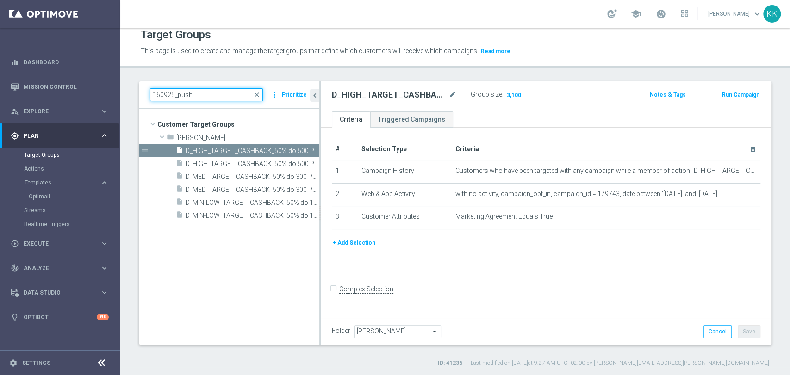
click at [217, 98] on input "160925_push" at bounding box center [206, 94] width 113 height 13
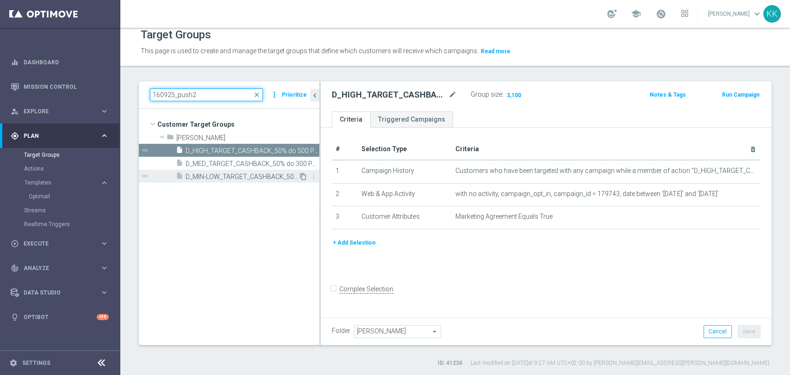
type input "160925_push2"
click at [304, 173] on icon "content_copy" at bounding box center [302, 176] width 7 height 7
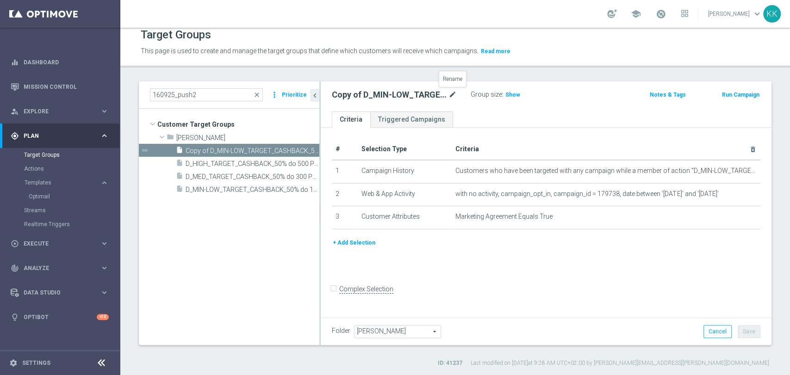
click at [455, 90] on icon "mode_edit" at bounding box center [452, 94] width 8 height 11
type input "D_MIN-LOW_TARGET_CASHBACK_50% do 100 PLN_LMLW_160925_PUSH3"
click at [570, 112] on ul "Criteria Triggered Campaigns" at bounding box center [546, 120] width 451 height 16
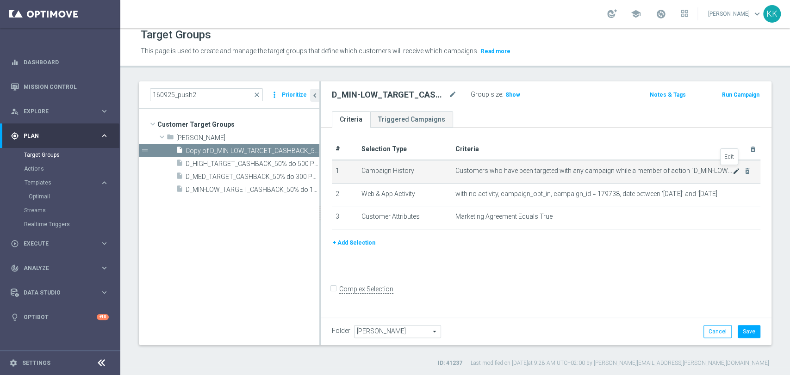
click at [733, 171] on icon "mode_edit" at bounding box center [736, 171] width 7 height 7
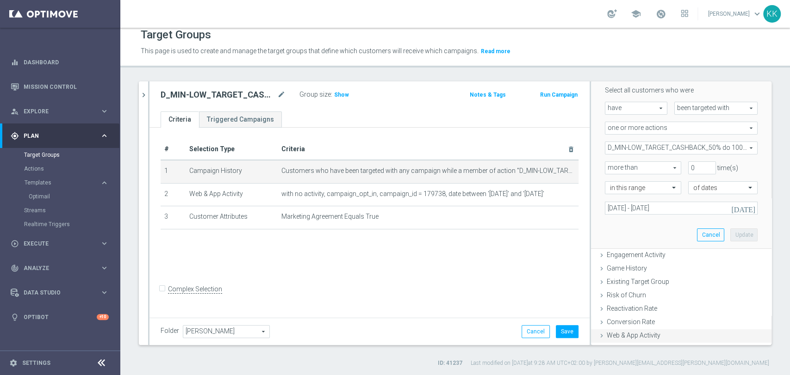
scroll to position [154, 0]
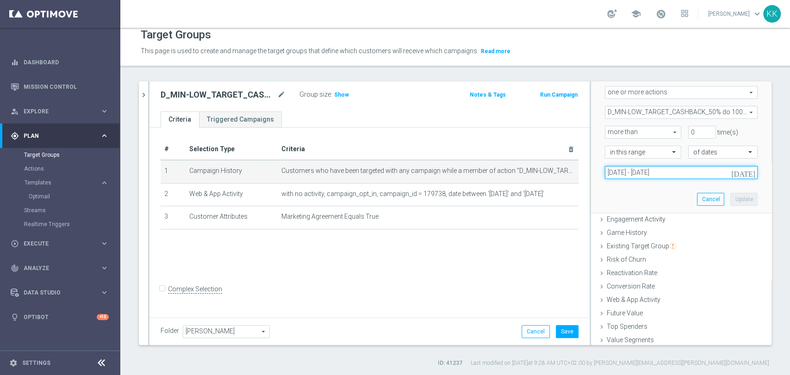
click at [638, 170] on input "[DATE] - [DATE]" at bounding box center [681, 172] width 153 height 13
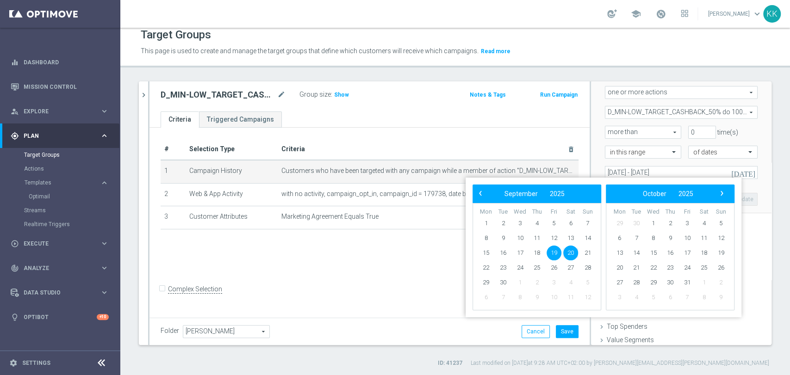
click at [554, 253] on span "19" at bounding box center [554, 253] width 15 height 15
click at [585, 254] on span "21" at bounding box center [587, 253] width 15 height 15
type input "[DATE] - [DATE]"
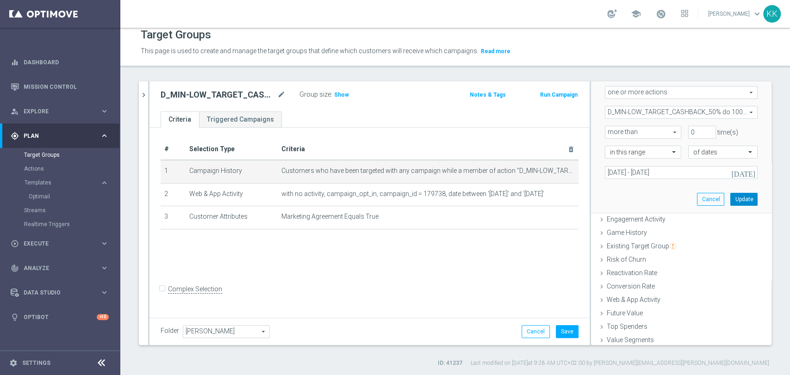
click at [736, 199] on button "Update" at bounding box center [743, 199] width 27 height 13
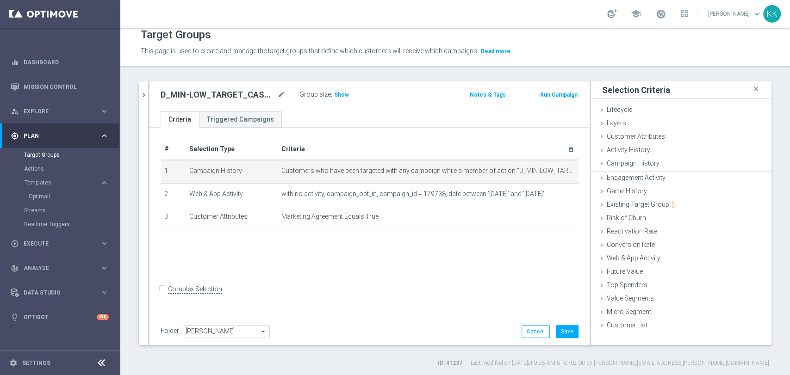
scroll to position [0, 0]
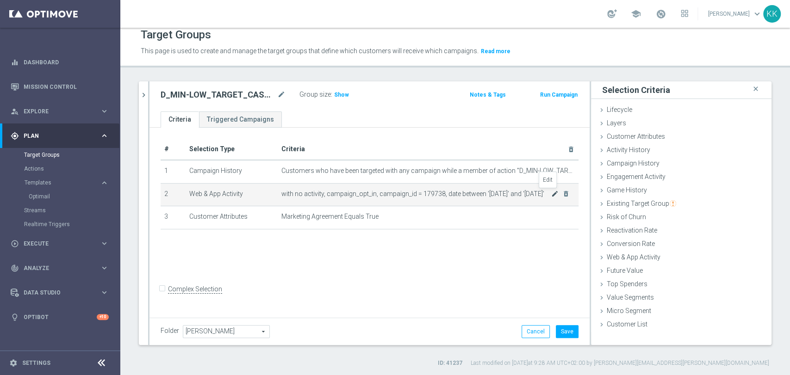
click at [551, 193] on icon "mode_edit" at bounding box center [554, 193] width 7 height 7
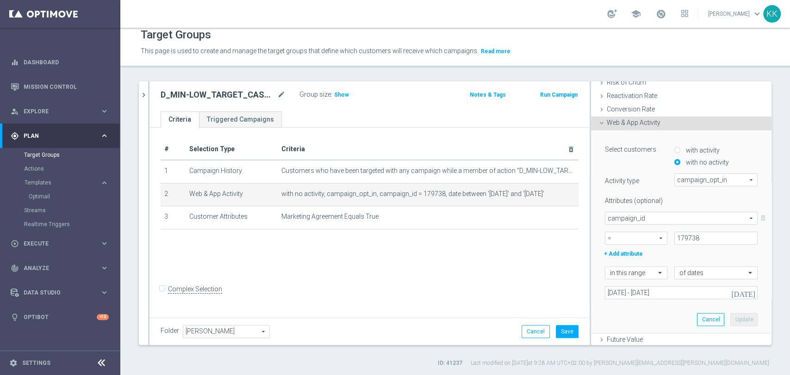
scroll to position [154, 0]
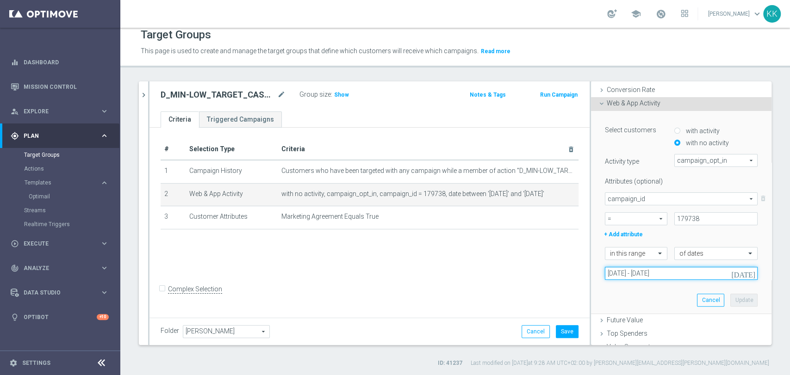
click at [629, 273] on input "[DATE] - [DATE]" at bounding box center [681, 273] width 153 height 13
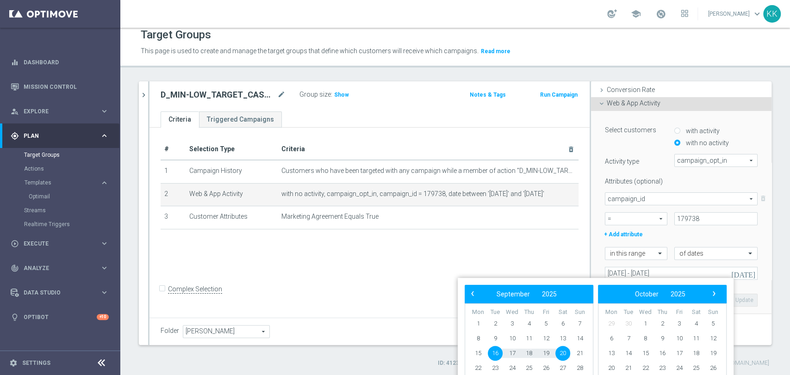
click at [497, 354] on span "16" at bounding box center [495, 353] width 15 height 15
click at [577, 350] on span "21" at bounding box center [579, 353] width 15 height 15
type input "[DATE] - [DATE]"
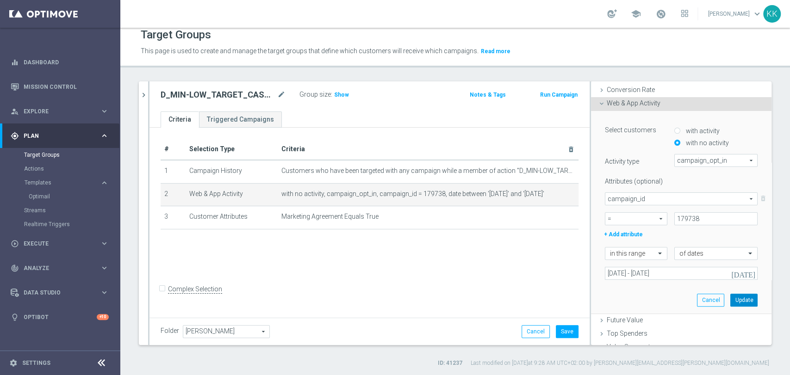
click at [730, 301] on button "Update" at bounding box center [743, 300] width 27 height 13
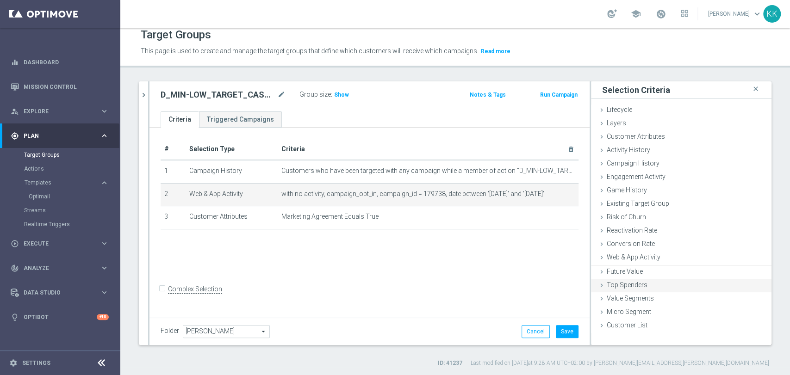
scroll to position [0, 0]
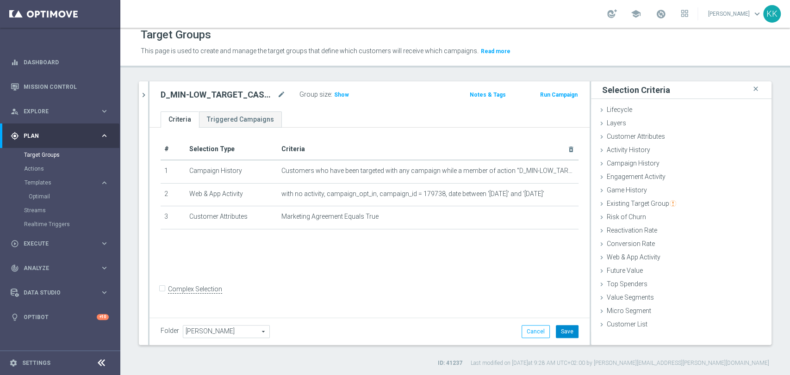
click at [556, 327] on button "Save" at bounding box center [567, 331] width 23 height 13
click at [342, 92] on span "Show" at bounding box center [341, 95] width 15 height 6
click at [141, 92] on icon "chevron_right" at bounding box center [143, 95] width 9 height 9
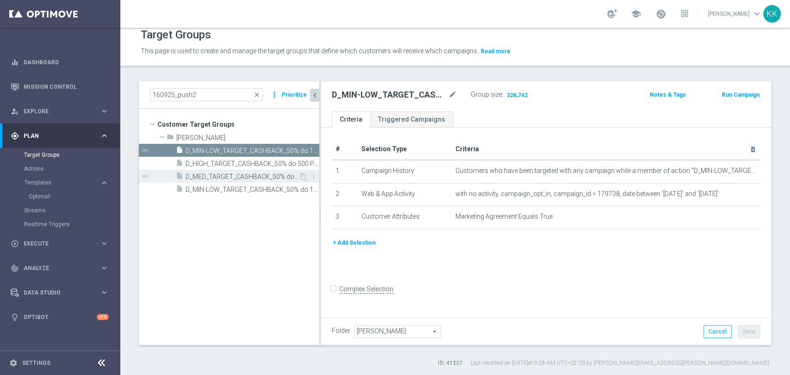
click at [247, 174] on span "D_MED_TARGET_CASHBACK_50% do 300 PLN_LMLW_160925_PUSH2" at bounding box center [242, 177] width 113 height 8
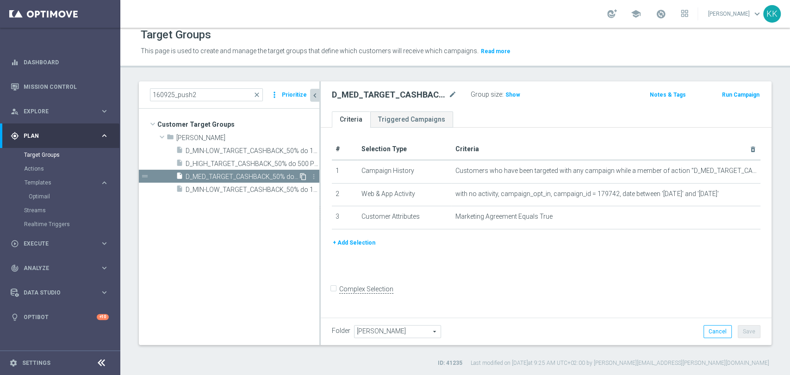
click at [304, 176] on icon "content_copy" at bounding box center [302, 176] width 7 height 7
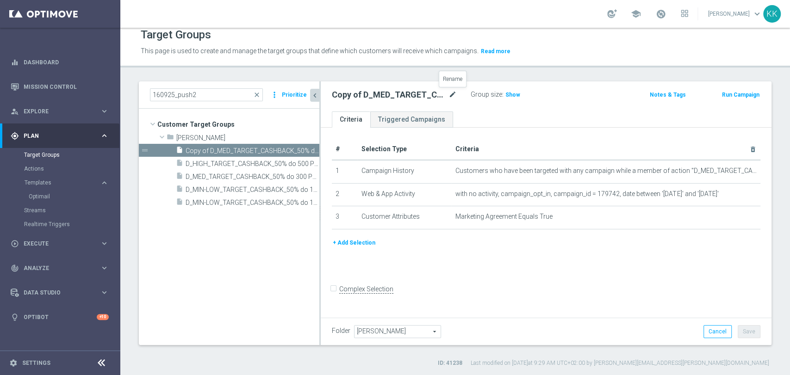
click at [448, 97] on icon "mode_edit" at bounding box center [452, 94] width 8 height 11
type input "D_MED_TARGET_CASHBACK_50% do 300 PLN_LMLW_160925_PUSH3"
click at [533, 100] on div "Group size : Show" at bounding box center [517, 95] width 93 height 14
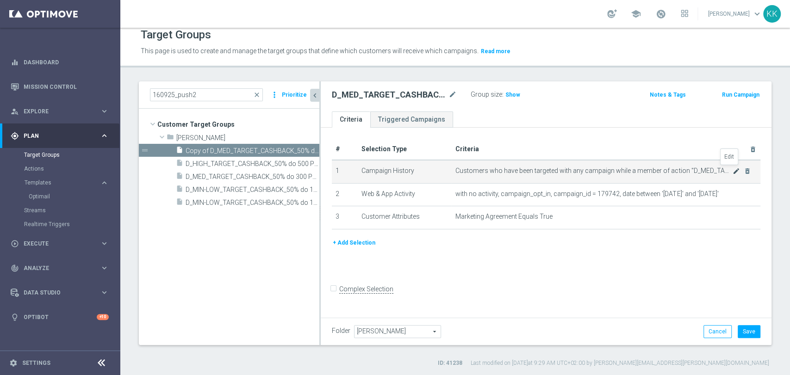
click at [733, 170] on icon "mode_edit" at bounding box center [736, 171] width 7 height 7
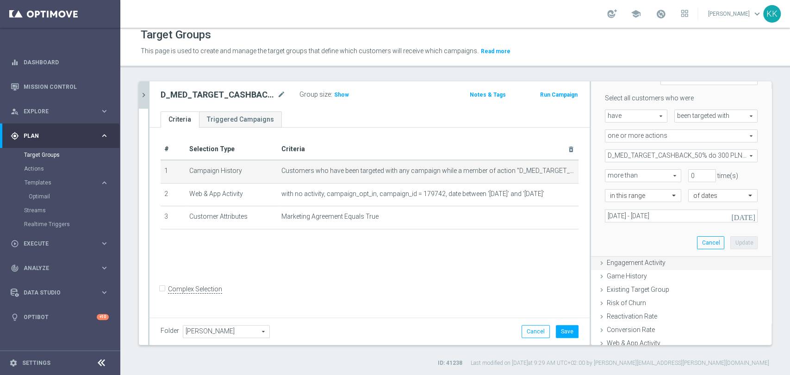
scroll to position [154, 0]
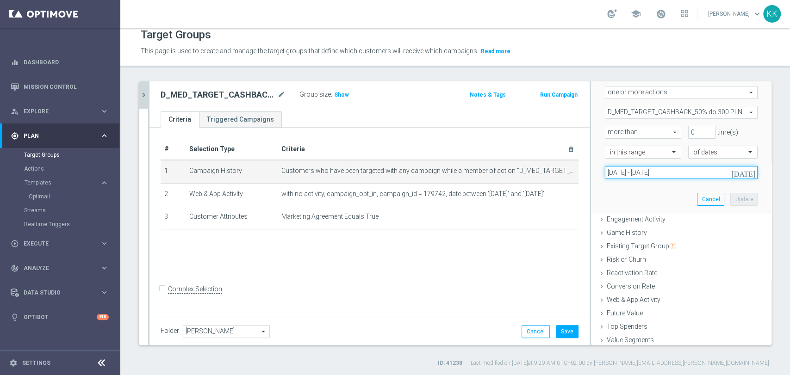
click at [640, 174] on input "[DATE] - [DATE]" at bounding box center [681, 172] width 153 height 13
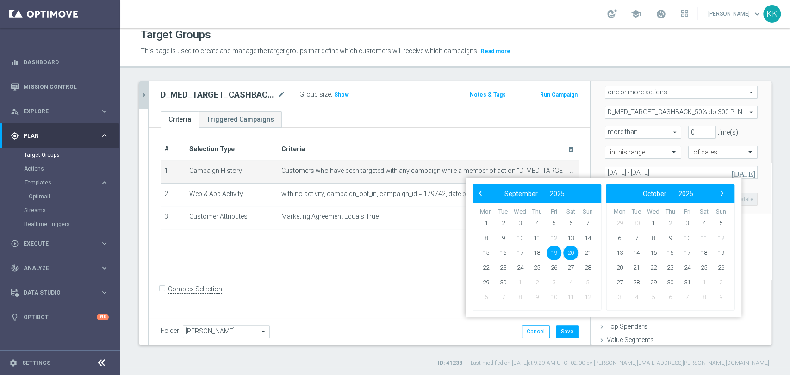
click at [553, 250] on span "19" at bounding box center [554, 253] width 15 height 15
click at [589, 253] on span "21" at bounding box center [587, 253] width 15 height 15
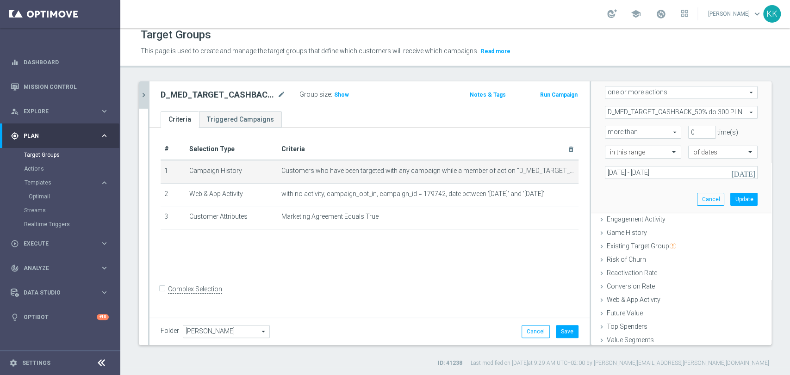
type input "[DATE] - [DATE]"
click at [733, 197] on button "Update" at bounding box center [743, 199] width 27 height 13
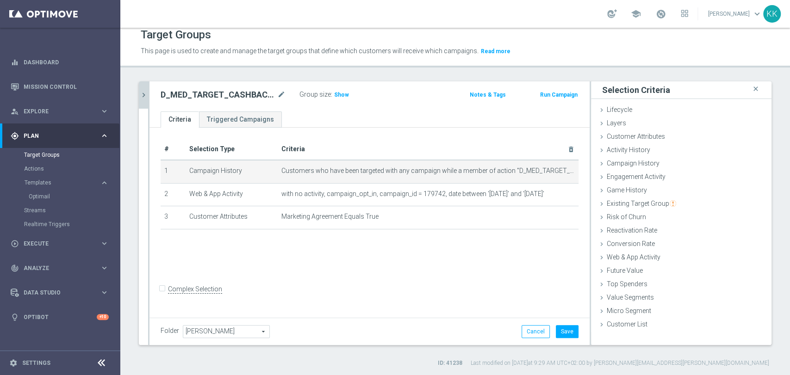
scroll to position [0, 0]
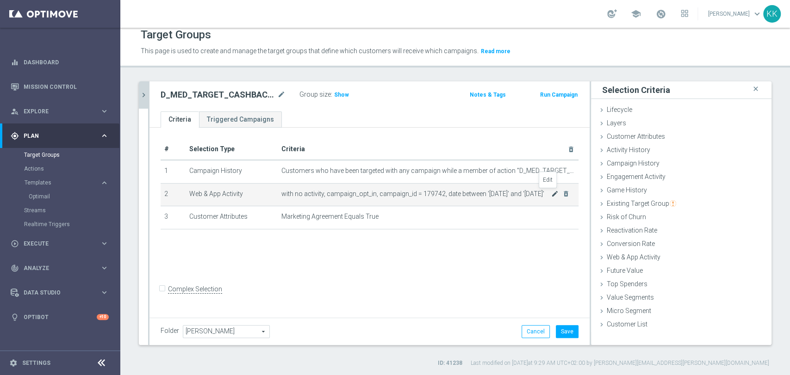
click at [551, 193] on icon "mode_edit" at bounding box center [554, 193] width 7 height 7
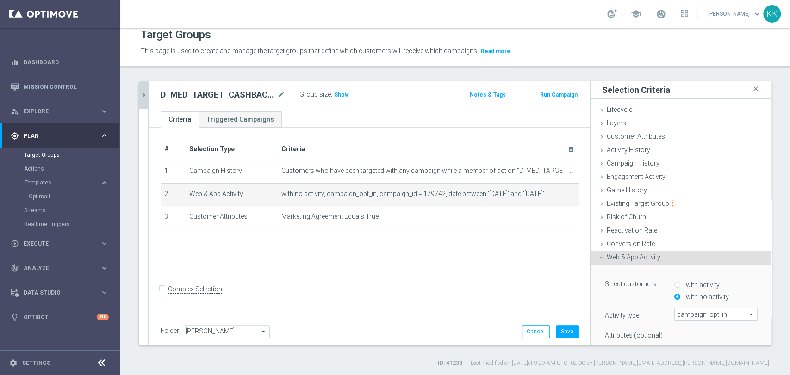
scroll to position [154, 0]
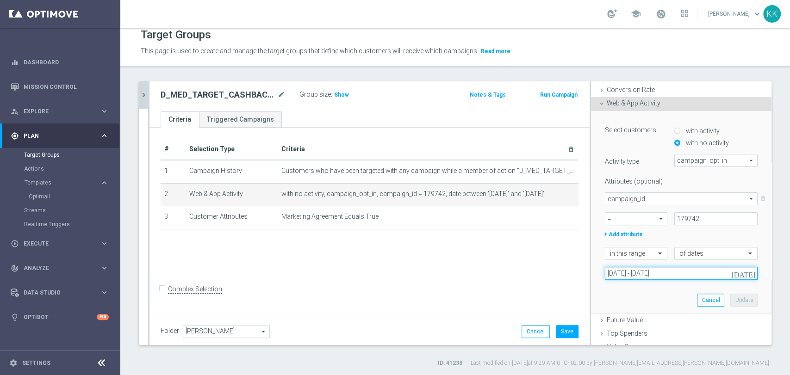
click at [632, 271] on input "[DATE] - [DATE]" at bounding box center [681, 273] width 153 height 13
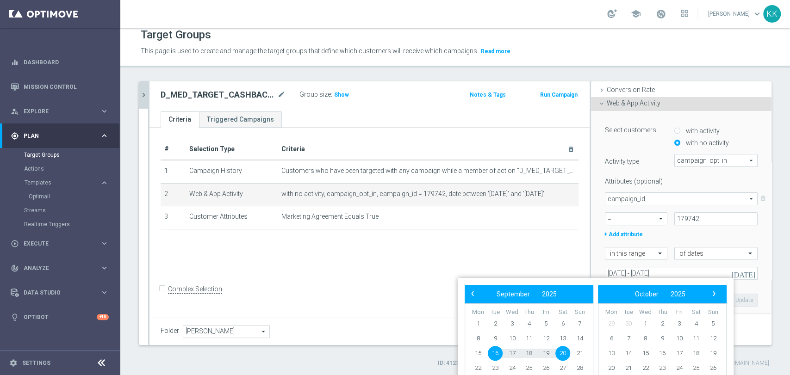
click at [493, 356] on span "16" at bounding box center [495, 353] width 15 height 15
click at [581, 349] on span "21" at bounding box center [579, 353] width 15 height 15
type input "[DATE] - [DATE]"
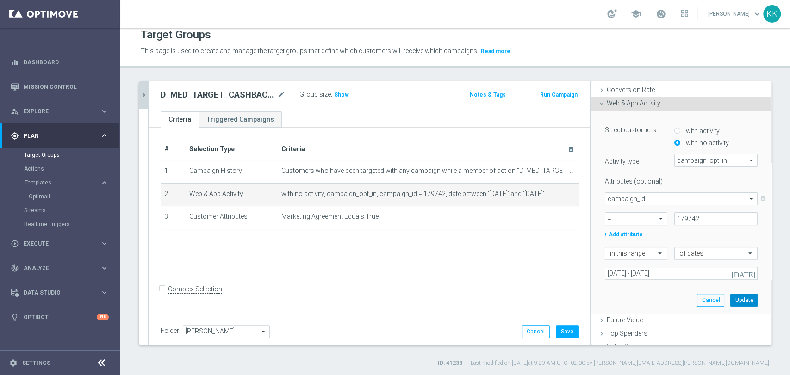
click at [736, 298] on button "Update" at bounding box center [743, 300] width 27 height 13
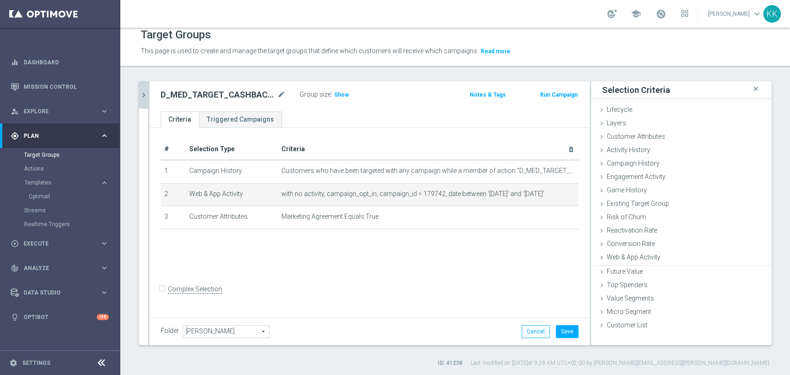
scroll to position [0, 0]
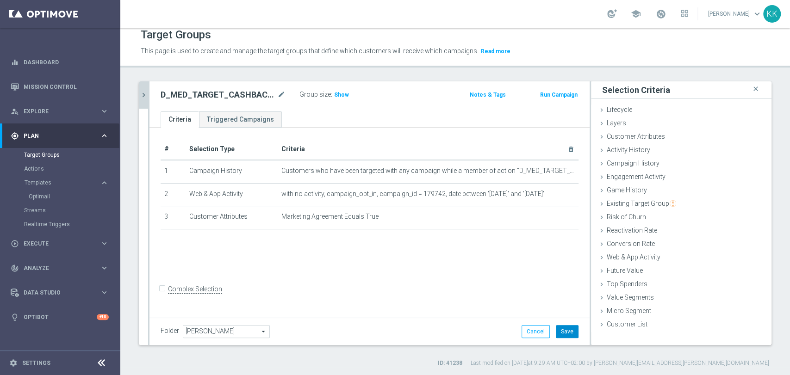
click at [562, 330] on button "Save" at bounding box center [567, 331] width 23 height 13
click at [145, 93] on icon "chevron_right" at bounding box center [143, 95] width 9 height 9
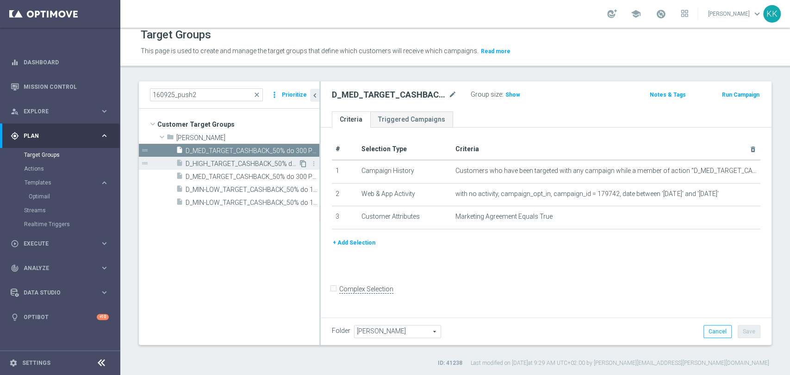
click at [304, 163] on icon "content_copy" at bounding box center [302, 163] width 7 height 7
click at [451, 93] on icon "mode_edit" at bounding box center [452, 94] width 8 height 11
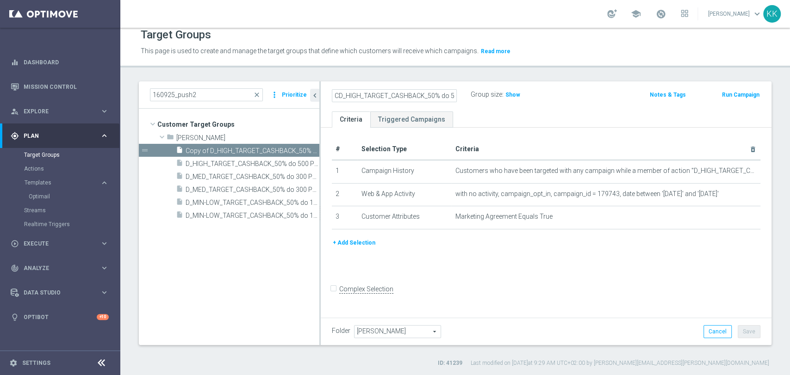
type input "D_HIGH_TARGET_CASHBACK_50% do 500 PLN_LMLW_160925_PUSH3"
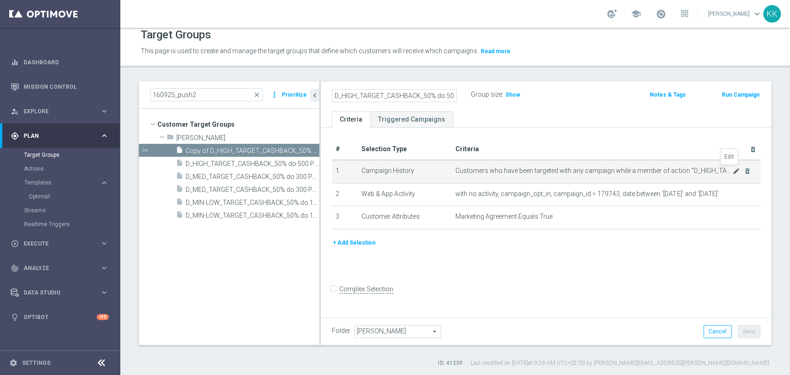
click at [733, 169] on icon "mode_edit" at bounding box center [736, 171] width 7 height 7
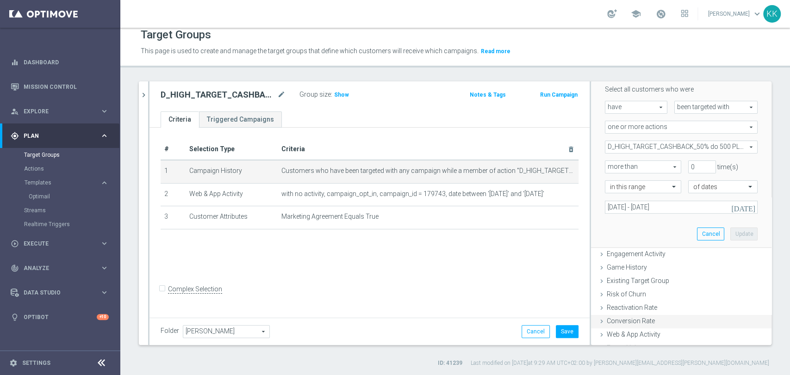
scroll to position [154, 0]
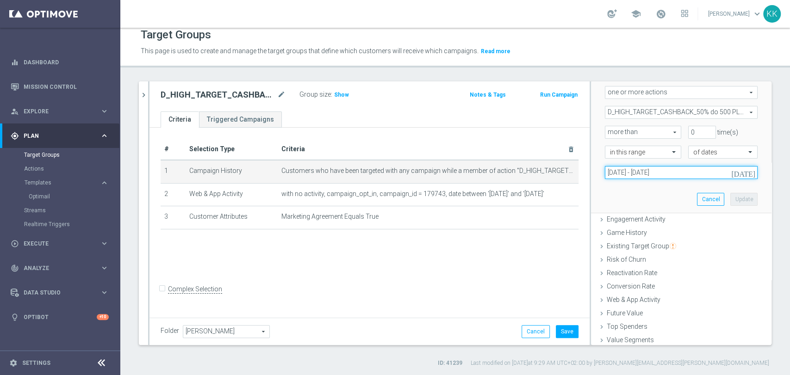
click at [638, 168] on input "[DATE] - [DATE]" at bounding box center [681, 172] width 153 height 13
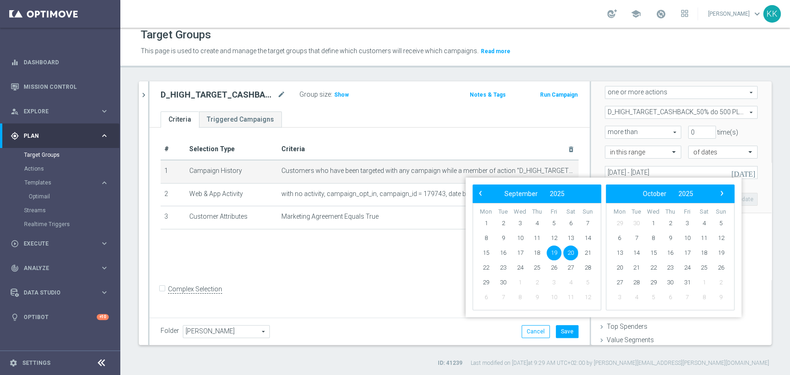
click at [553, 253] on span "19" at bounding box center [554, 253] width 15 height 15
click at [584, 253] on span "21" at bounding box center [587, 253] width 15 height 15
type input "[DATE] - [DATE]"
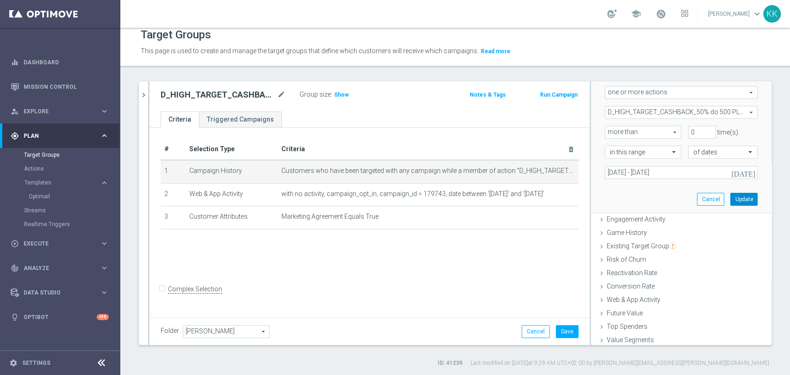
click at [730, 202] on button "Update" at bounding box center [743, 199] width 27 height 13
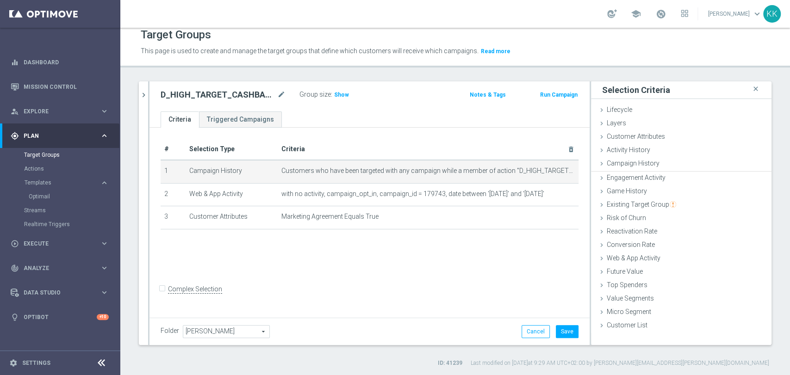
scroll to position [0, 0]
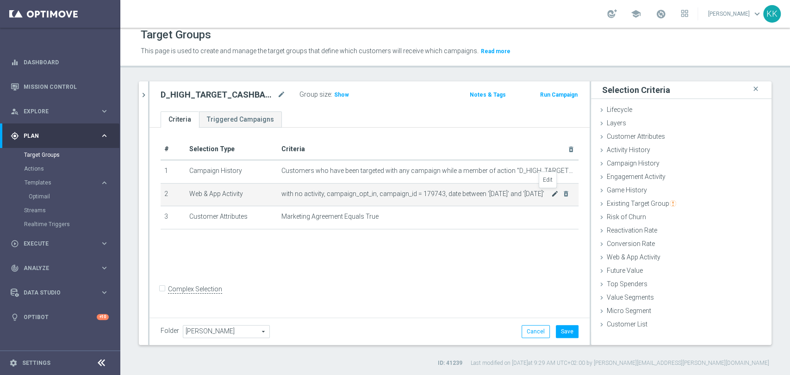
click at [551, 192] on icon "mode_edit" at bounding box center [554, 193] width 7 height 7
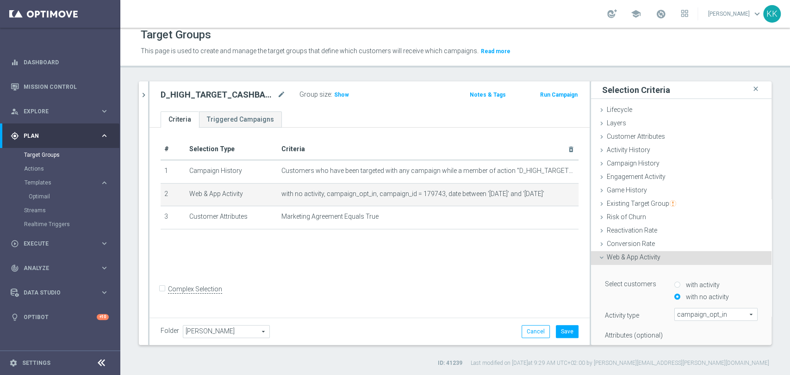
scroll to position [154, 0]
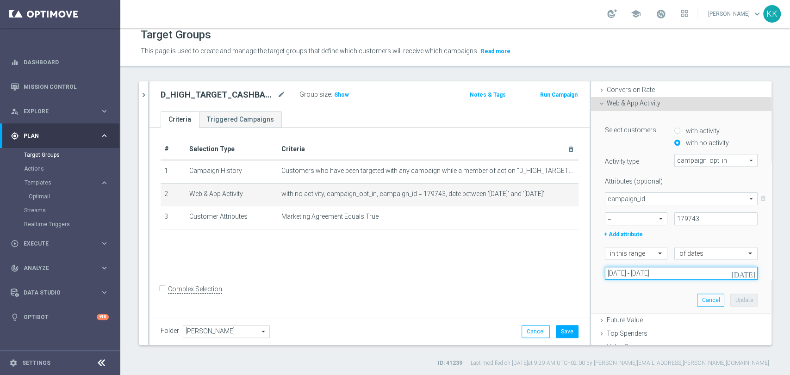
click at [644, 278] on input "[DATE] - [DATE]" at bounding box center [681, 273] width 153 height 13
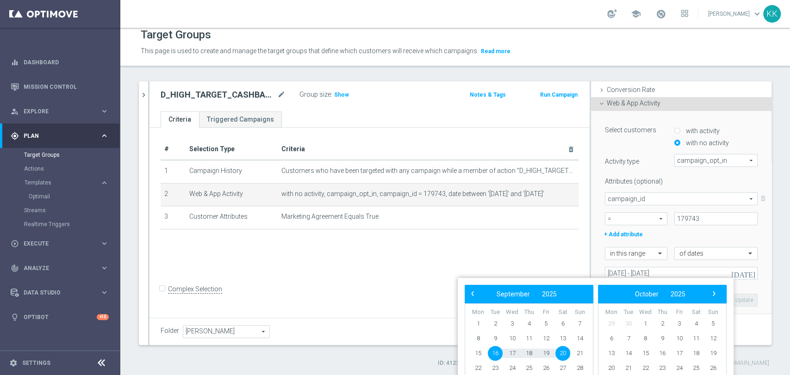
click at [494, 352] on span "16" at bounding box center [495, 353] width 15 height 15
click at [580, 354] on span "21" at bounding box center [579, 353] width 15 height 15
type input "[DATE] - [DATE]"
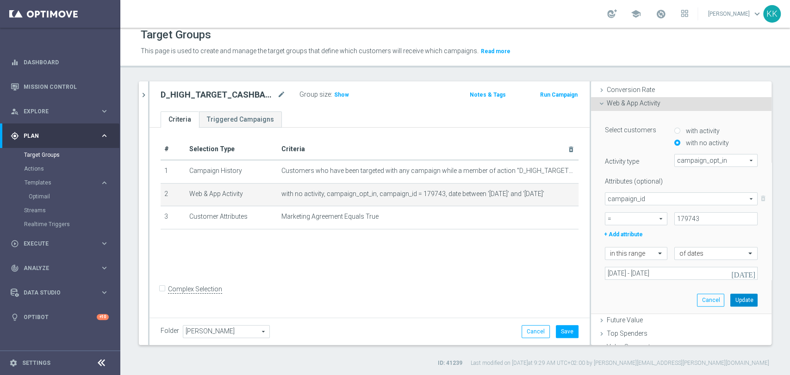
click at [736, 296] on button "Update" at bounding box center [743, 300] width 27 height 13
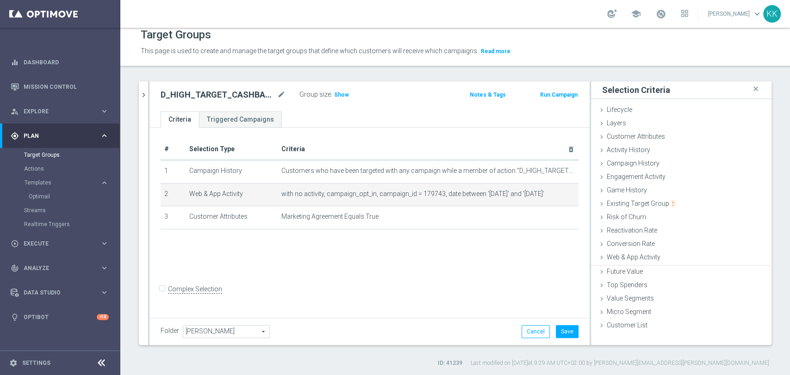
scroll to position [0, 0]
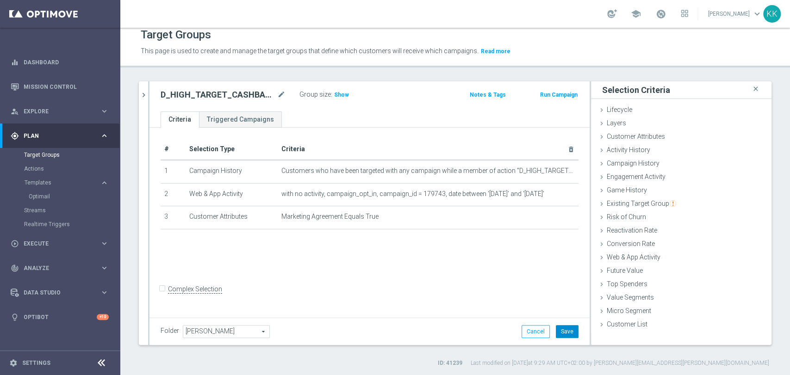
click at [561, 334] on button "Save" at bounding box center [567, 331] width 23 height 13
click at [146, 95] on icon "chevron_right" at bounding box center [143, 95] width 9 height 9
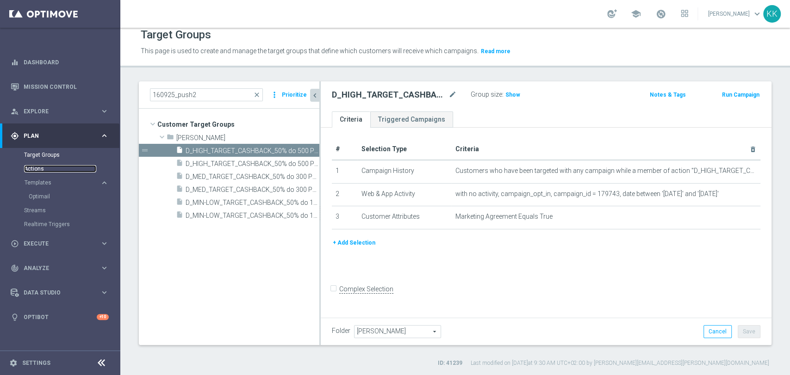
click at [44, 171] on link "Actions" at bounding box center [60, 168] width 72 height 7
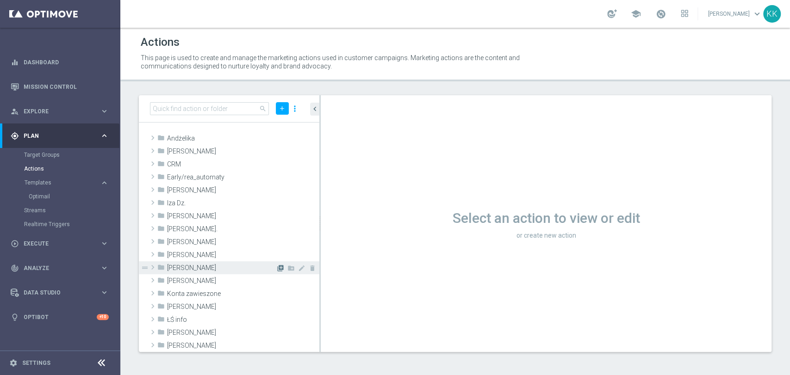
click at [277, 266] on icon "library_add" at bounding box center [280, 268] width 7 height 7
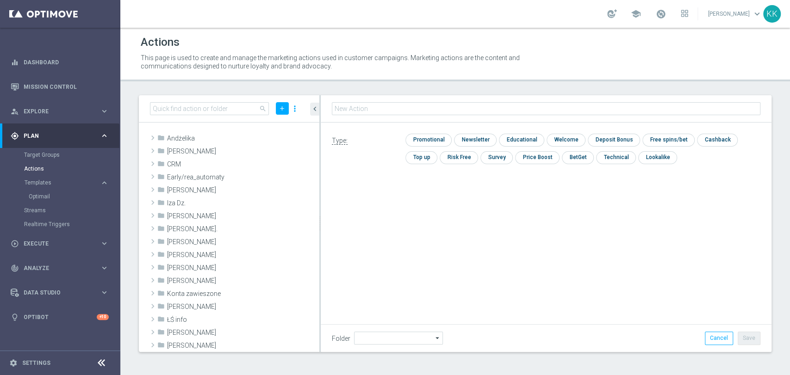
type input "[PERSON_NAME]"
type input "D_MIN-LOW_TARGET_CASHBACK_50% do 100 PLN_LMLW_160925_PUSH2"
click at [421, 140] on input "checkbox" at bounding box center [427, 140] width 44 height 12
checkbox input "true"
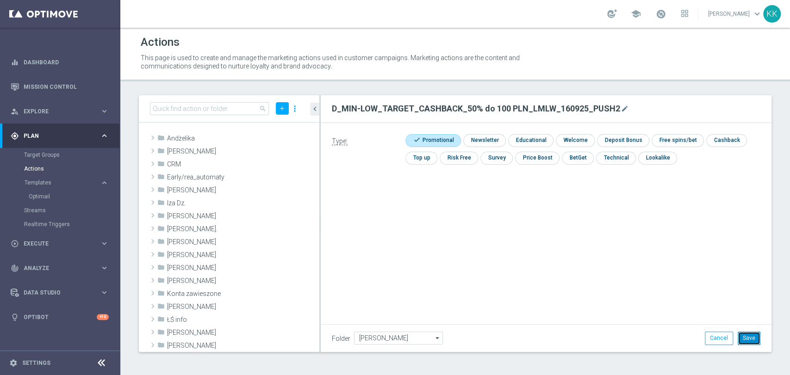
click at [746, 339] on button "Save" at bounding box center [749, 338] width 23 height 13
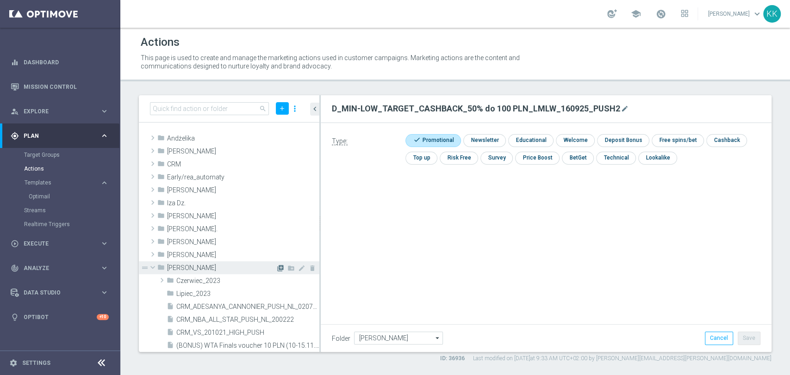
click at [277, 267] on icon "library_add" at bounding box center [280, 268] width 7 height 7
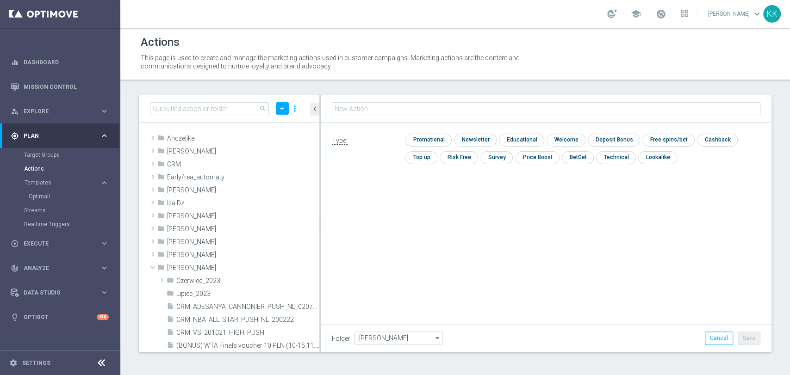
type input "D_MED_TARGET_CASHBACK_50% do 300 PLN_LMLW_160925_PUSH2"
click at [421, 137] on input "checkbox" at bounding box center [427, 140] width 44 height 12
checkbox input "true"
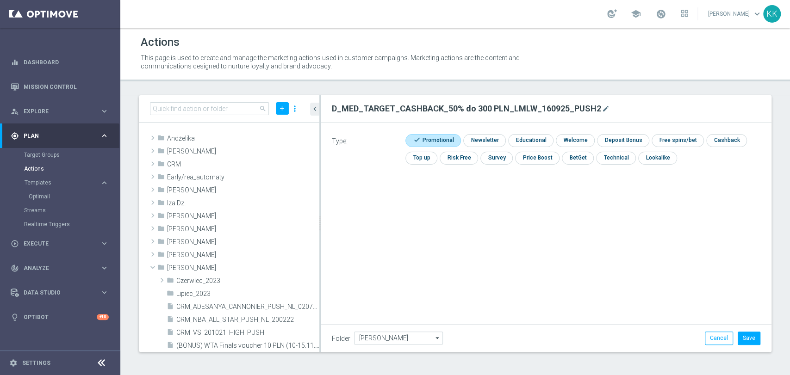
click at [747, 330] on div "Folder [PERSON_NAME] [PERSON_NAME] arrow_drop_down Drag here to set row groups …" at bounding box center [546, 337] width 451 height 27
click at [747, 342] on button "Save" at bounding box center [749, 338] width 23 height 13
click at [277, 269] on icon "library_add" at bounding box center [280, 268] width 7 height 7
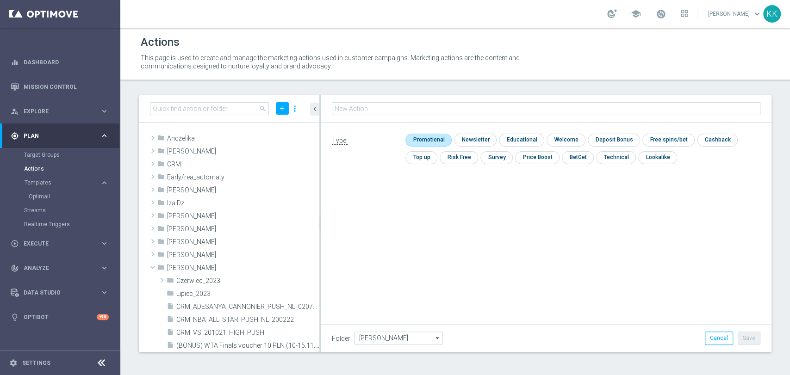
type input "D_HIGH_TARGET_CASHBACK_50% do 500 PLN_LMLW_160925_PUSH2"
click at [442, 134] on input "checkbox" at bounding box center [427, 140] width 44 height 12
checkbox input "true"
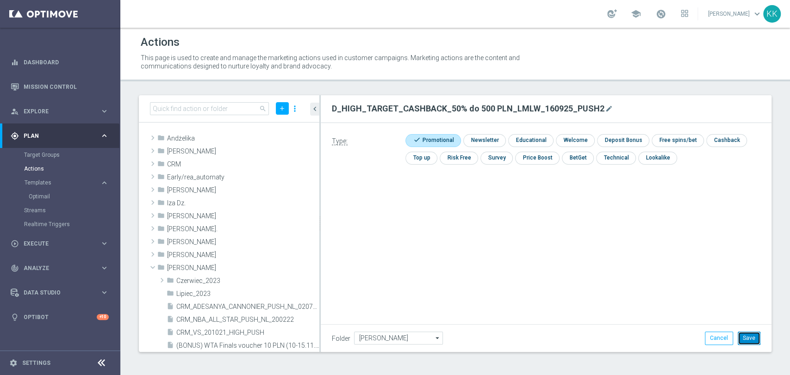
click at [747, 335] on button "Save" at bounding box center [749, 338] width 23 height 13
click at [277, 270] on icon "library_add" at bounding box center [280, 268] width 7 height 7
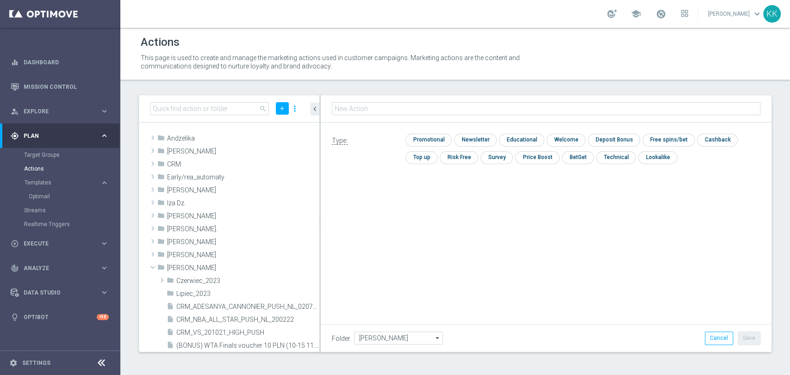
type input "D_MIN-LOW_TARGET_CASHBACK_50% do 100 PLN_LMLW_160925_PUSH3"
click at [437, 138] on input "checkbox" at bounding box center [427, 140] width 44 height 12
checkbox input "true"
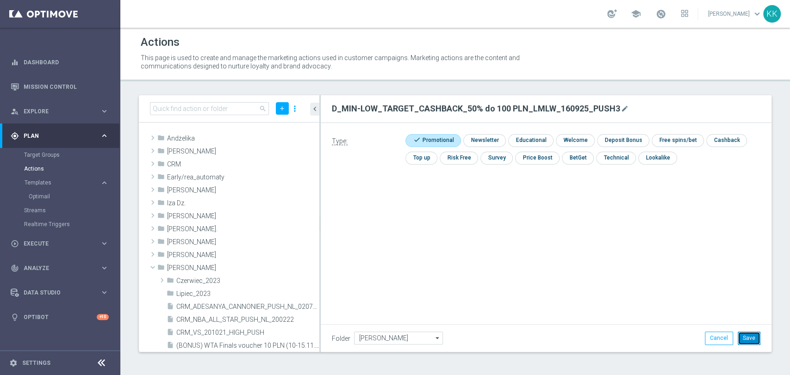
click at [751, 342] on button "Save" at bounding box center [749, 338] width 23 height 13
click at [277, 267] on icon "library_add" at bounding box center [280, 268] width 7 height 7
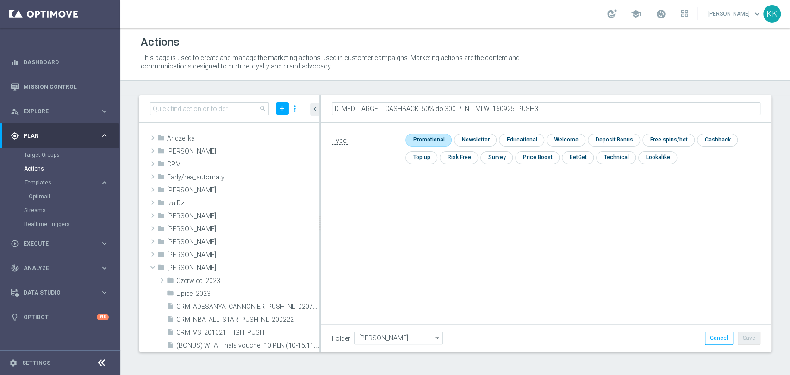
click at [421, 137] on input "checkbox" at bounding box center [427, 140] width 44 height 12
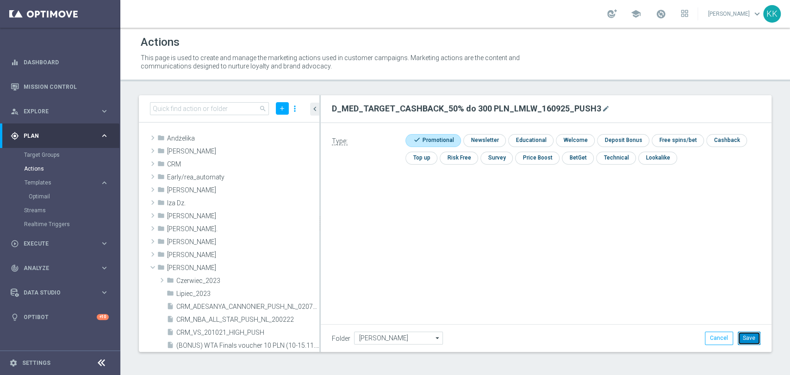
click at [743, 336] on button "Save" at bounding box center [749, 338] width 23 height 13
click at [277, 270] on icon "library_add" at bounding box center [280, 268] width 7 height 7
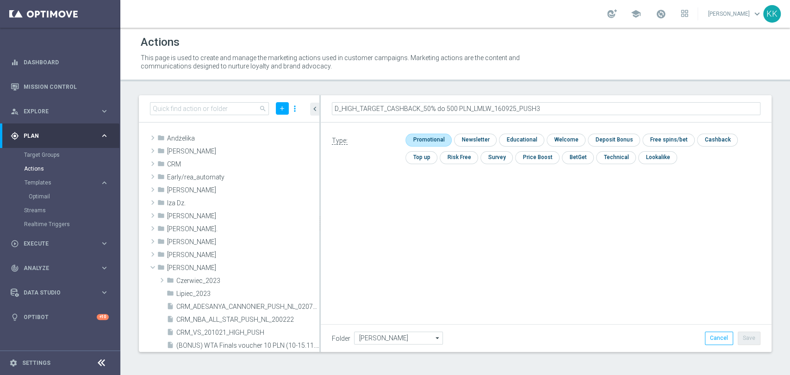
click at [426, 137] on input "checkbox" at bounding box center [427, 140] width 44 height 12
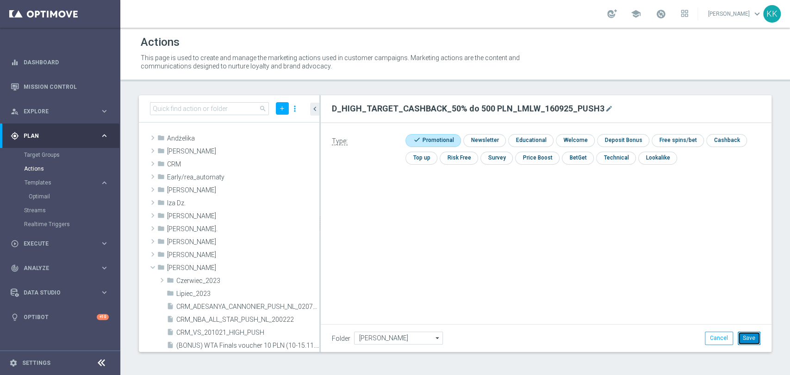
click at [746, 336] on button "Save" at bounding box center [749, 338] width 23 height 13
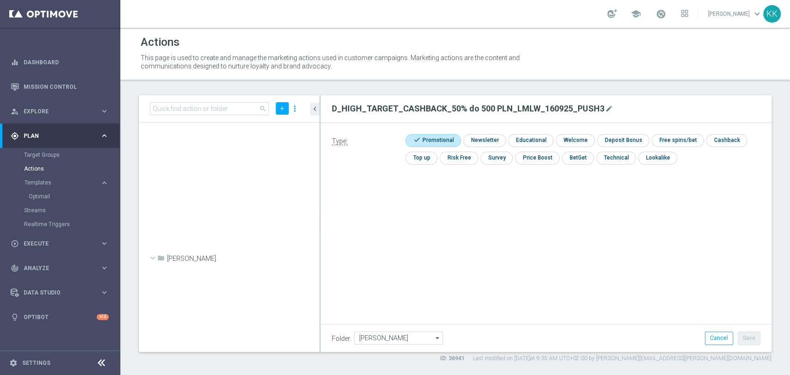
scroll to position [27895, 0]
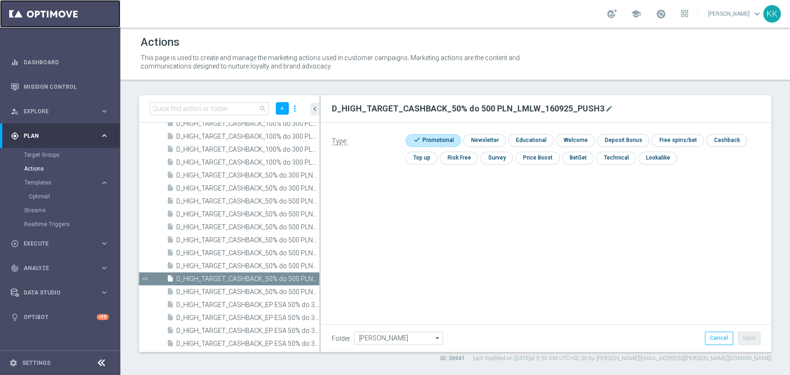
drag, startPoint x: 48, startPoint y: 16, endPoint x: 66, endPoint y: 190, distance: 174.9
click at [48, 16] on link at bounding box center [60, 14] width 120 height 28
